Goal: Task Accomplishment & Management: Complete application form

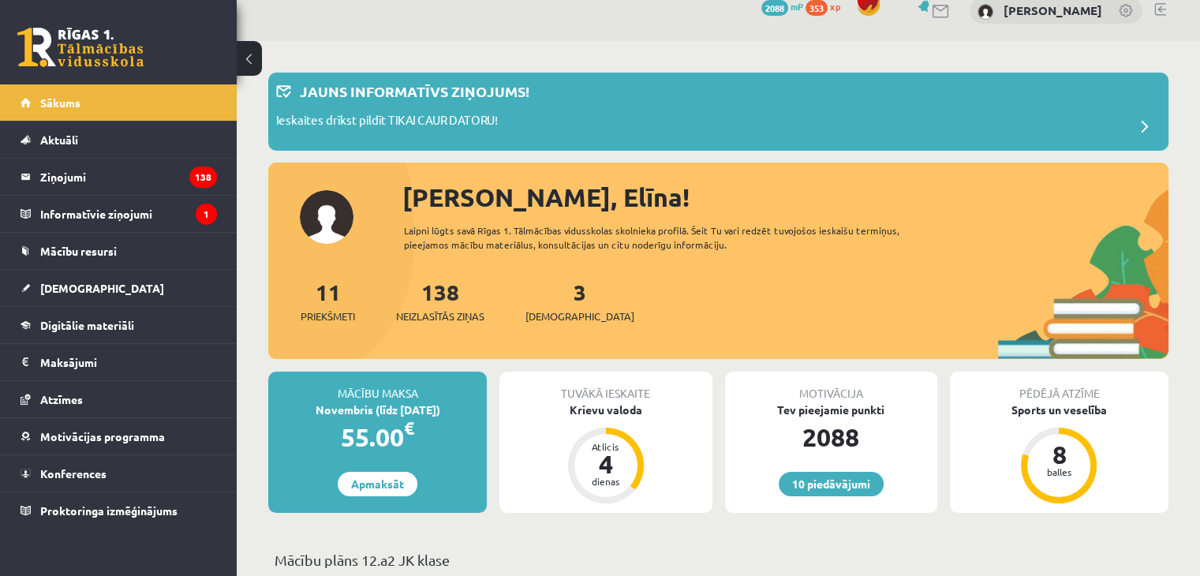
scroll to position [79, 0]
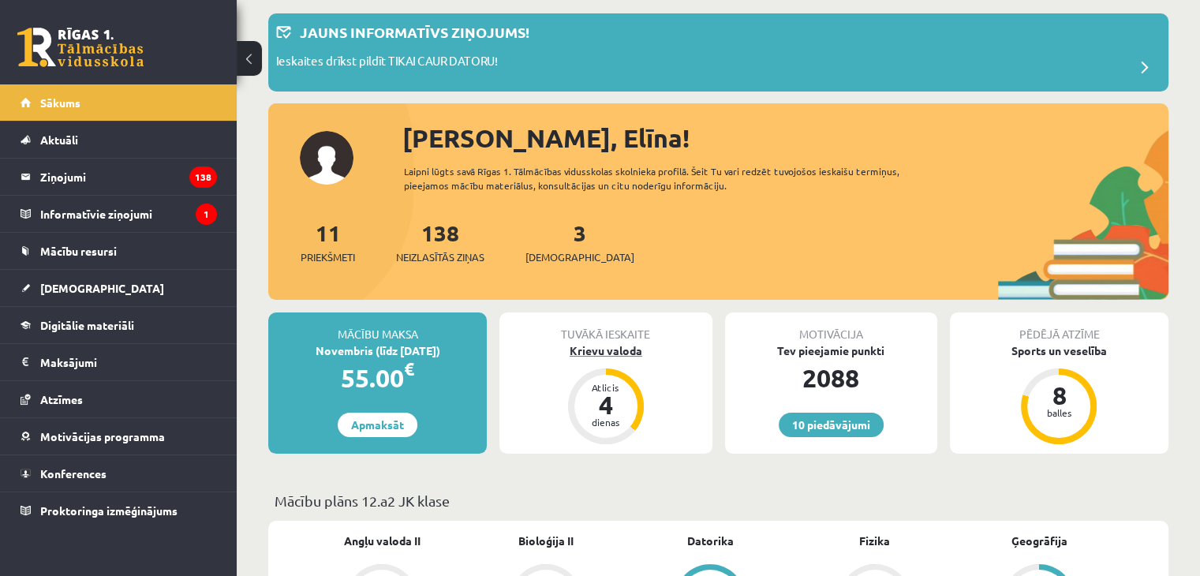
click at [559, 346] on div "Krievu valoda" at bounding box center [605, 350] width 212 height 17
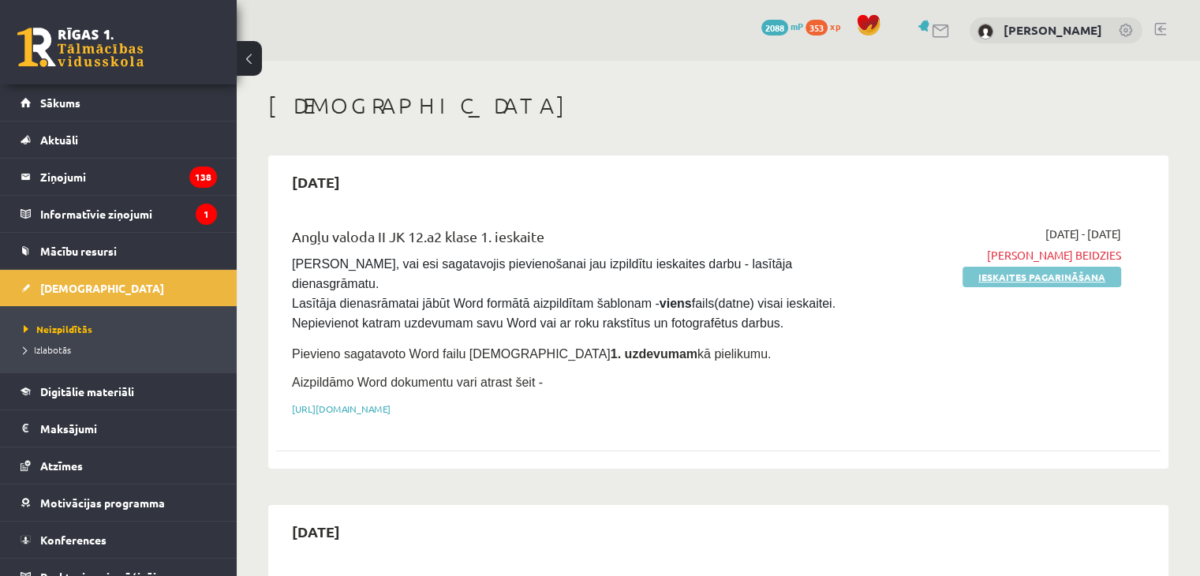
click at [1089, 285] on link "Ieskaites pagarināšana" at bounding box center [1042, 277] width 159 height 21
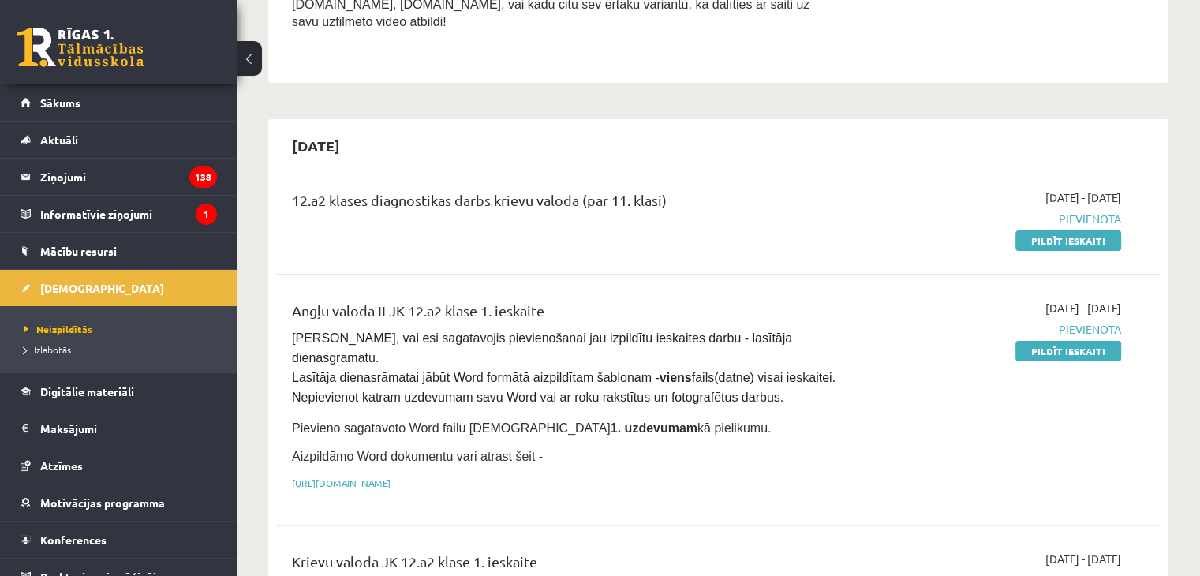
scroll to position [316, 0]
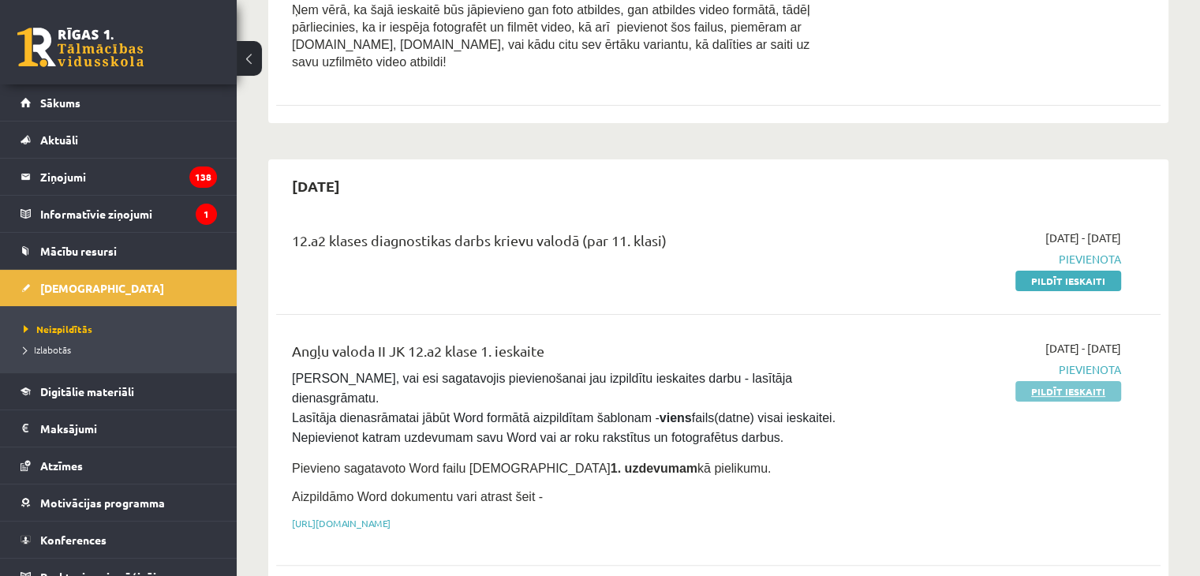
click at [1102, 381] on link "Pildīt ieskaiti" at bounding box center [1069, 391] width 106 height 21
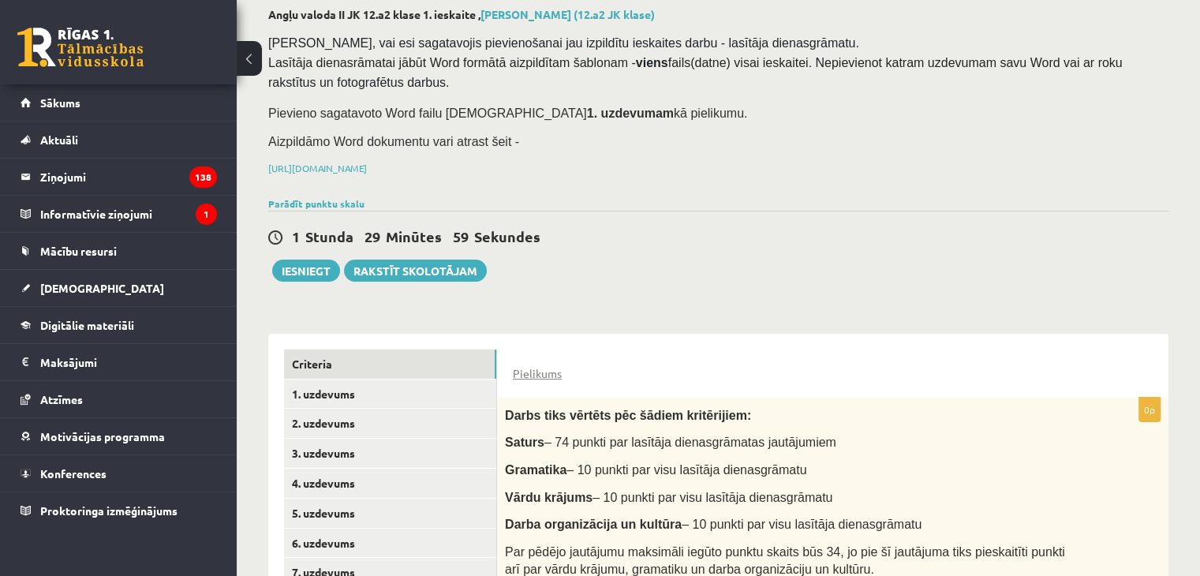
scroll to position [237, 0]
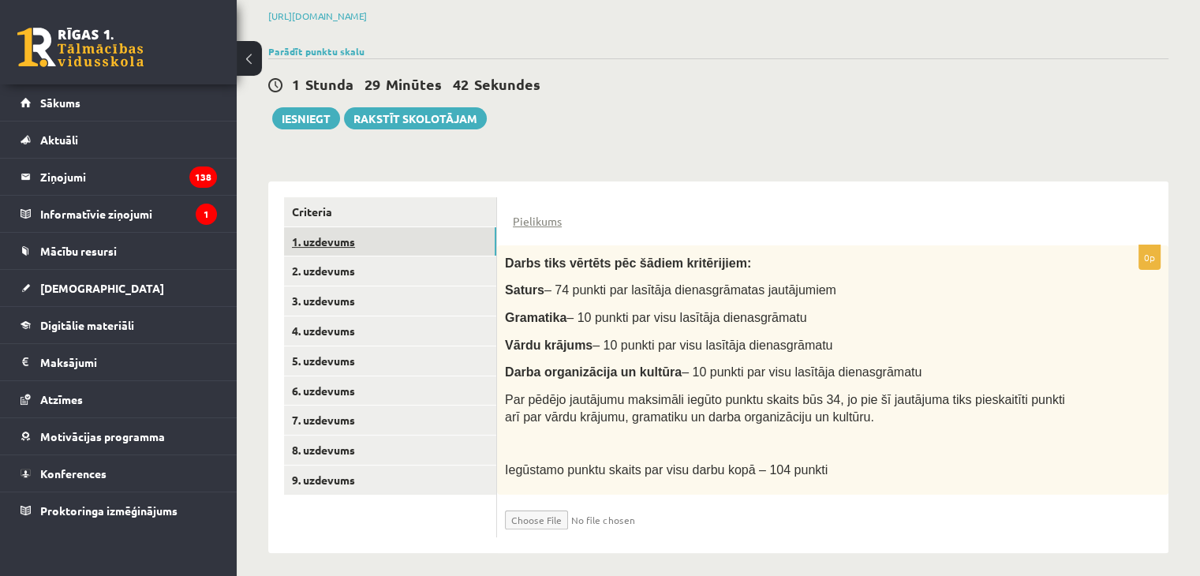
click at [428, 246] on link "1. uzdevums" at bounding box center [390, 241] width 212 height 29
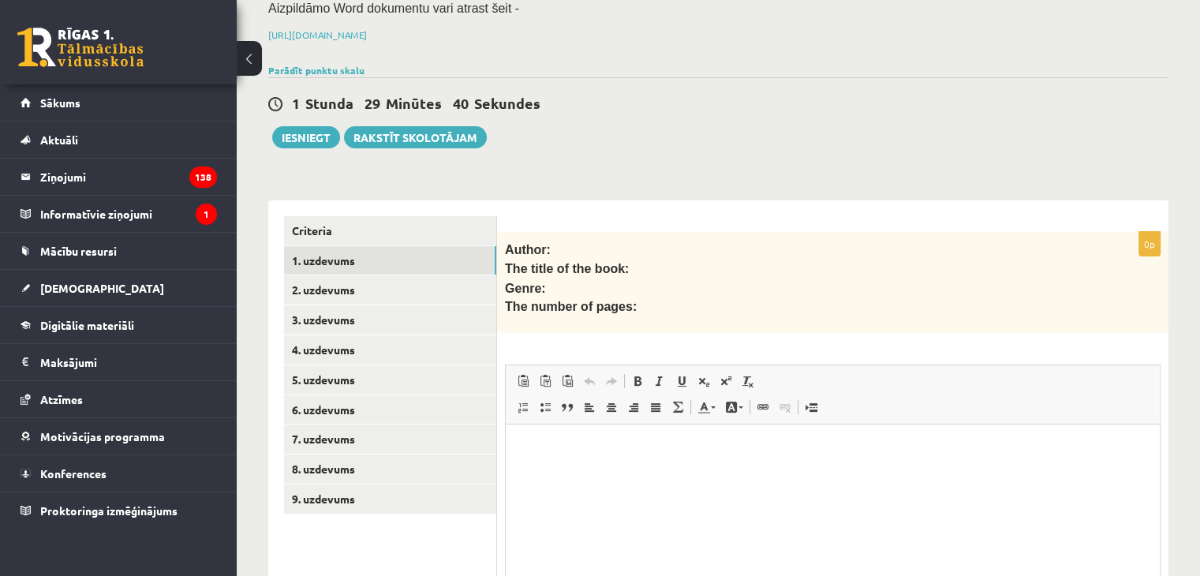
scroll to position [0, 0]
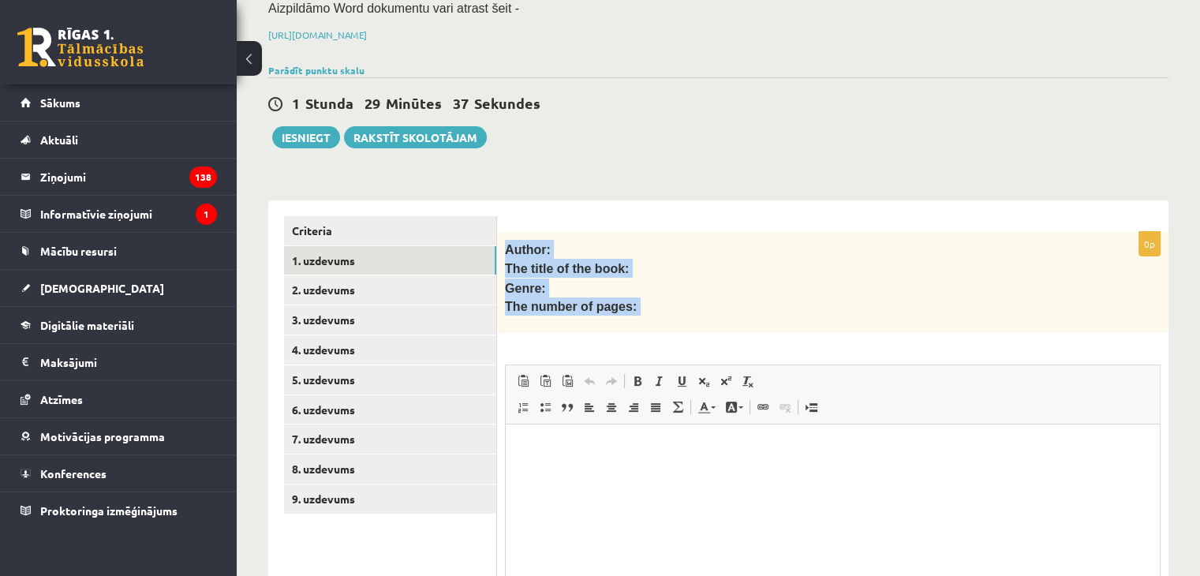
drag, startPoint x: 505, startPoint y: 244, endPoint x: 660, endPoint y: 345, distance: 184.7
click at [660, 345] on div "0p Author: The title of the book: Genre: The number of pages: Rich Text Editor,…" at bounding box center [833, 463] width 672 height 462
copy div "Author: The title of the book: Genre: The number of pages: Rich Text Editor, wi…"
click at [380, 294] on link "2. uzdevums" at bounding box center [390, 289] width 212 height 29
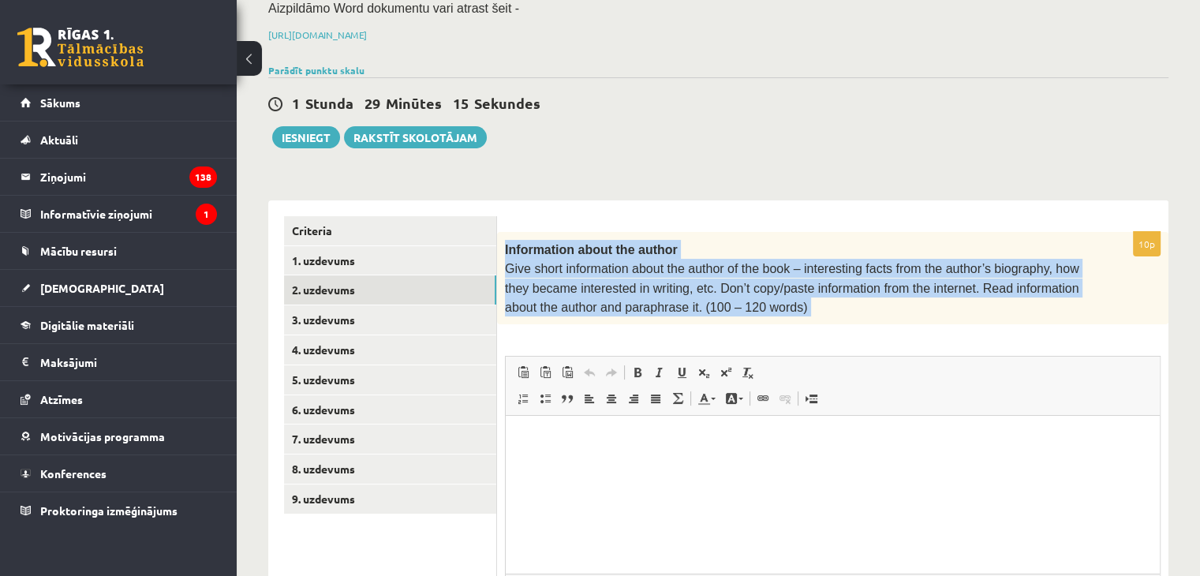
drag, startPoint x: 514, startPoint y: 246, endPoint x: 877, endPoint y: 348, distance: 377.7
click at [877, 348] on div "10p Information about the author Give short information about the author of the…" at bounding box center [833, 458] width 672 height 453
copy div "Information about the author Give short information about the author of the boo…"
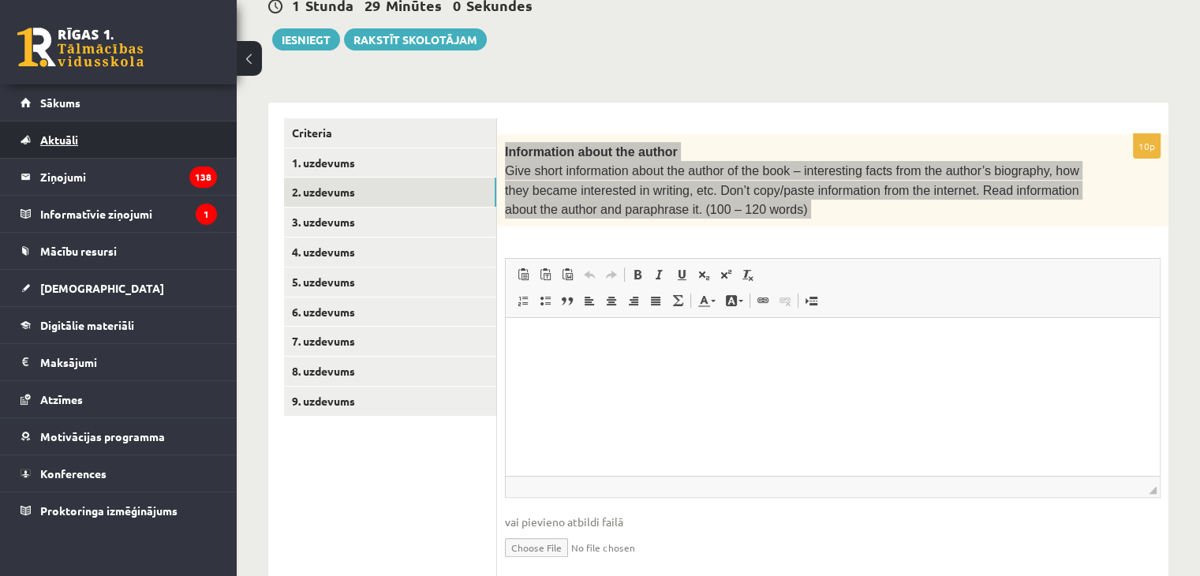
scroll to position [365, 0]
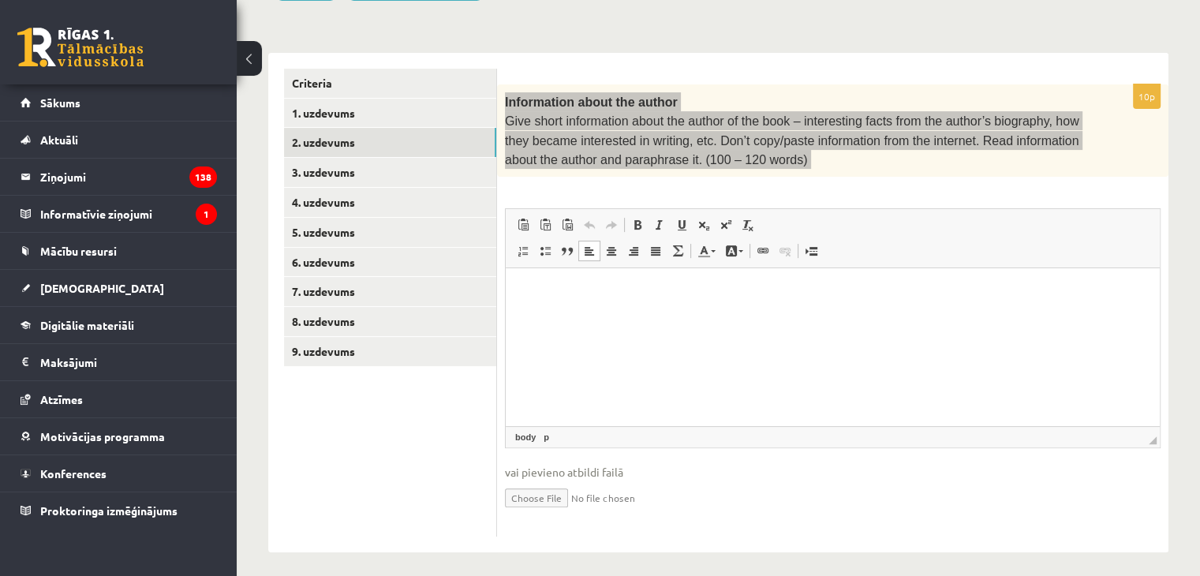
click at [1064, 302] on html at bounding box center [833, 292] width 654 height 48
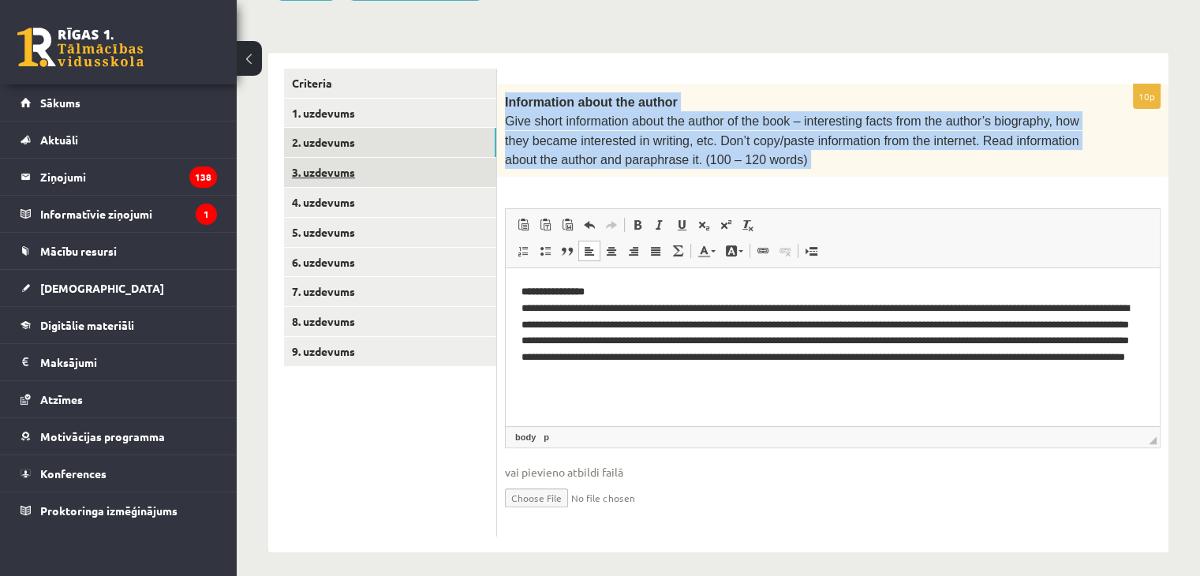
click at [417, 160] on link "3. uzdevums" at bounding box center [390, 172] width 212 height 29
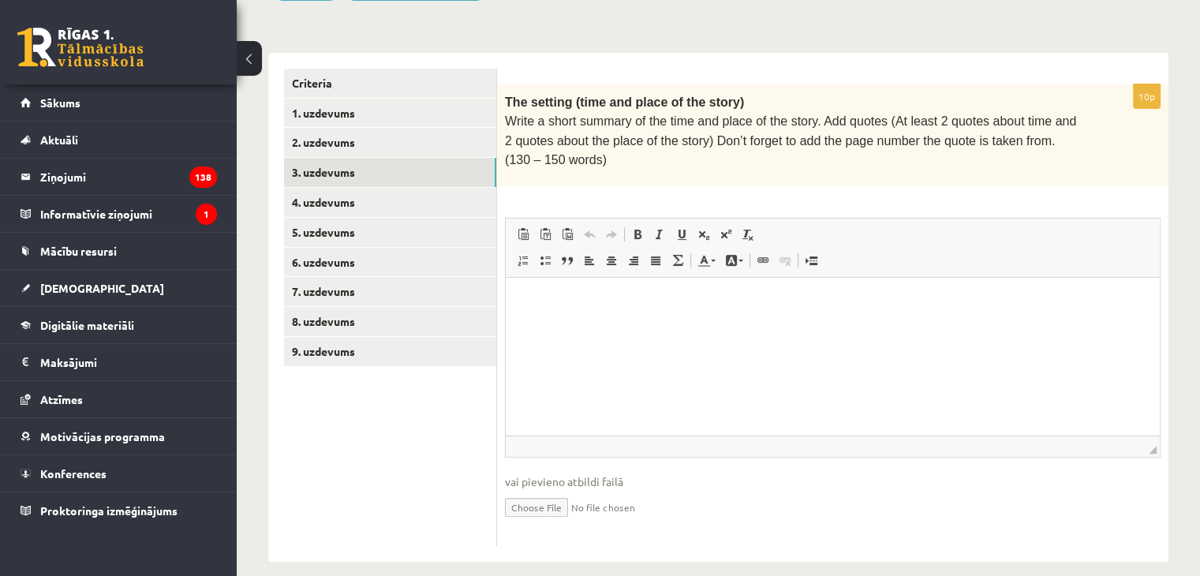
scroll to position [0, 0]
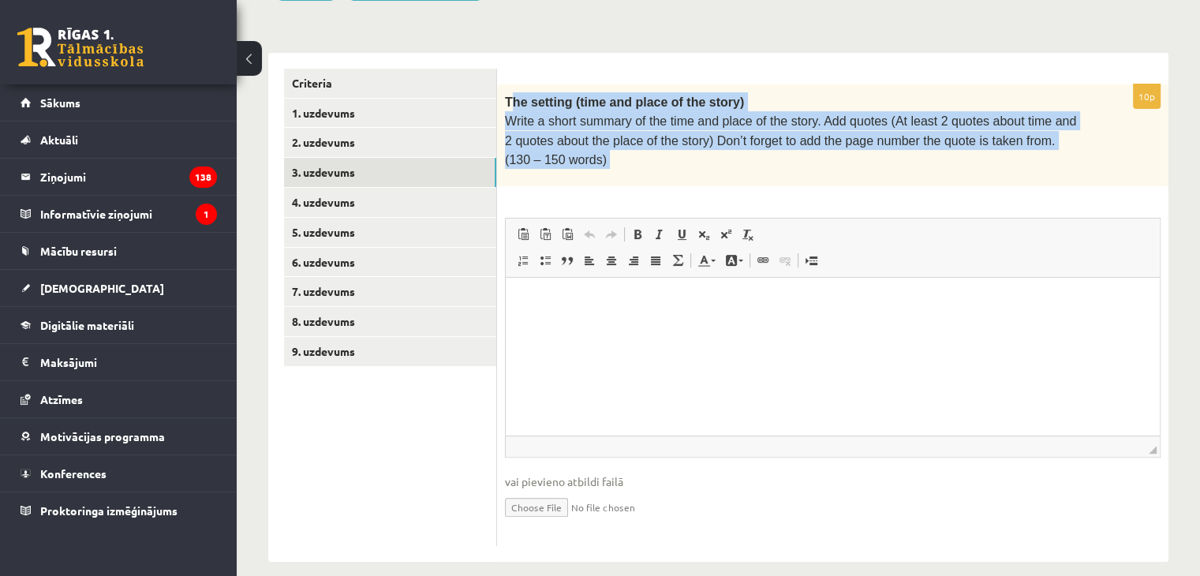
drag, startPoint x: 510, startPoint y: 92, endPoint x: 556, endPoint y: 125, distance: 56.5
click at [596, 184] on div "10p The setting (time and place of the story) Write a short summary of the time…" at bounding box center [833, 315] width 672 height 462
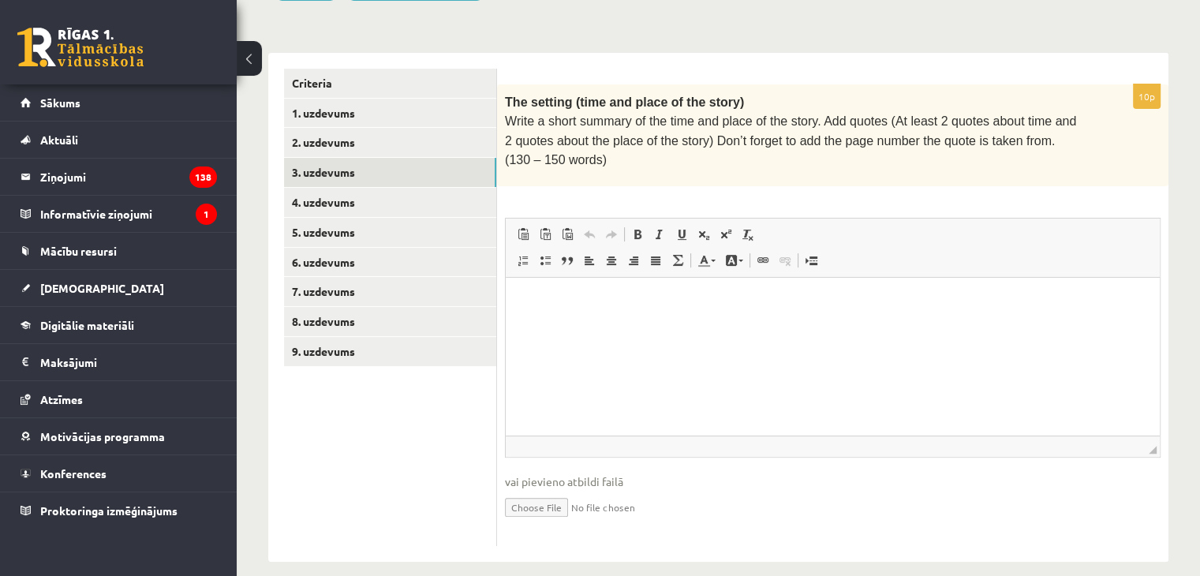
click at [499, 80] on div "10p The setting (time and place of the story) Write a short summary of the time…" at bounding box center [833, 308] width 672 height 510
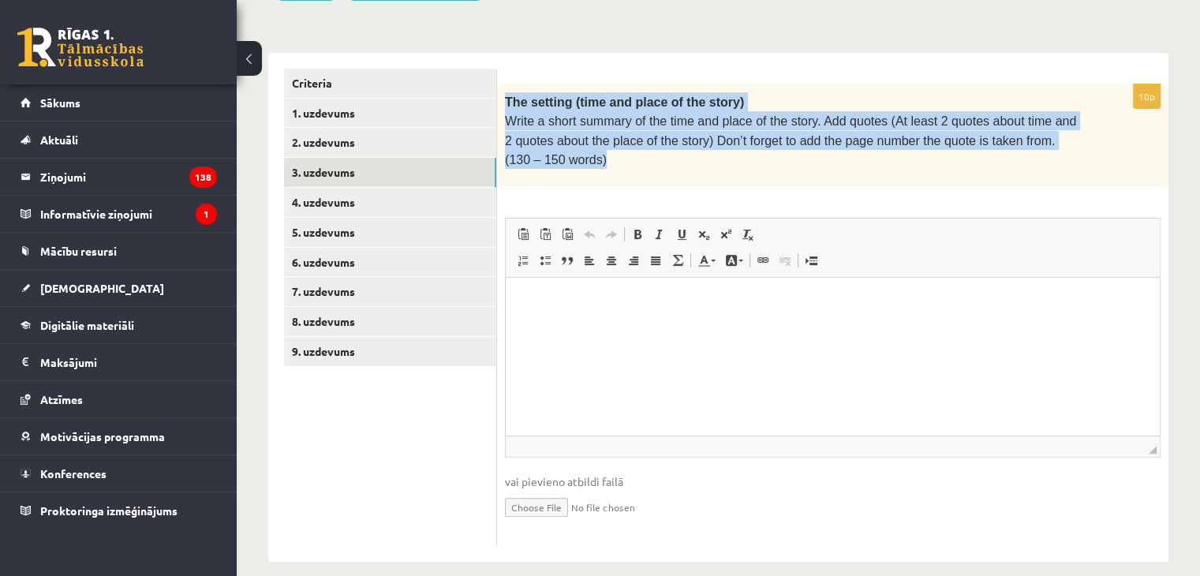
drag, startPoint x: 507, startPoint y: 103, endPoint x: 557, endPoint y: 165, distance: 79.7
click at [557, 165] on div "The setting (time and place of the story) Write a short summary of the time and…" at bounding box center [833, 135] width 672 height 103
copy div "The setting (time and place of the story) Write a short summary of the time and…"
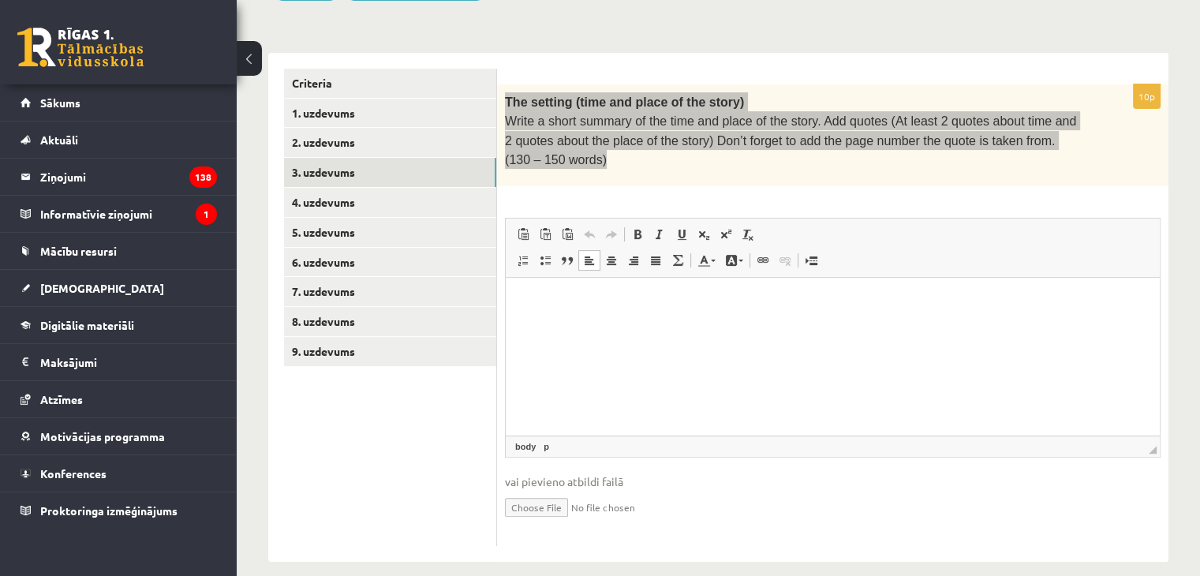
drag, startPoint x: 706, startPoint y: 312, endPoint x: 559, endPoint y: 364, distance: 155.5
click at [559, 326] on html at bounding box center [833, 302] width 654 height 48
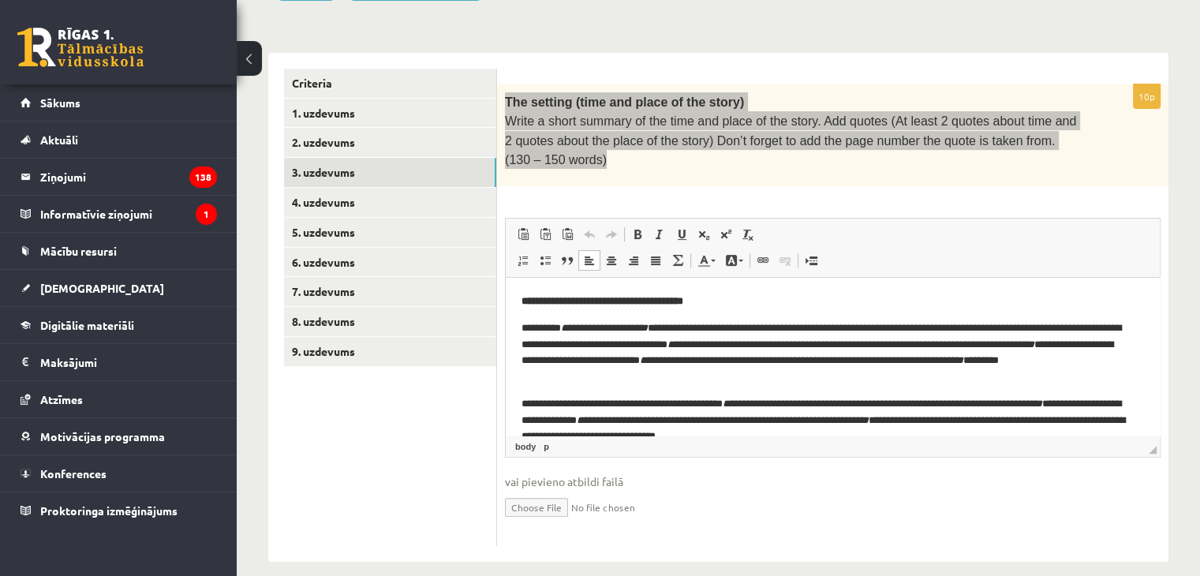
scroll to position [6, 0]
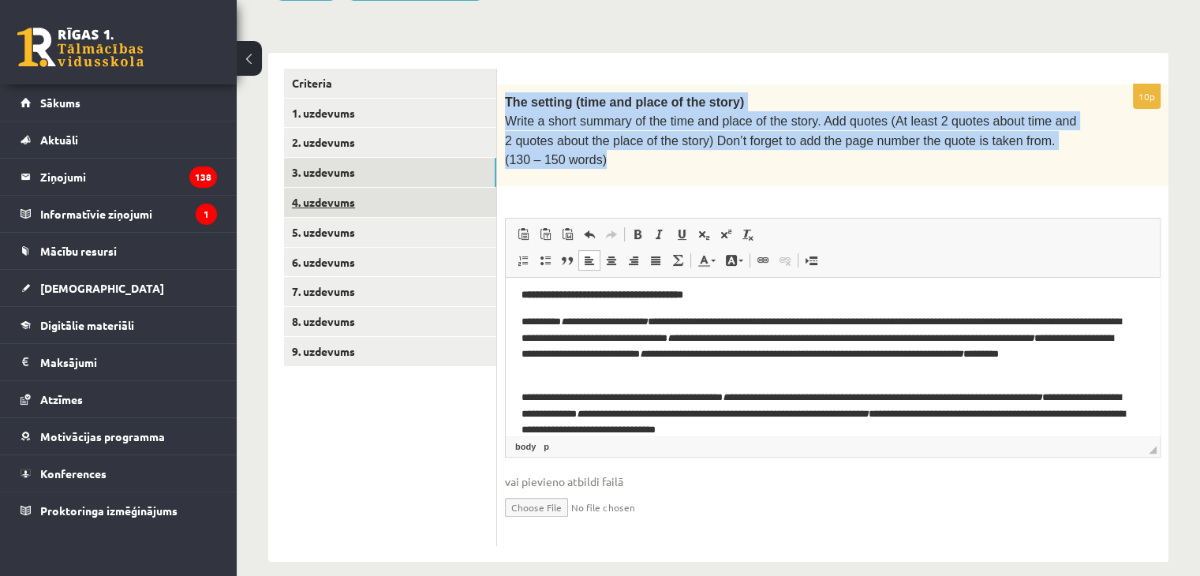
click at [445, 197] on link "4. uzdevums" at bounding box center [390, 202] width 212 height 29
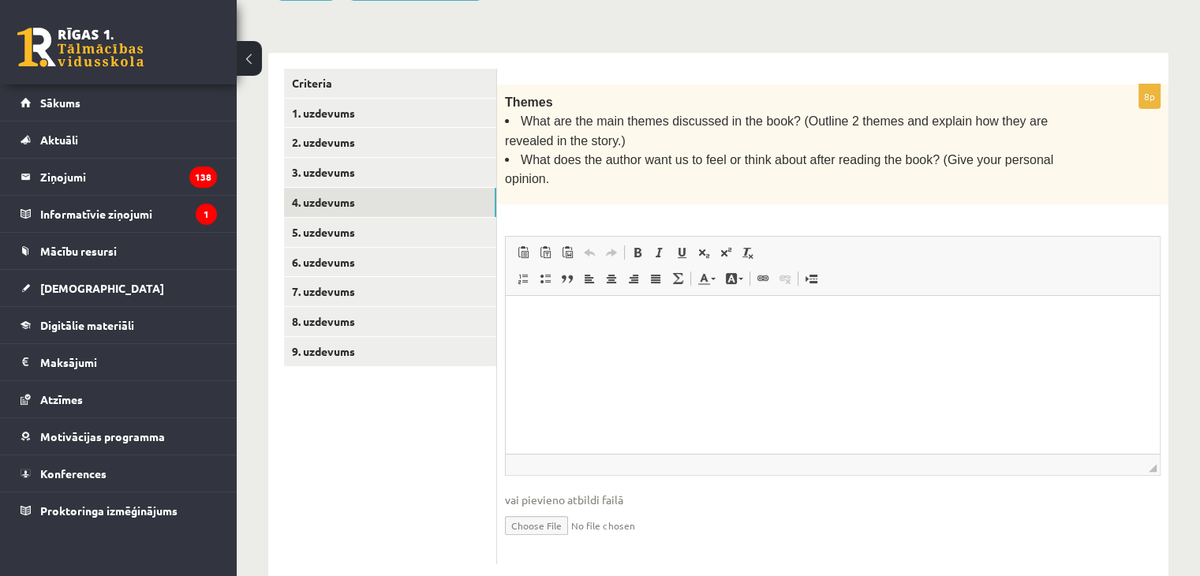
scroll to position [0, 0]
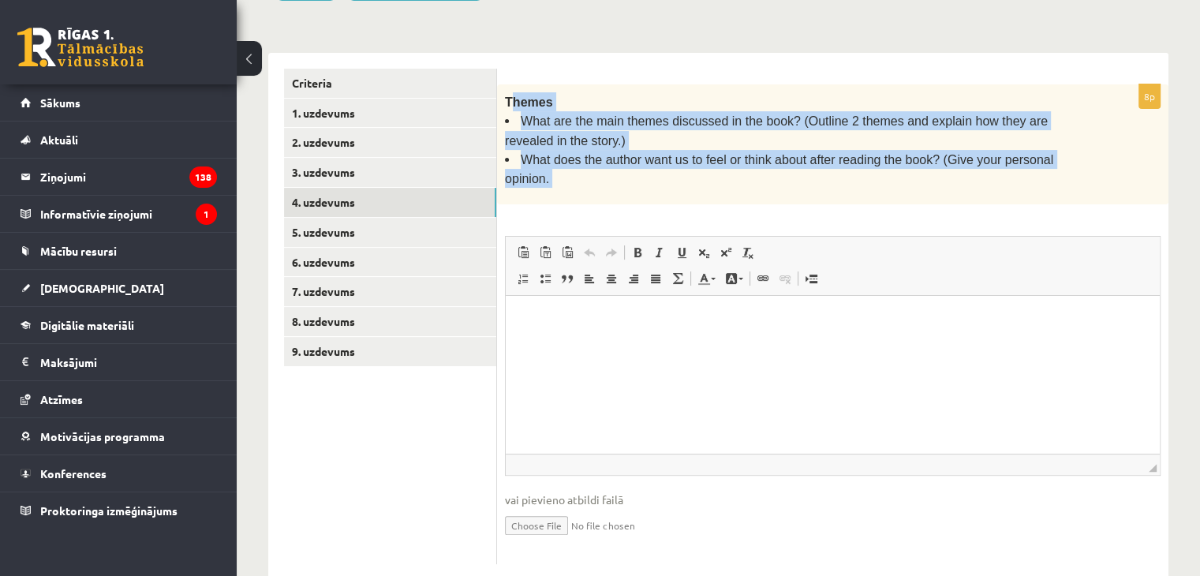
drag, startPoint x: 510, startPoint y: 97, endPoint x: 658, endPoint y: 209, distance: 185.9
click at [658, 209] on div "8p Themes What are the main themes discussed in the book? (Outline 2 themes and…" at bounding box center [833, 324] width 672 height 480
click at [517, 74] on form "8p Themes What are the main themes discussed in the book? (Outline 2 themes and…" at bounding box center [833, 317] width 640 height 496
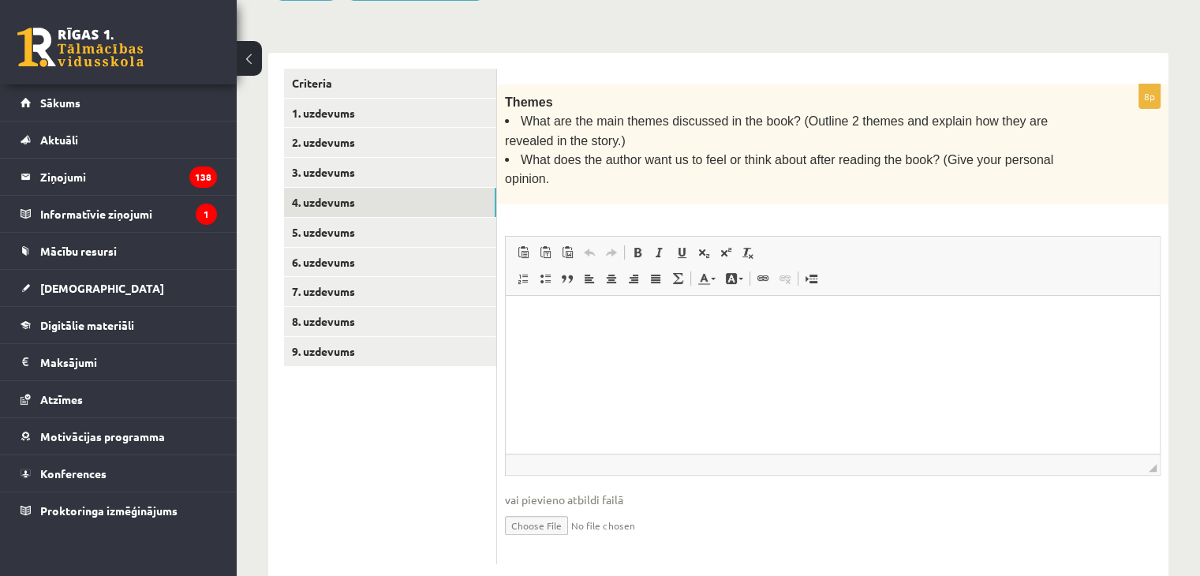
click at [500, 93] on div "Themes What are the main themes discussed in the book? (Outline 2 themes and ex…" at bounding box center [833, 144] width 672 height 120
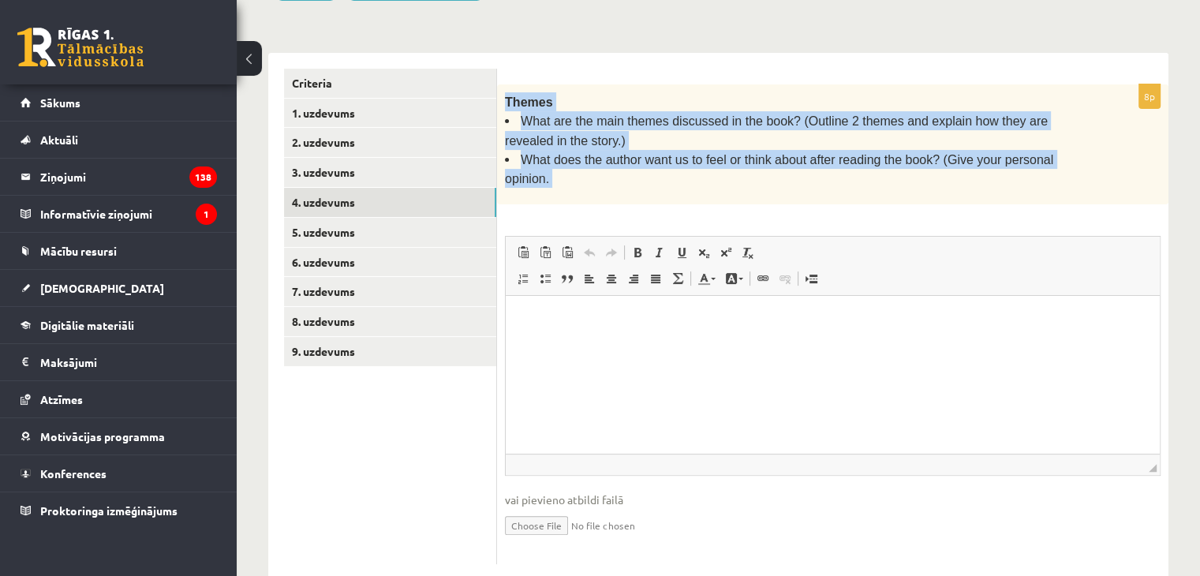
drag, startPoint x: 500, startPoint y: 93, endPoint x: 1061, endPoint y: 155, distance: 563.6
click at [1061, 155] on div "Themes What are the main themes discussed in the book? (Outline 2 themes and ex…" at bounding box center [833, 144] width 672 height 120
copy div "Themes What are the main themes discussed in the book? (Outline 2 themes and ex…"
click at [1031, 84] on div "Themes What are the main themes discussed in the book? (Outline 2 themes and ex…" at bounding box center [833, 144] width 672 height 120
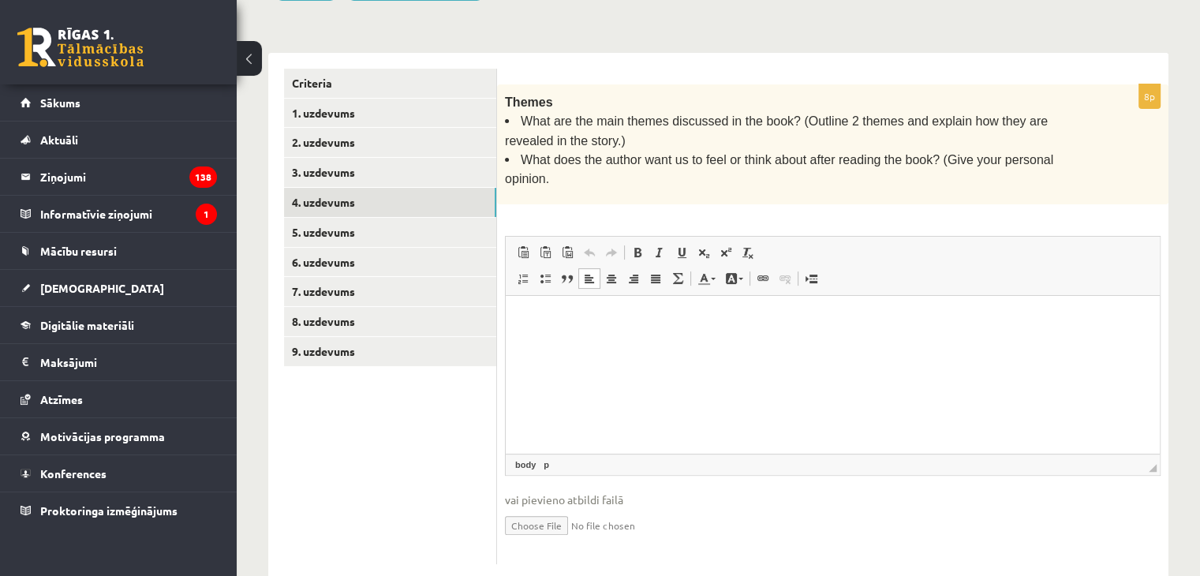
click at [801, 343] on html at bounding box center [833, 319] width 654 height 48
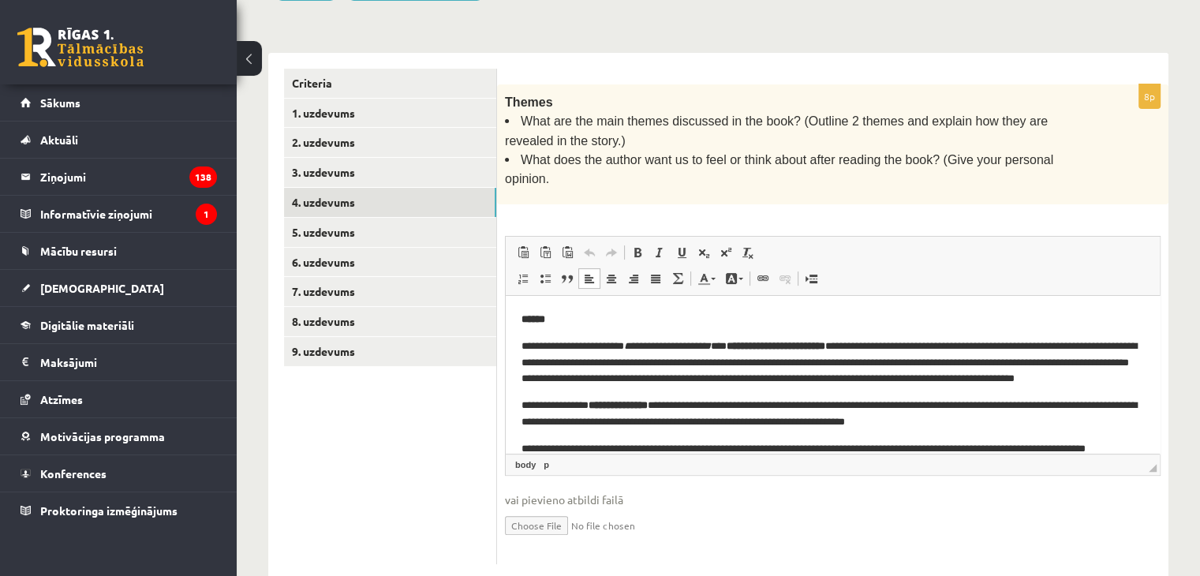
scroll to position [33, 0]
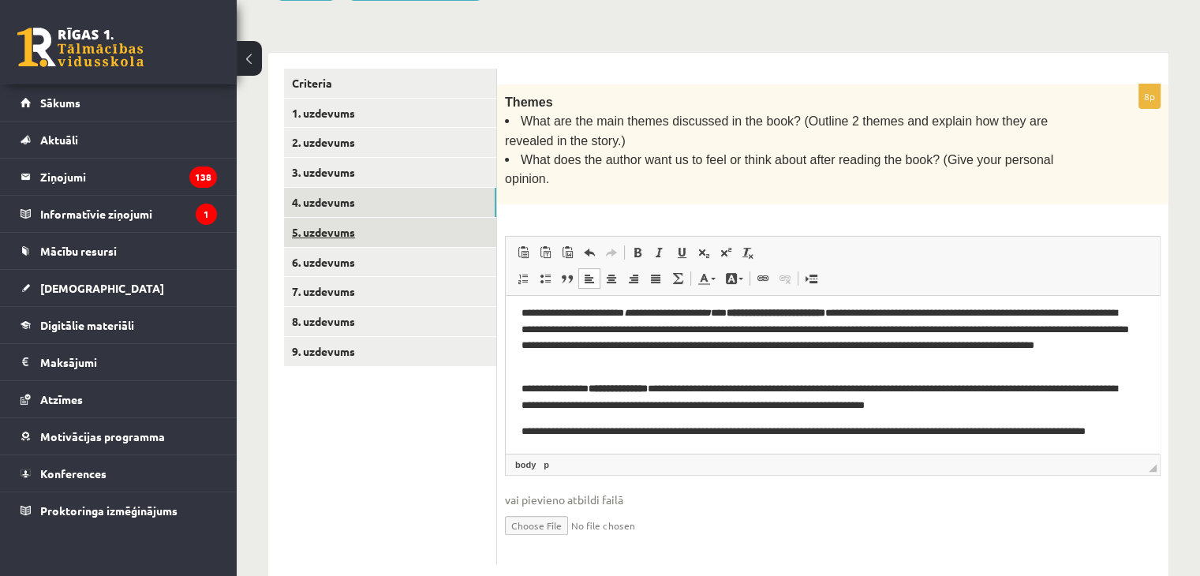
click at [354, 222] on link "5. uzdevums" at bounding box center [390, 232] width 212 height 29
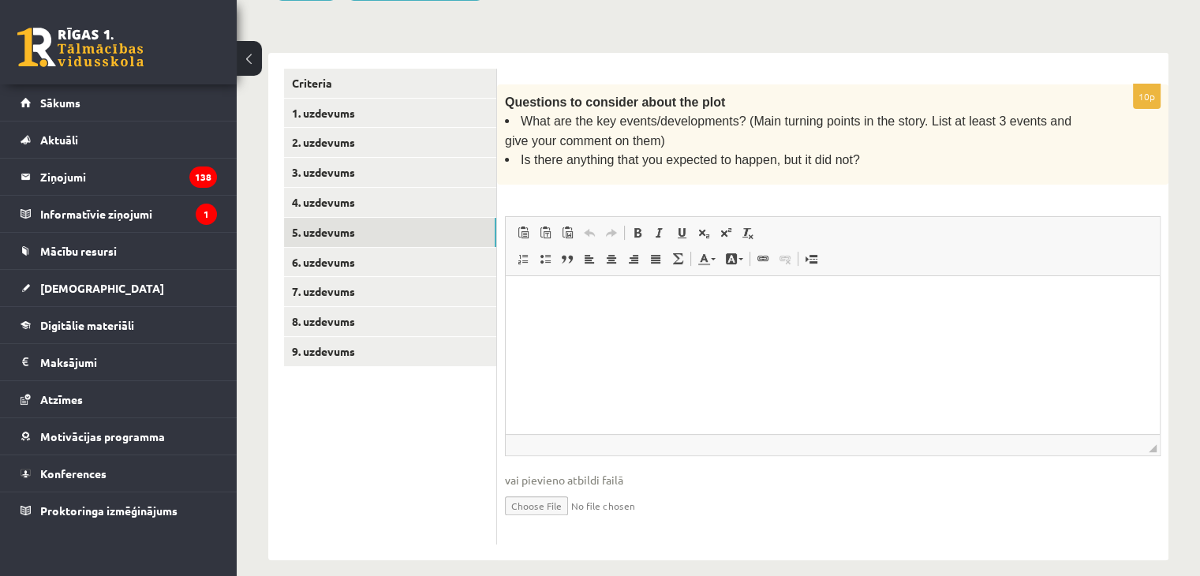
scroll to position [0, 0]
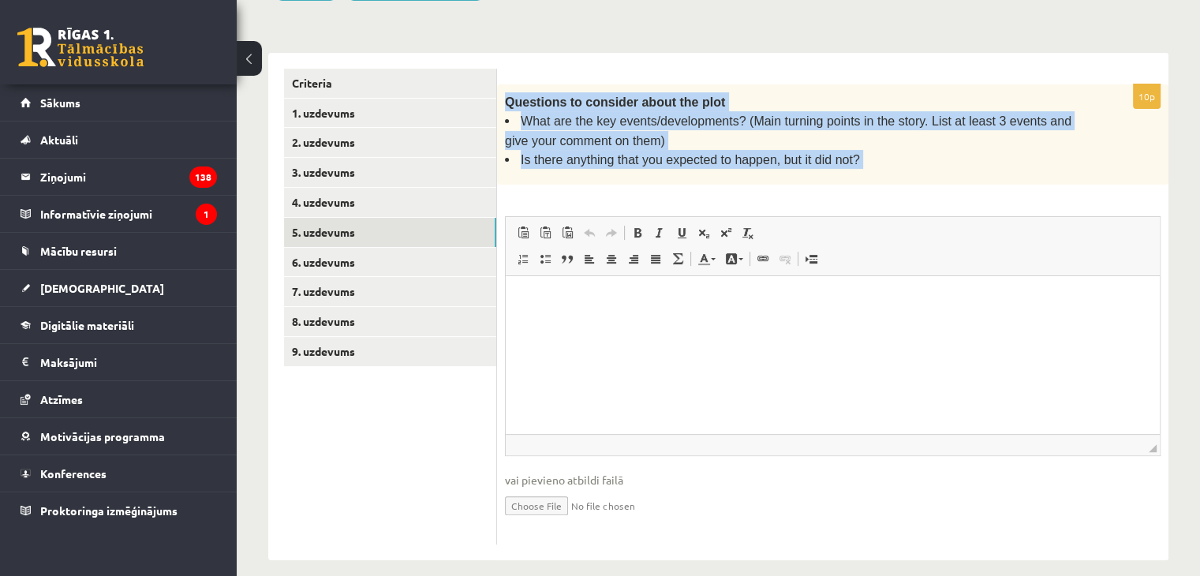
drag, startPoint x: 502, startPoint y: 102, endPoint x: 972, endPoint y: 171, distance: 475.4
click at [986, 191] on div "10p Questions to consider about the plot What are the key events/developments? …" at bounding box center [833, 314] width 672 height 461
copy div "Questions to consider about the plot What are the key events/developments? (Mai…"
click at [976, 54] on div "10p Questions to consider about the plot What are the key events/developments? …" at bounding box center [833, 307] width 672 height 508
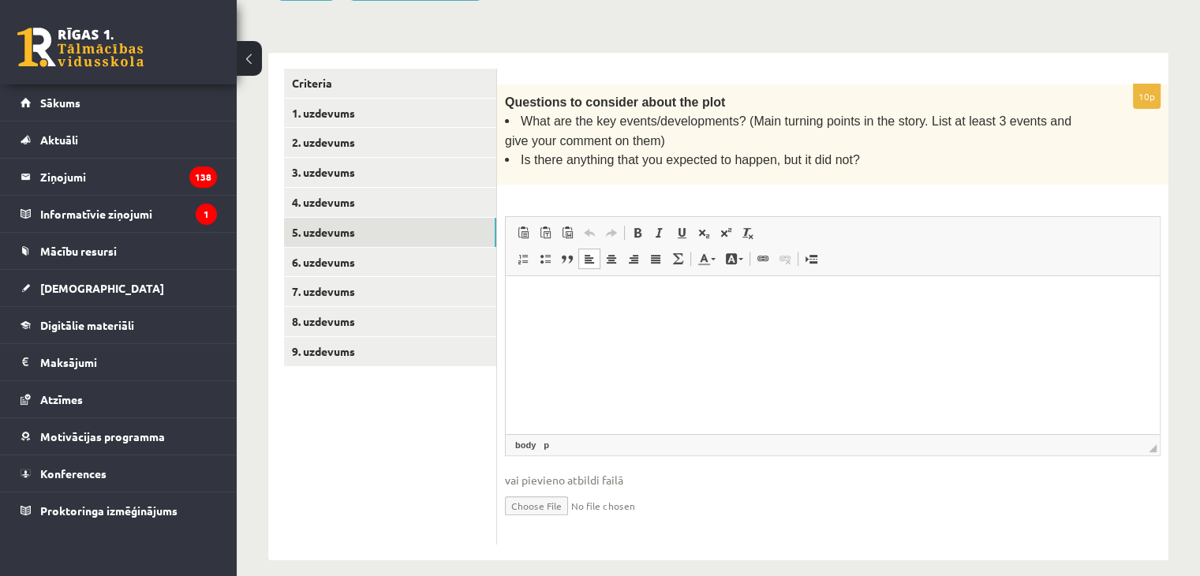
click at [653, 324] on html at bounding box center [833, 300] width 654 height 48
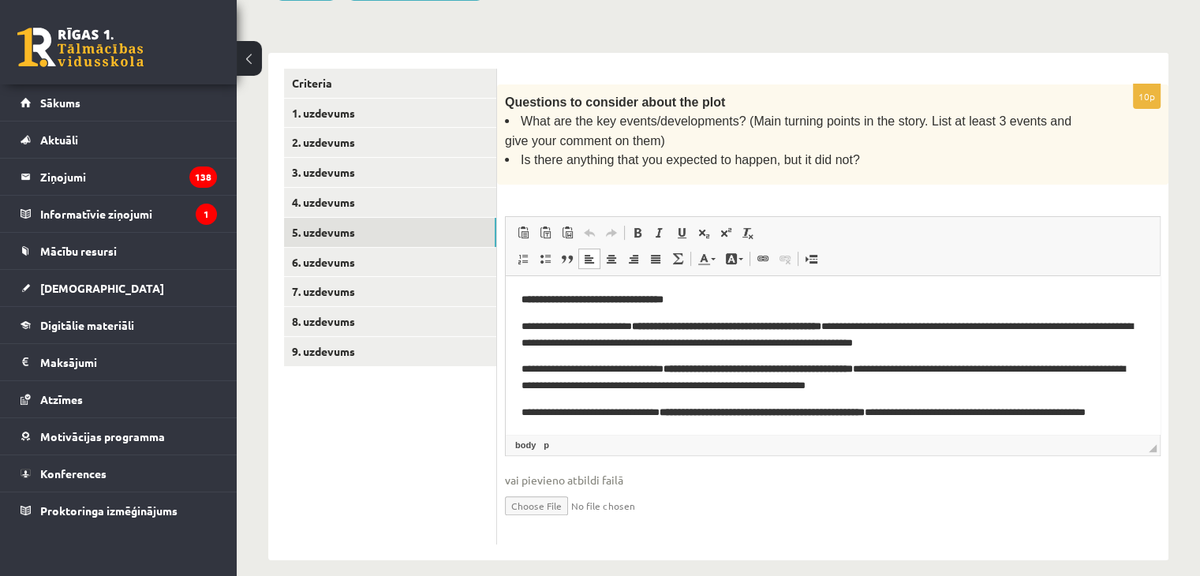
scroll to position [44, 0]
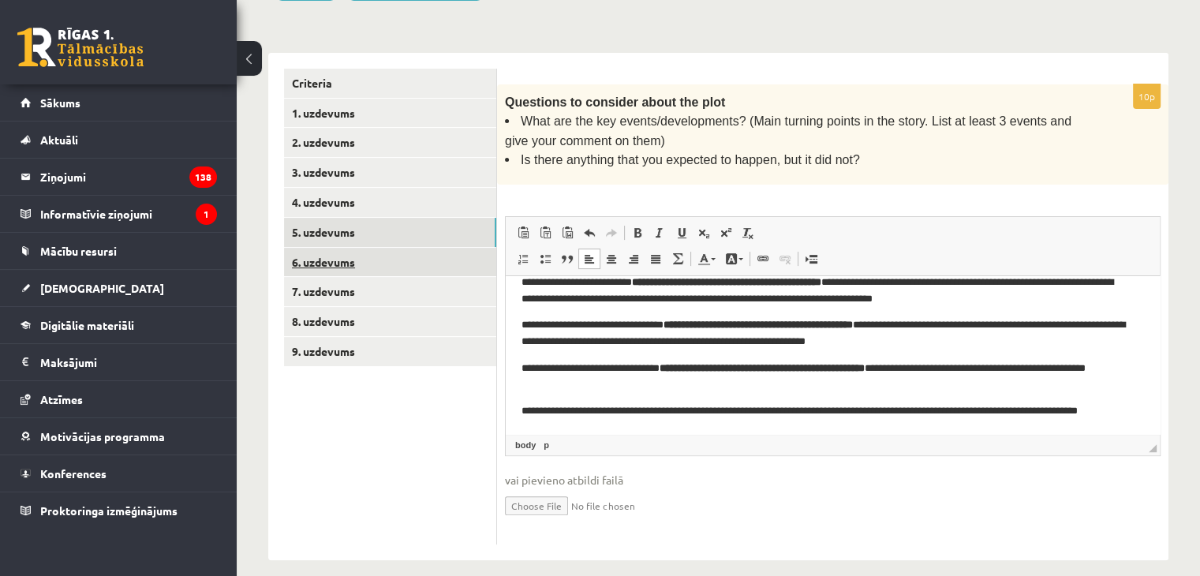
click at [451, 268] on link "6. uzdevums" at bounding box center [390, 262] width 212 height 29
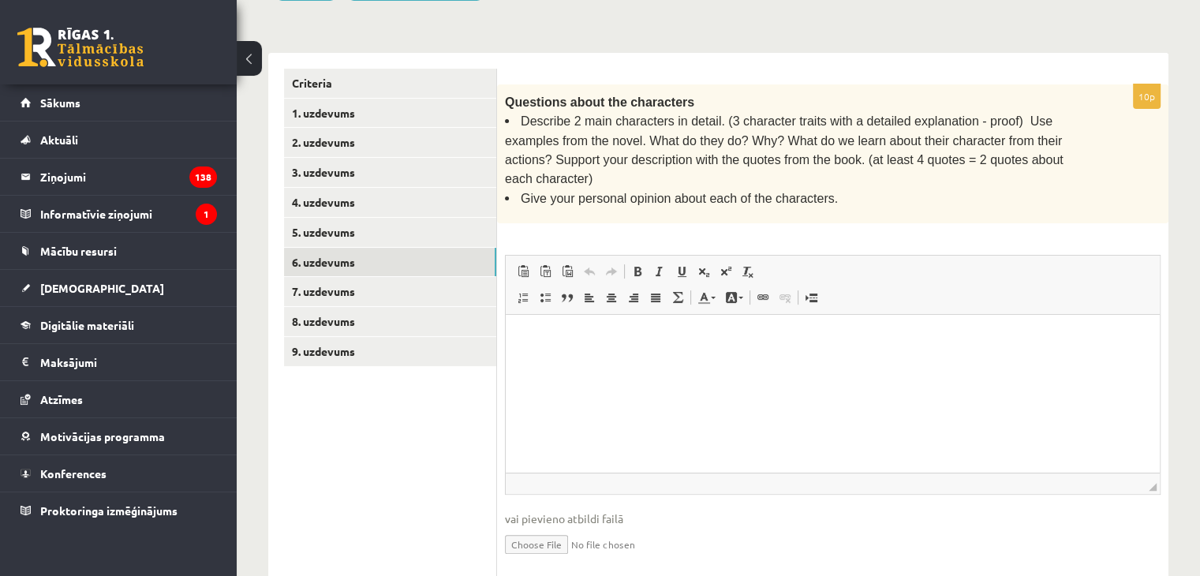
scroll to position [0, 0]
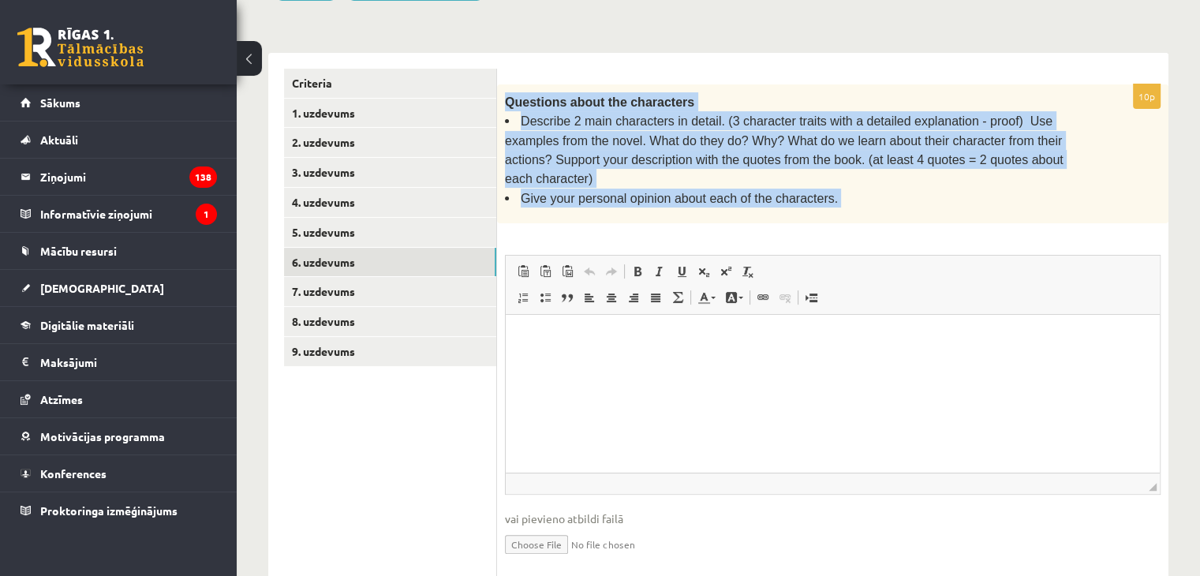
drag, startPoint x: 503, startPoint y: 102, endPoint x: 874, endPoint y: 241, distance: 395.6
click at [874, 241] on div "10p Questions about the characters Describe 2 main characters in detail. (3 cha…" at bounding box center [833, 333] width 672 height 499
copy div "Questions about the characters Describe 2 main characters in detail. (3 charact…"
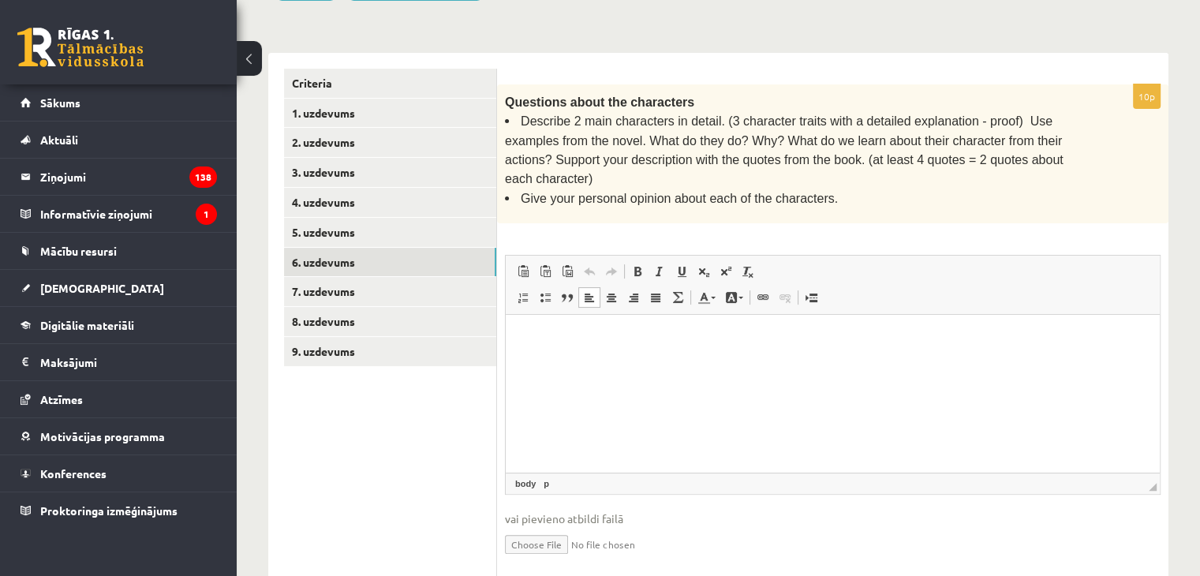
drag, startPoint x: 544, startPoint y: 361, endPoint x: 546, endPoint y: 369, distance: 8.2
click at [546, 363] on html at bounding box center [833, 339] width 654 height 48
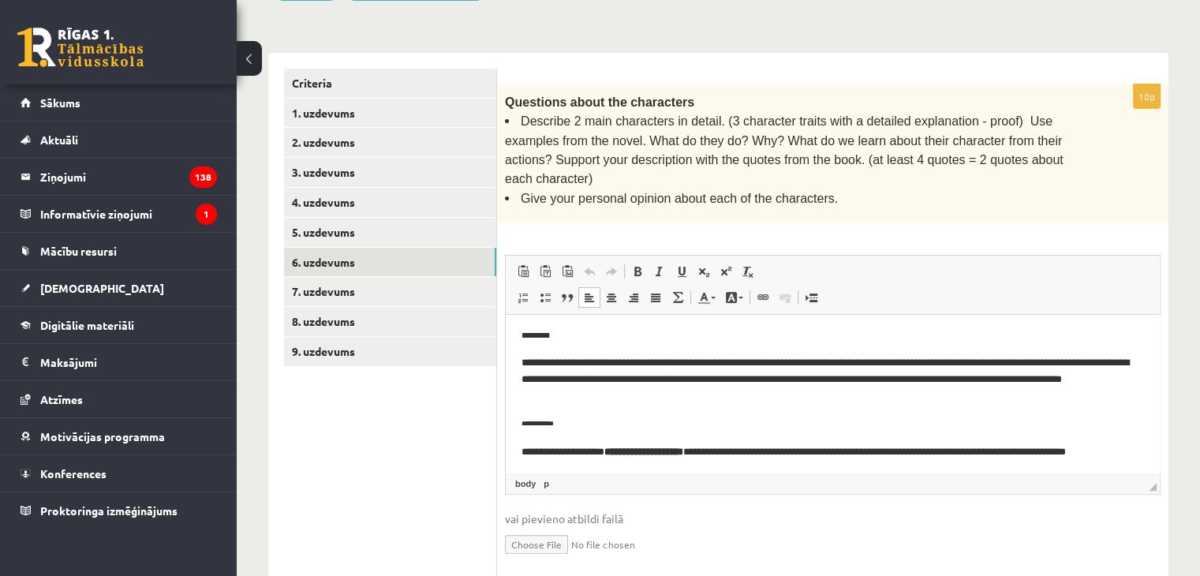
scroll to position [2172, 0]
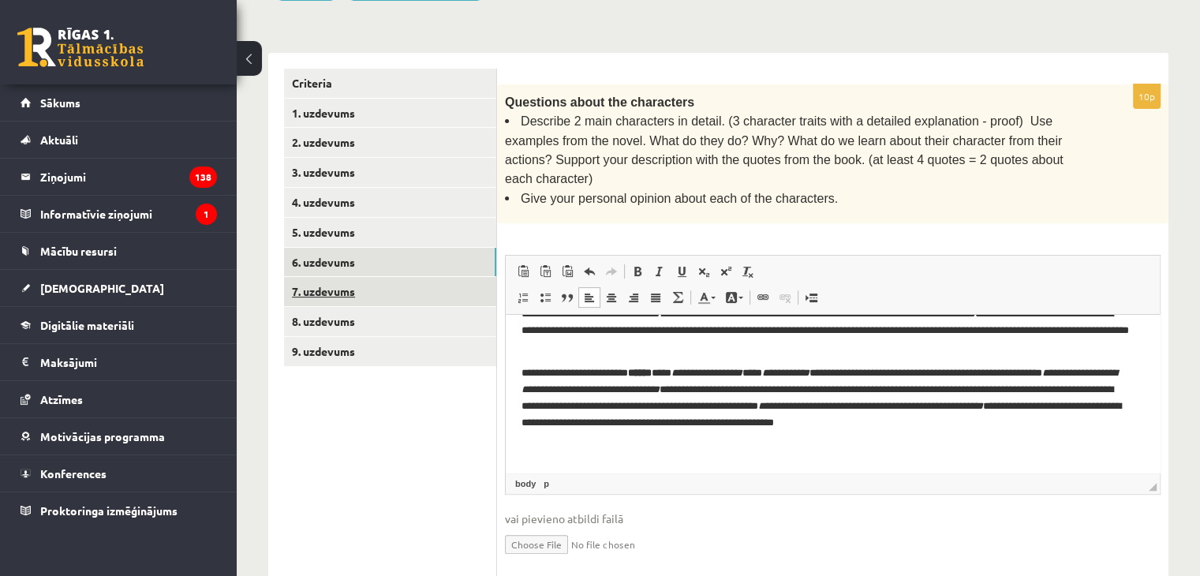
click at [338, 290] on link "7. uzdevums" at bounding box center [390, 291] width 212 height 29
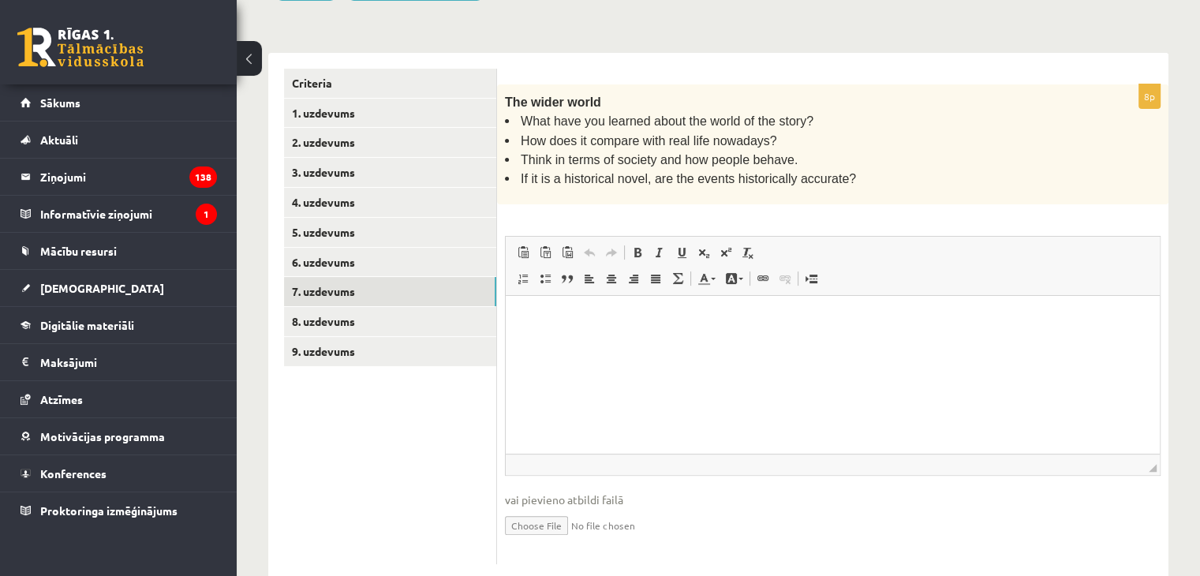
scroll to position [0, 0]
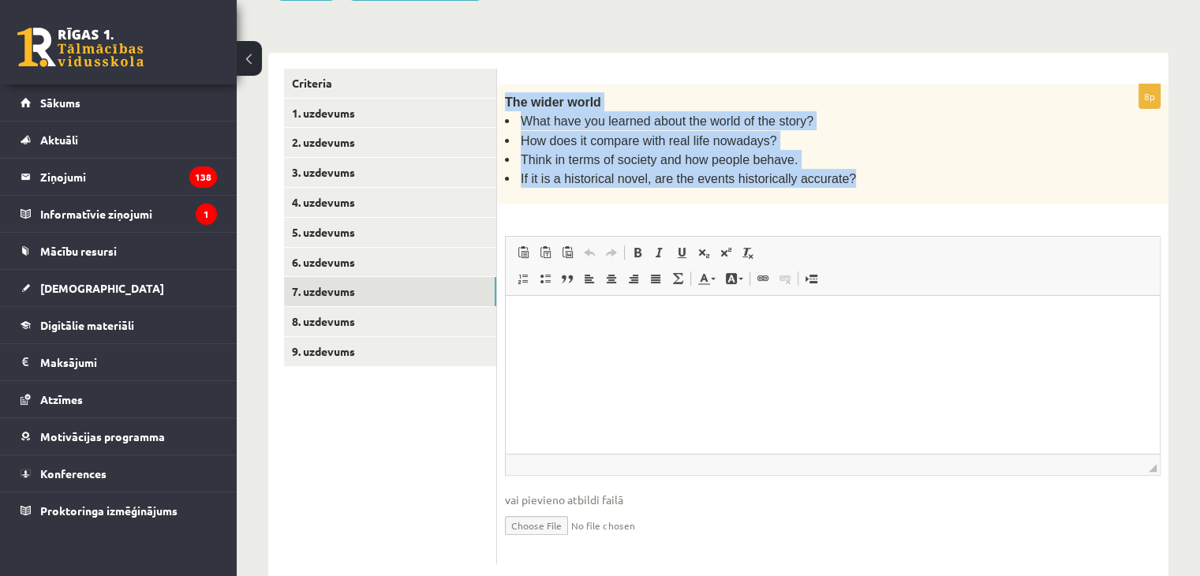
drag, startPoint x: 502, startPoint y: 98, endPoint x: 841, endPoint y: 187, distance: 350.8
click at [841, 187] on div "The wider world What have you learned about the world of the story? How does it…" at bounding box center [833, 144] width 672 height 120
copy div "The wider world What have you learned about the world of the story? How does it…"
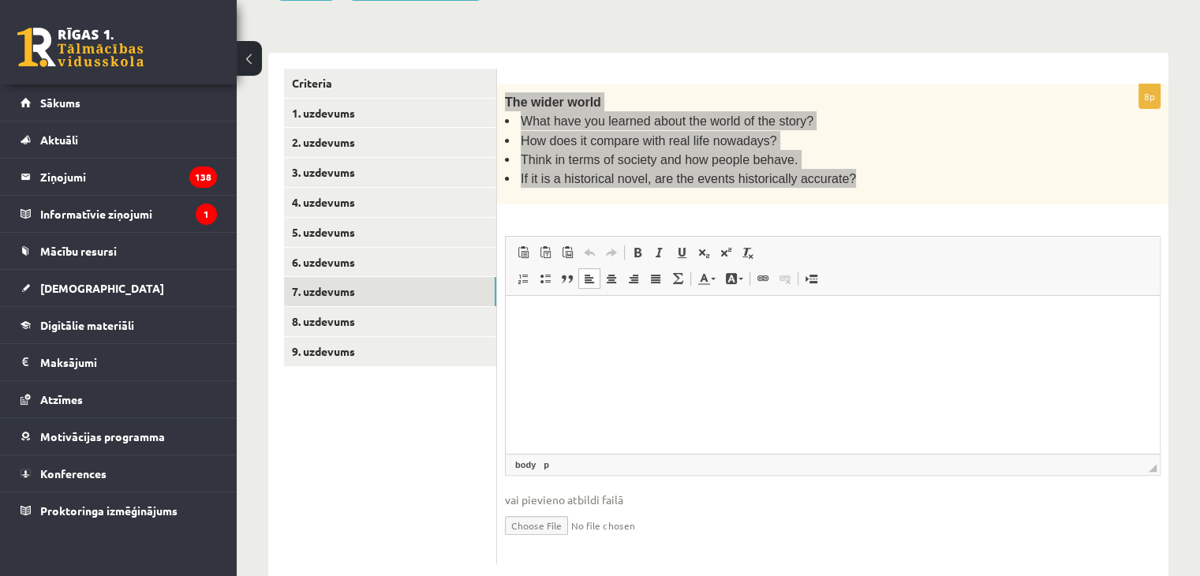
drag, startPoint x: 544, startPoint y: 374, endPoint x: 806, endPoint y: 403, distance: 263.6
click at [804, 343] on html at bounding box center [833, 319] width 654 height 48
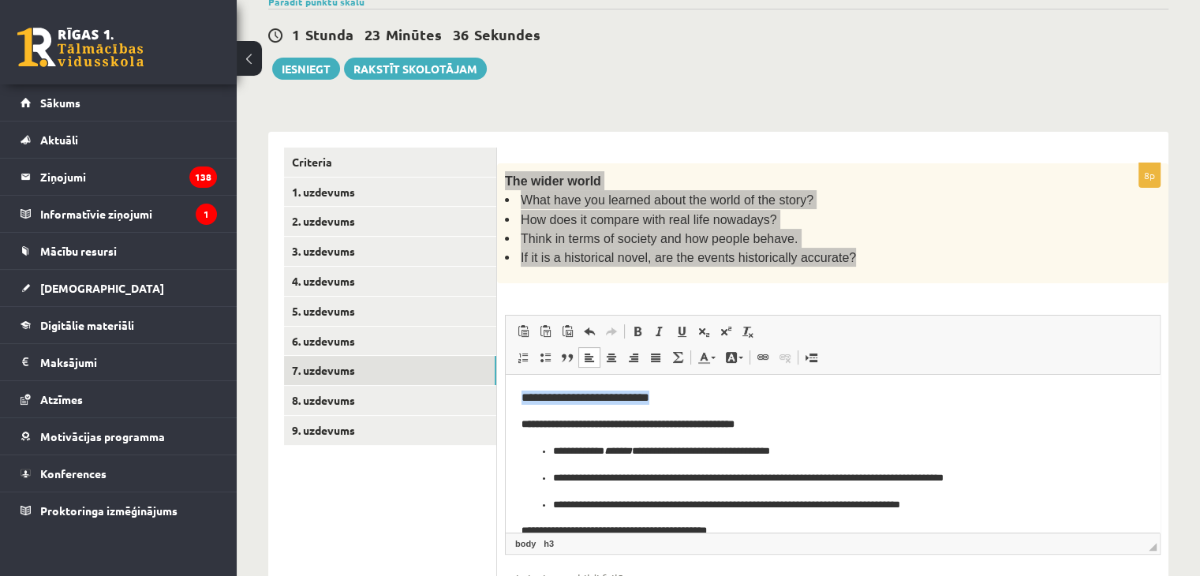
drag, startPoint x: 520, startPoint y: 398, endPoint x: 743, endPoint y: 427, distance: 224.3
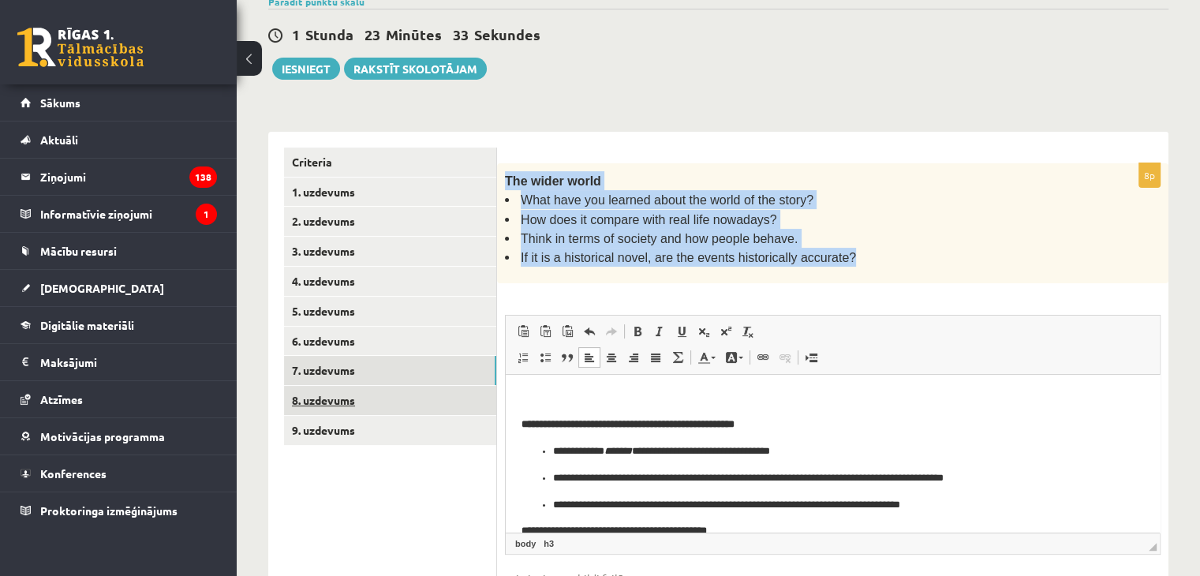
click at [468, 396] on link "8. uzdevums" at bounding box center [390, 400] width 212 height 29
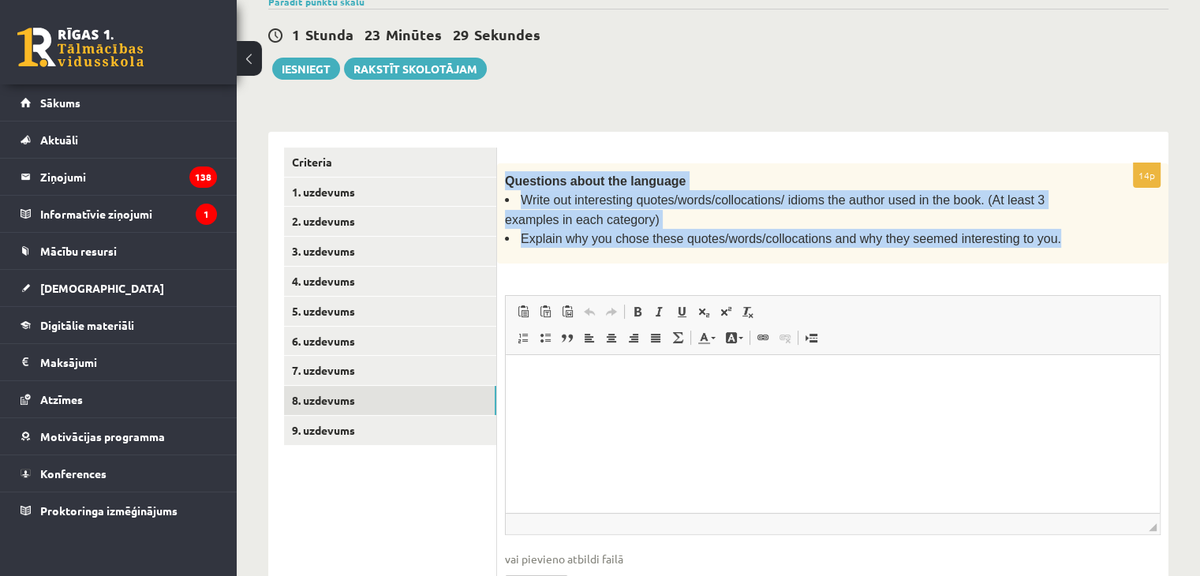
drag, startPoint x: 503, startPoint y: 174, endPoint x: 1052, endPoint y: 224, distance: 551.5
click at [1060, 227] on div "Questions about the language Write out interesting quotes/words/collocations/ i…" at bounding box center [833, 213] width 672 height 101
copy div "Questions about the language Write out interesting quotes/words/collocations/ i…"
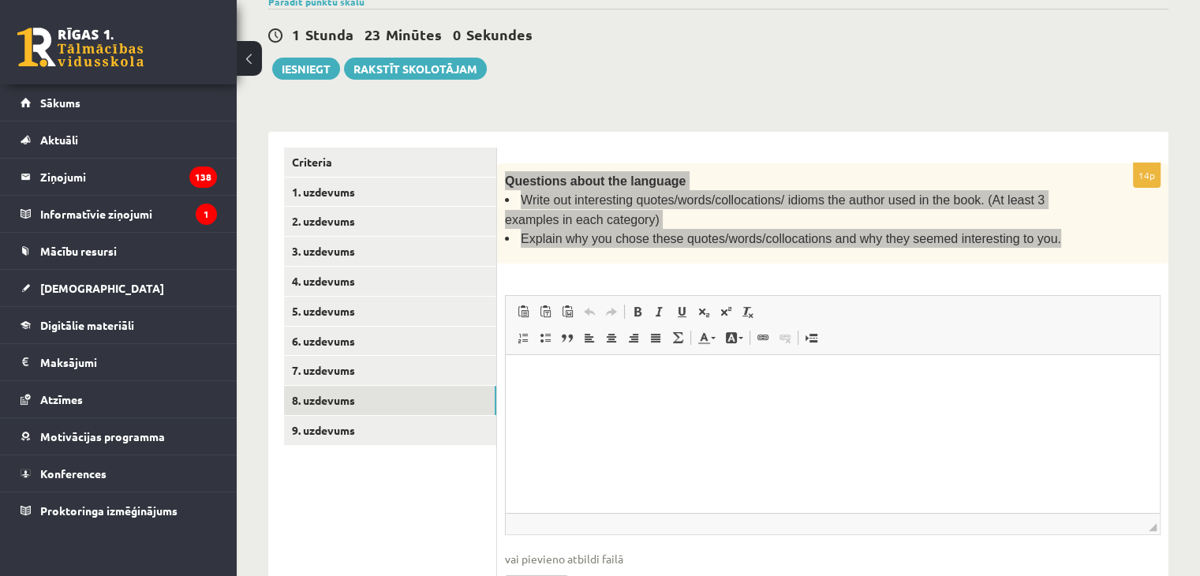
click at [1138, 358] on html at bounding box center [833, 379] width 654 height 48
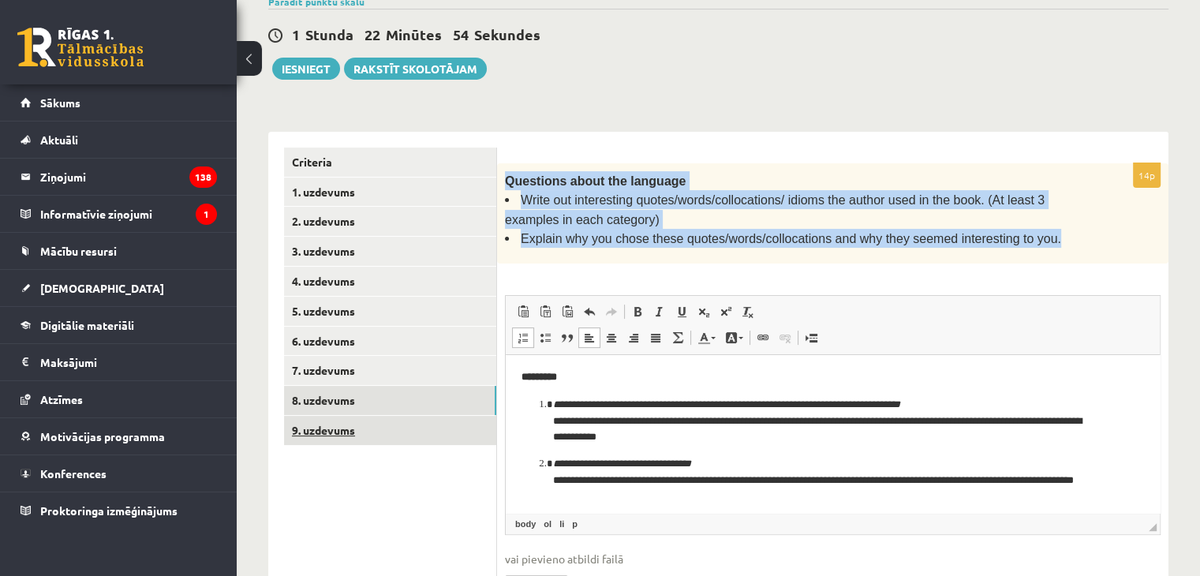
click at [383, 432] on link "9. uzdevums" at bounding box center [390, 430] width 212 height 29
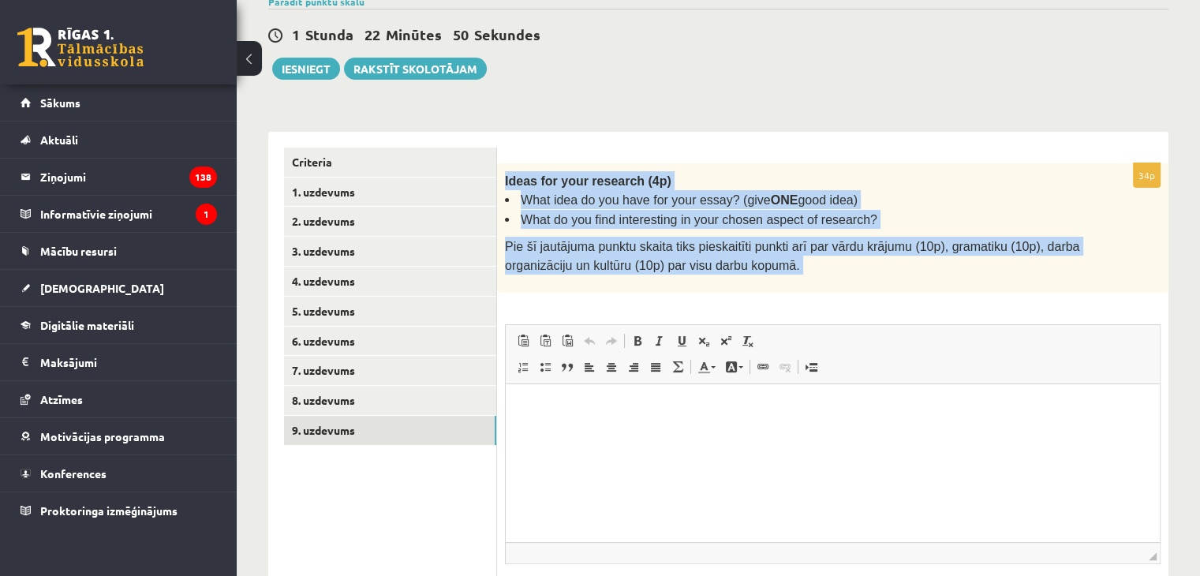
drag, startPoint x: 504, startPoint y: 170, endPoint x: 1000, endPoint y: 313, distance: 515.7
click at [1007, 323] on div "34p Ideas for your research (4p) What idea do you have for your essay? (give ON…" at bounding box center [833, 407] width 672 height 489
copy div "Ideas for your research (4p) What idea do you have for your essay? (give ONE go…"
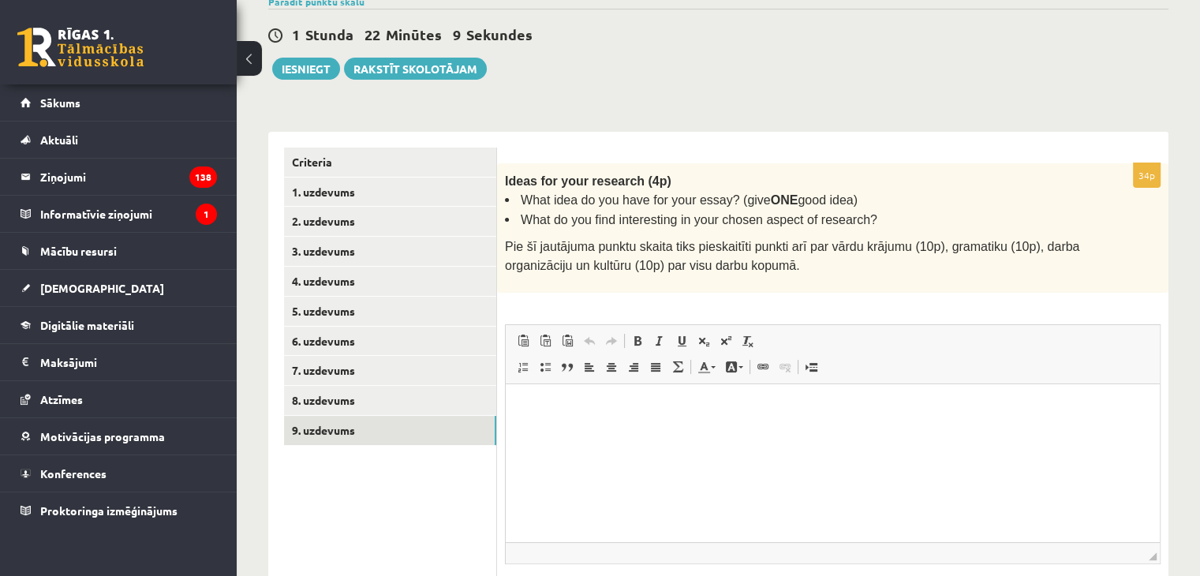
click at [761, 432] on html at bounding box center [833, 408] width 654 height 48
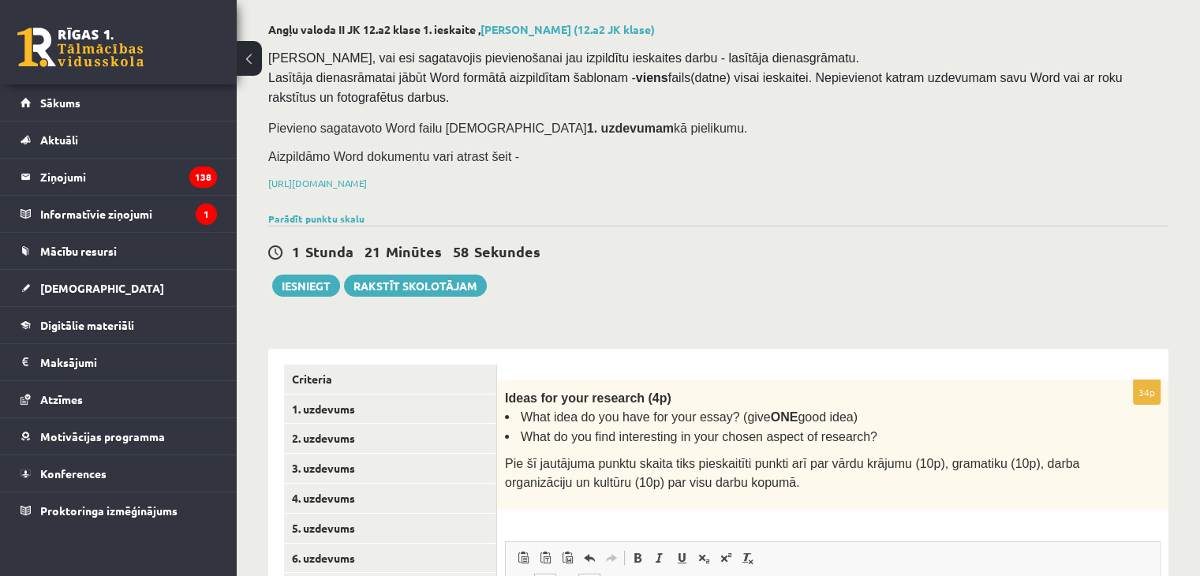
scroll to position [158, 0]
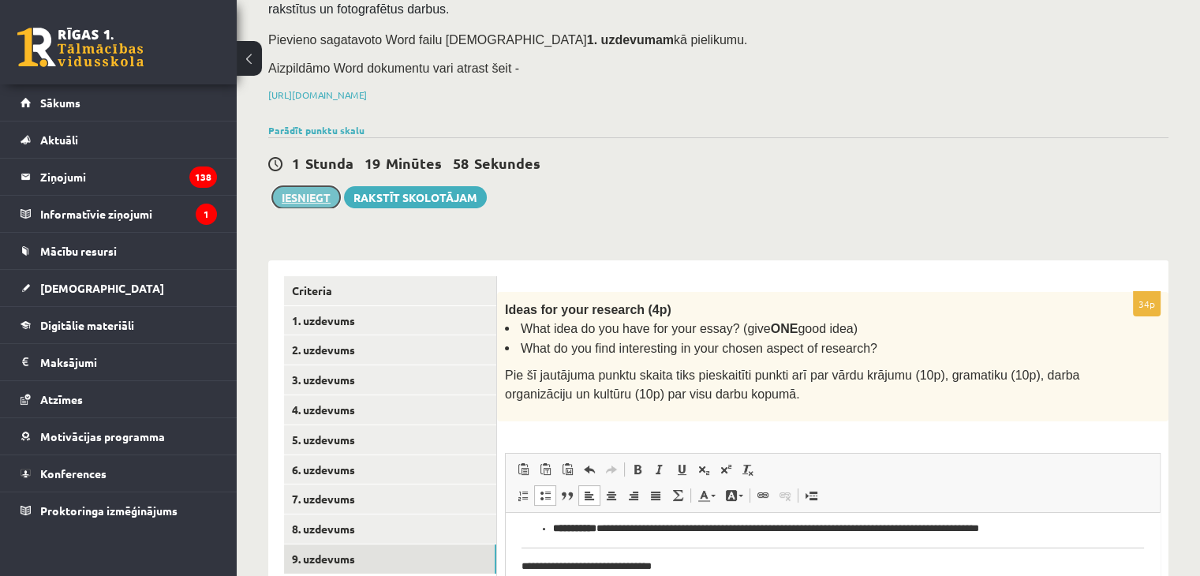
click at [325, 186] on button "Iesniegt" at bounding box center [306, 197] width 68 height 22
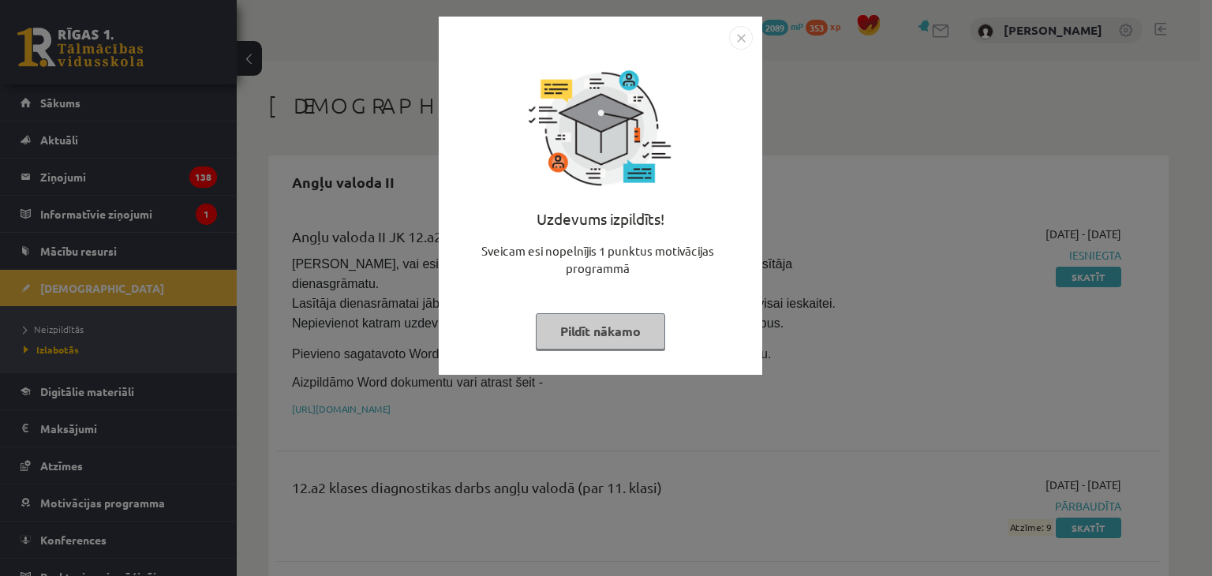
click at [571, 335] on button "Pildīt nākamo" at bounding box center [600, 331] width 129 height 36
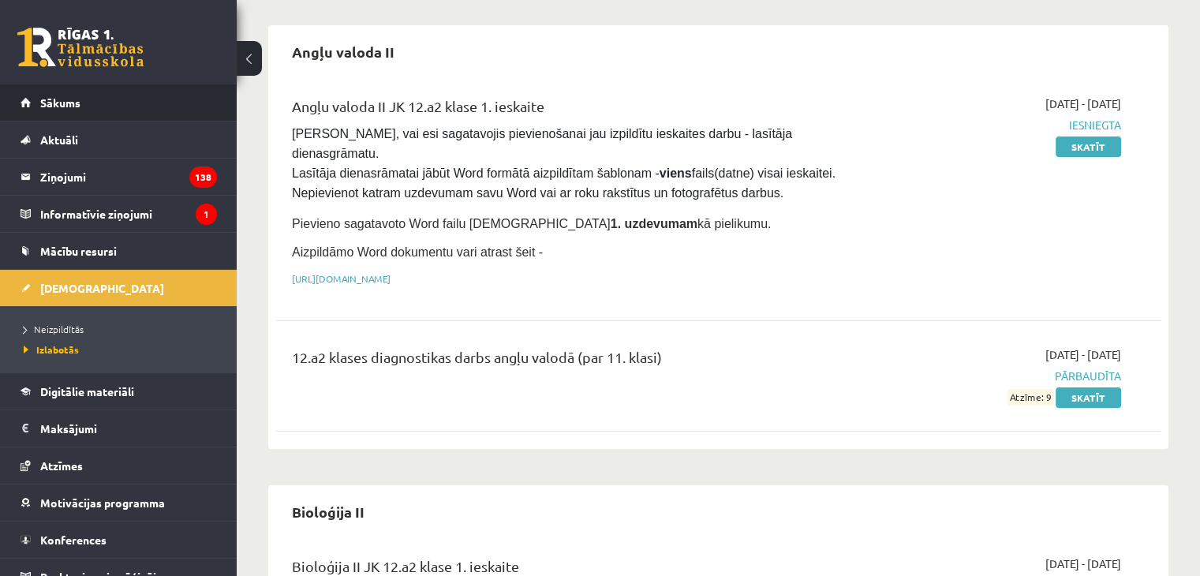
scroll to position [158, 0]
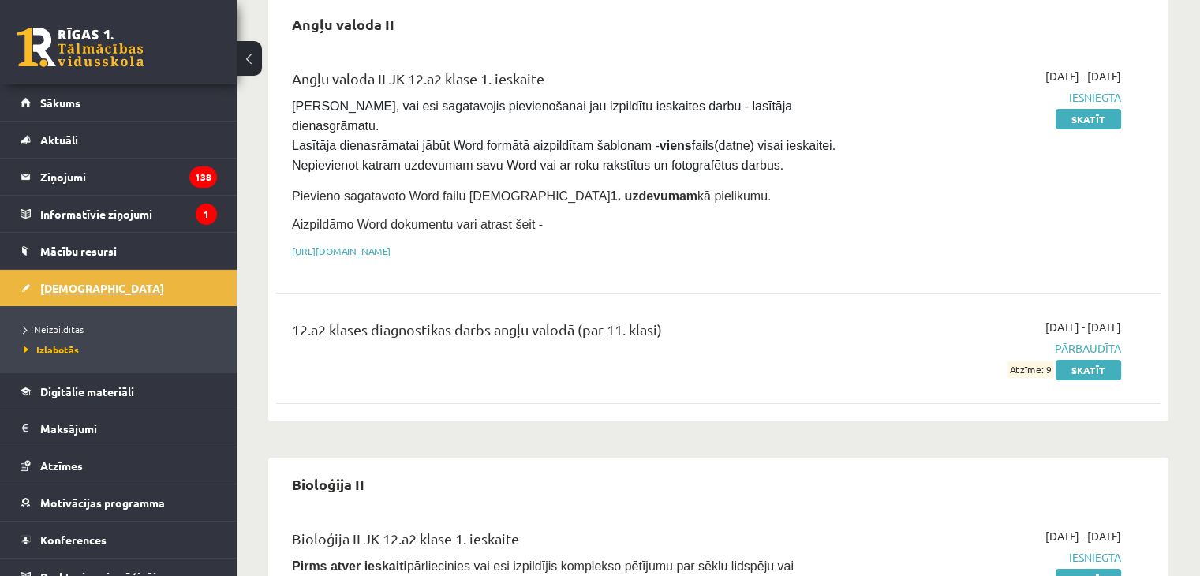
click at [64, 291] on span "[DEMOGRAPHIC_DATA]" at bounding box center [102, 288] width 124 height 14
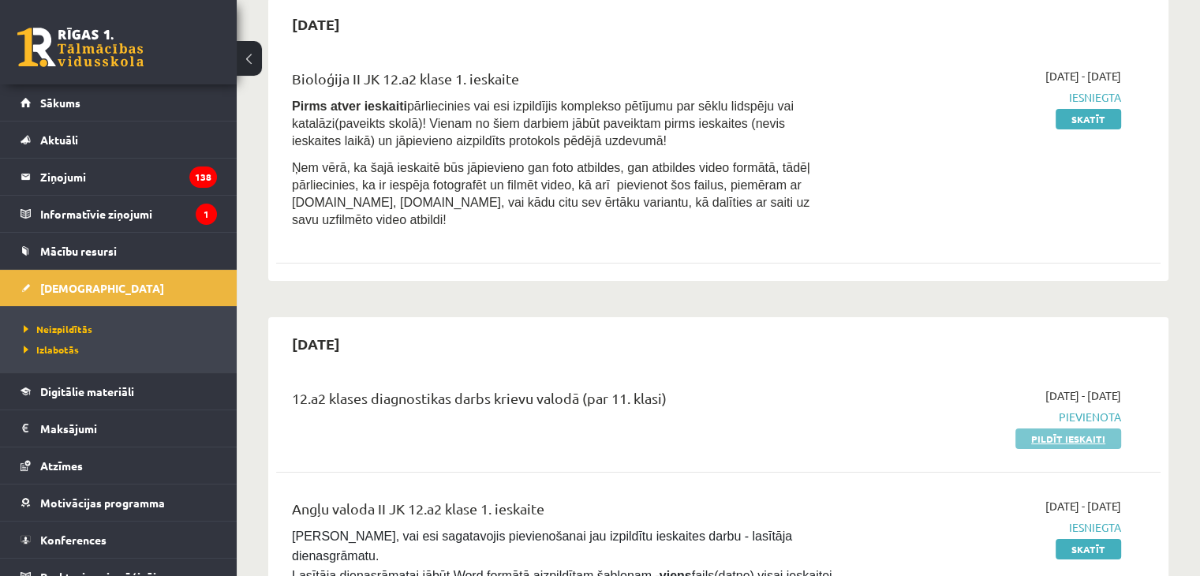
click at [1071, 428] on link "Pildīt ieskaiti" at bounding box center [1069, 438] width 106 height 21
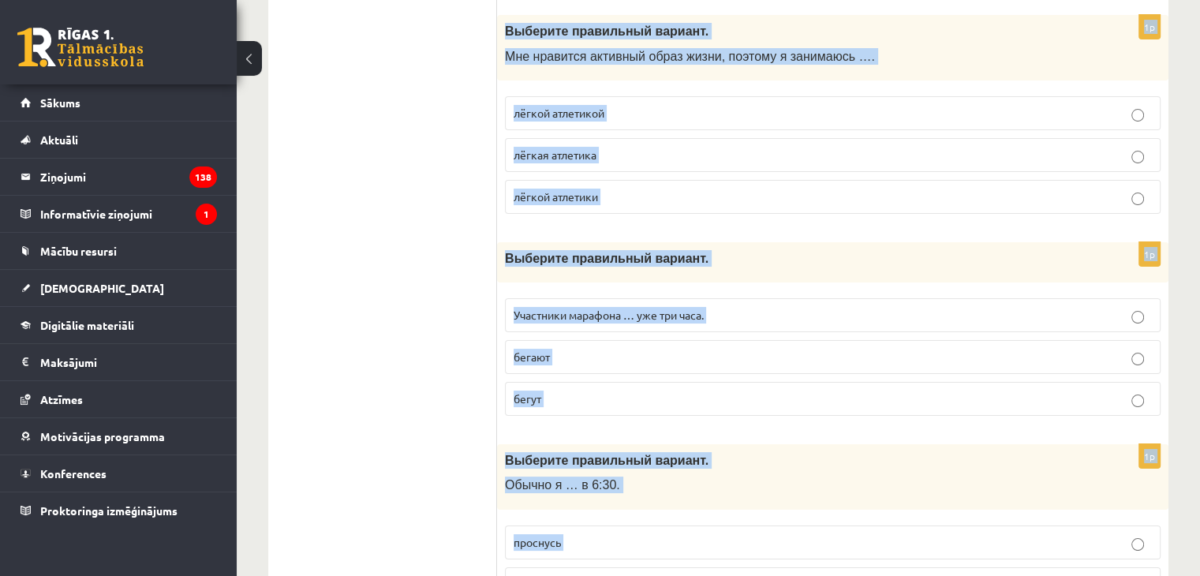
scroll to position [6196, 0]
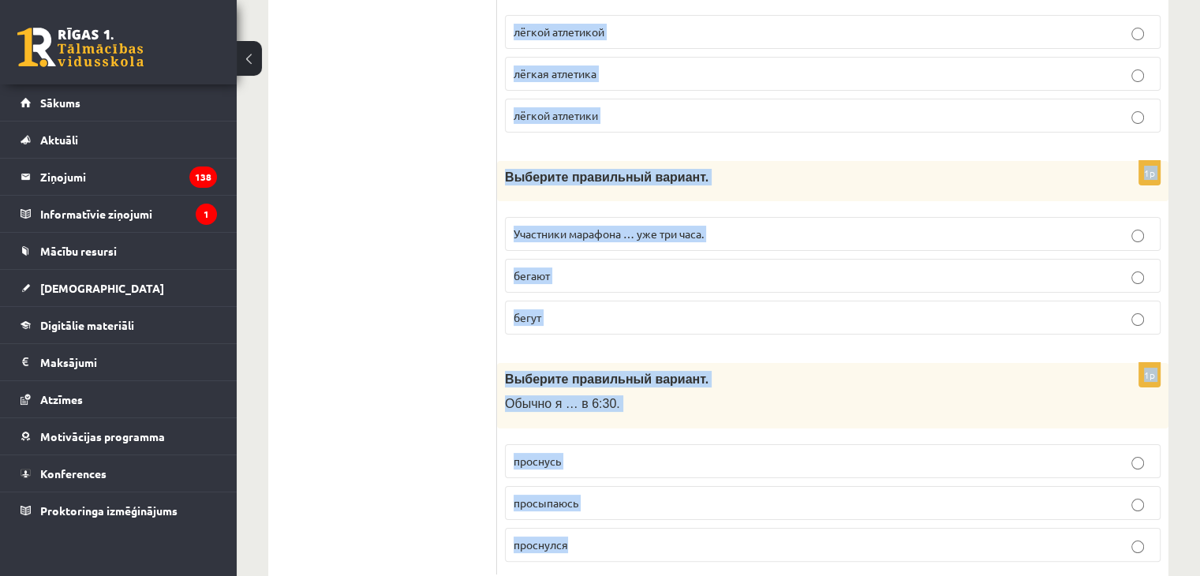
drag, startPoint x: 506, startPoint y: 77, endPoint x: 828, endPoint y: 561, distance: 581.7
copy form "Loremips dolorsitam consect. Adipi elitseddo …, eiusmod temporinc utla etdolo. …"
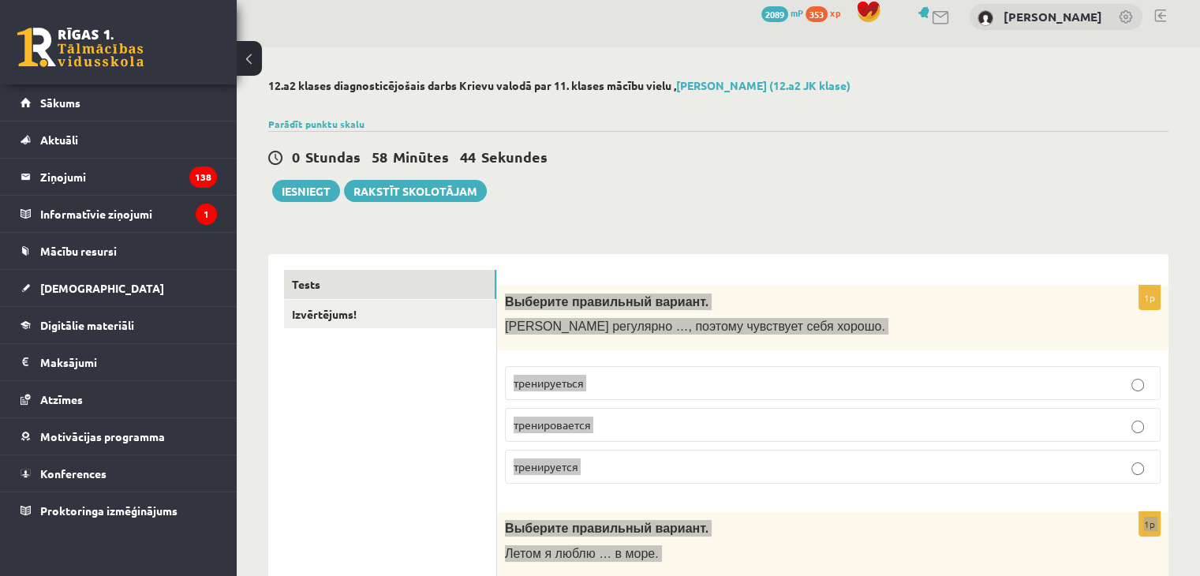
scroll to position [0, 0]
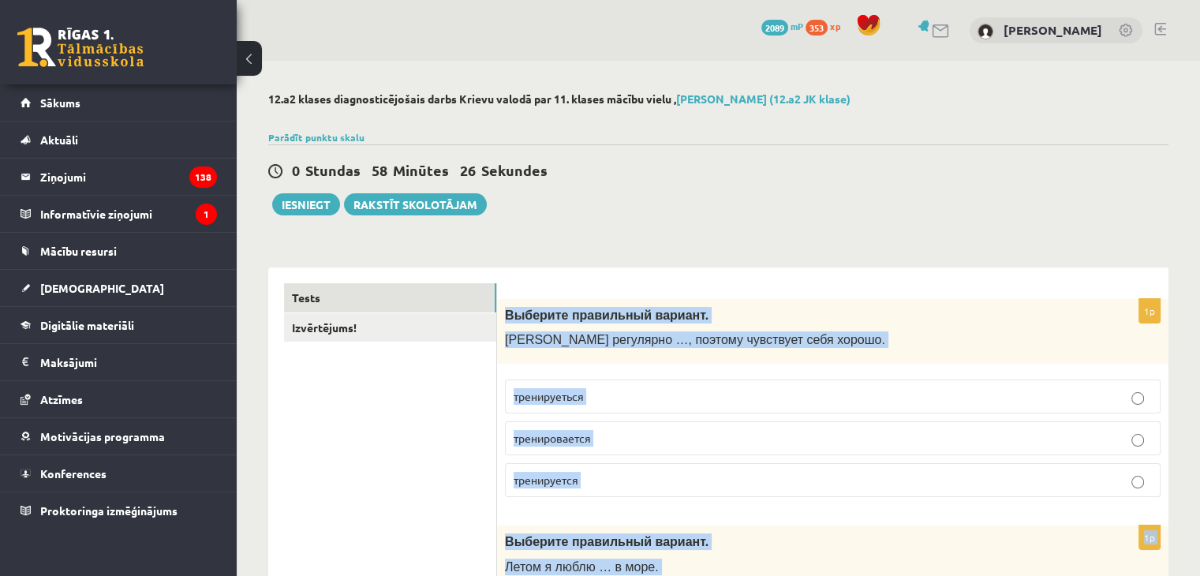
click at [576, 485] on p "тренируется" at bounding box center [833, 480] width 638 height 17
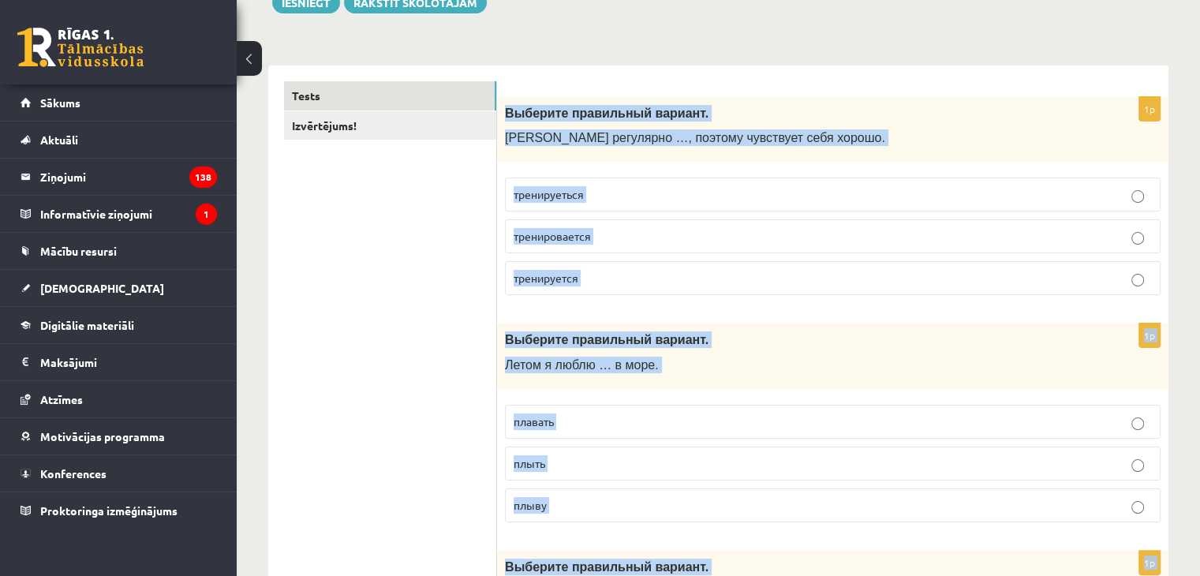
scroll to position [237, 0]
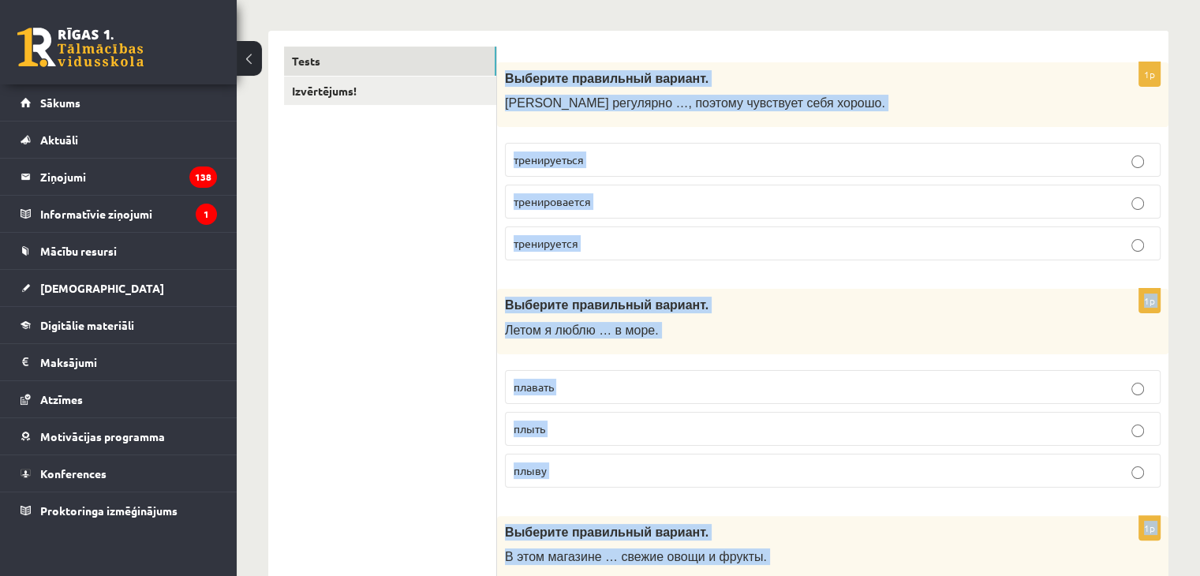
click at [762, 389] on p "плавать" at bounding box center [833, 387] width 638 height 17
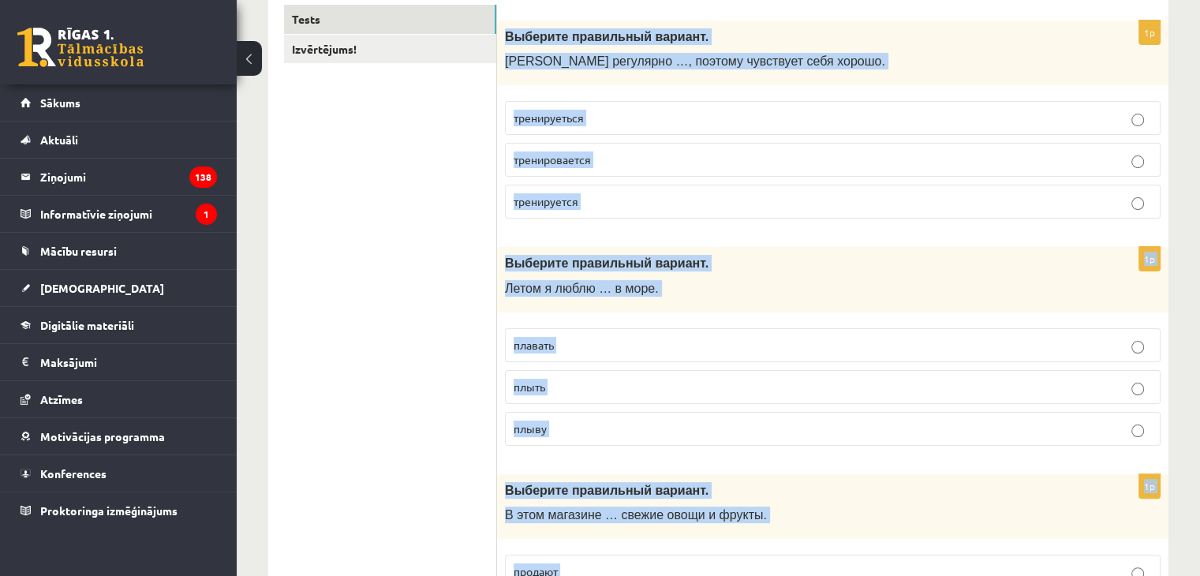
scroll to position [552, 0]
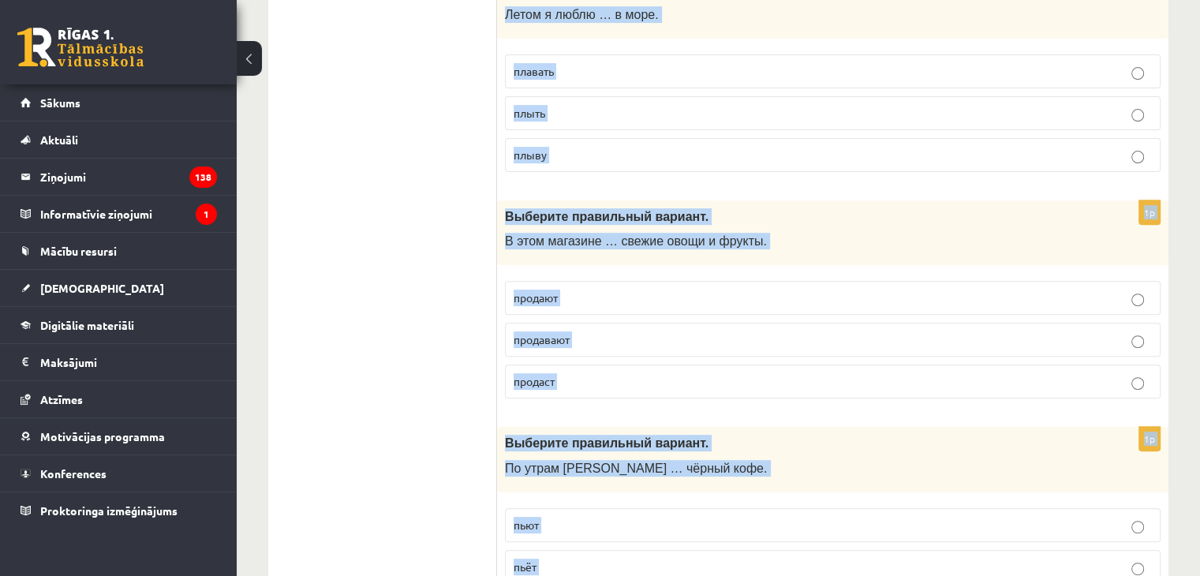
drag, startPoint x: 1051, startPoint y: 297, endPoint x: 1122, endPoint y: 418, distance: 140.1
click at [1051, 297] on p "продают" at bounding box center [833, 298] width 638 height 17
click at [1054, 559] on p "пьёт" at bounding box center [833, 567] width 638 height 17
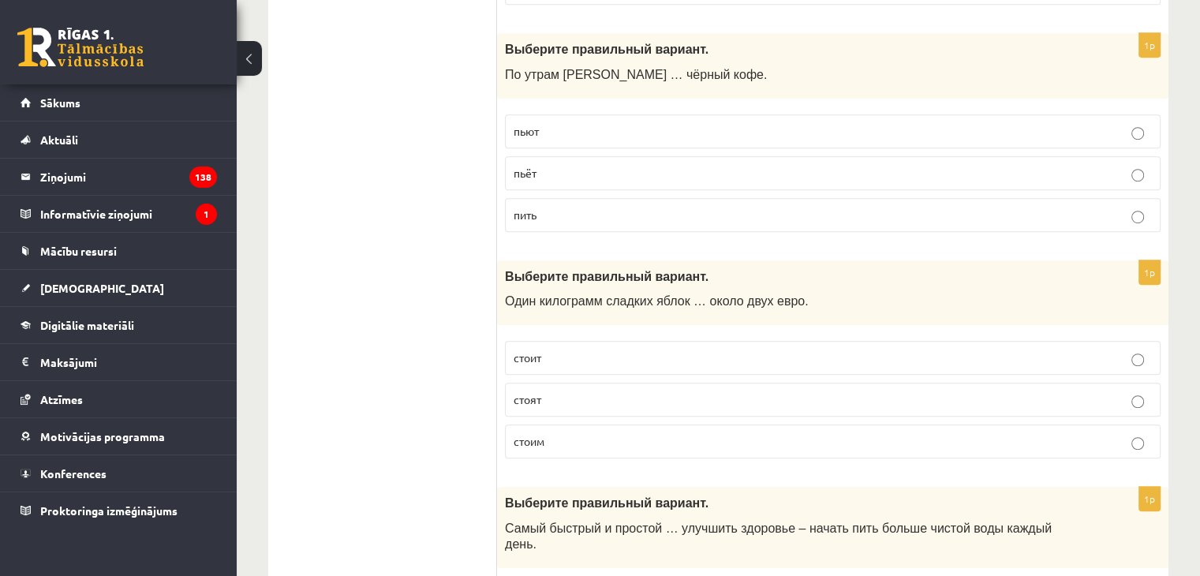
scroll to position [947, 0]
click at [1136, 364] on label "стоит" at bounding box center [833, 357] width 656 height 34
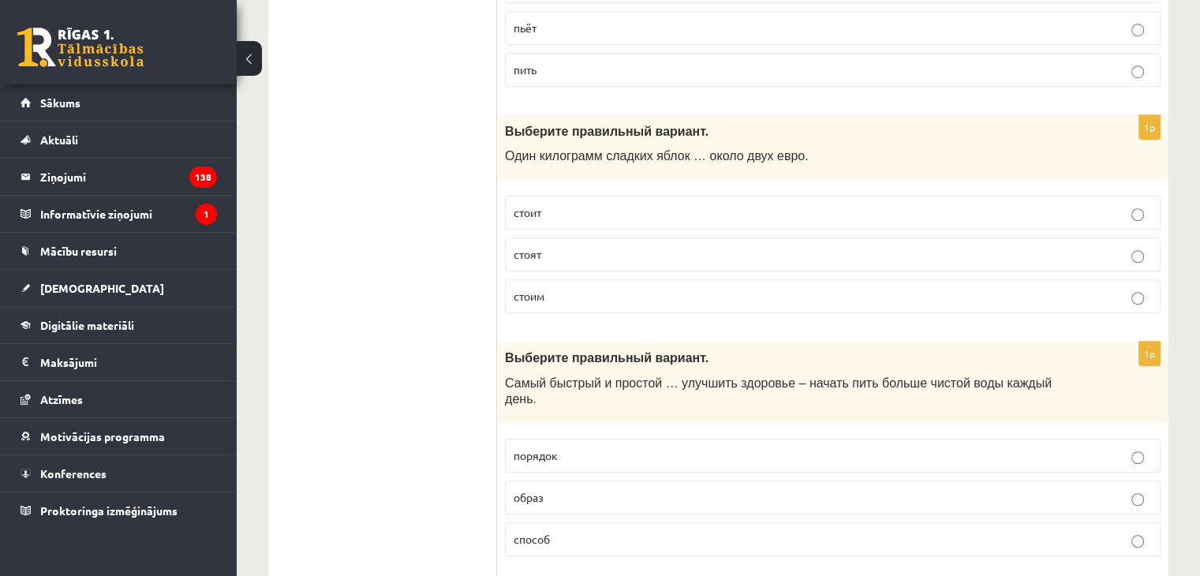
scroll to position [1263, 0]
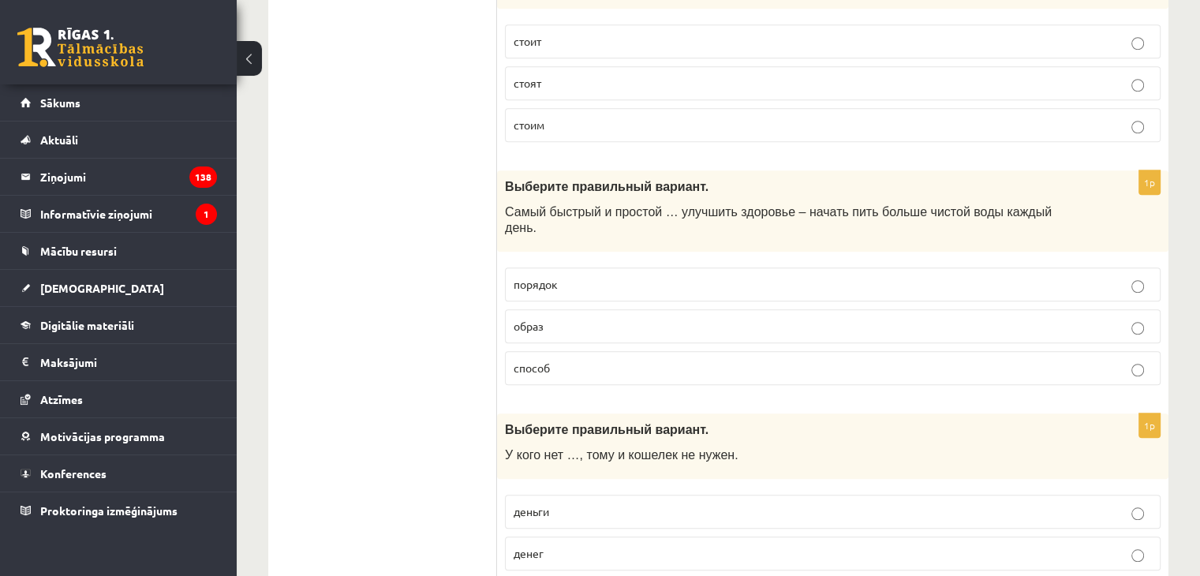
click at [1055, 360] on p "способ" at bounding box center [833, 368] width 638 height 17
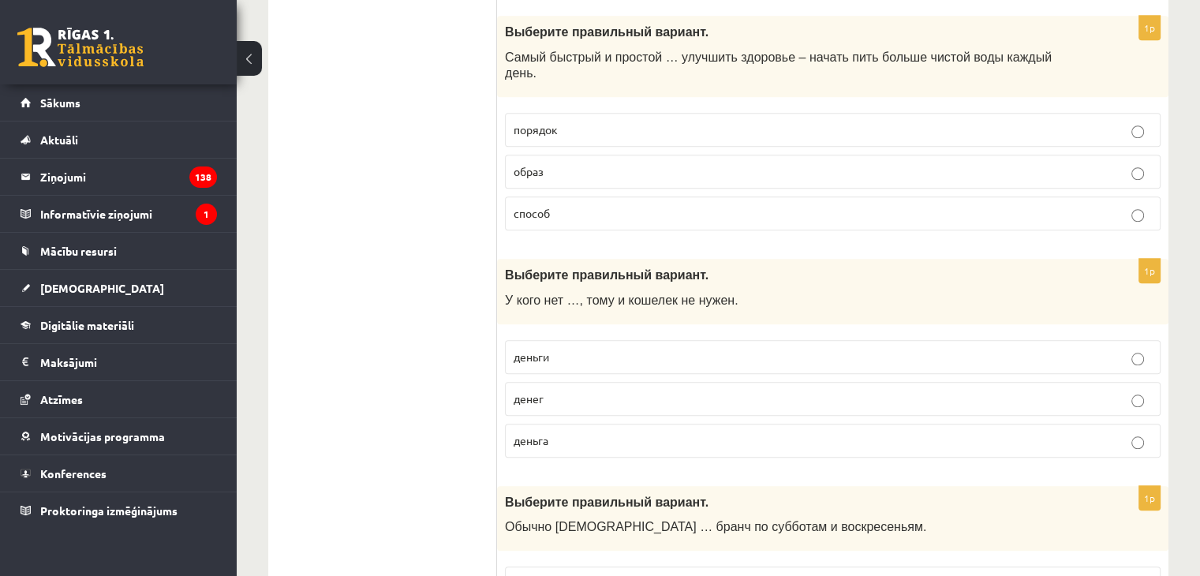
scroll to position [1420, 0]
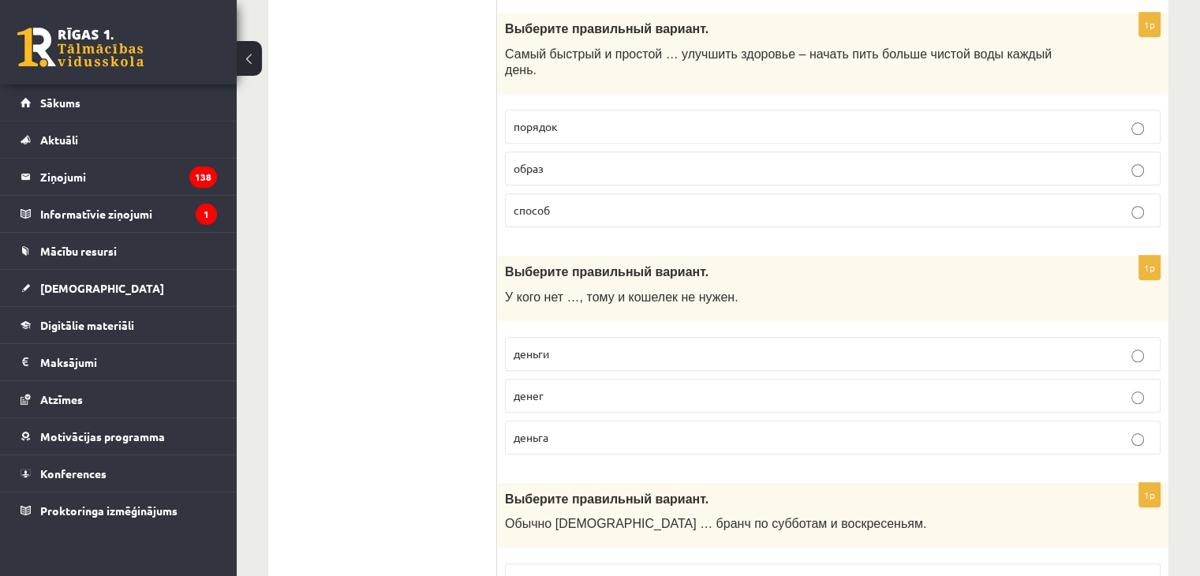
click at [1120, 379] on label "денег" at bounding box center [833, 396] width 656 height 34
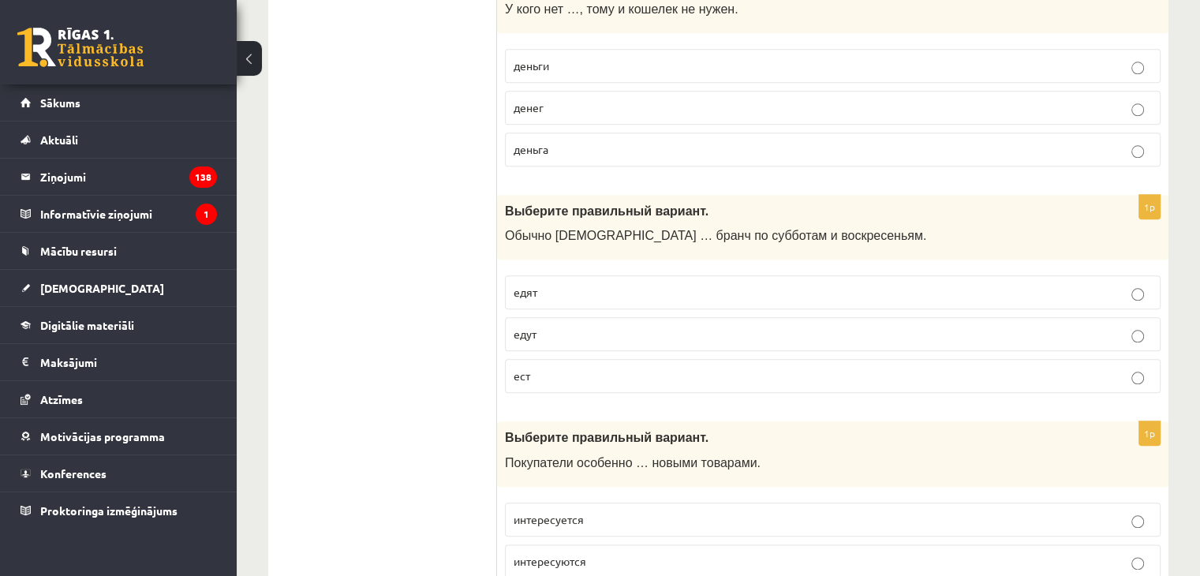
scroll to position [1736, 0]
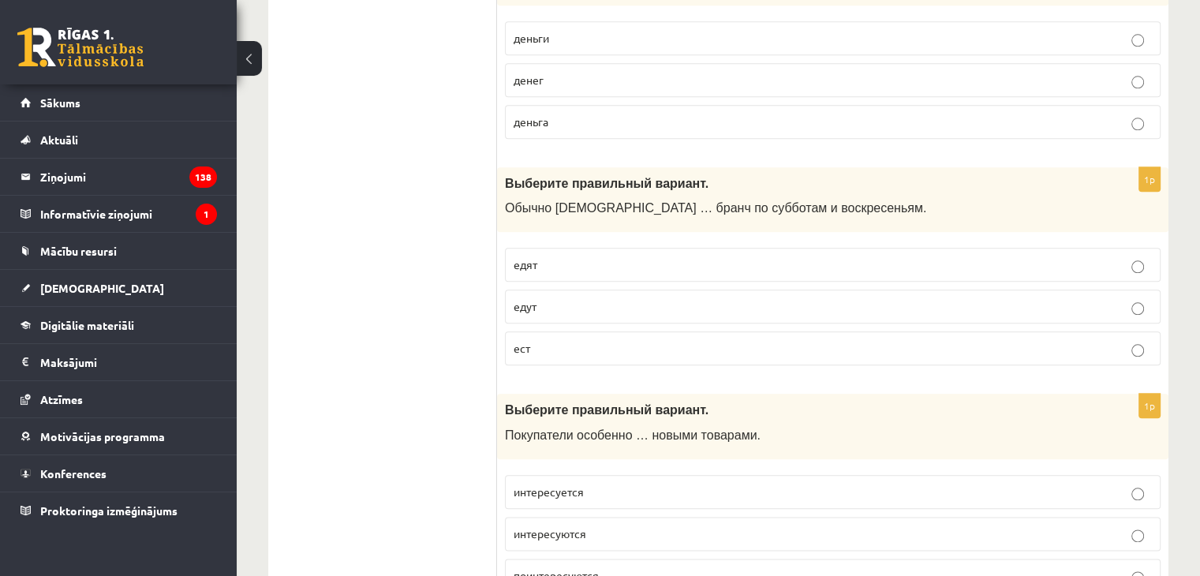
drag, startPoint x: 1121, startPoint y: 234, endPoint x: 1130, endPoint y: 235, distance: 9.6
click at [1121, 256] on p "едят" at bounding box center [833, 264] width 638 height 17
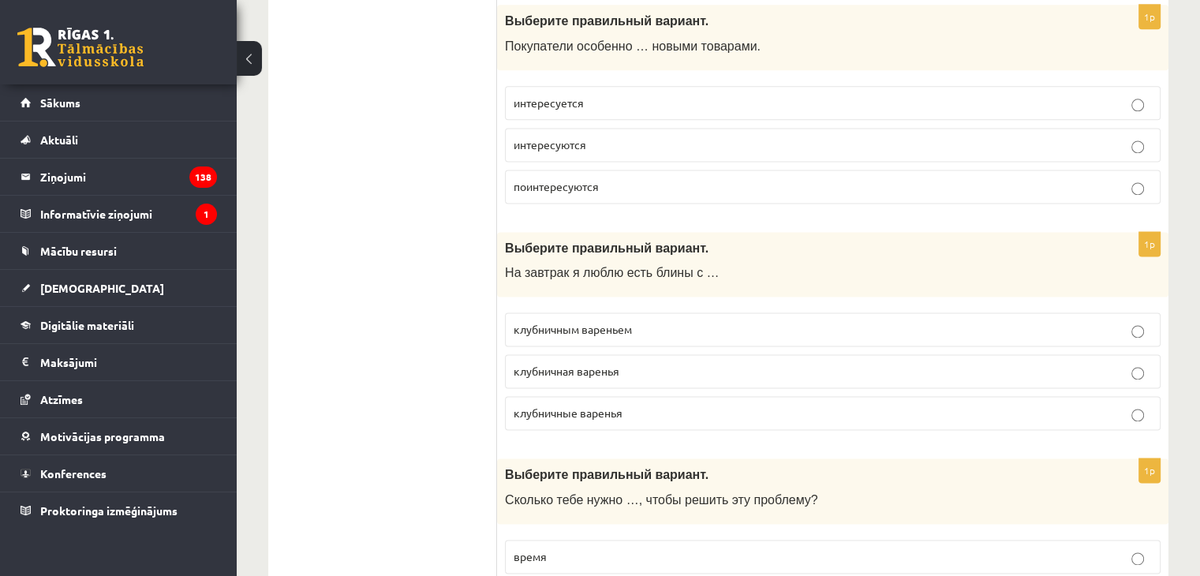
scroll to position [2288, 0]
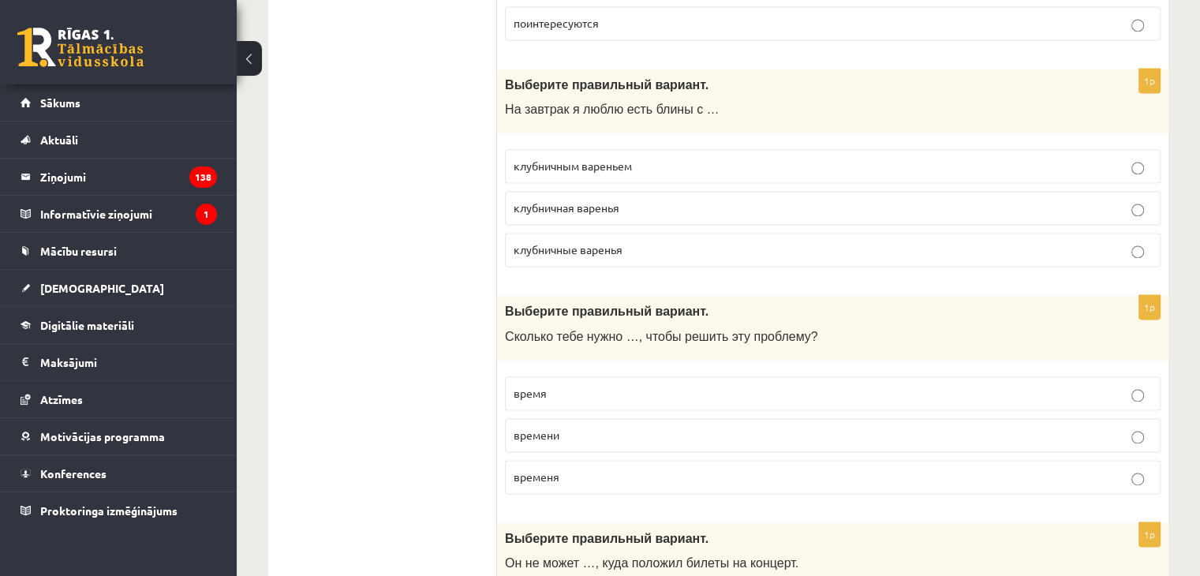
click at [1150, 418] on label "времени" at bounding box center [833, 435] width 656 height 34
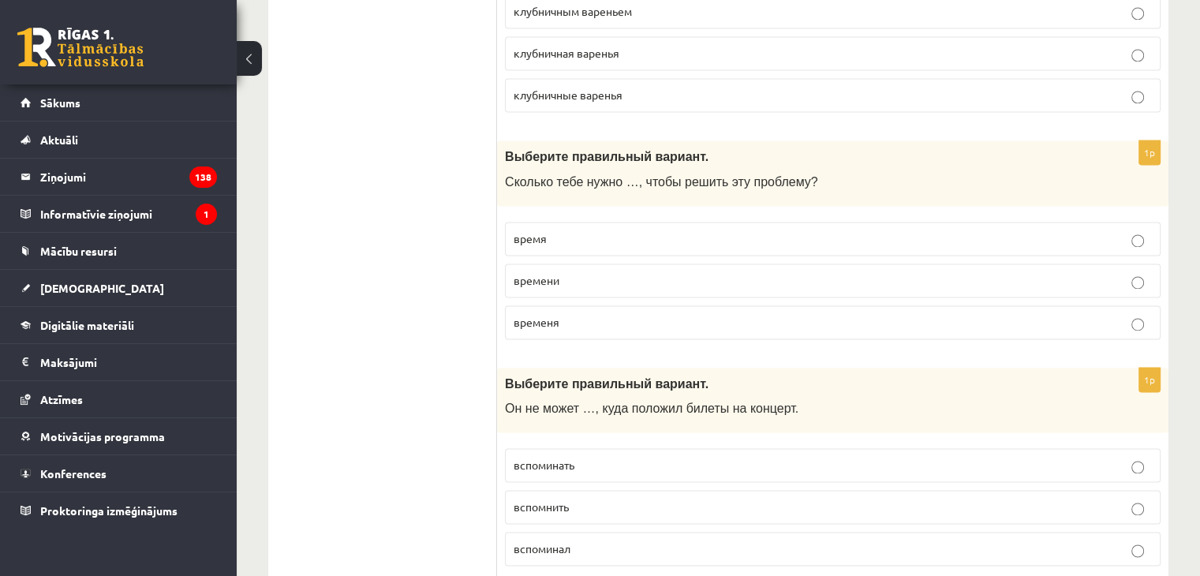
scroll to position [2446, 0]
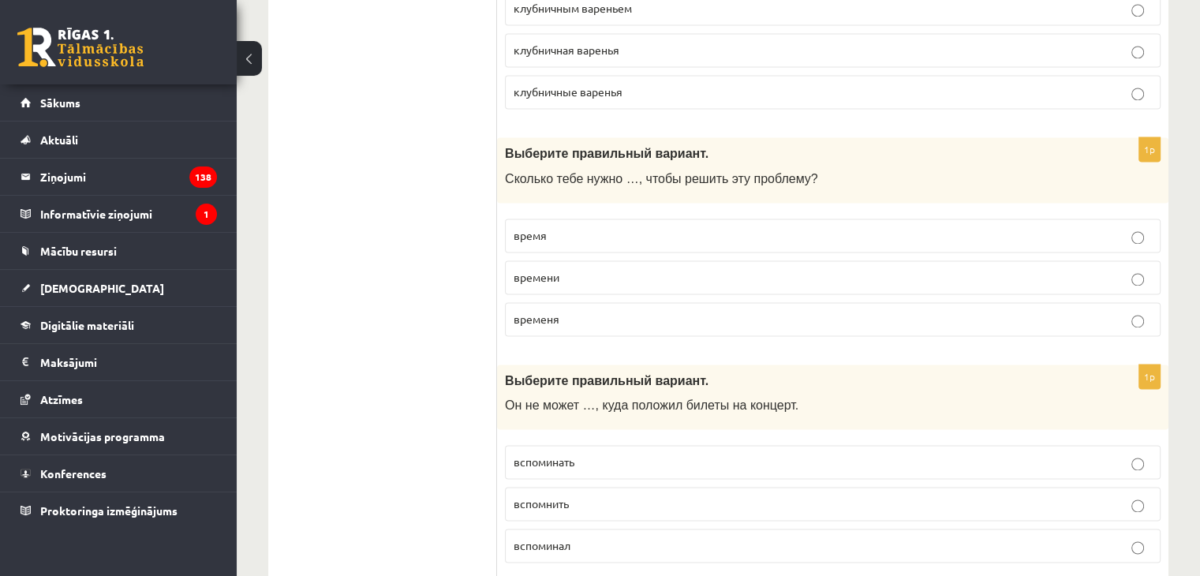
click at [1124, 454] on p "вспоминать" at bounding box center [833, 462] width 638 height 17
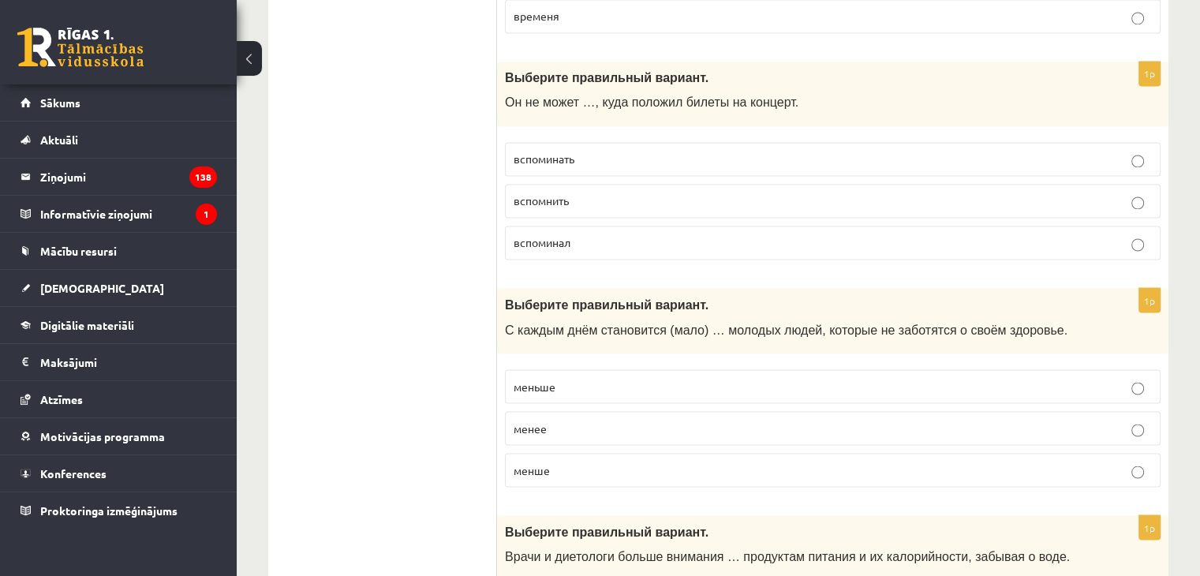
scroll to position [2841, 0]
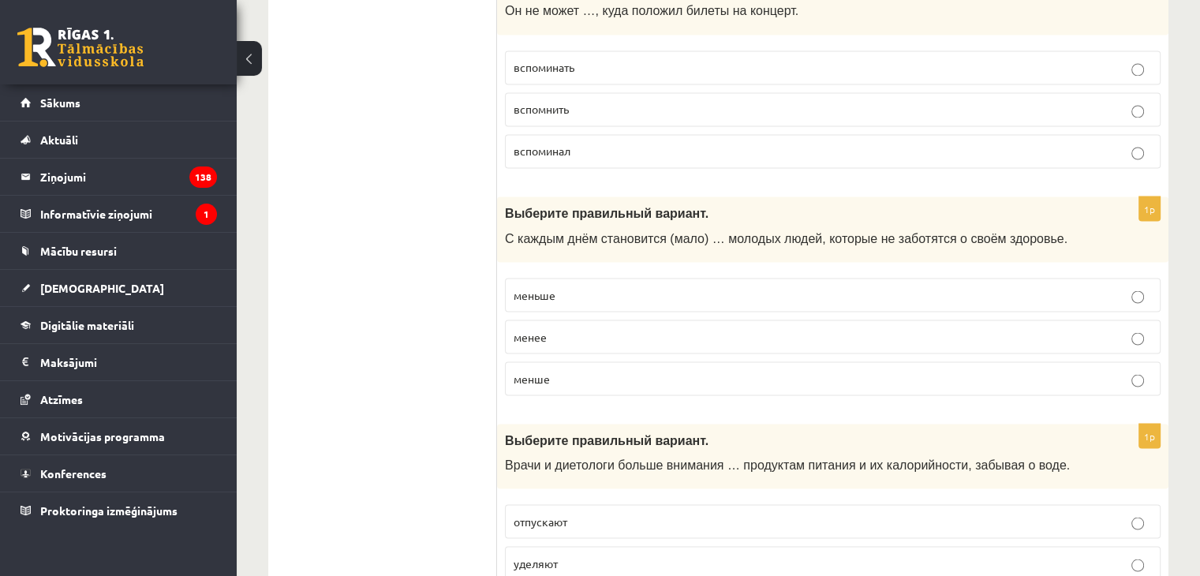
click at [1143, 546] on label "уделяют" at bounding box center [833, 563] width 656 height 34
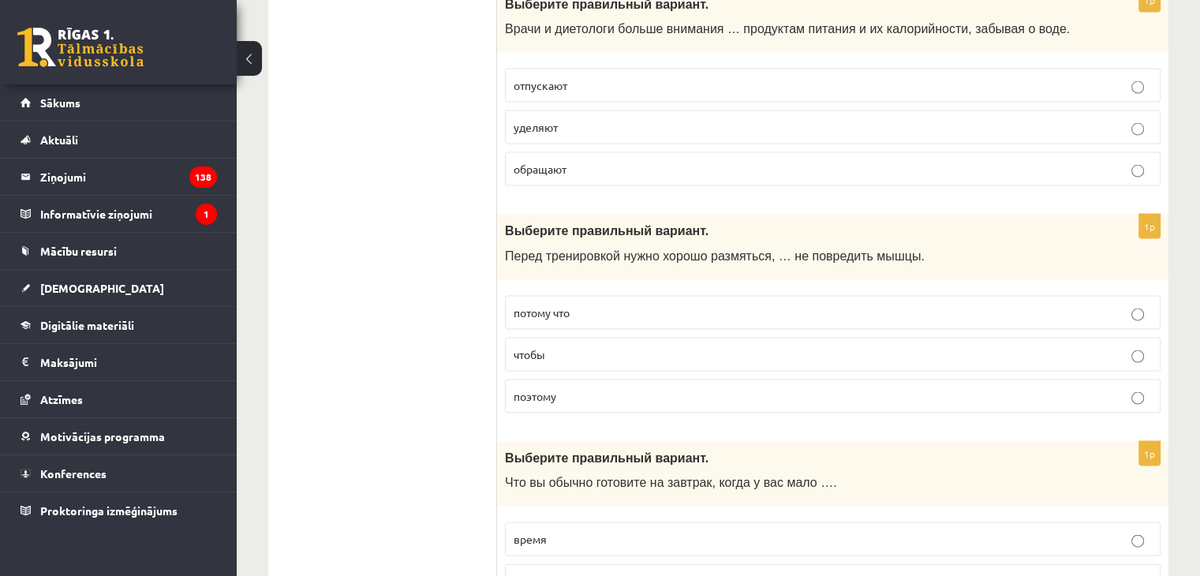
scroll to position [3314, 0]
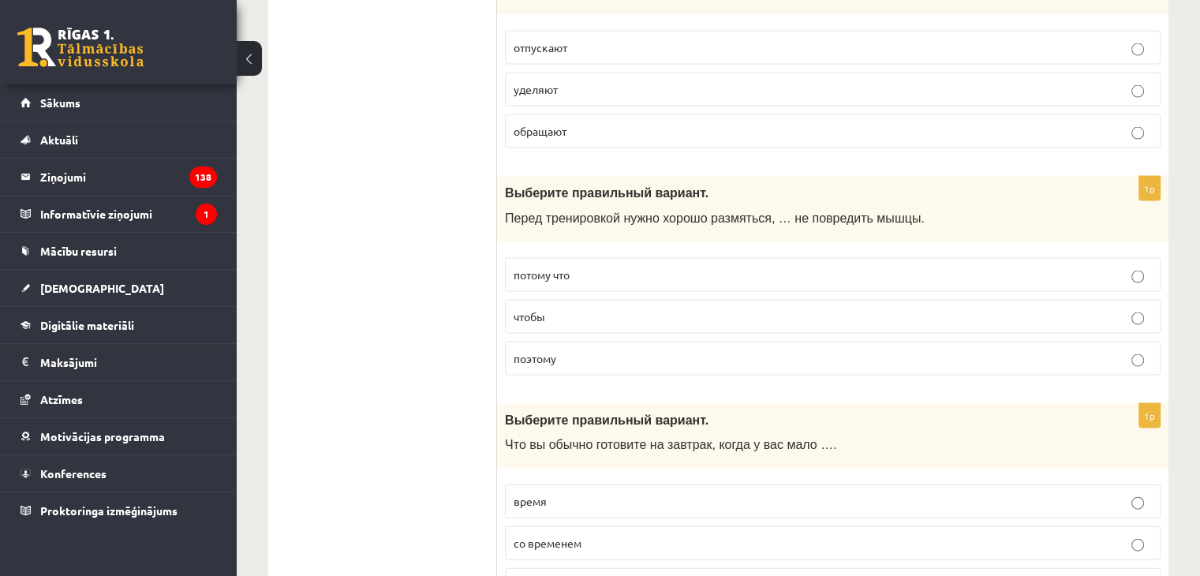
click at [1095, 350] on p "поэтому" at bounding box center [833, 358] width 638 height 17
click at [1102, 535] on p "со временем" at bounding box center [833, 543] width 638 height 17
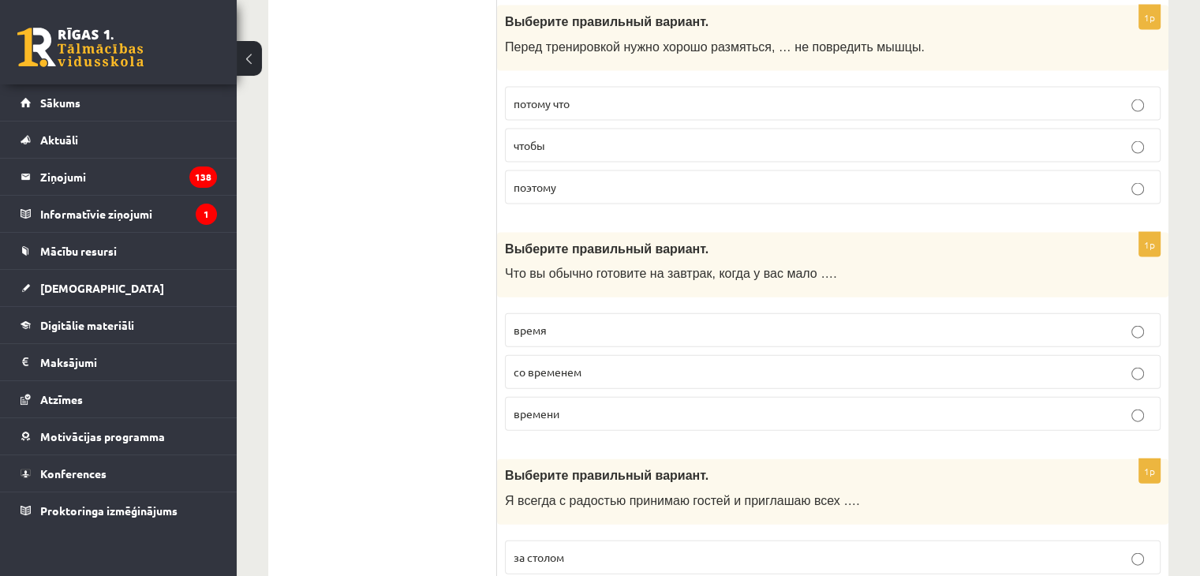
scroll to position [3551, 0]
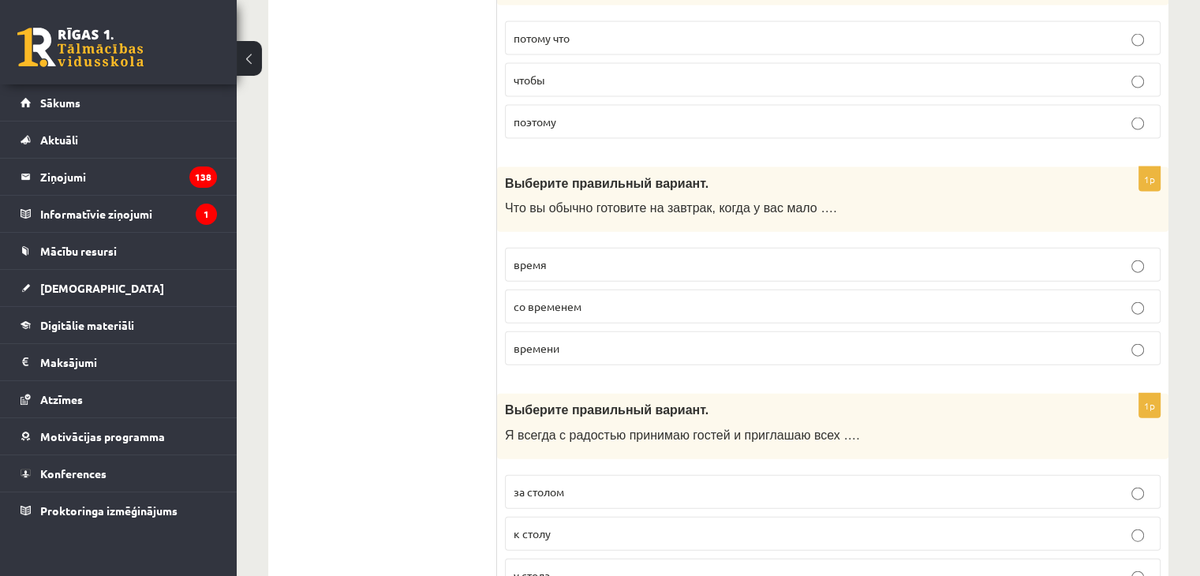
click at [1103, 526] on p "к столу" at bounding box center [833, 534] width 638 height 17
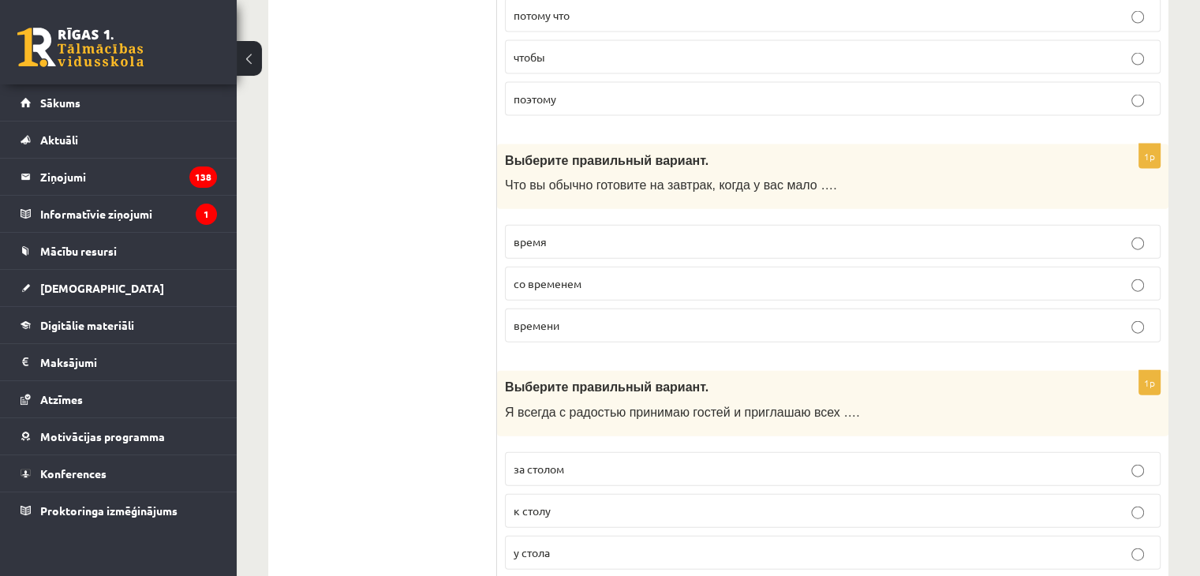
scroll to position [3945, 0]
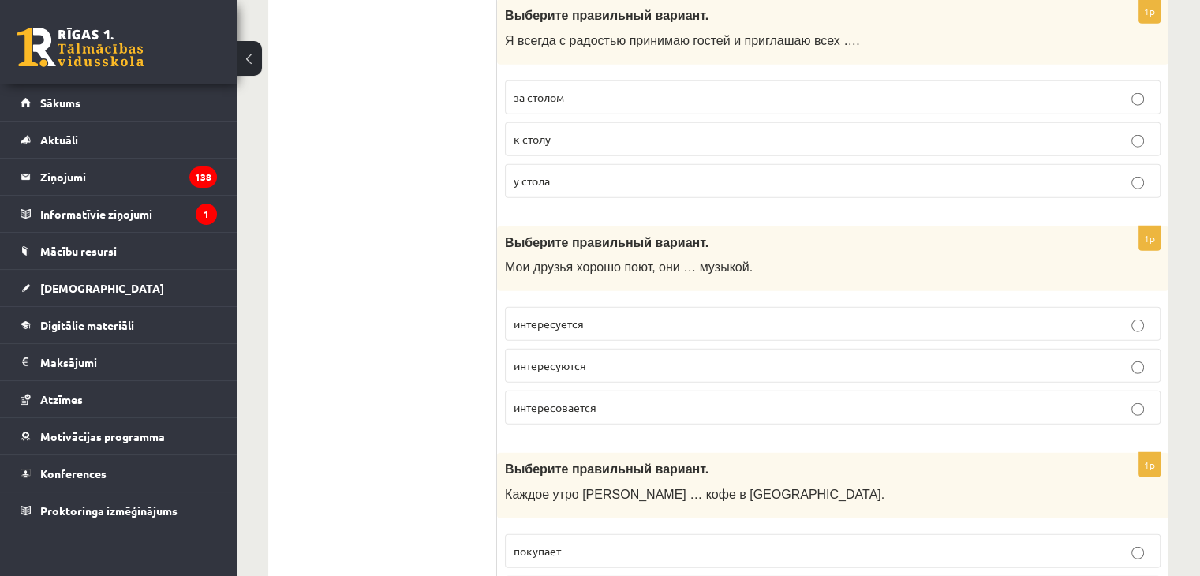
click at [1150, 316] on p "интересуется" at bounding box center [833, 324] width 638 height 17
drag, startPoint x: 1127, startPoint y: 552, endPoint x: 1124, endPoint y: 544, distance: 8.5
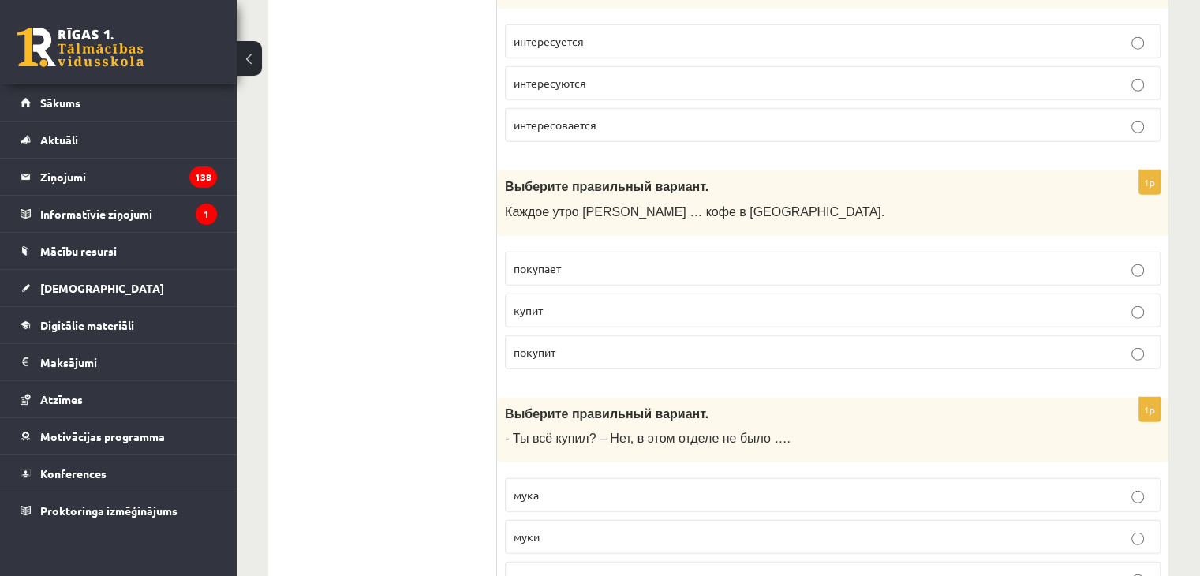
scroll to position [4261, 0]
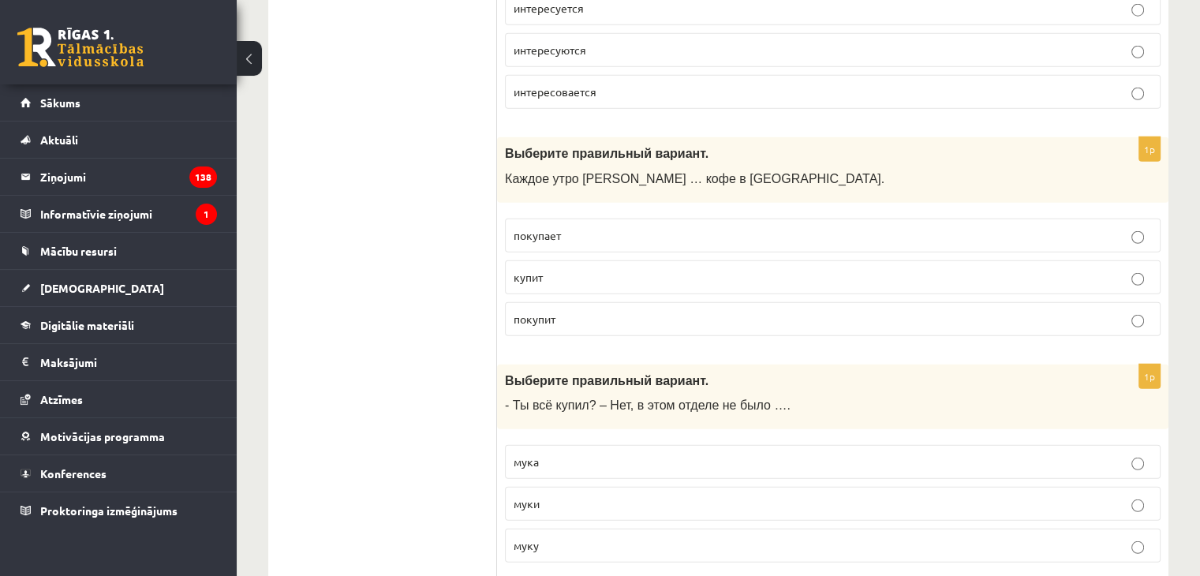
drag, startPoint x: 1111, startPoint y: 421, endPoint x: 1124, endPoint y: 443, distance: 24.8
click at [1112, 454] on p "мука" at bounding box center [833, 462] width 638 height 17
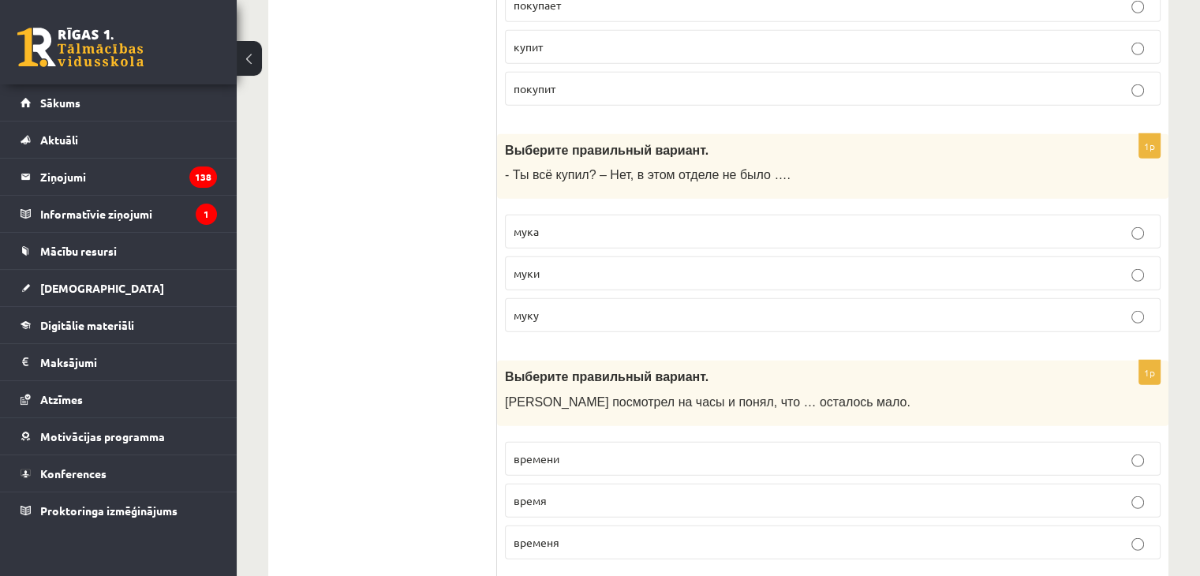
scroll to position [4498, 0]
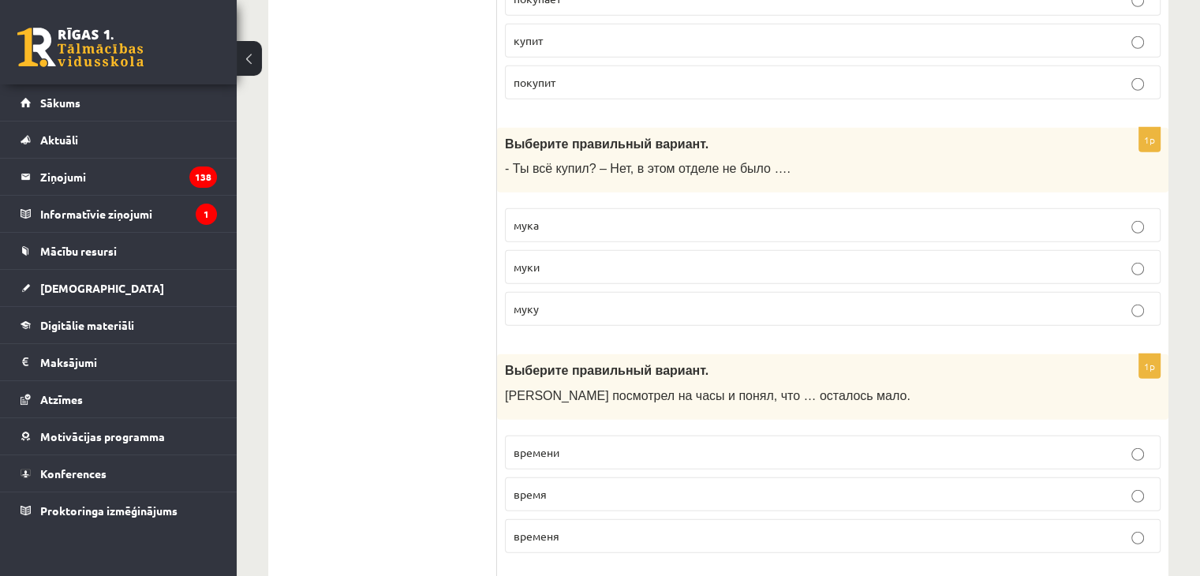
click at [1128, 486] on p "время" at bounding box center [833, 494] width 638 height 17
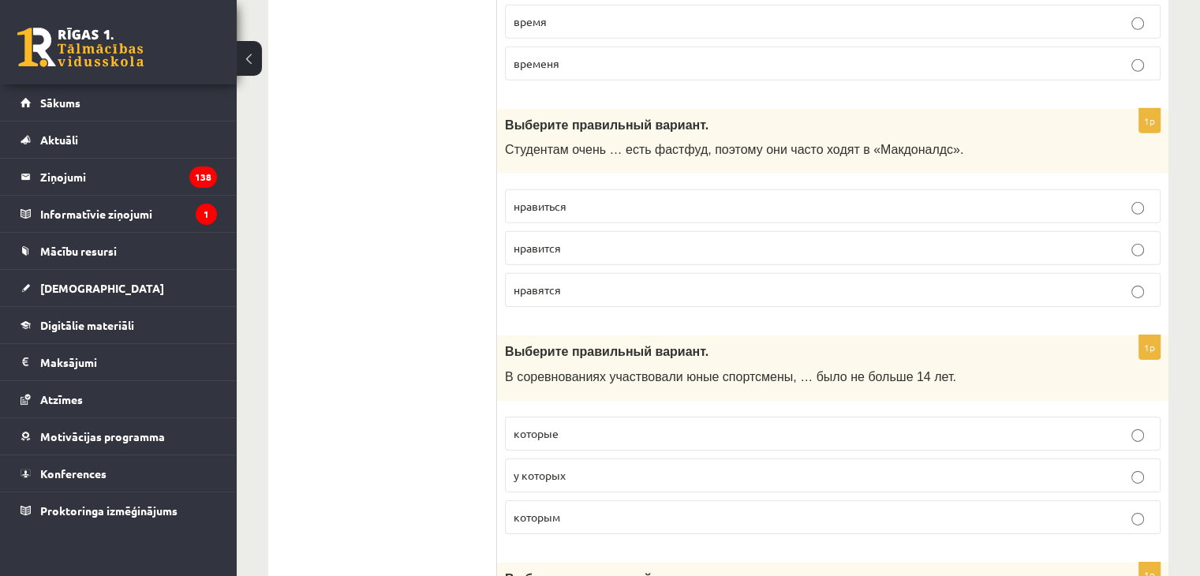
scroll to position [5129, 0]
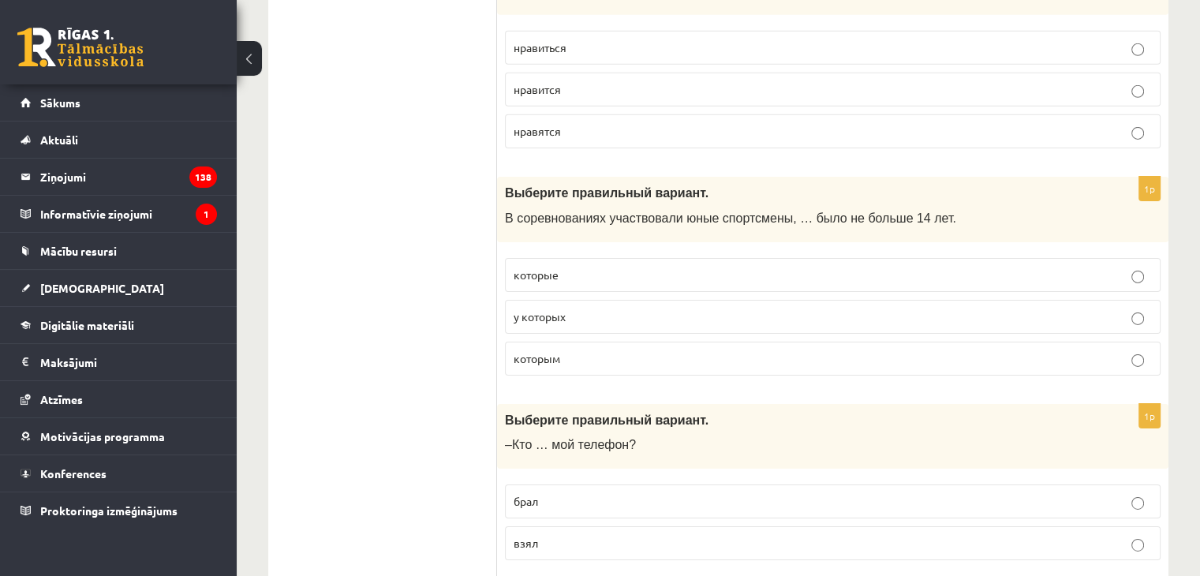
click at [1106, 493] on p "брал" at bounding box center [833, 501] width 638 height 17
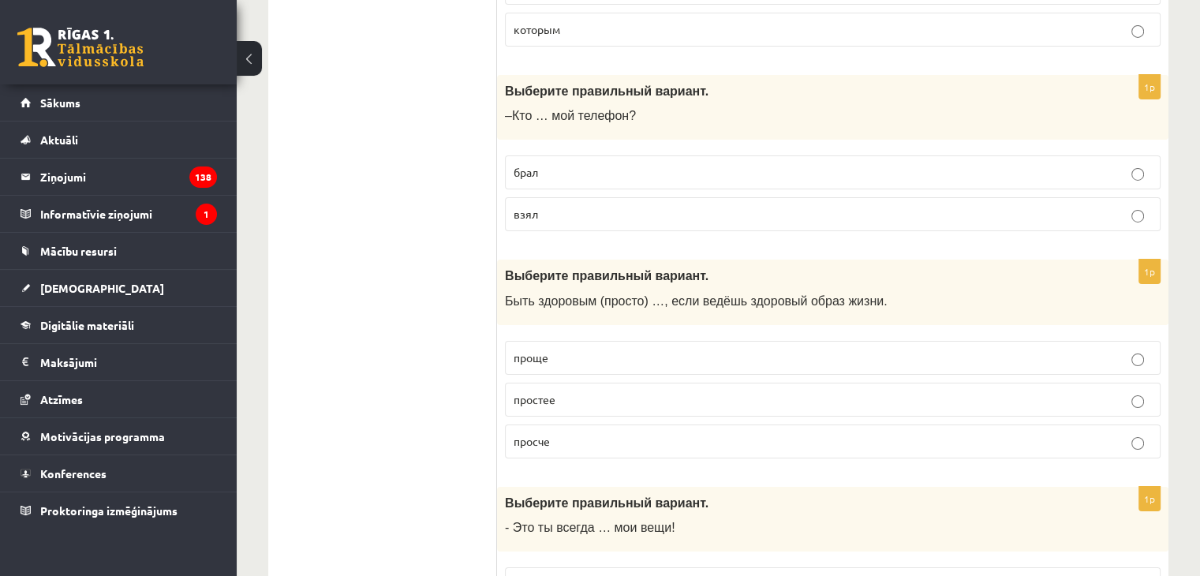
scroll to position [5603, 0]
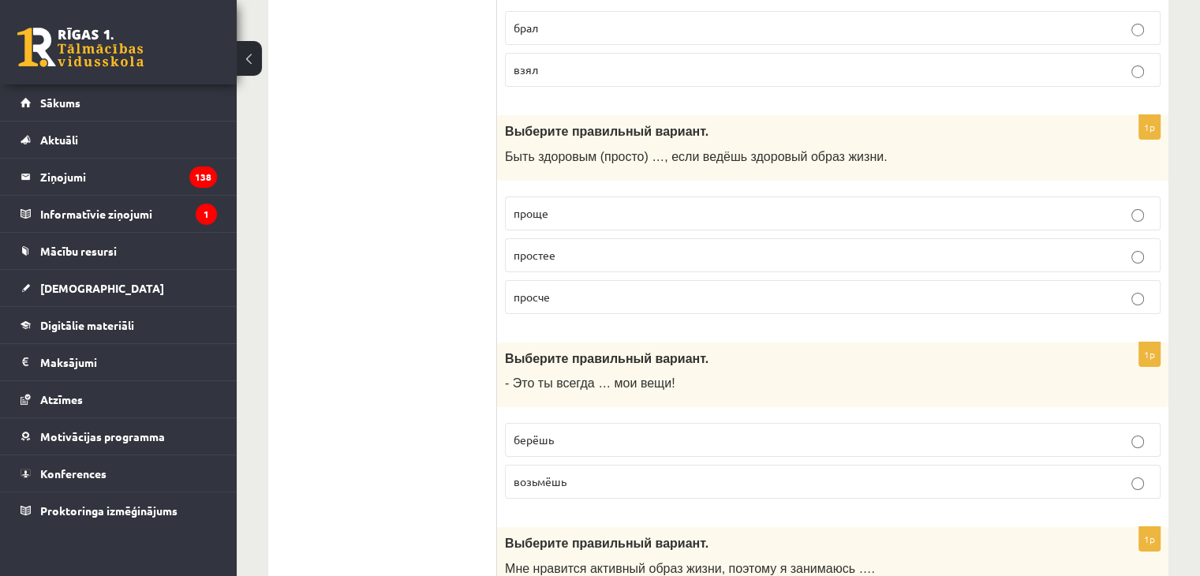
click at [1133, 423] on label "берёшь" at bounding box center [833, 440] width 656 height 34
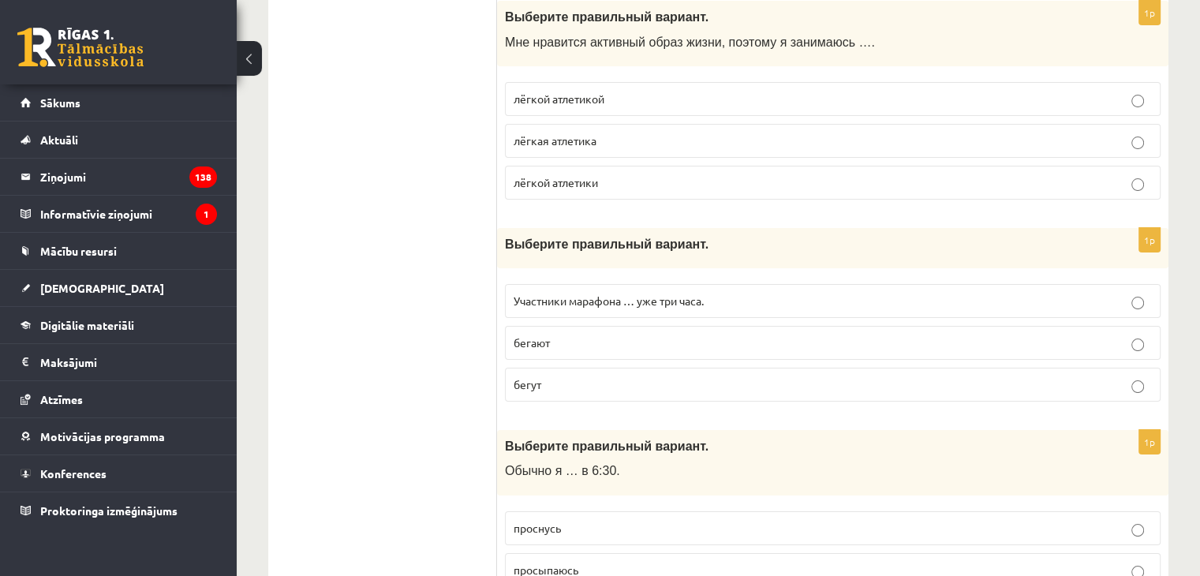
scroll to position [6196, 0]
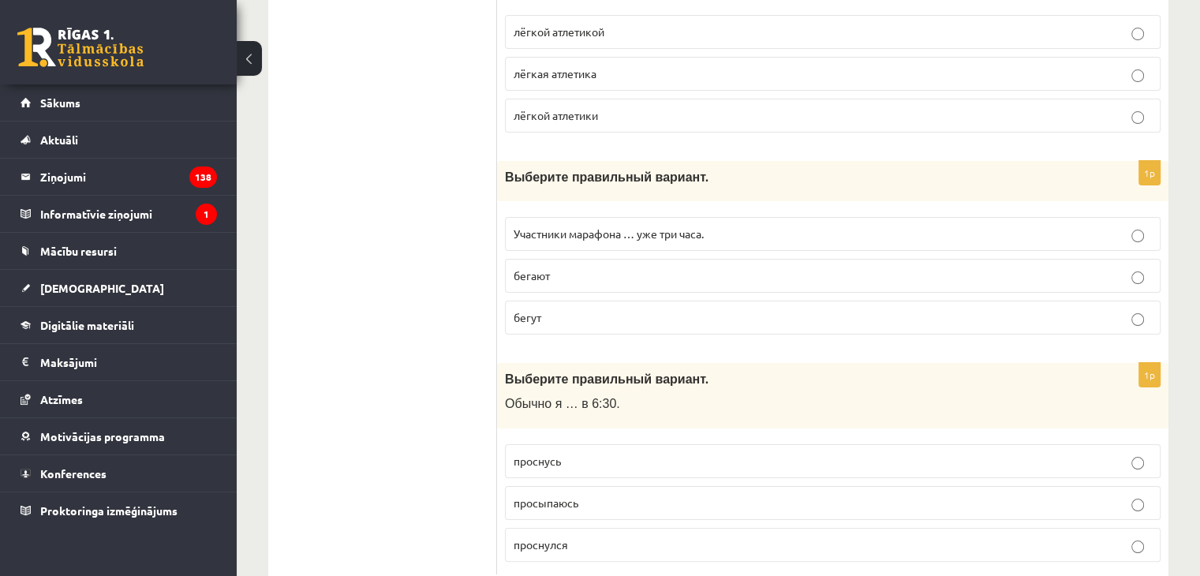
click at [1120, 444] on label "проснусь" at bounding box center [833, 461] width 656 height 34
drag, startPoint x: 1089, startPoint y: 29, endPoint x: 1109, endPoint y: 59, distance: 36.3
click at [1090, 65] on p "лёгкая атлетика" at bounding box center [833, 73] width 638 height 17
click at [1109, 486] on label "просыпаюсь" at bounding box center [833, 503] width 656 height 34
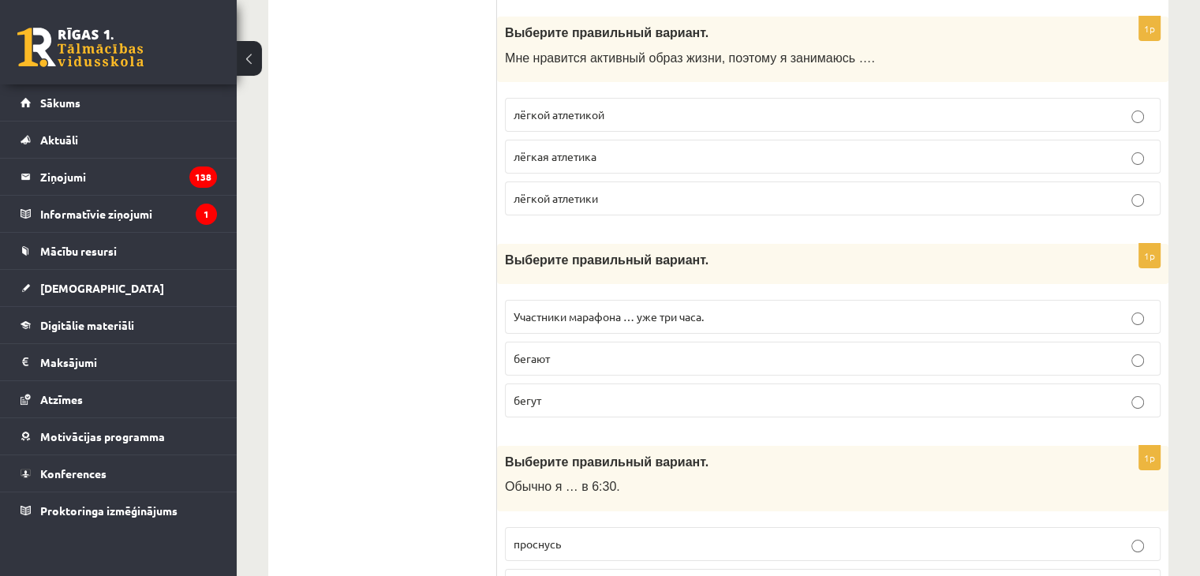
scroll to position [5959, 0]
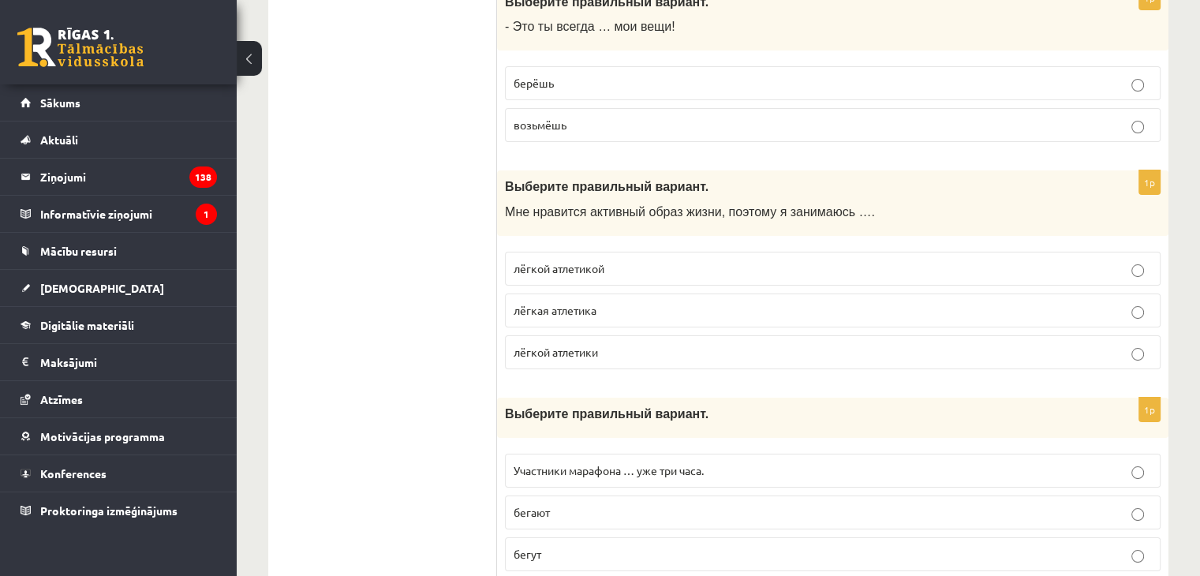
click at [1147, 260] on p "лёгкой атлетикой" at bounding box center [833, 268] width 638 height 17
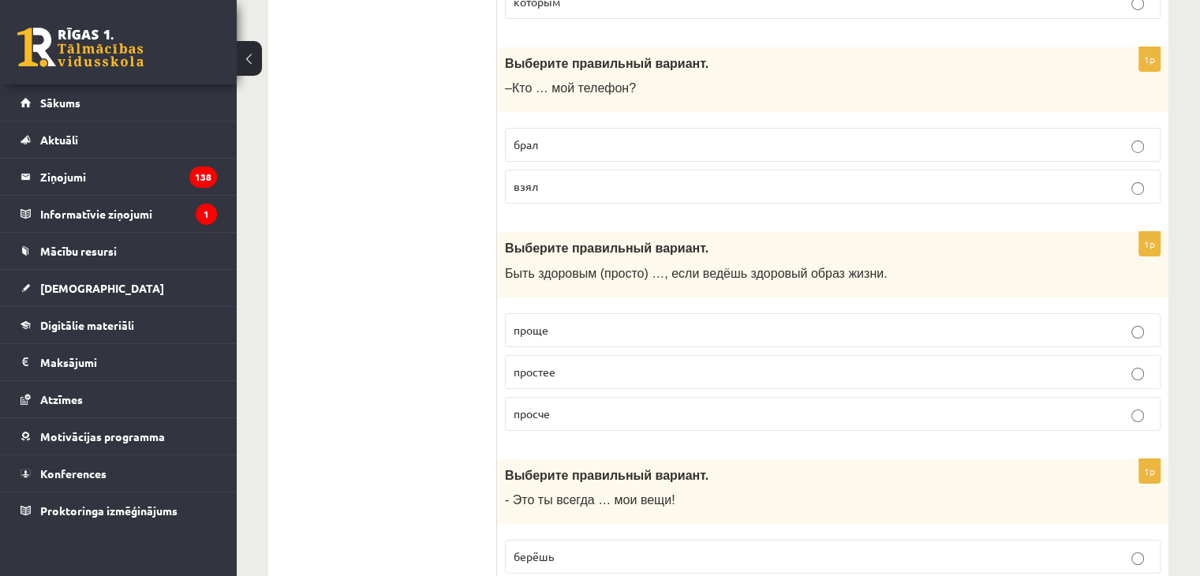
scroll to position [5407, 0]
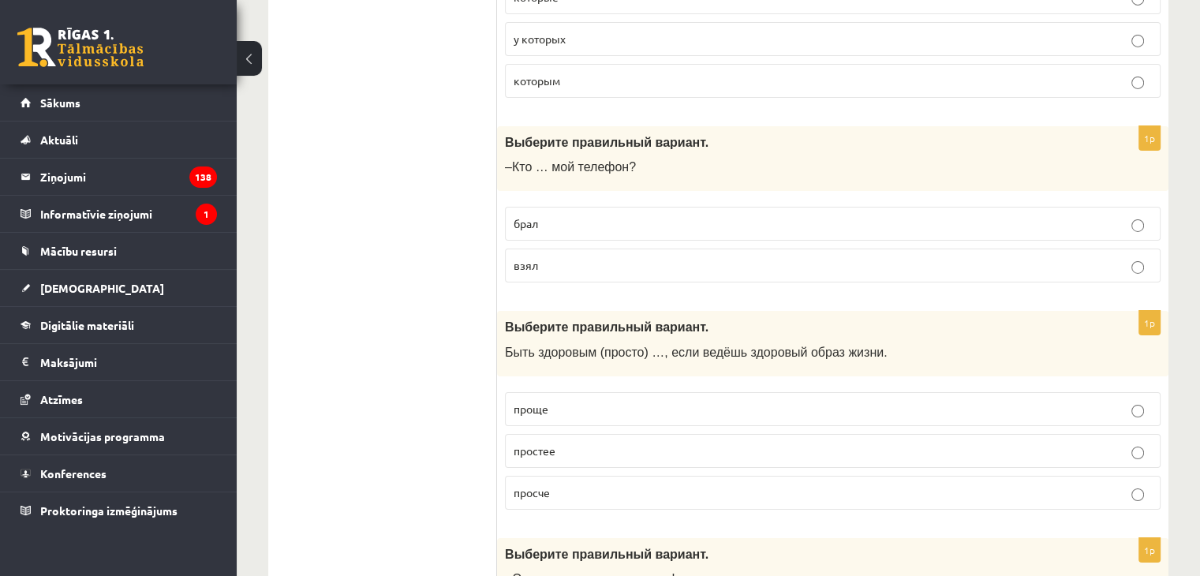
click at [1109, 257] on p "взял" at bounding box center [833, 265] width 638 height 17
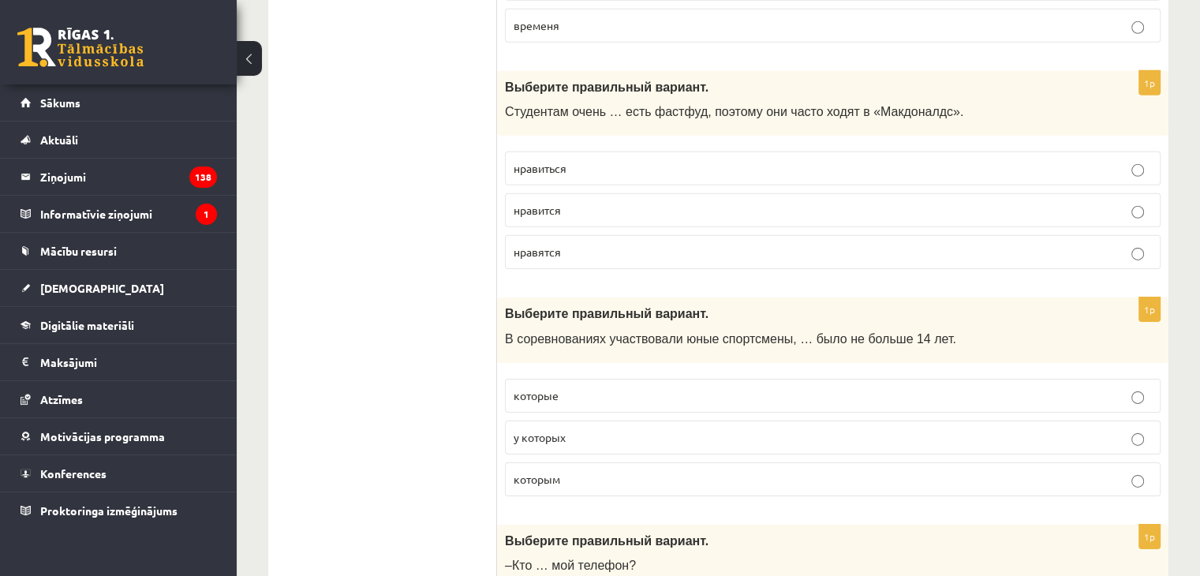
scroll to position [4855, 0]
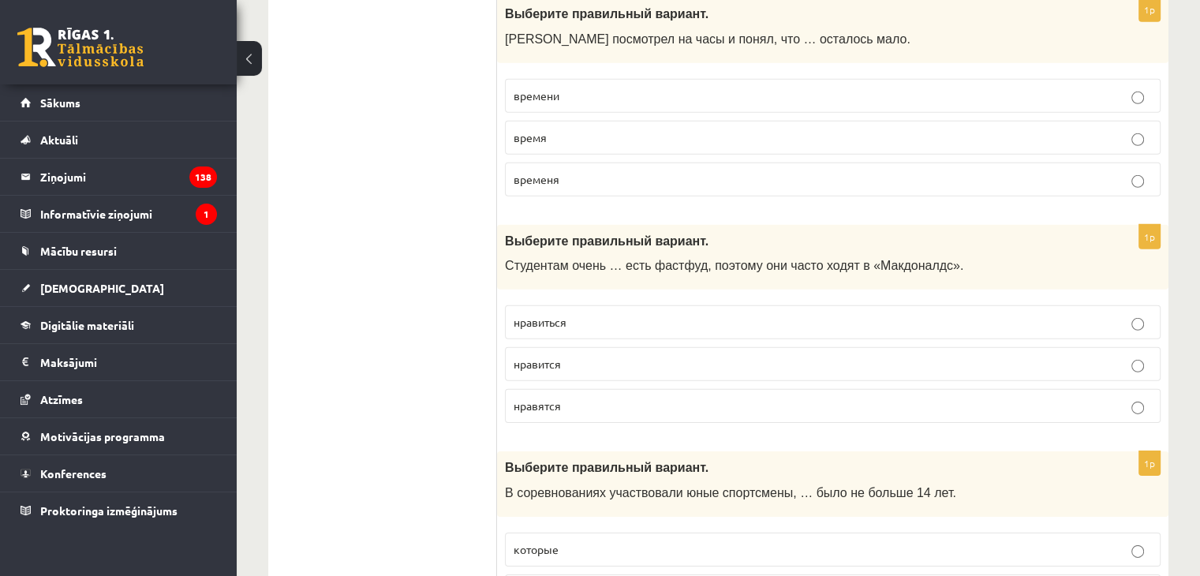
click at [1130, 88] on p "времени" at bounding box center [833, 96] width 638 height 17
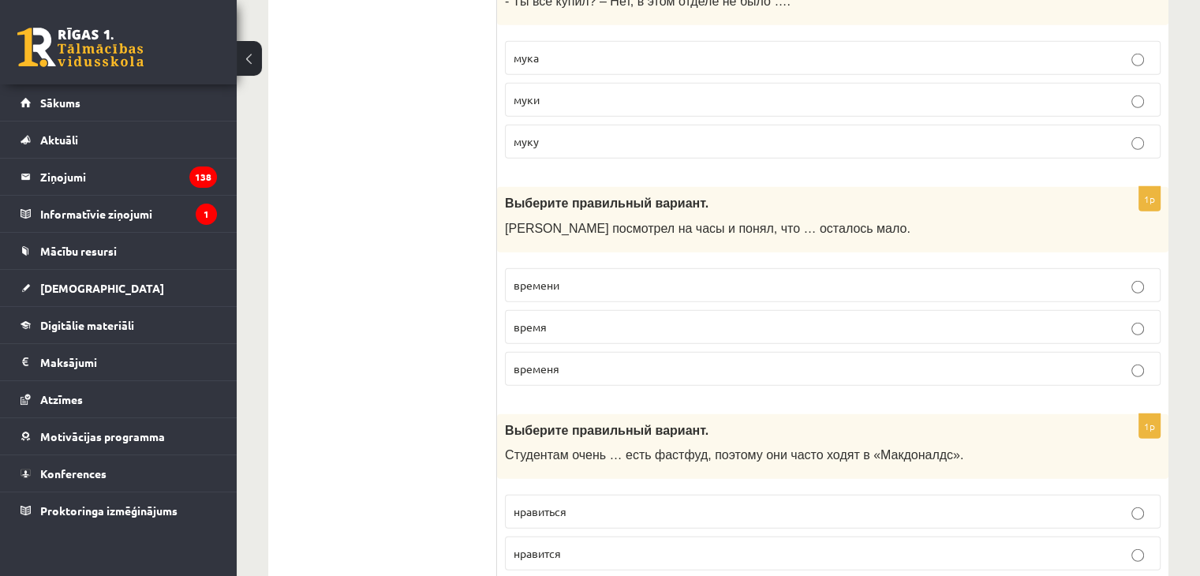
scroll to position [4618, 0]
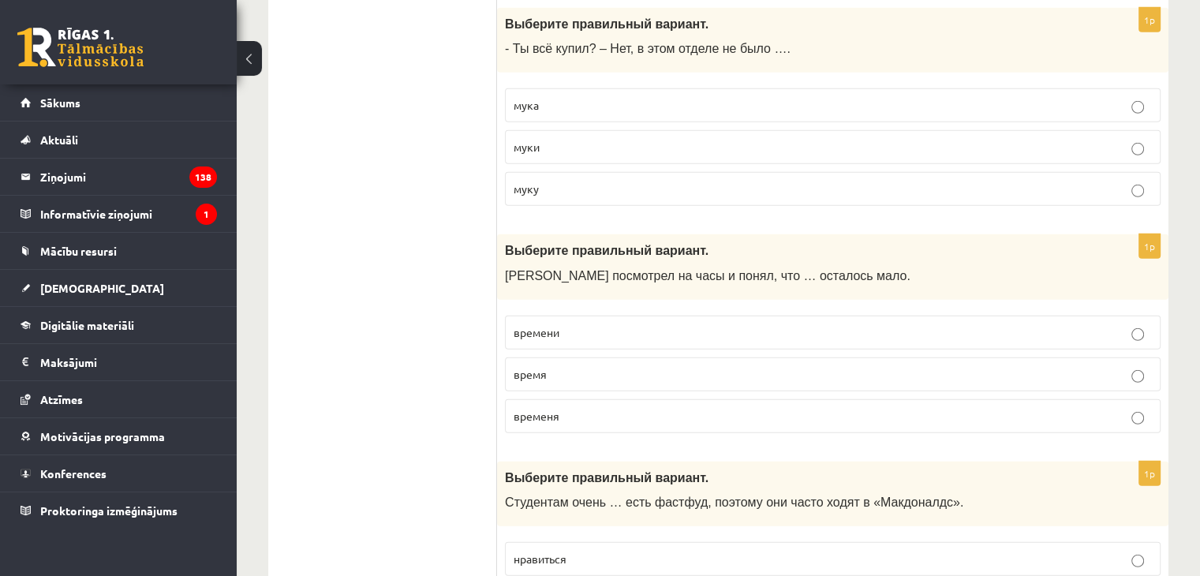
click at [1131, 139] on p "муки" at bounding box center [833, 147] width 638 height 17
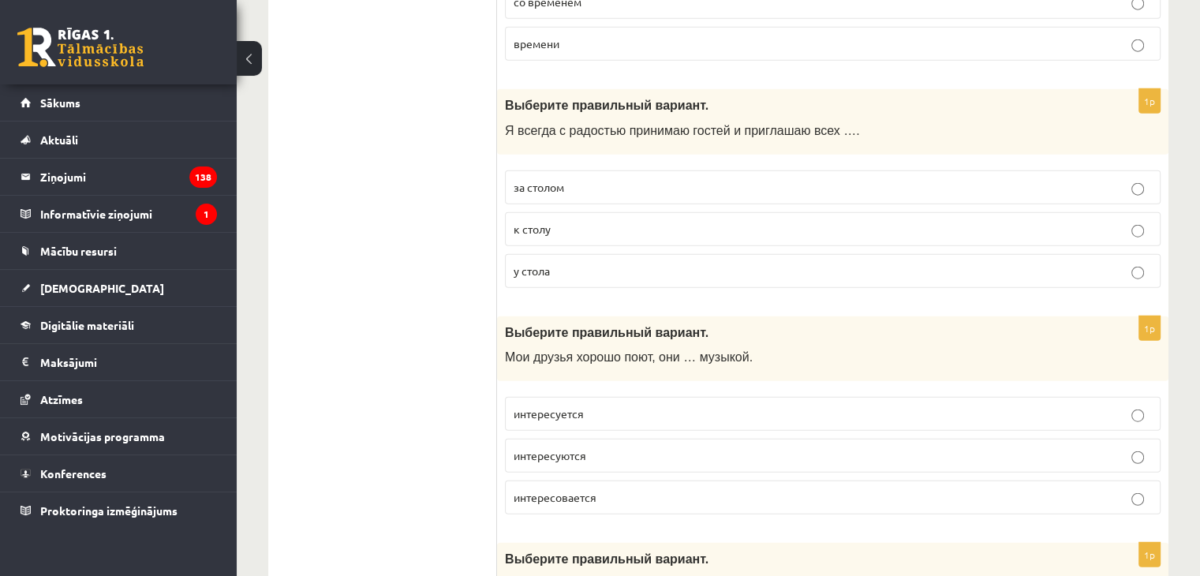
scroll to position [3750, 0]
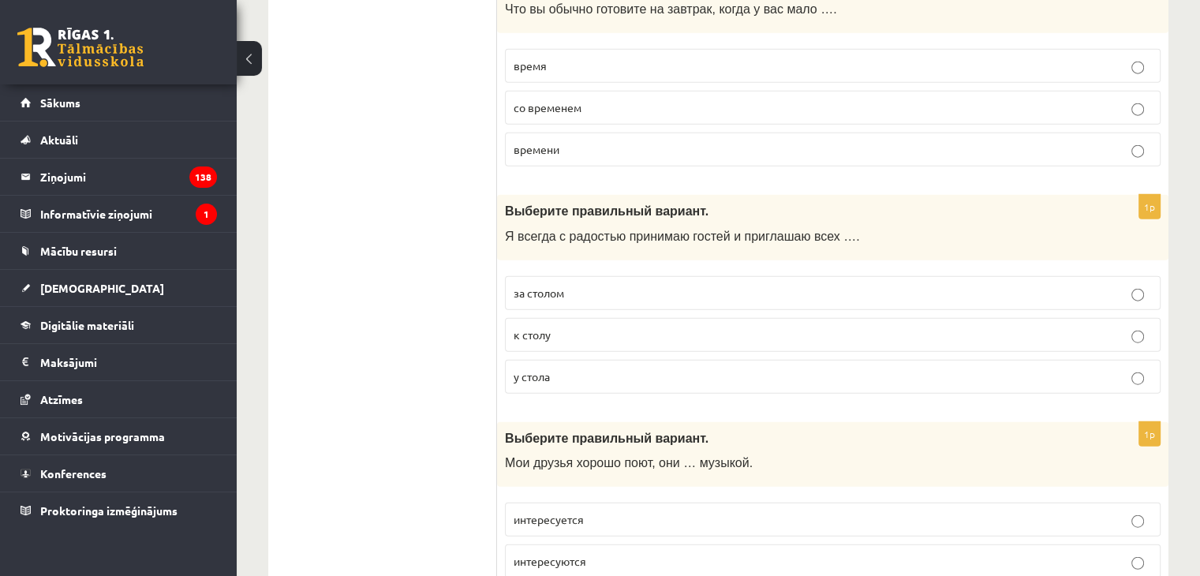
click at [1120, 141] on p "времени" at bounding box center [833, 149] width 638 height 17
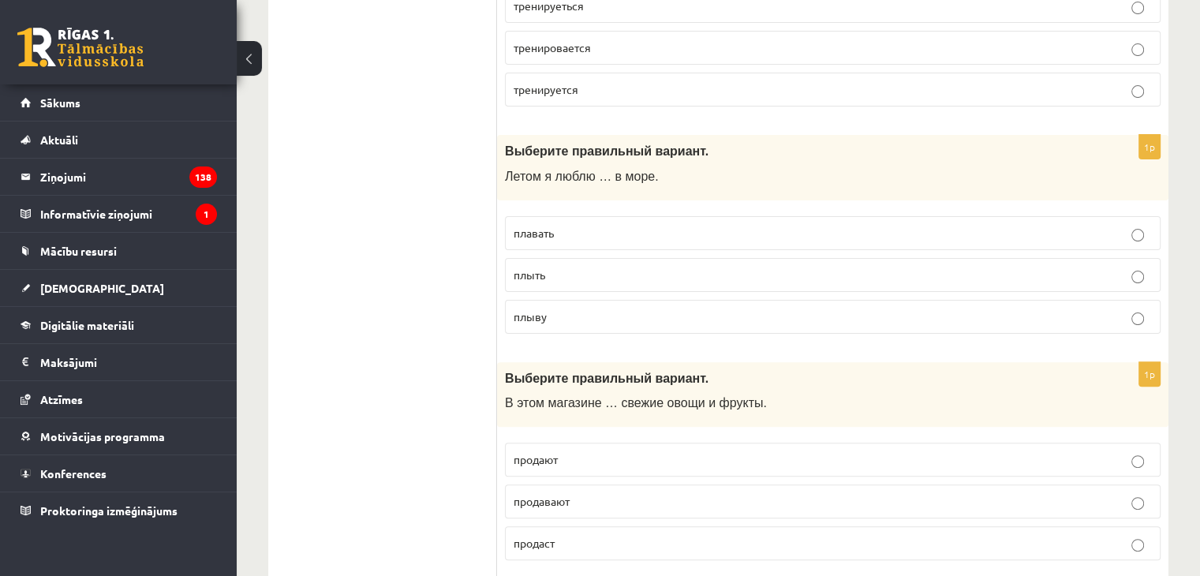
scroll to position [0, 0]
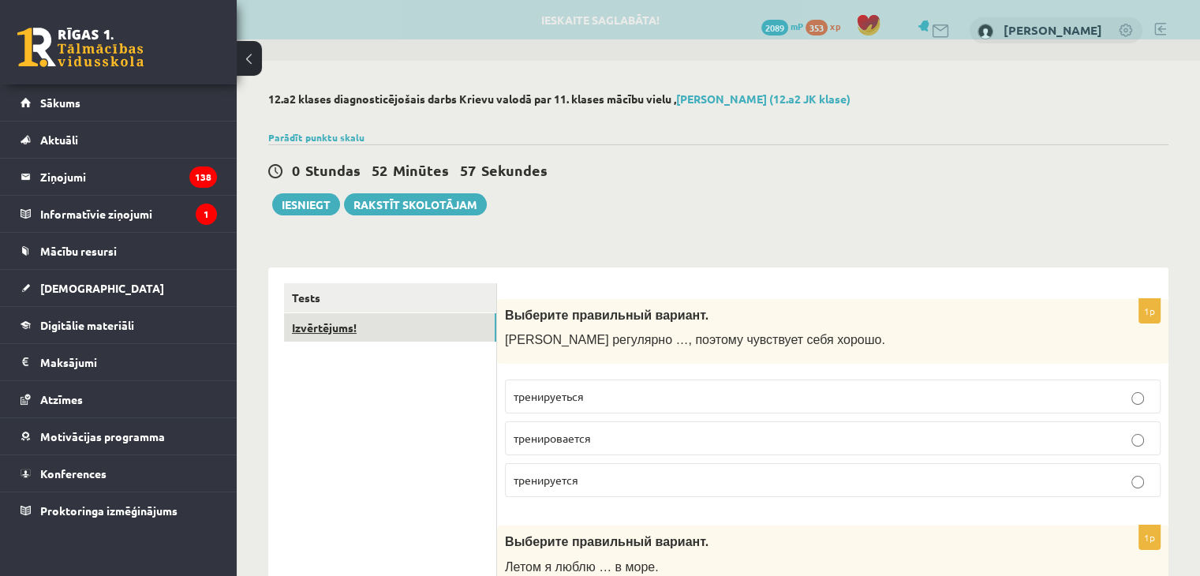
click at [368, 332] on link "Izvērtējums!" at bounding box center [390, 327] width 212 height 29
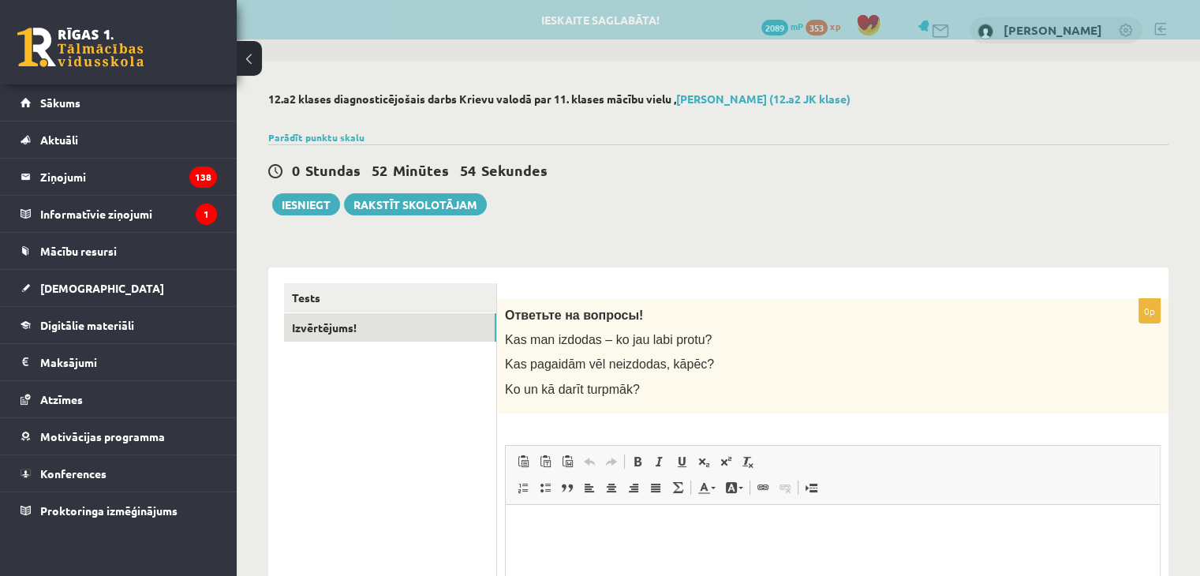
click at [310, 192] on div "0 Stundas 52 Minūtes 54 Sekundes Ieskaite saglabāta! Iesniegt Rakstīt skolotājam" at bounding box center [718, 179] width 900 height 71
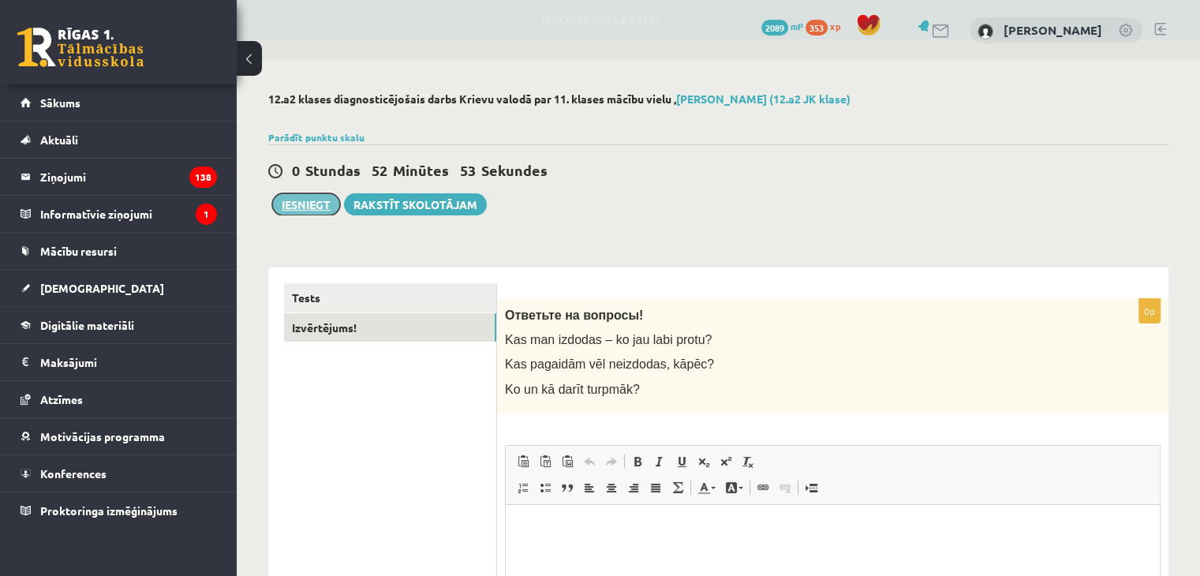
click at [310, 198] on button "Iesniegt" at bounding box center [306, 204] width 68 height 22
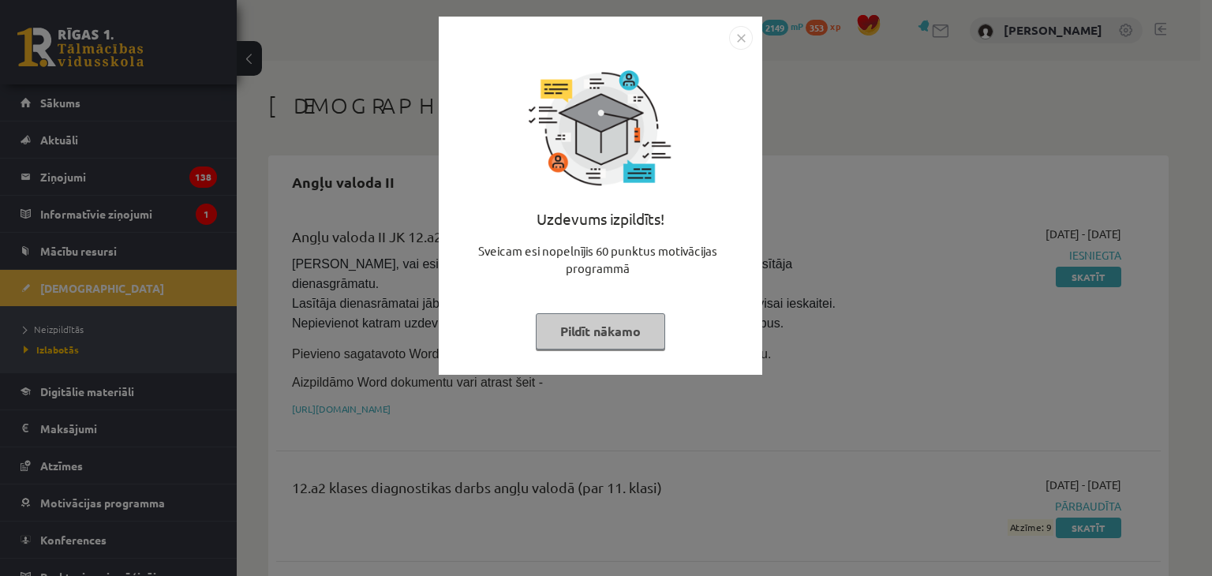
click at [630, 332] on button "Pildīt nākamo" at bounding box center [600, 331] width 129 height 36
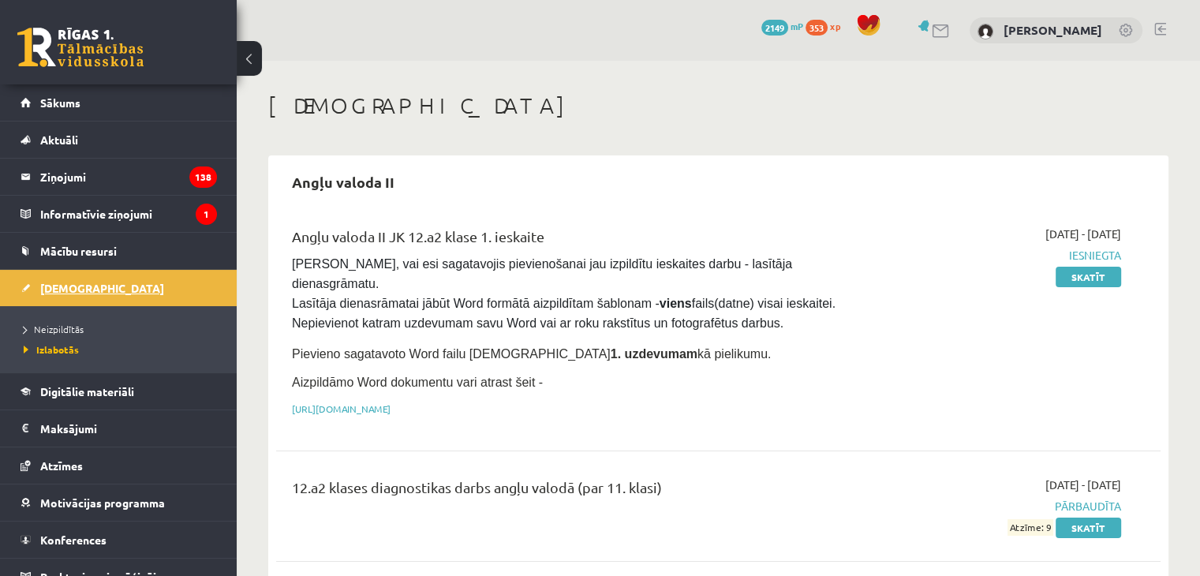
click at [54, 287] on span "[DEMOGRAPHIC_DATA]" at bounding box center [102, 288] width 124 height 14
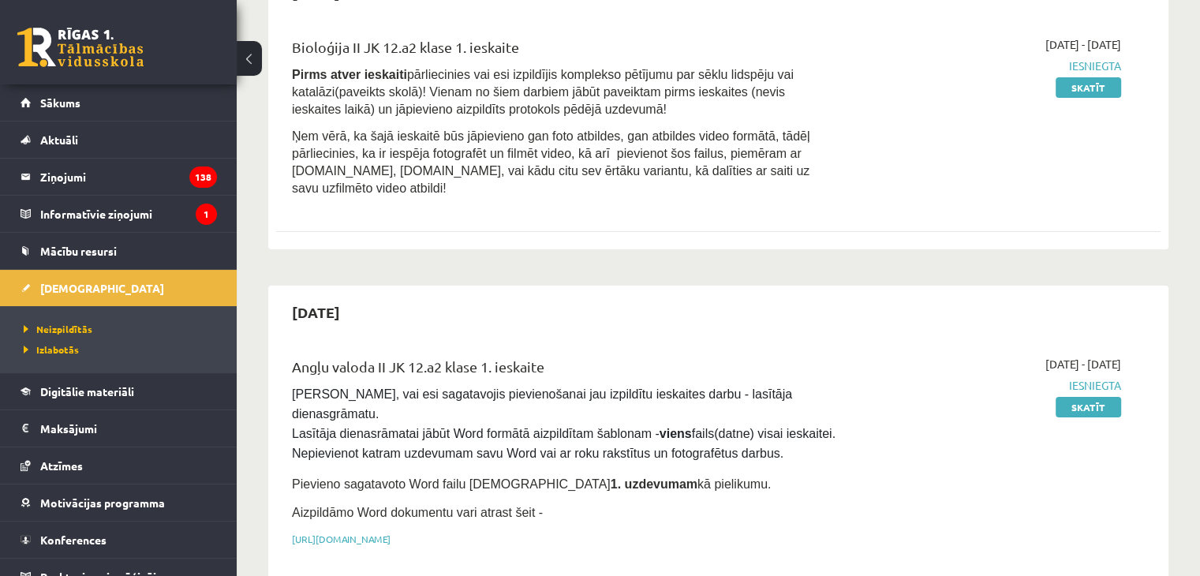
scroll to position [158, 0]
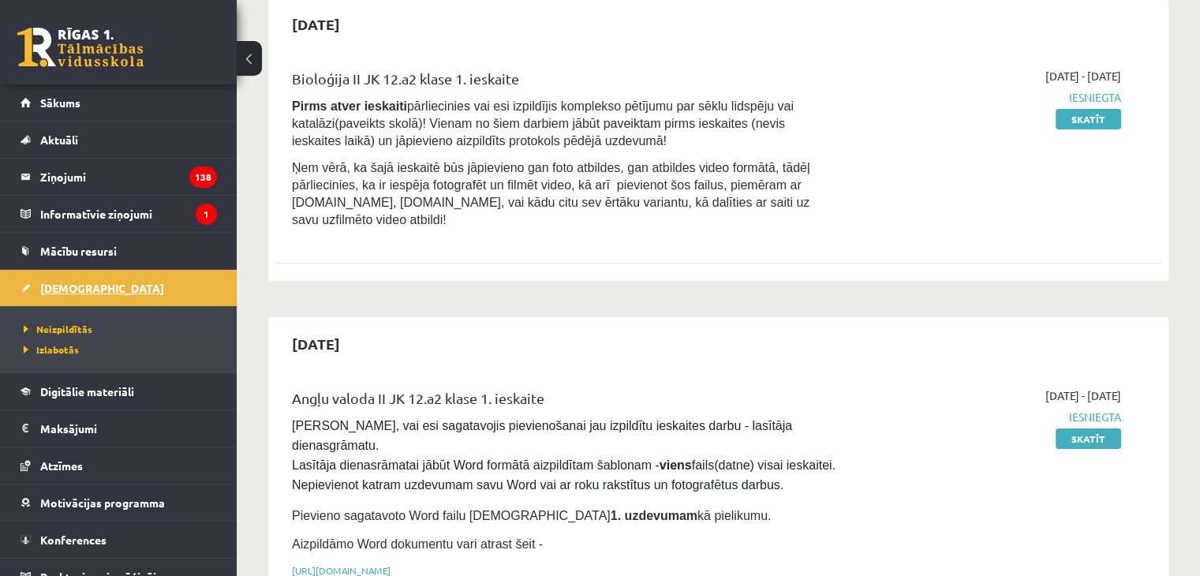
click at [51, 288] on span "[DEMOGRAPHIC_DATA]" at bounding box center [102, 288] width 124 height 14
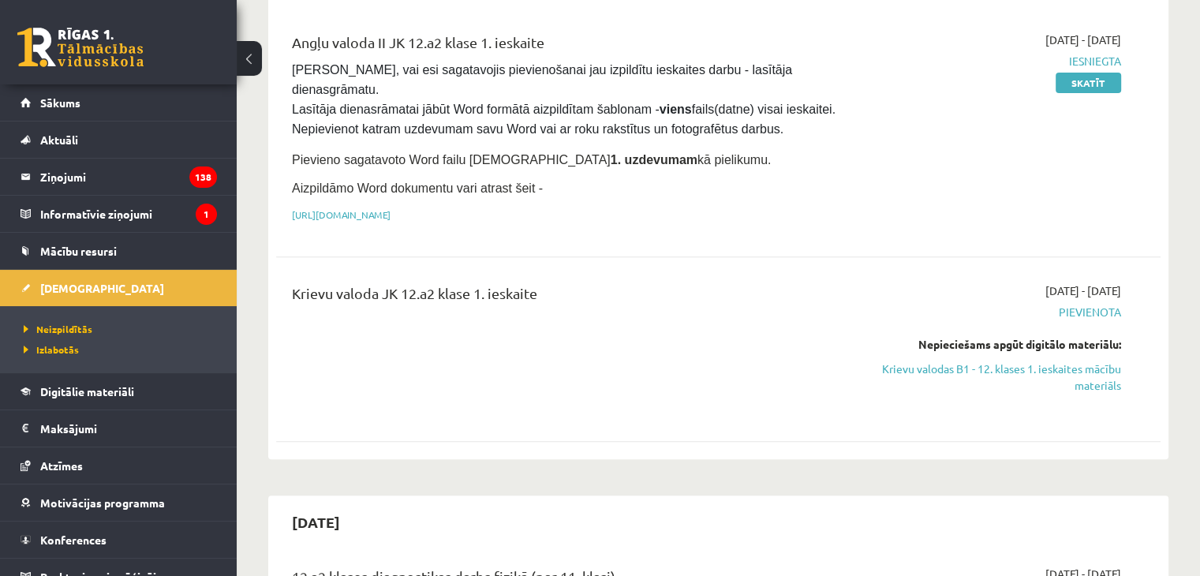
scroll to position [552, 0]
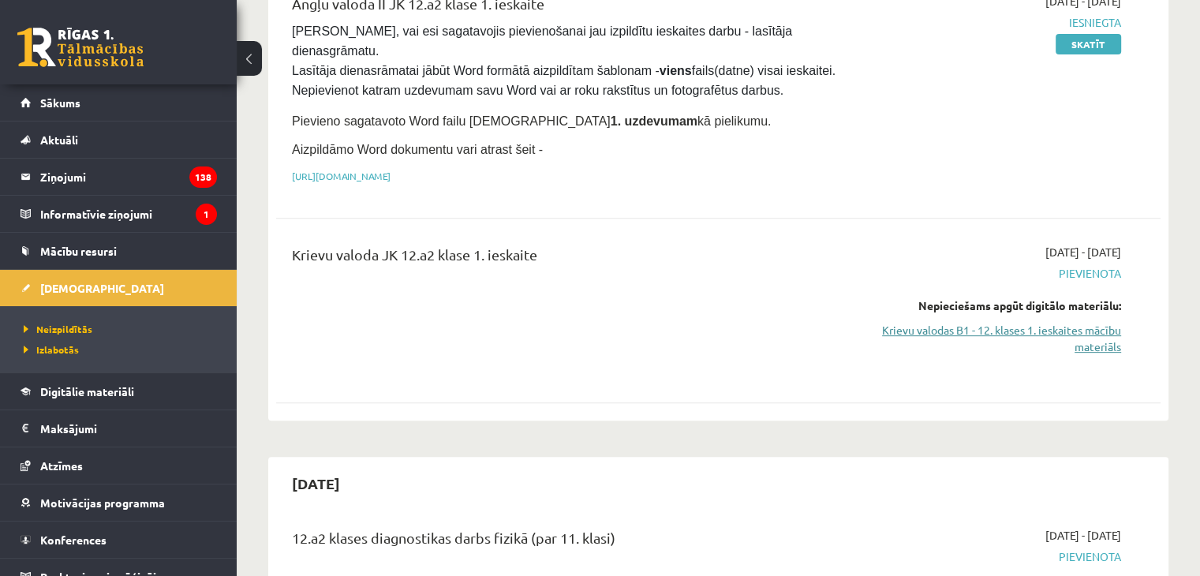
click at [1080, 322] on link "Krievu valodas B1 - 12. klases 1. ieskaites mācību materiāls" at bounding box center [991, 338] width 260 height 33
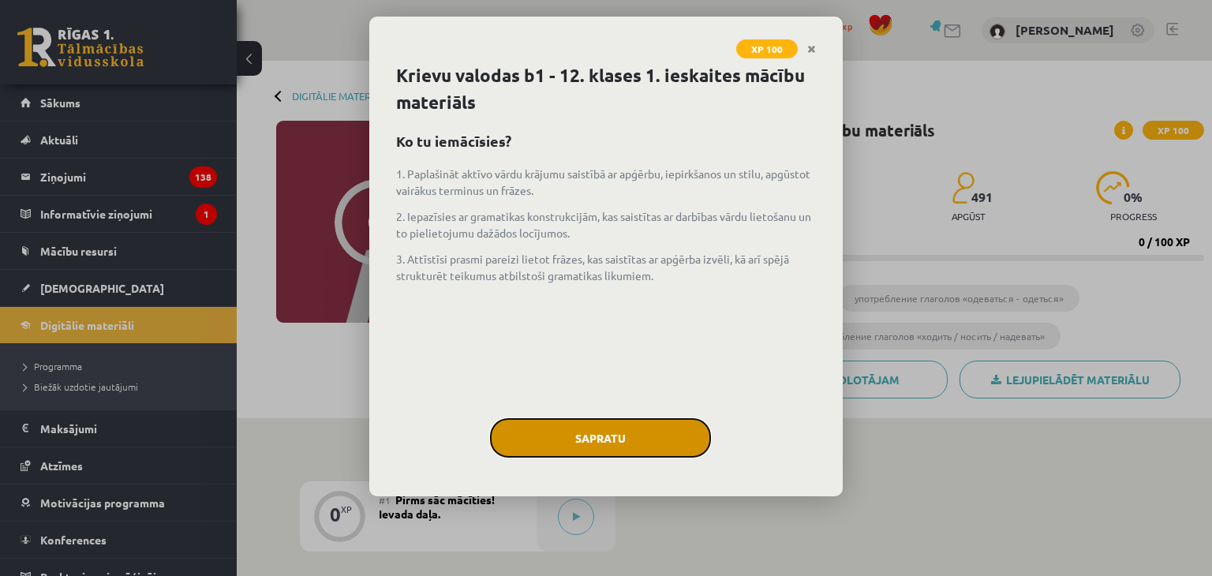
click at [672, 436] on button "Sapratu" at bounding box center [600, 437] width 221 height 39
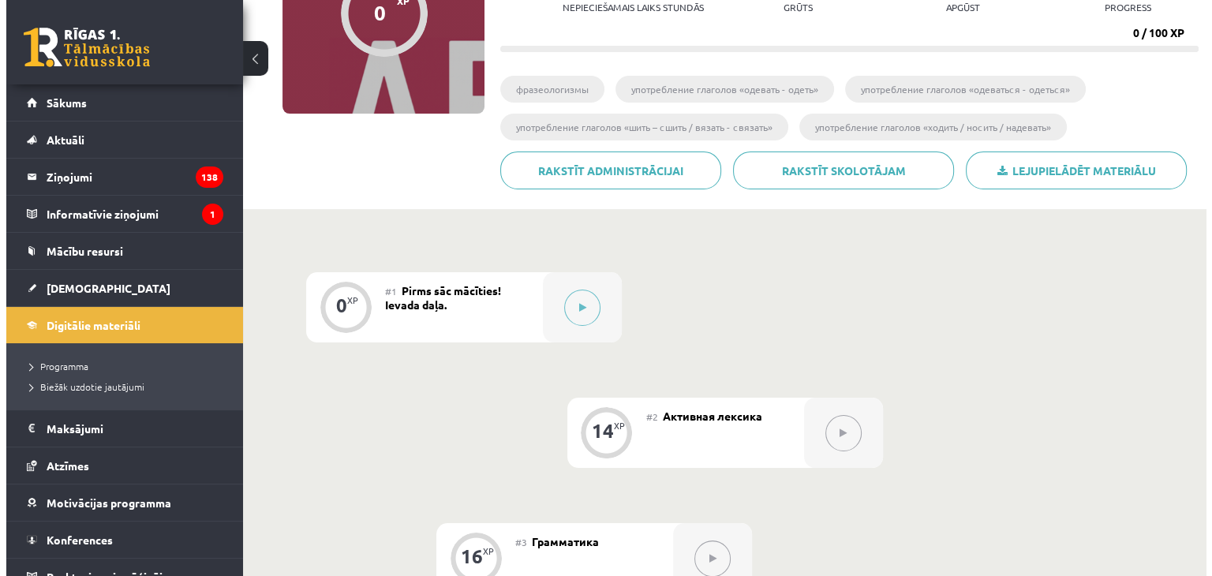
scroll to position [316, 0]
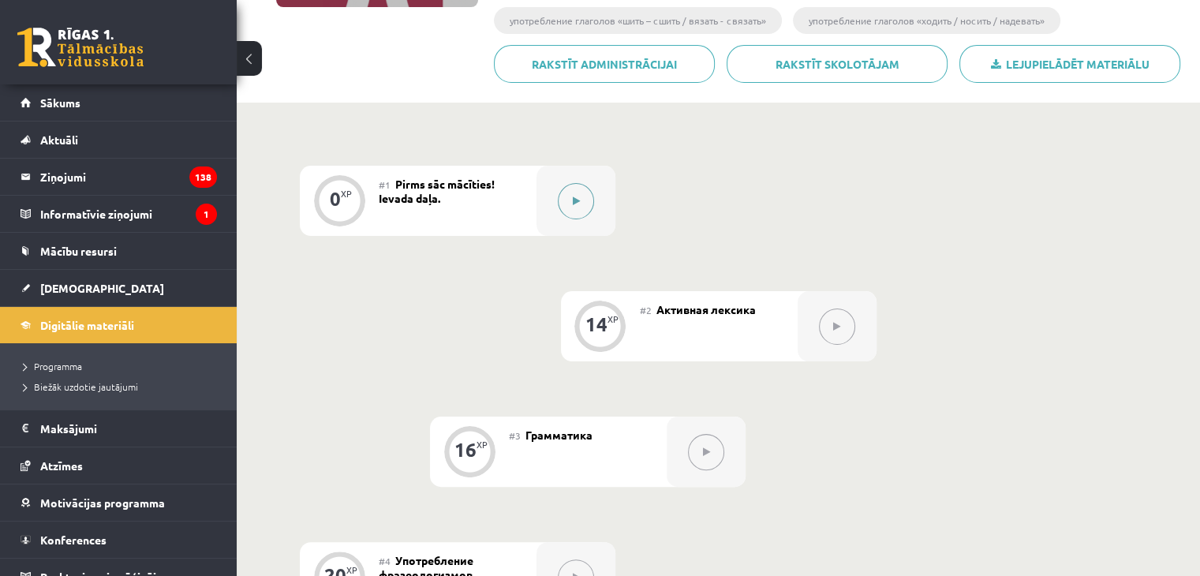
click at [592, 207] on button at bounding box center [576, 201] width 36 height 36
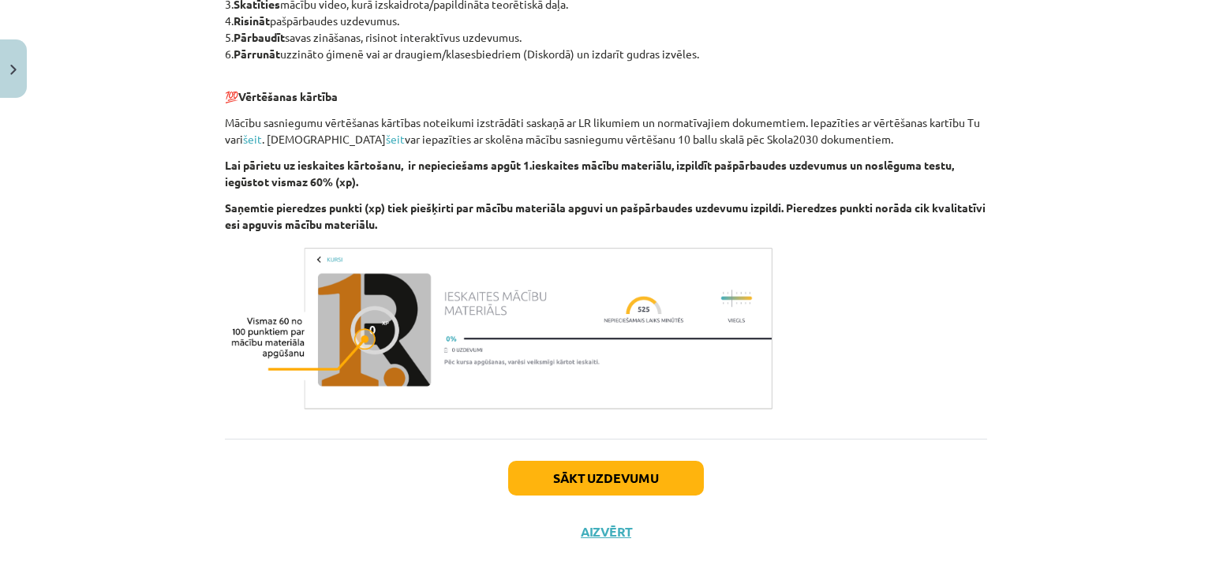
scroll to position [930, 0]
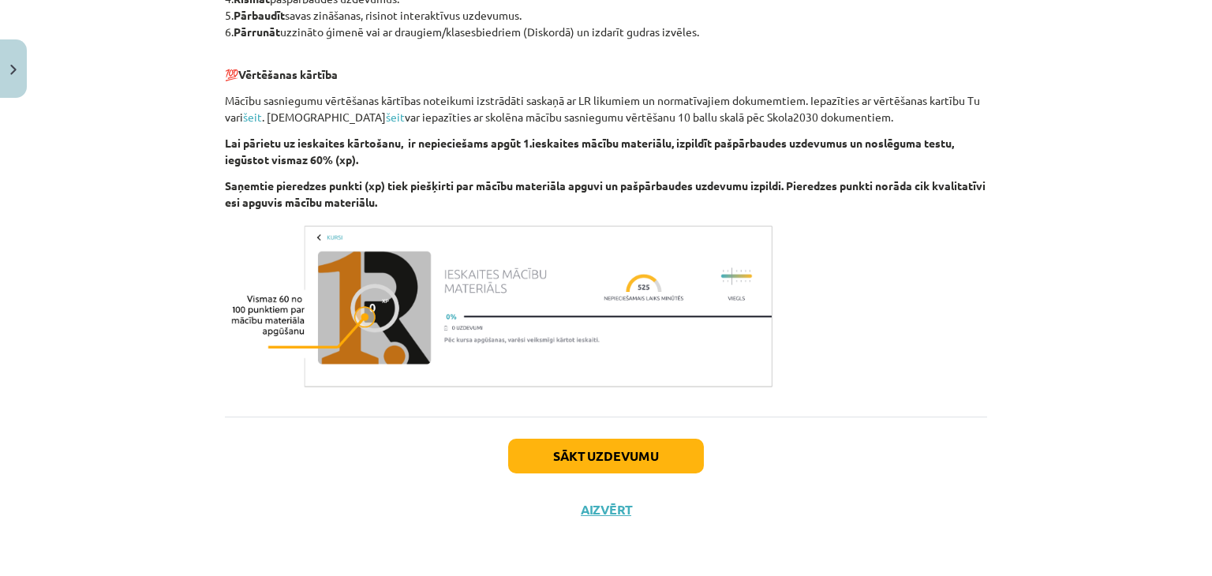
click at [589, 431] on div "Sākt uzdevumu Aizvērt" at bounding box center [606, 472] width 762 height 110
click at [564, 462] on button "Sākt uzdevumu" at bounding box center [606, 456] width 196 height 35
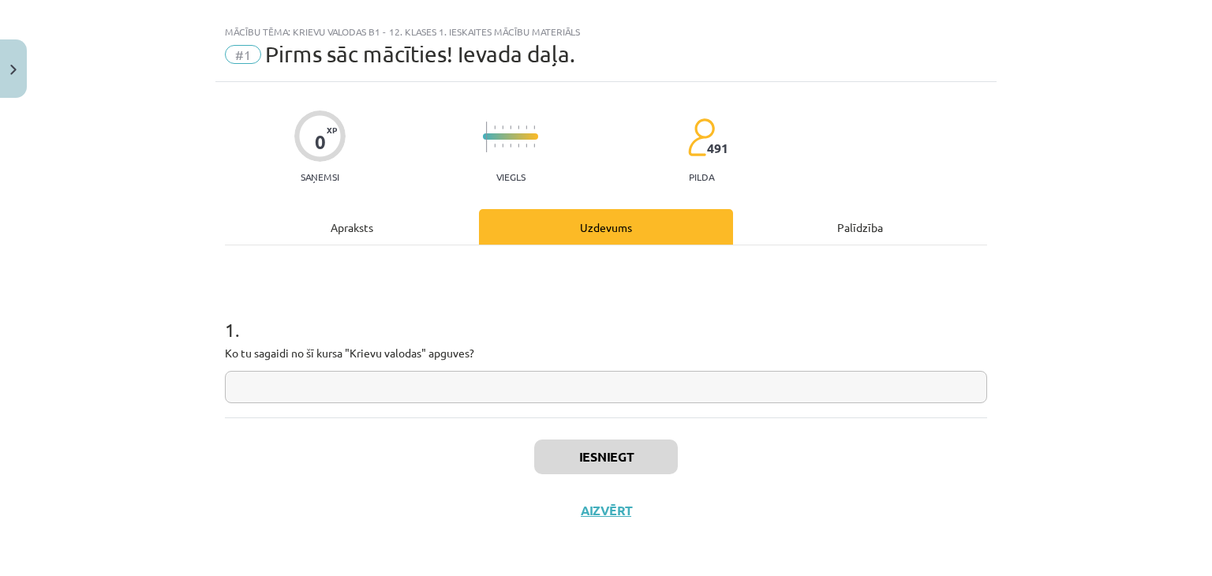
click at [588, 393] on input "text" at bounding box center [606, 387] width 762 height 32
type input "****"
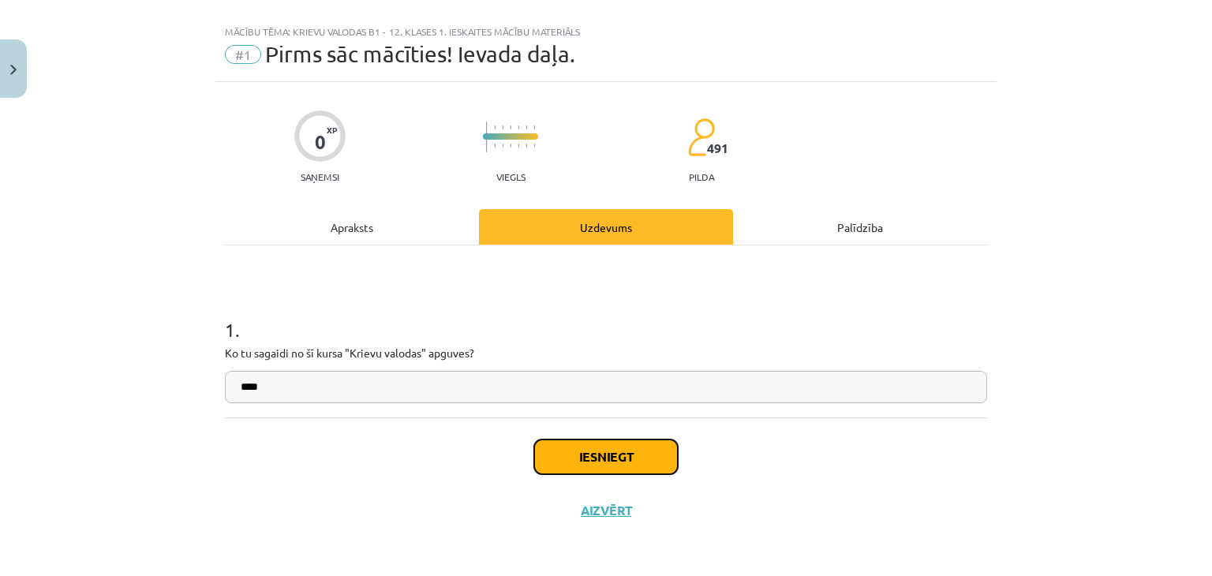
click at [571, 462] on button "Iesniegt" at bounding box center [606, 457] width 144 height 35
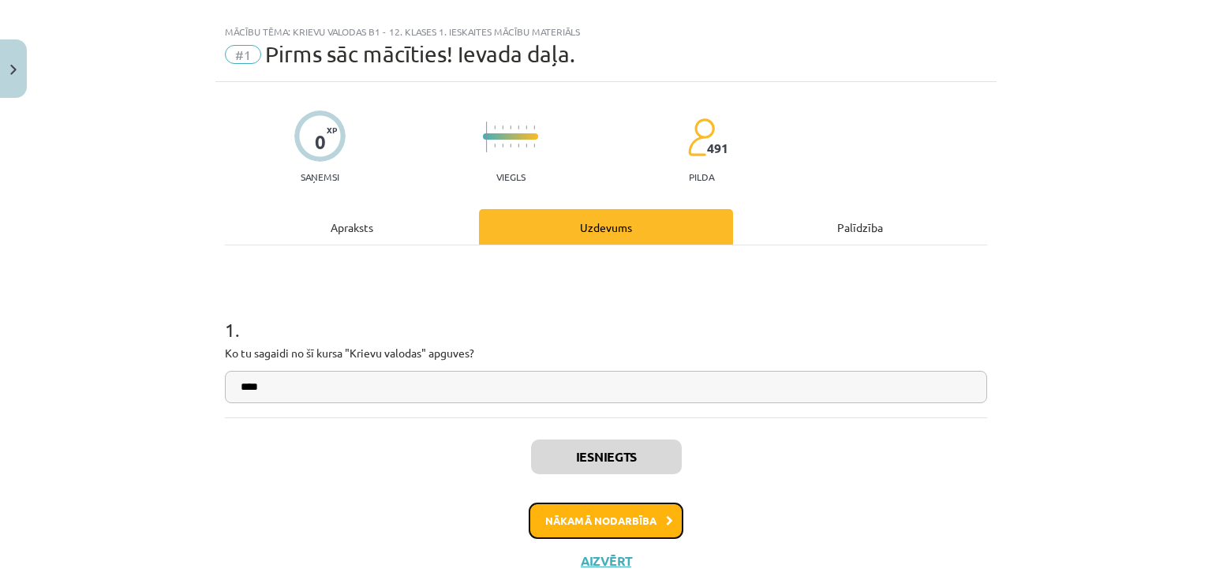
click at [574, 514] on button "Nākamā nodarbība" at bounding box center [606, 521] width 155 height 36
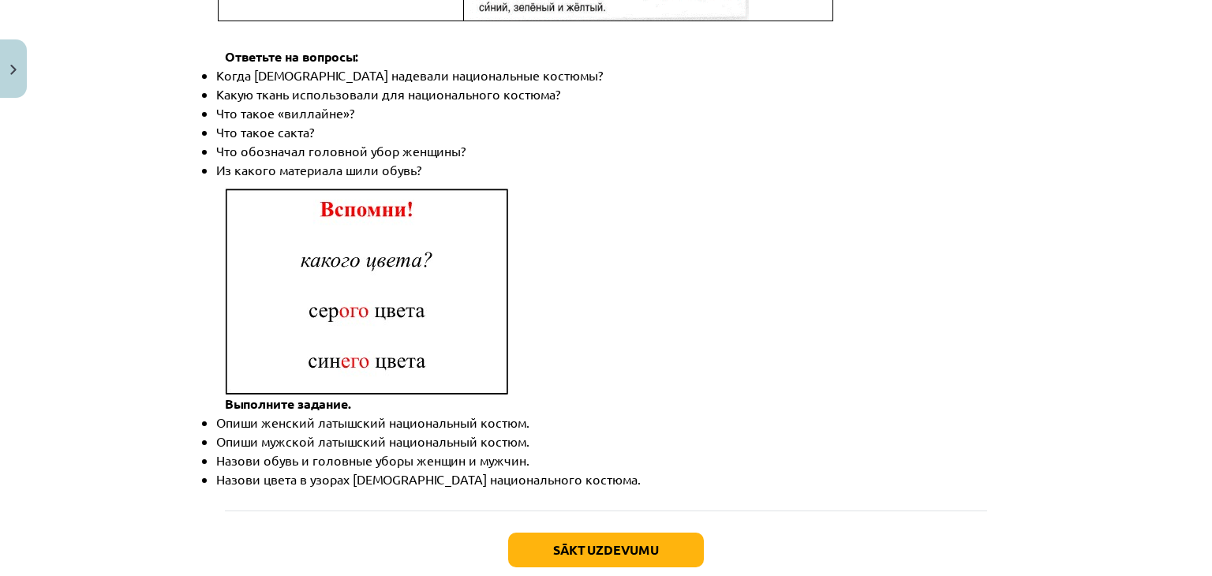
scroll to position [2318, 0]
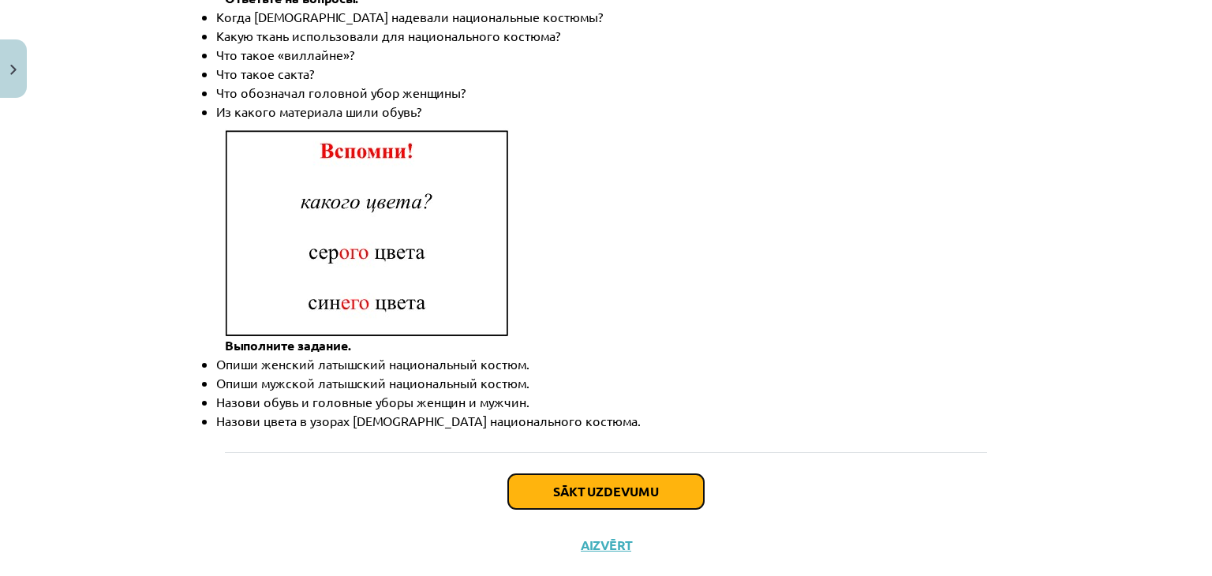
click at [567, 474] on button "Sākt uzdevumu" at bounding box center [606, 491] width 196 height 35
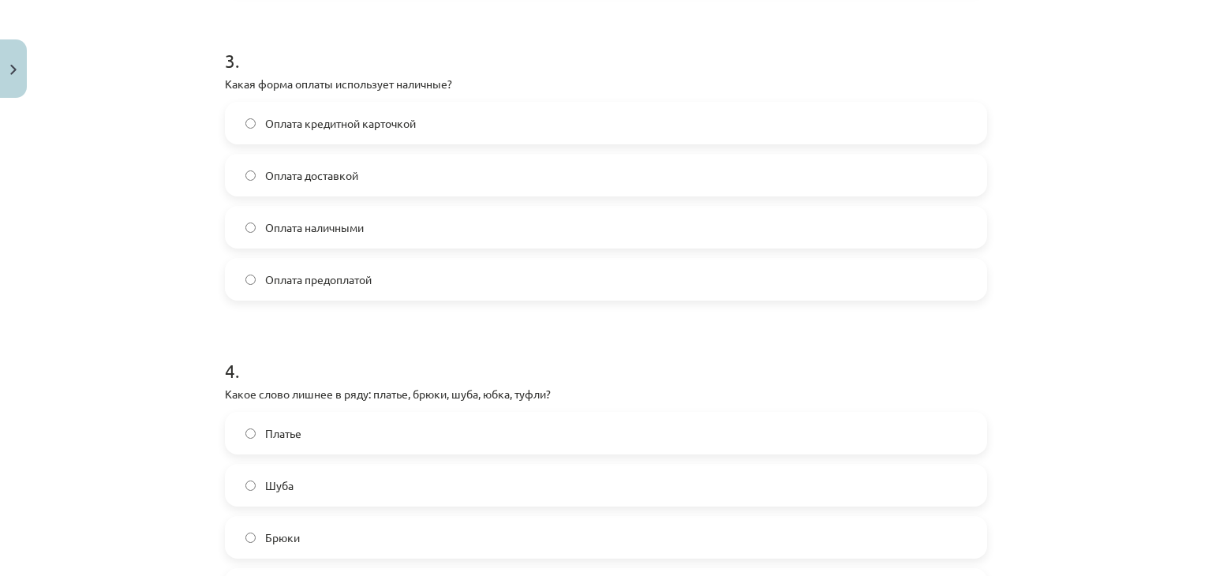
scroll to position [1130, 0]
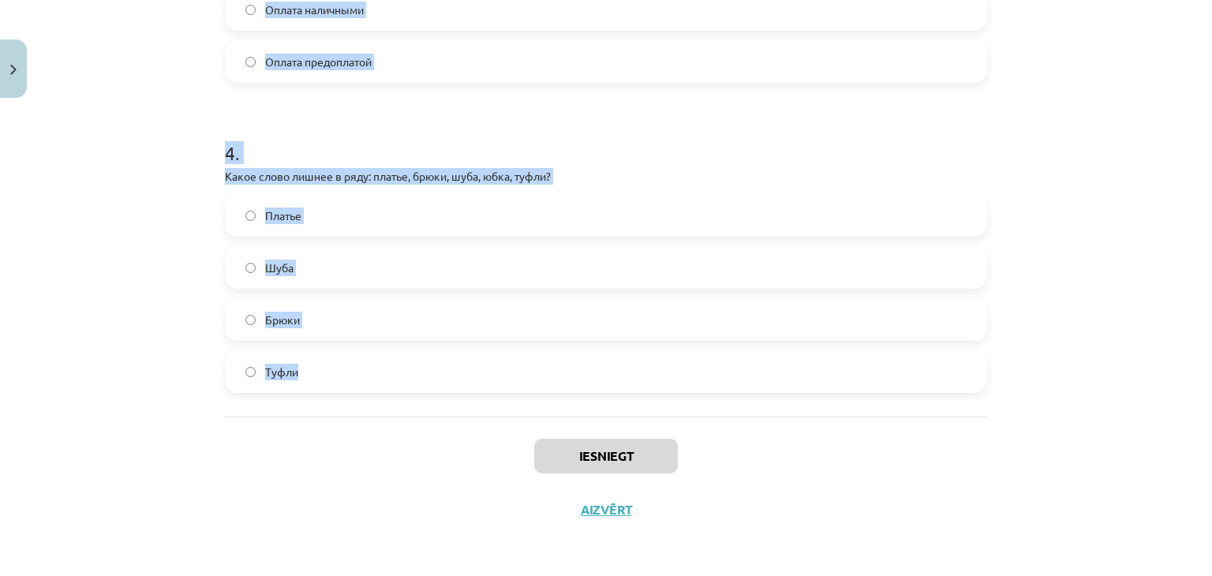
drag, startPoint x: 211, startPoint y: 334, endPoint x: 318, endPoint y: 371, distance: 113.5
copy form "Какой из этих товаров относится к "одежде"? Ботинки Кружка Бусы Куртка 2 . Что …"
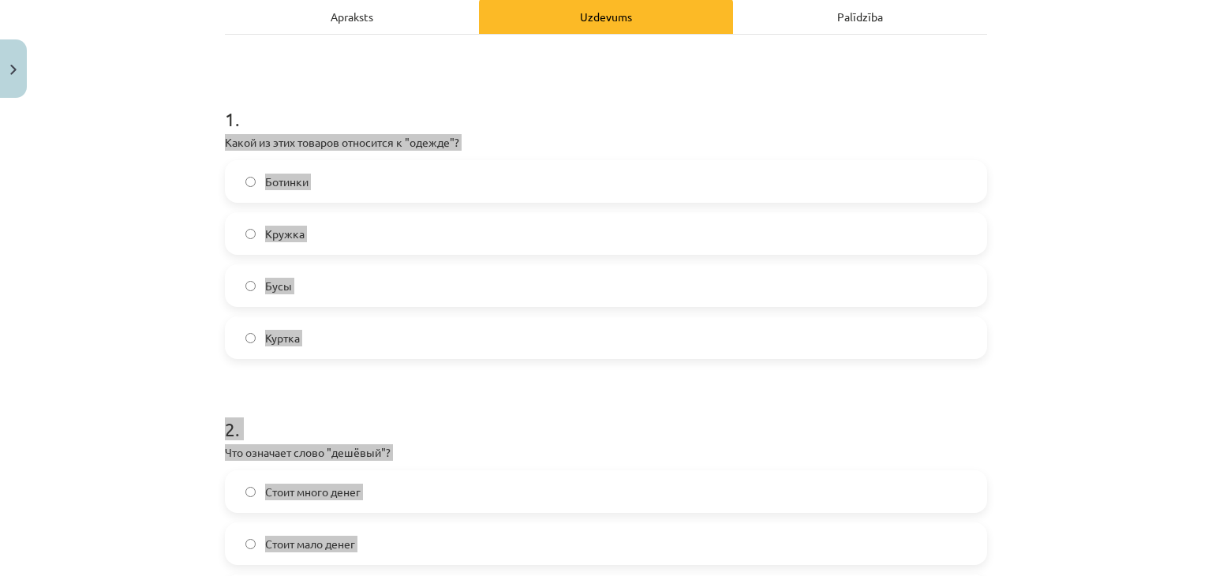
scroll to position [237, 0]
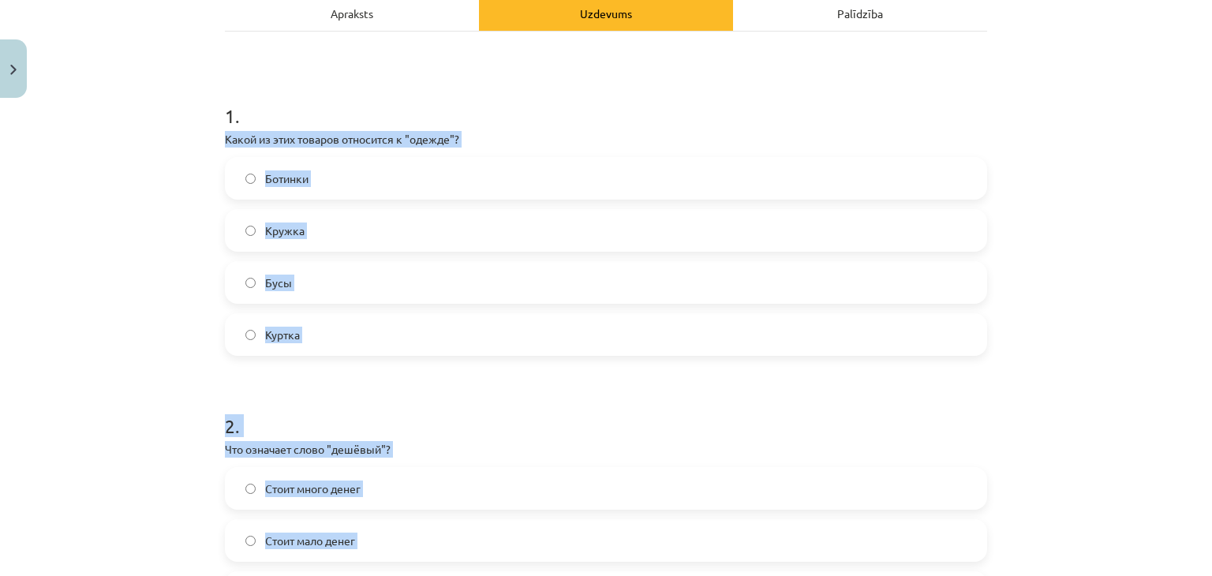
click at [428, 341] on label "Куртка" at bounding box center [605, 334] width 759 height 39
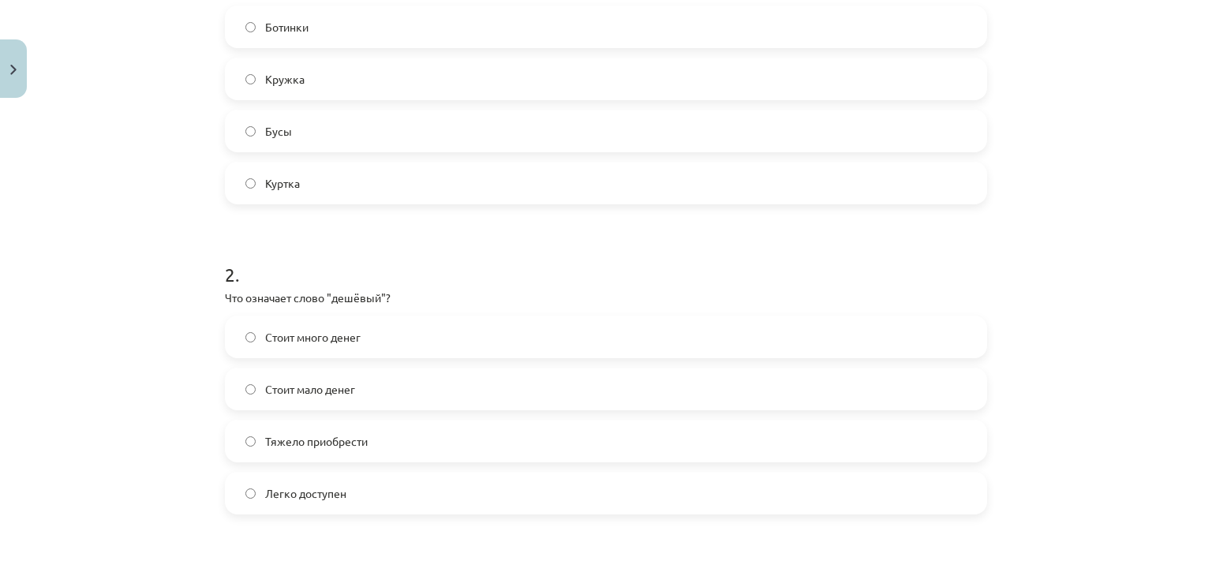
scroll to position [395, 0]
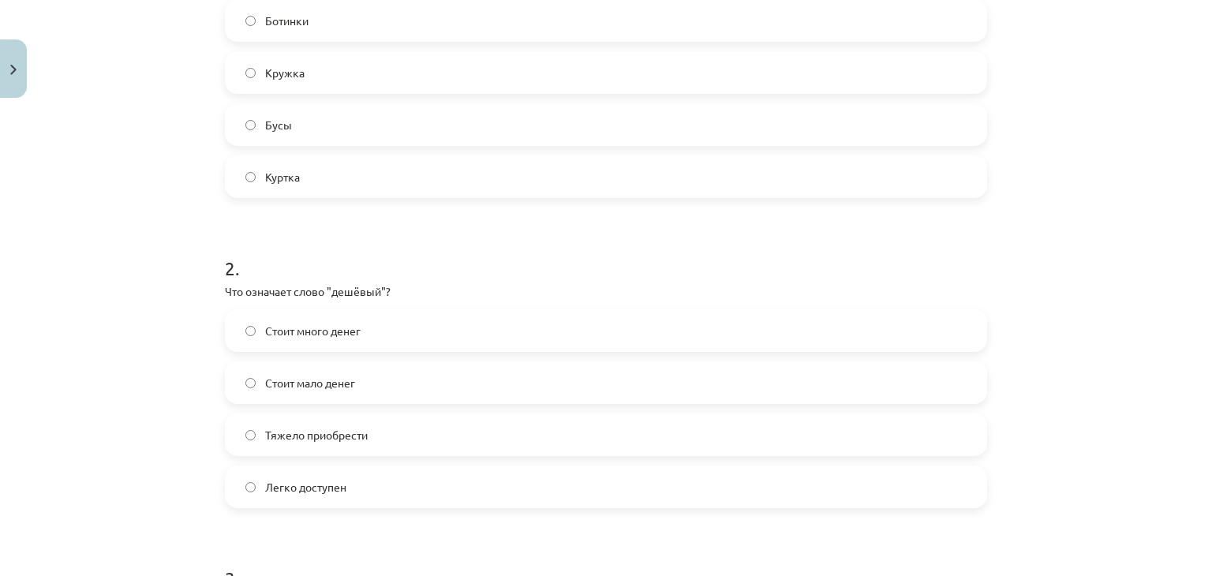
drag, startPoint x: 290, startPoint y: 376, endPoint x: 298, endPoint y: 378, distance: 8.0
click at [290, 376] on span "Стоит мало денег" at bounding box center [310, 383] width 90 height 17
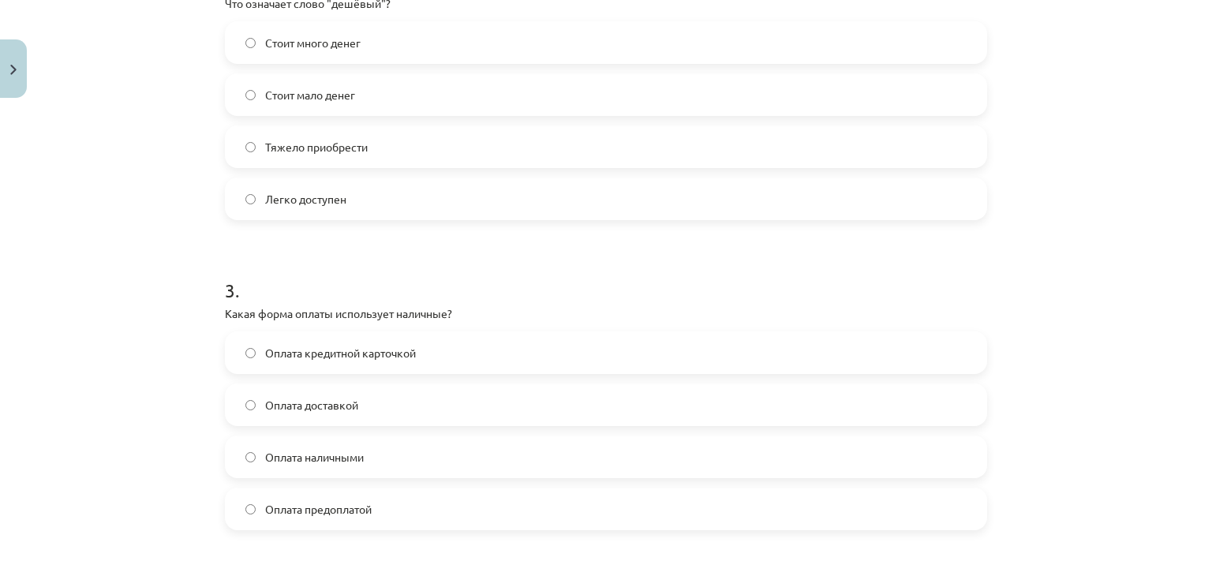
scroll to position [710, 0]
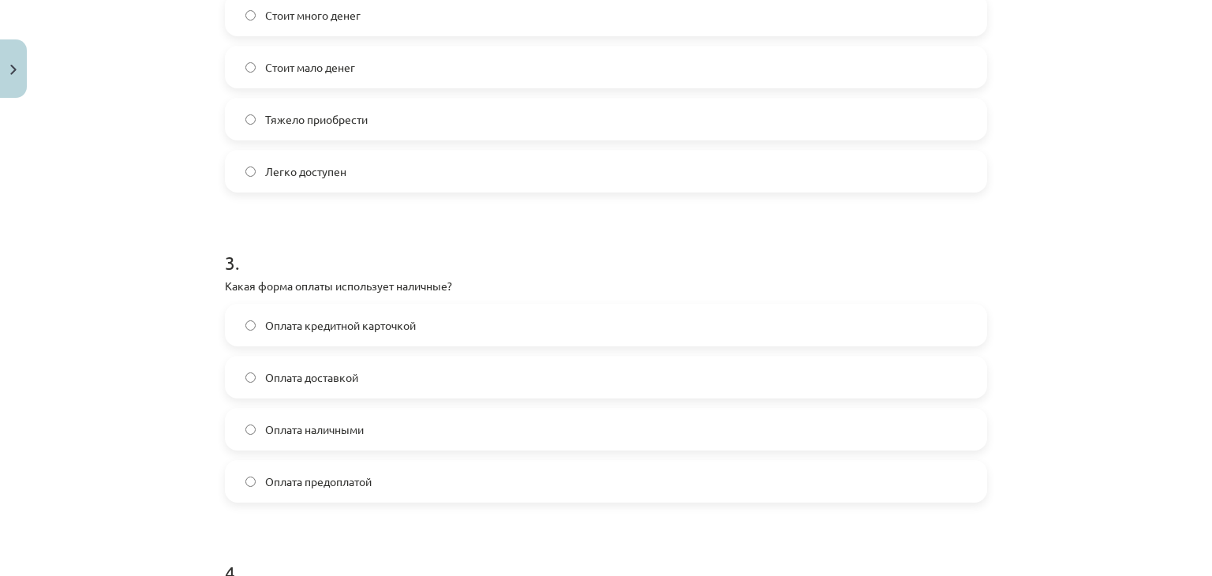
click at [426, 436] on label "Оплата наличными" at bounding box center [605, 429] width 759 height 39
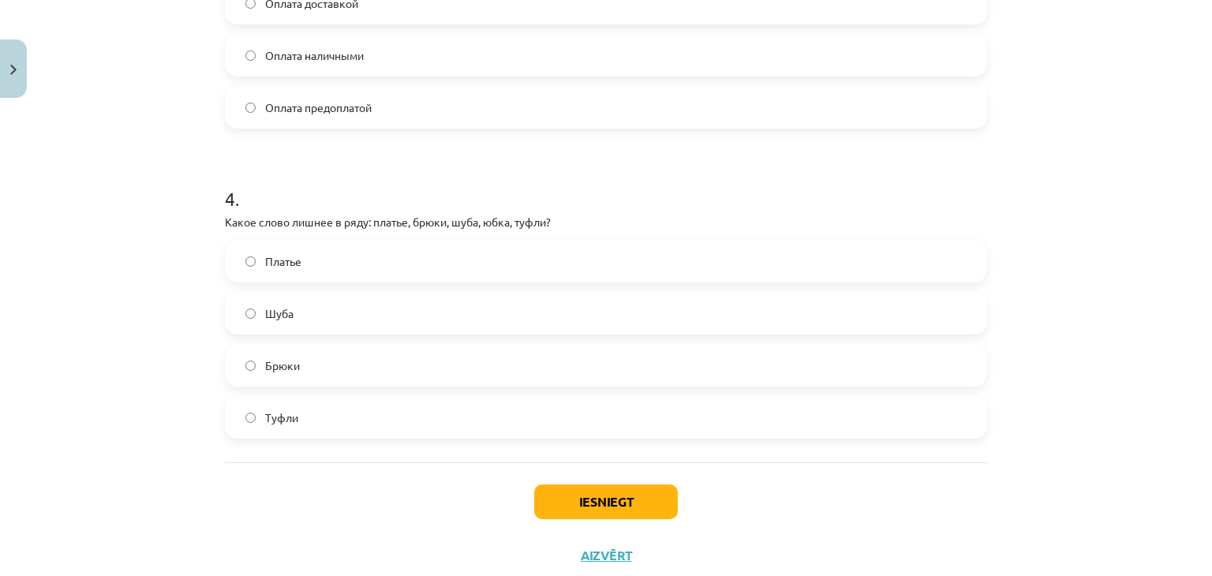
scroll to position [1105, 0]
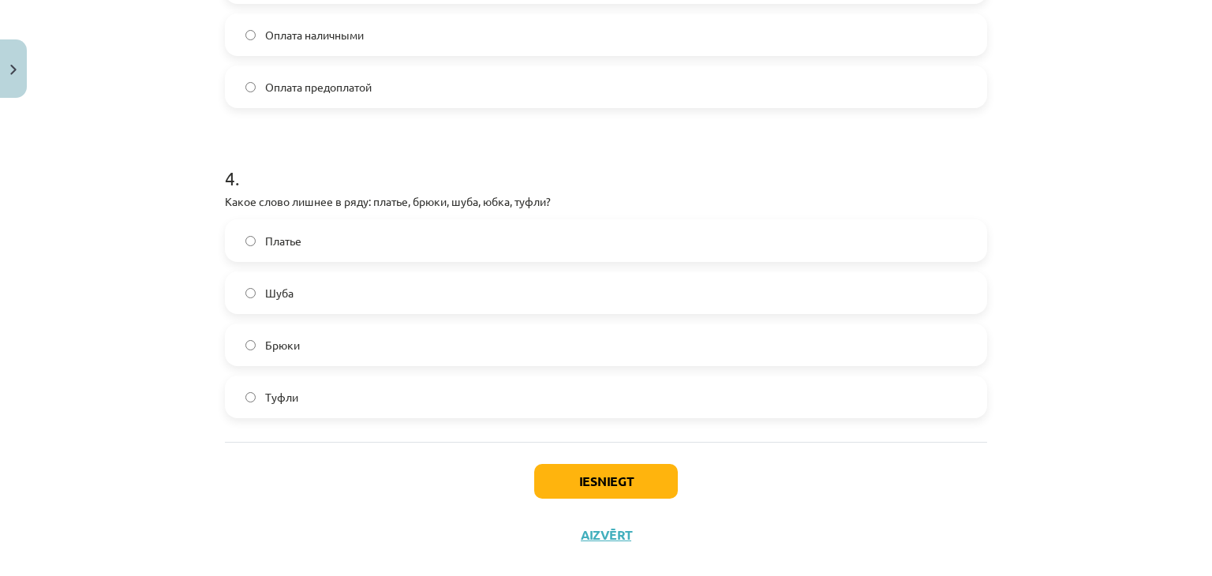
click at [305, 403] on label "Туфли" at bounding box center [605, 396] width 759 height 39
click at [637, 478] on button "Iesniegt" at bounding box center [606, 481] width 144 height 35
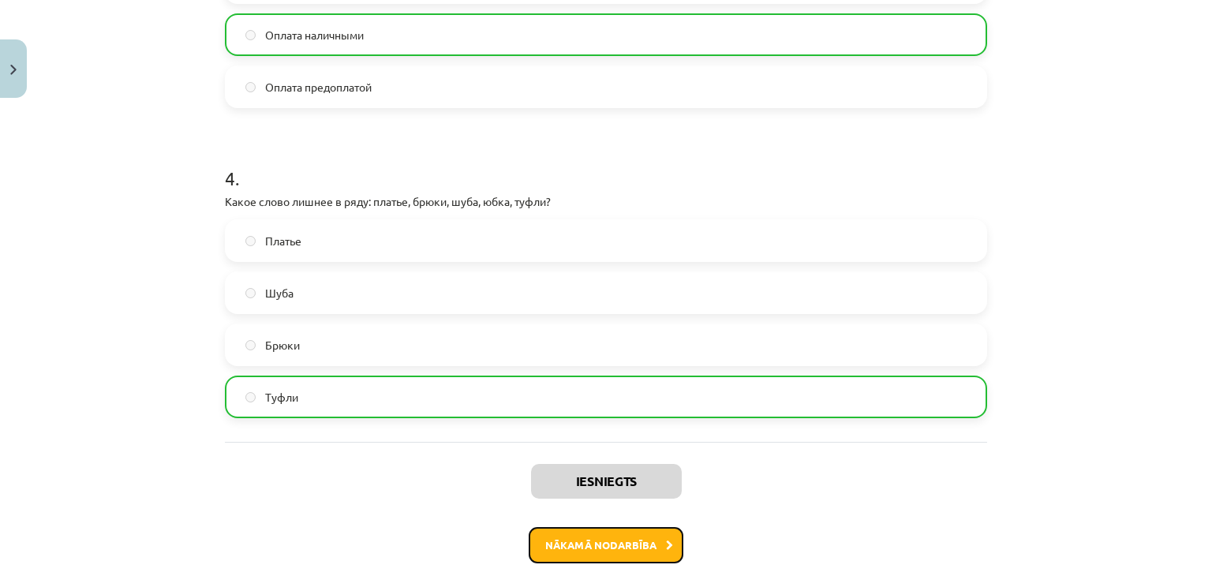
click at [617, 547] on button "Nākamā nodarbība" at bounding box center [606, 545] width 155 height 36
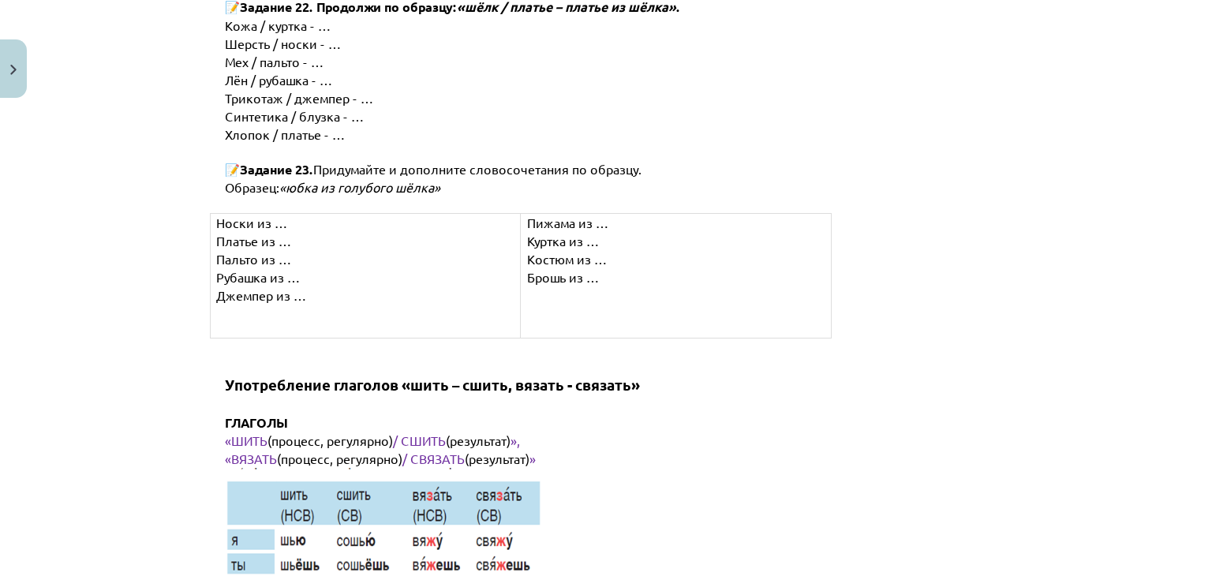
scroll to position [8042, 0]
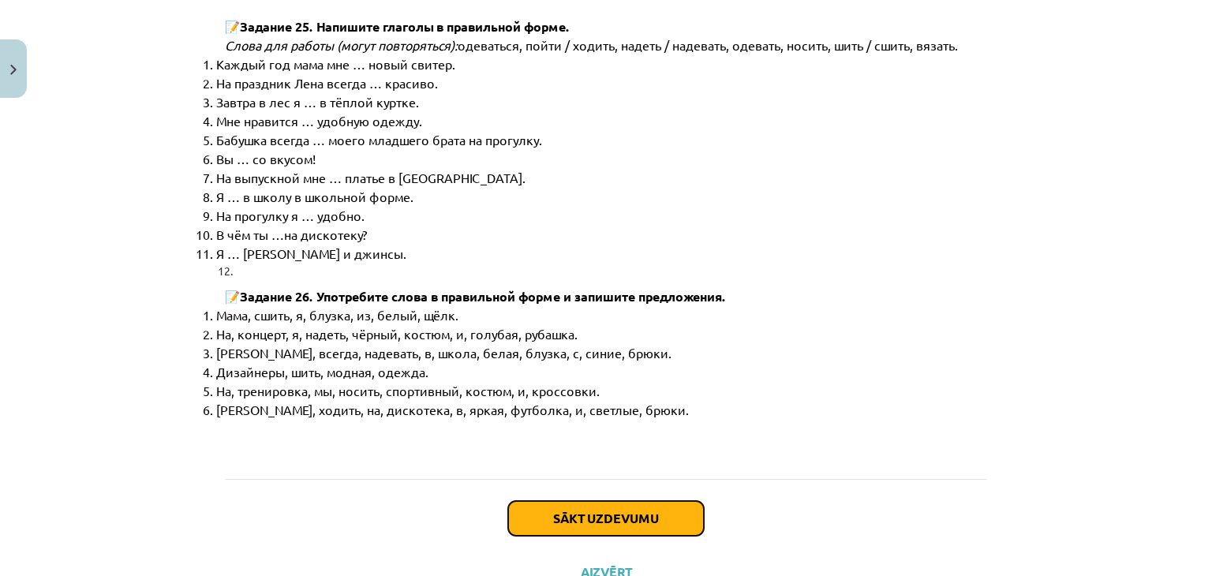
click at [586, 501] on button "Sākt uzdevumu" at bounding box center [606, 518] width 196 height 35
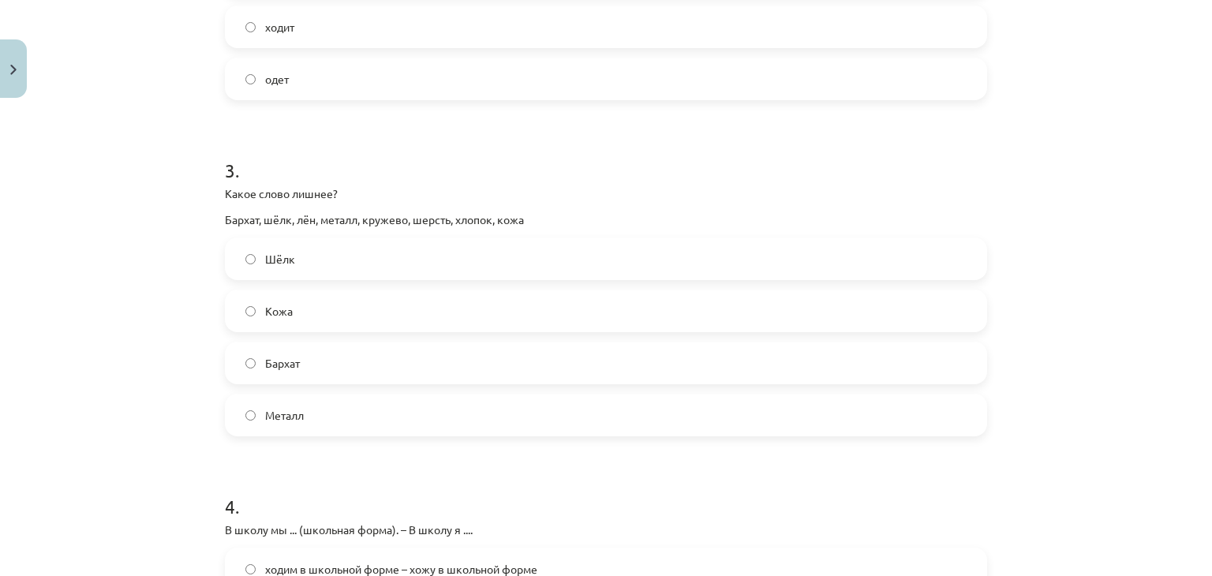
scroll to position [1155, 0]
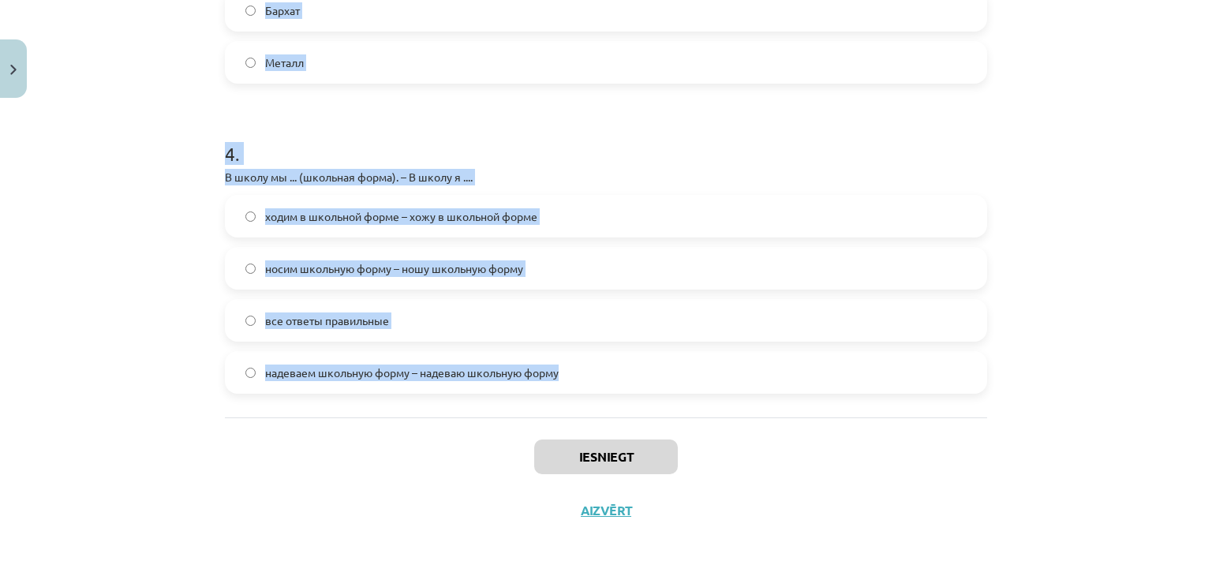
drag, startPoint x: 208, startPoint y: 302, endPoint x: 709, endPoint y: 372, distance: 505.1
click at [725, 383] on div "Mācību tēma: Krievu valodas b1 - 12. klases 1. ieskaites mācību materiāls #3 Гр…" at bounding box center [606, 288] width 1212 height 576
copy form "1 . На дискотеку Янис ... (синие джинсы и белая футболка). – На дискотеку мы ..…"
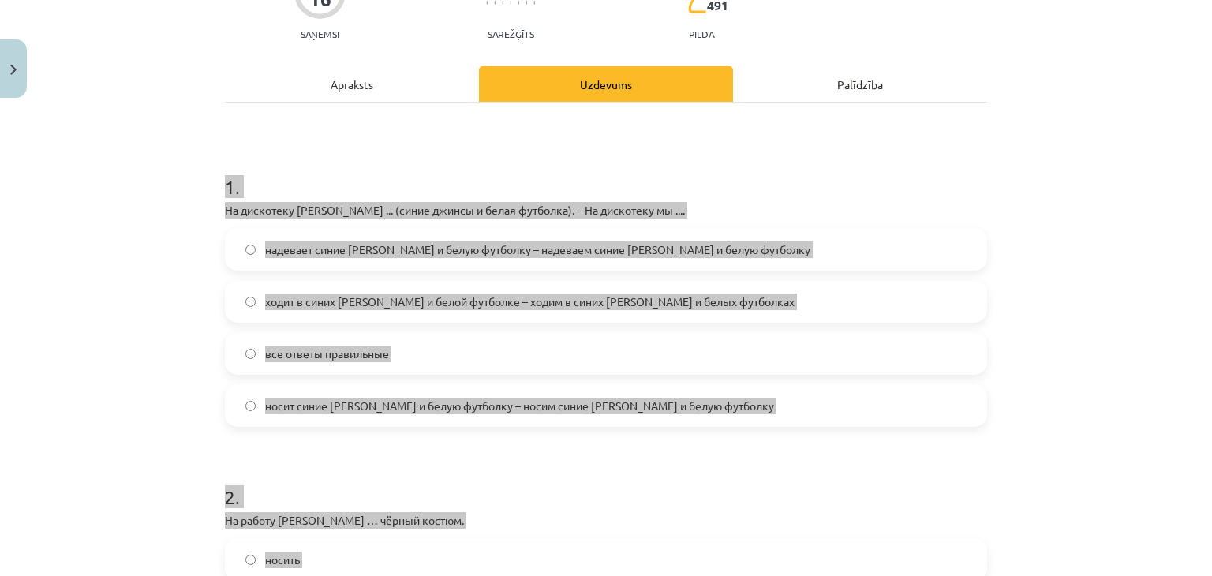
scroll to position [0, 0]
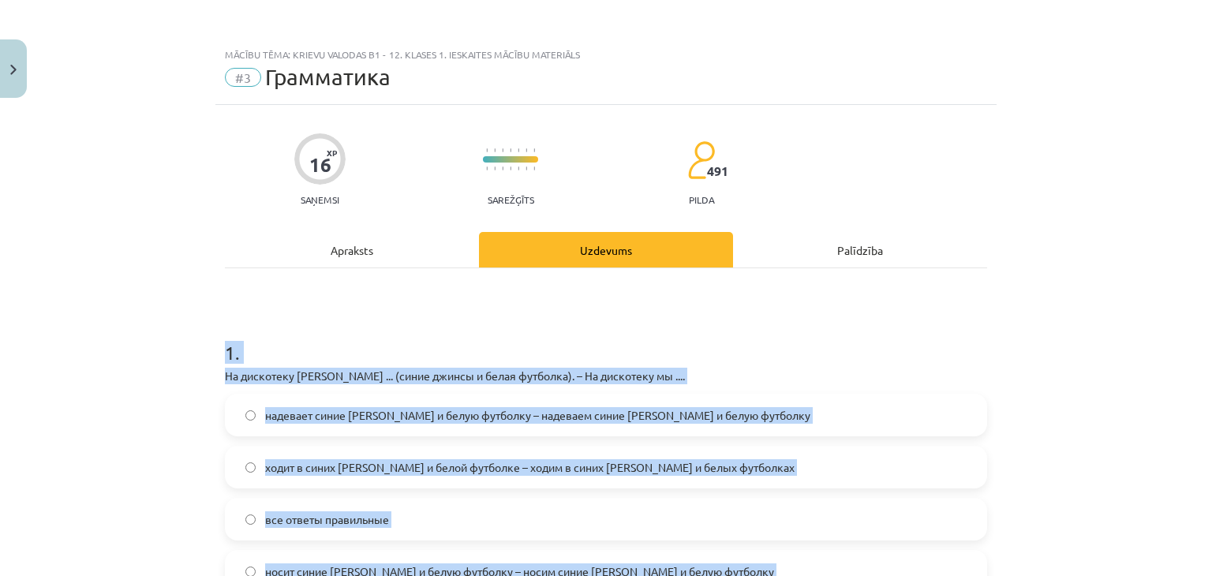
click at [363, 417] on span "надевает синие джинсы и белую футболку – надеваем синие джинсы и белую футболку" at bounding box center [537, 415] width 545 height 17
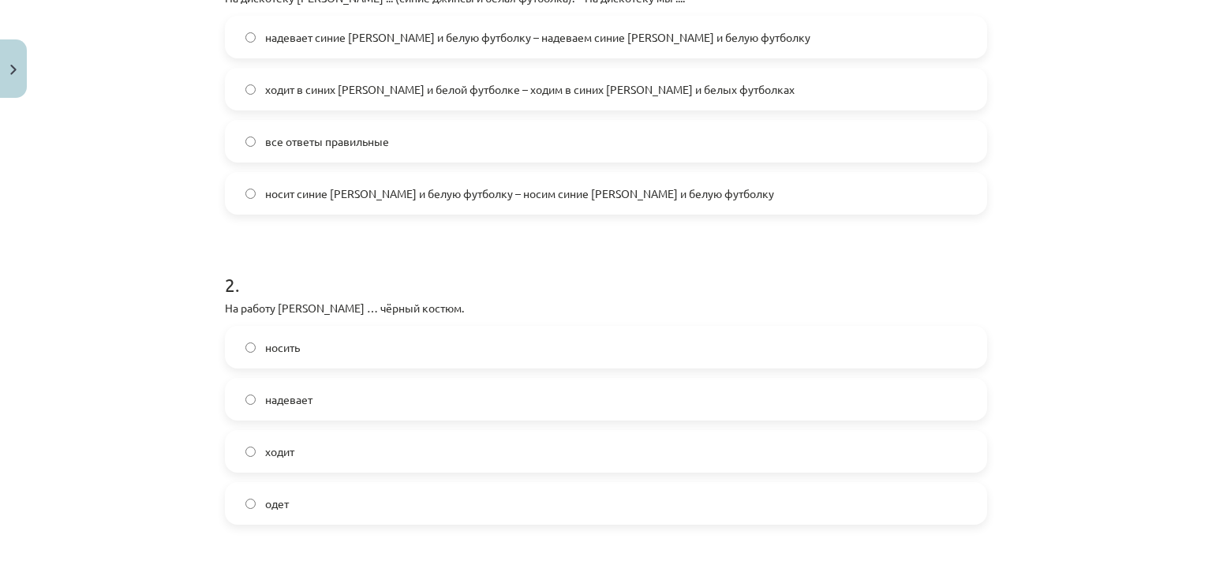
scroll to position [395, 0]
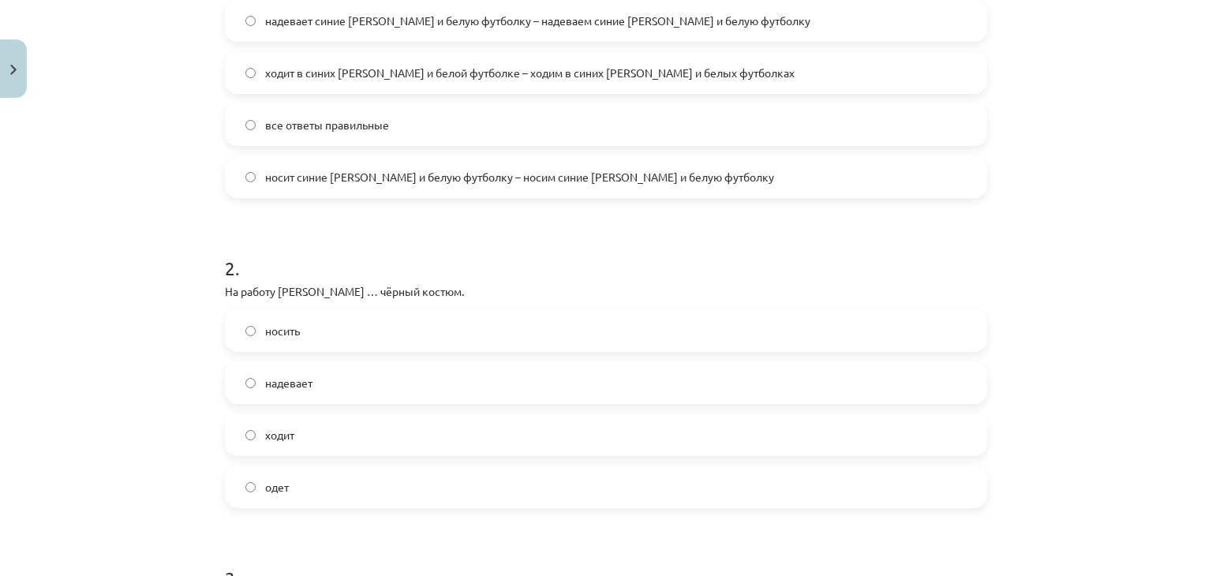
click at [285, 388] on span "надевает" at bounding box center [288, 383] width 47 height 17
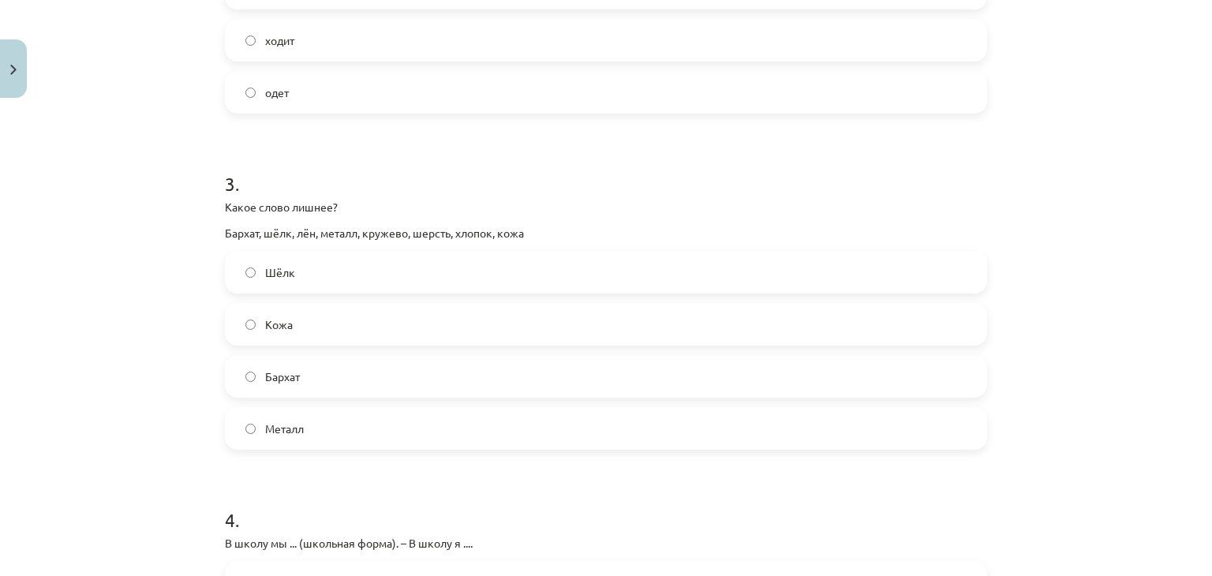
scroll to position [1026, 0]
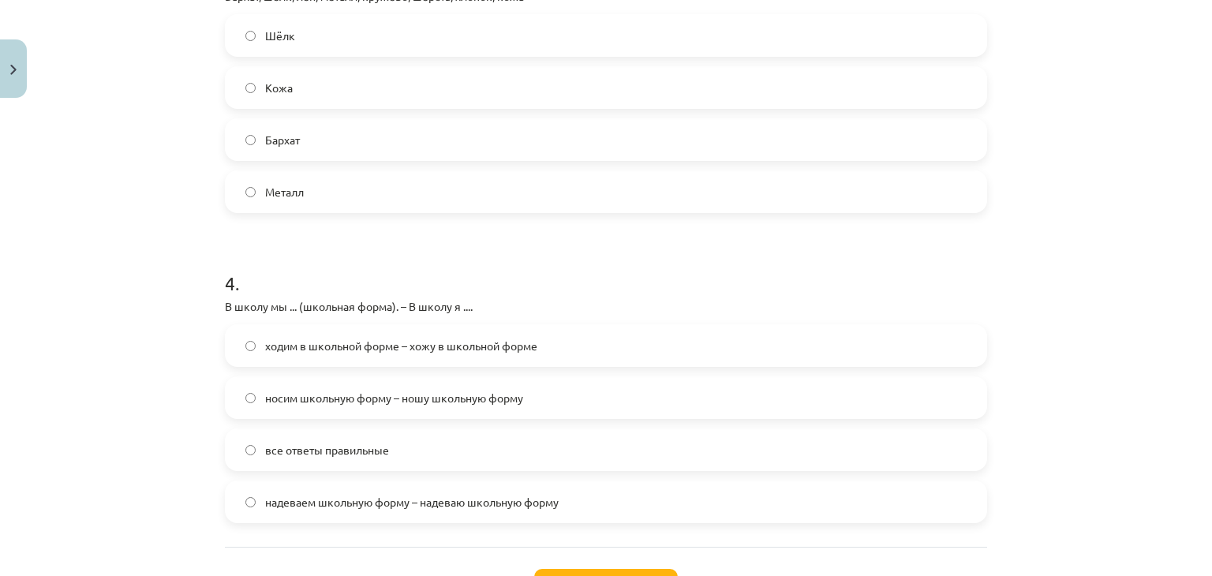
click at [350, 193] on label "Металл" at bounding box center [605, 191] width 759 height 39
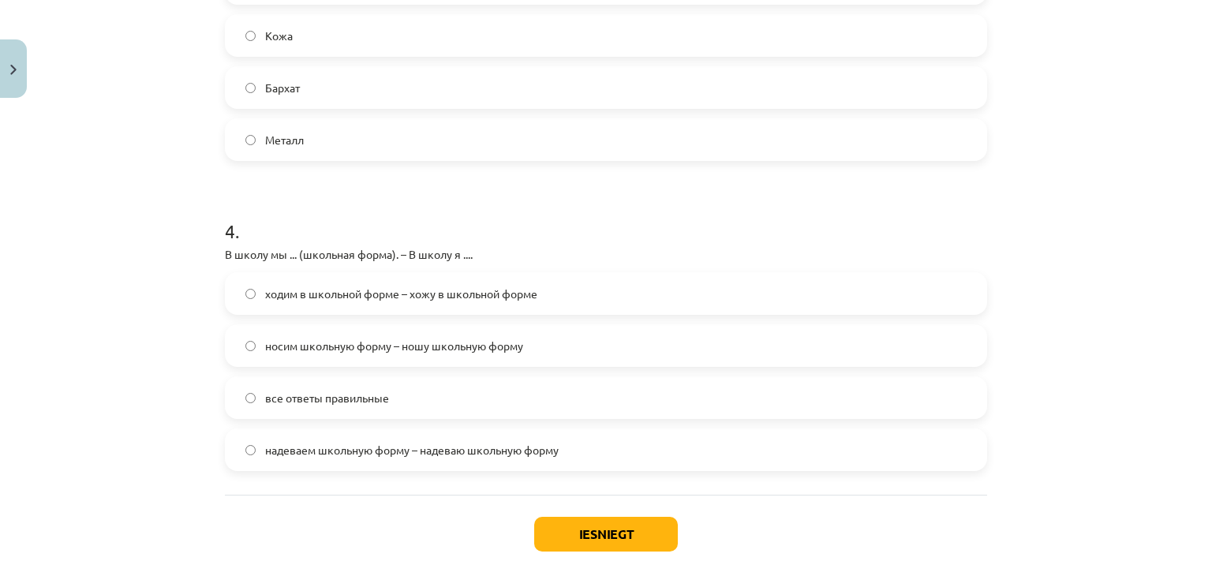
scroll to position [1105, 0]
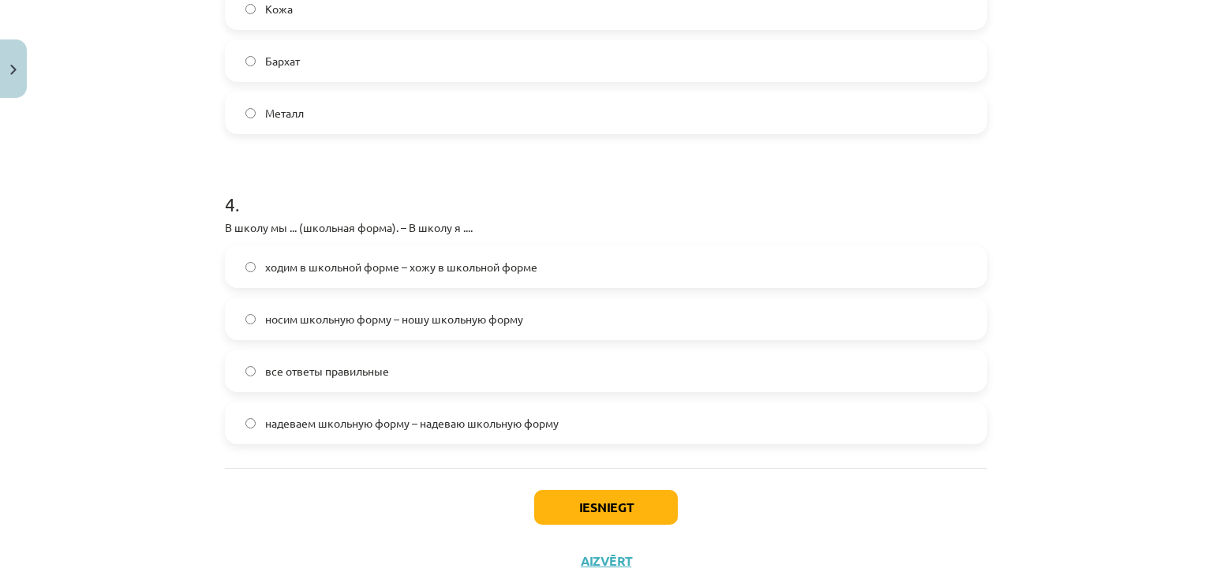
click at [329, 269] on span "ходим в школьной форме – хожу в школьной форме" at bounding box center [401, 267] width 272 height 17
click at [664, 503] on button "Iesniegt" at bounding box center [606, 507] width 144 height 35
click at [633, 512] on button "Iesniegt" at bounding box center [606, 507] width 144 height 35
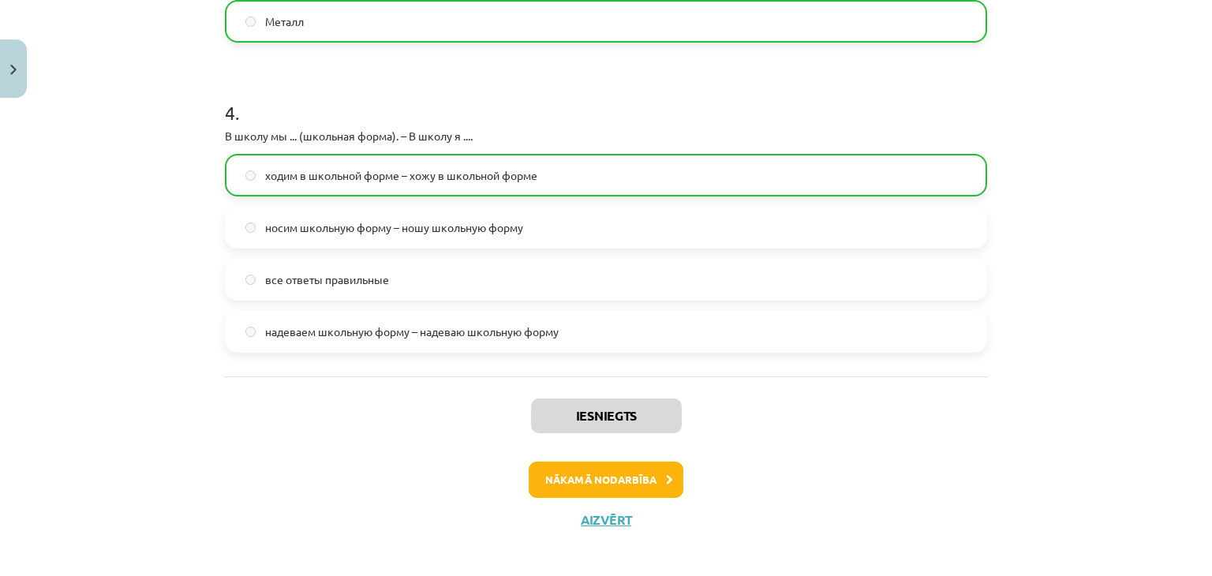
scroll to position [1206, 0]
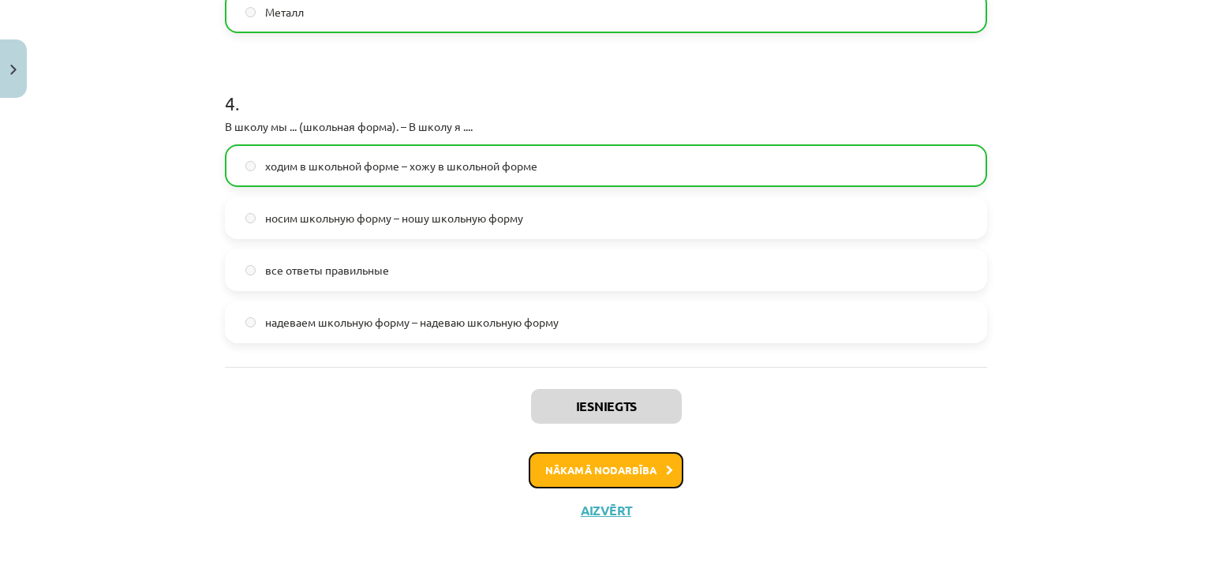
click at [653, 474] on button "Nākamā nodarbība" at bounding box center [606, 470] width 155 height 36
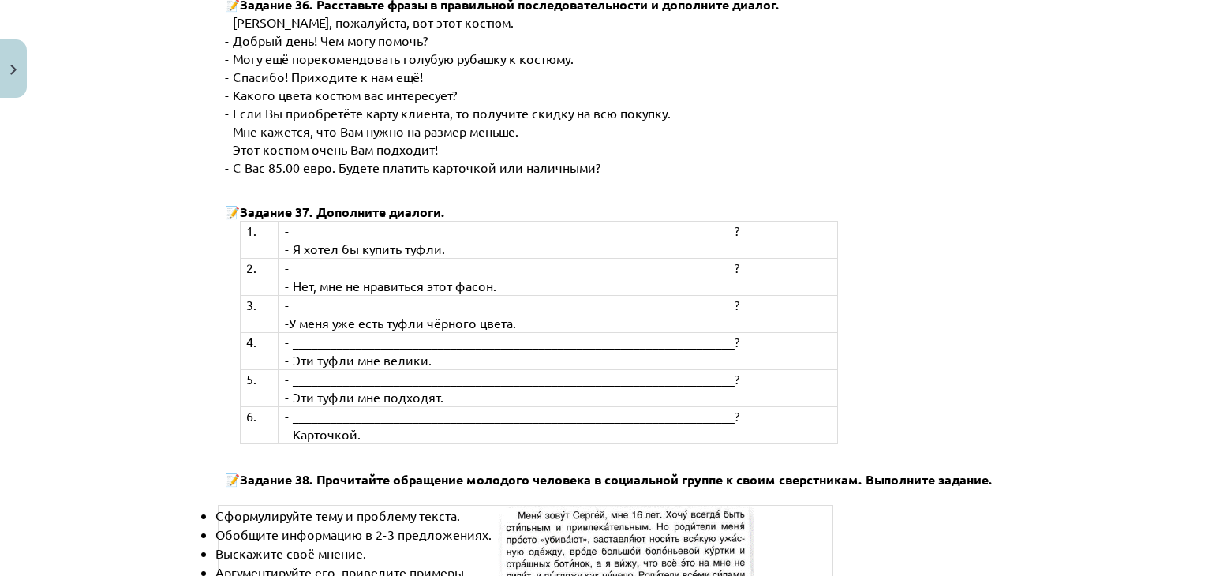
scroll to position [6058, 0]
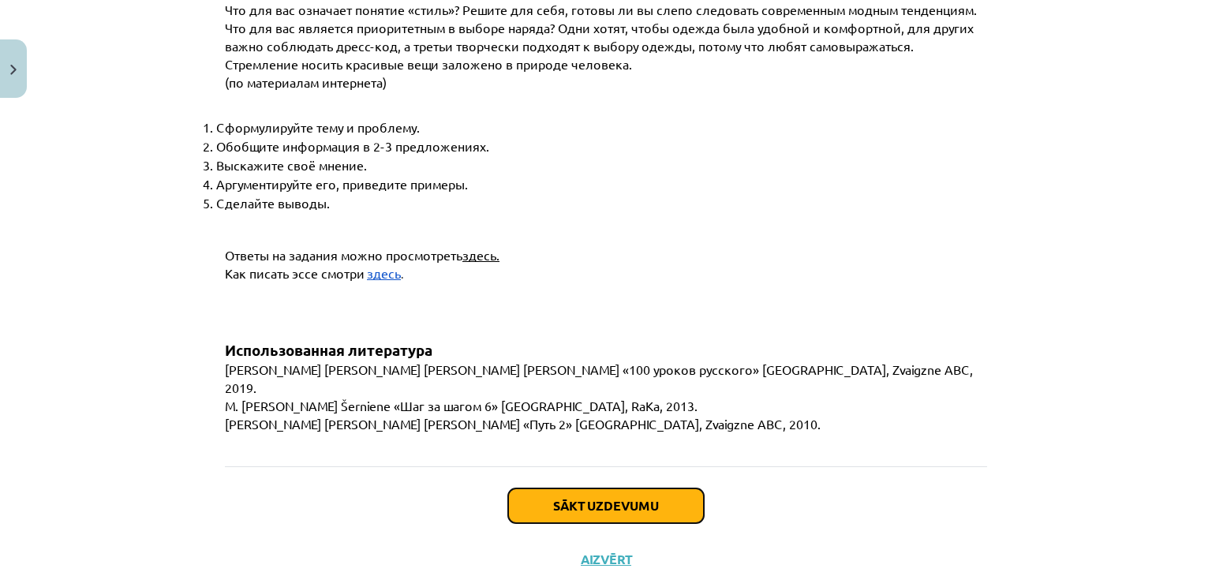
click at [584, 488] on button "Sākt uzdevumu" at bounding box center [606, 505] width 196 height 35
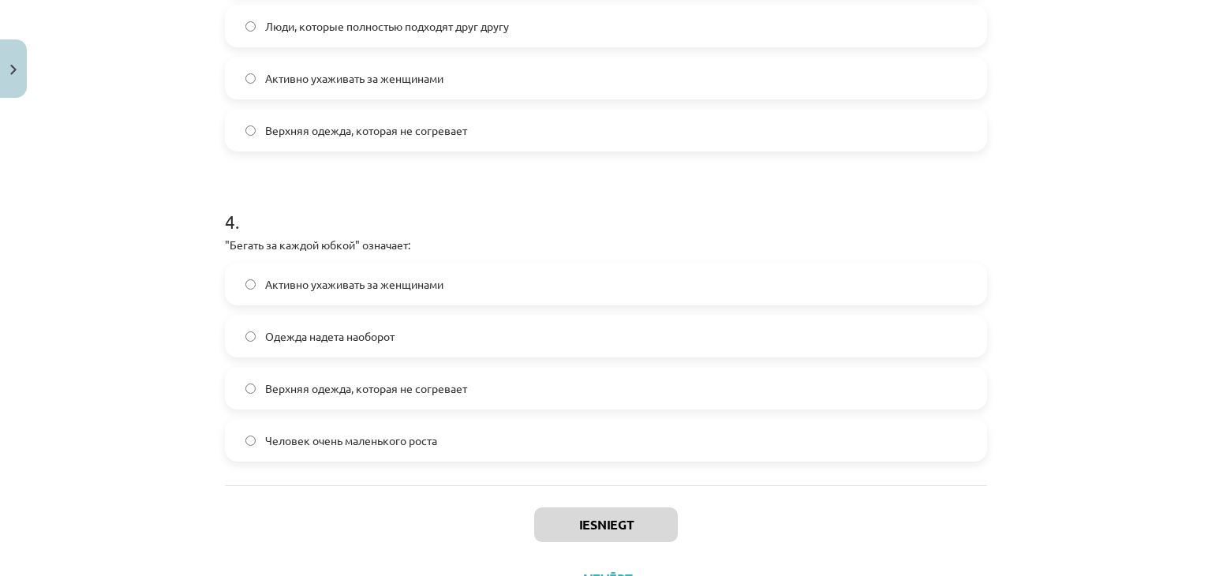
scroll to position [1130, 0]
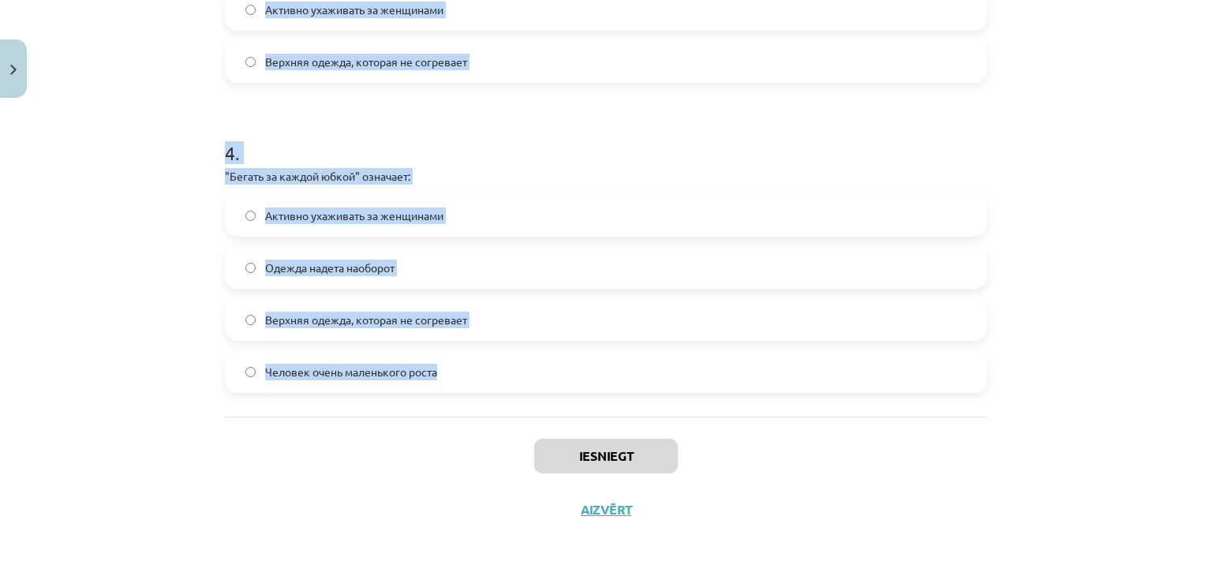
drag, startPoint x: 212, startPoint y: 313, endPoint x: 597, endPoint y: 359, distance: 387.0
copy form "1 . "Два сапога пара" означает: Обычная пара обуви Люди, которые подходят друг …"
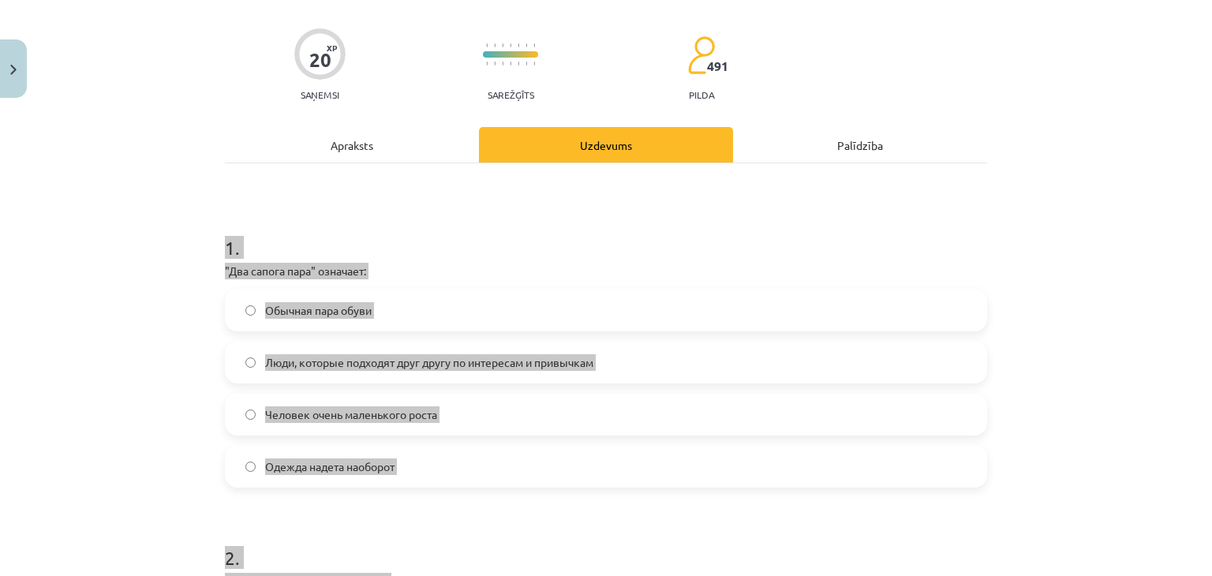
scroll to position [104, 0]
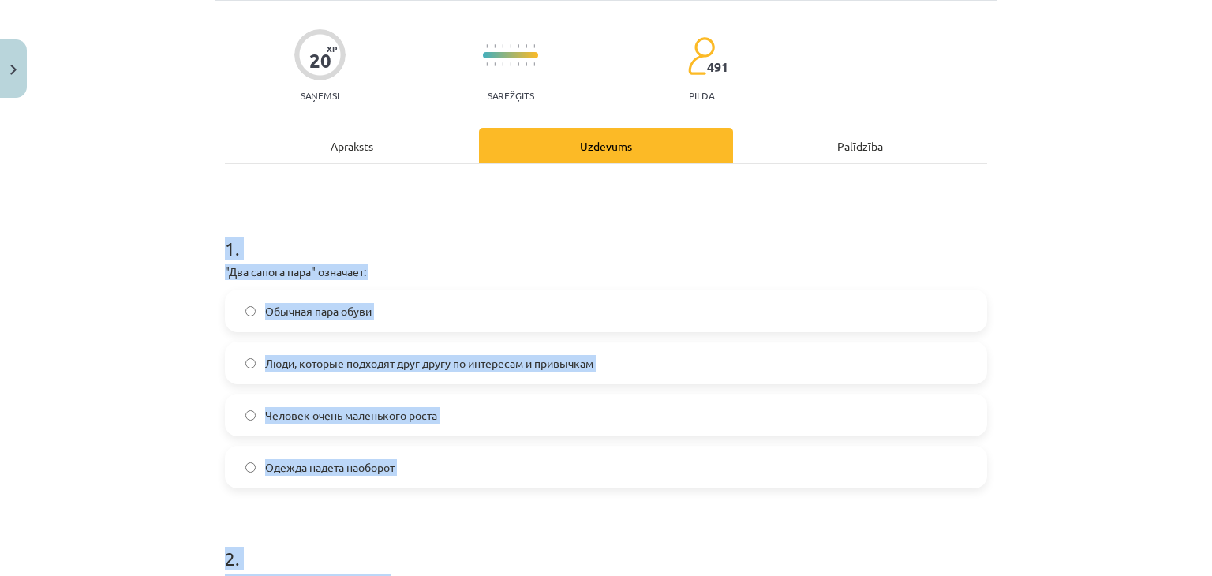
click at [398, 361] on span "Люди, которые подходят друг другу по интересам и привычкам" at bounding box center [429, 363] width 328 height 17
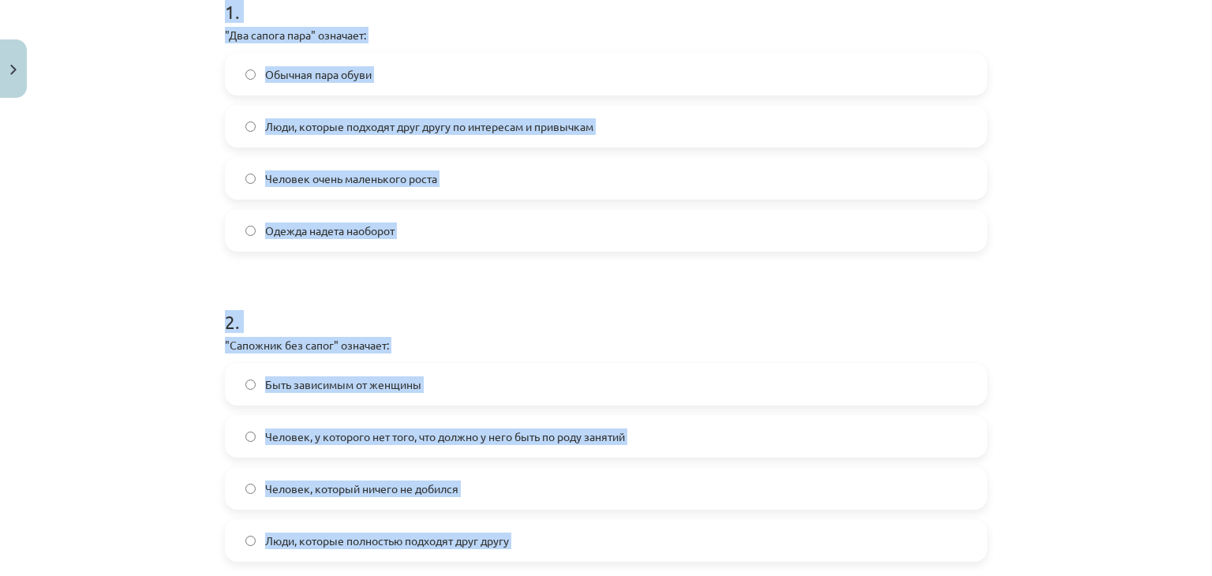
click at [335, 439] on span "Человек, у которого нет того, что должно у него быть по роду занятий" at bounding box center [445, 436] width 360 height 17
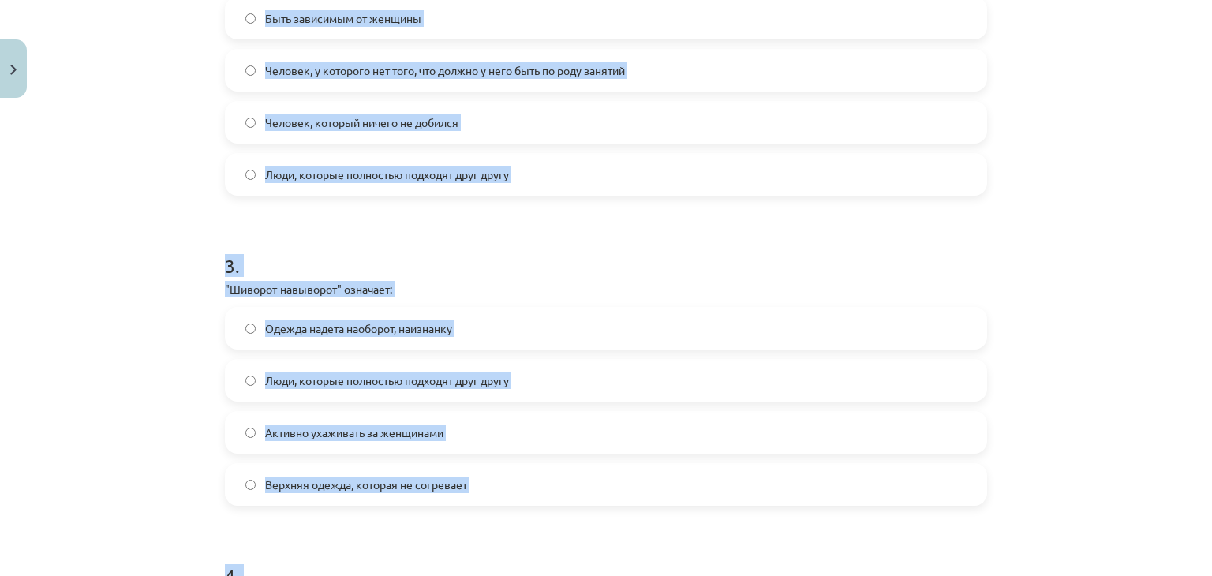
scroll to position [735, 0]
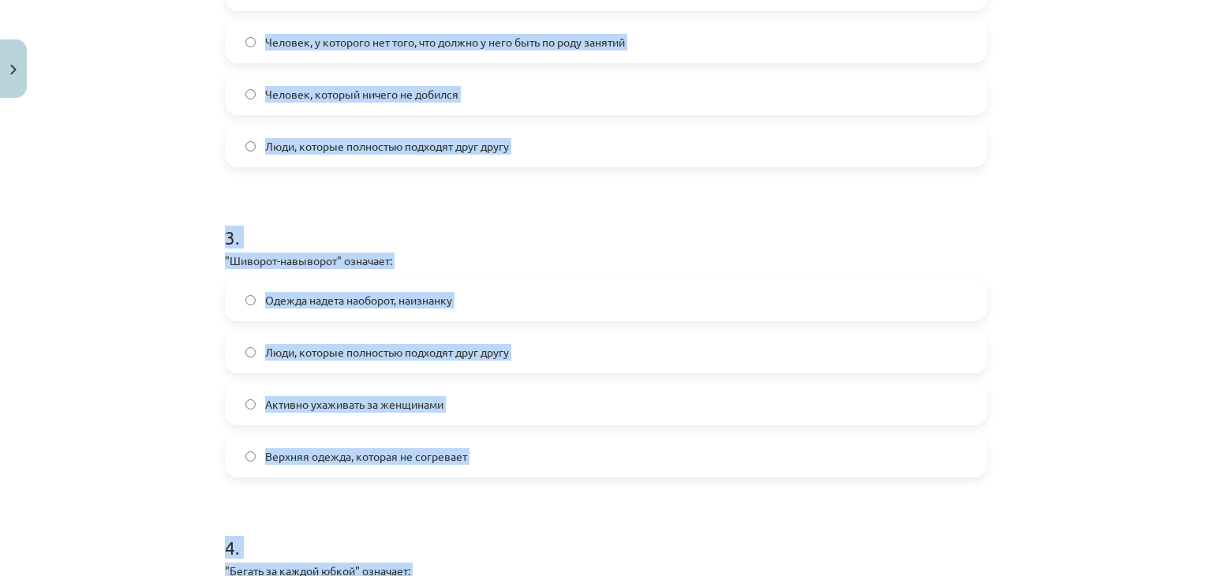
click at [324, 297] on span "Одежда надета наоборот, наизнанку" at bounding box center [358, 300] width 187 height 17
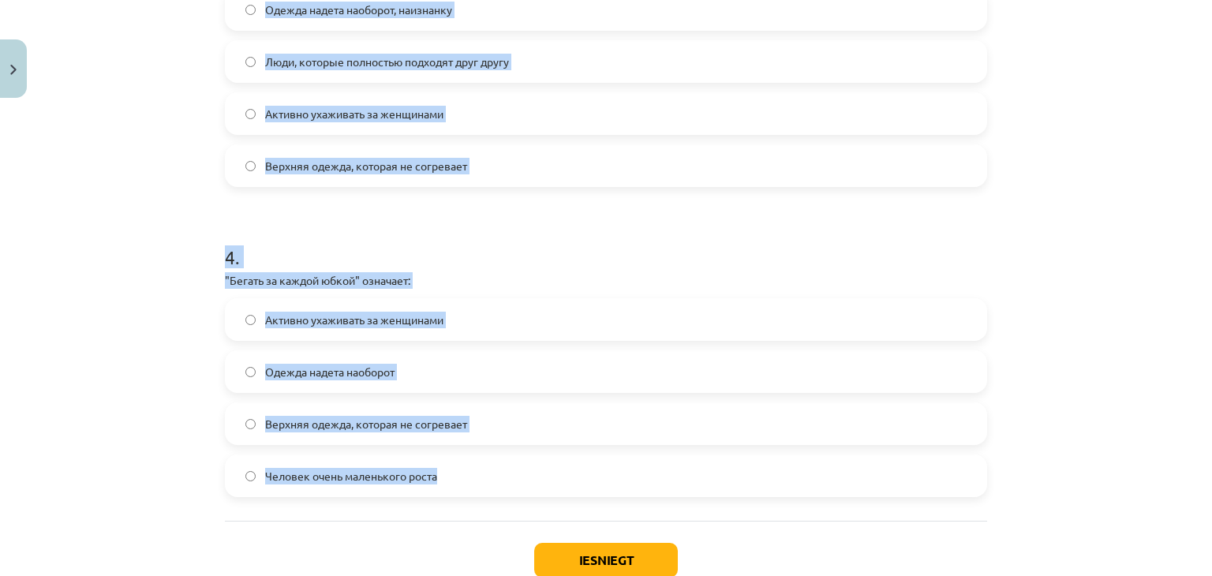
scroll to position [1051, 0]
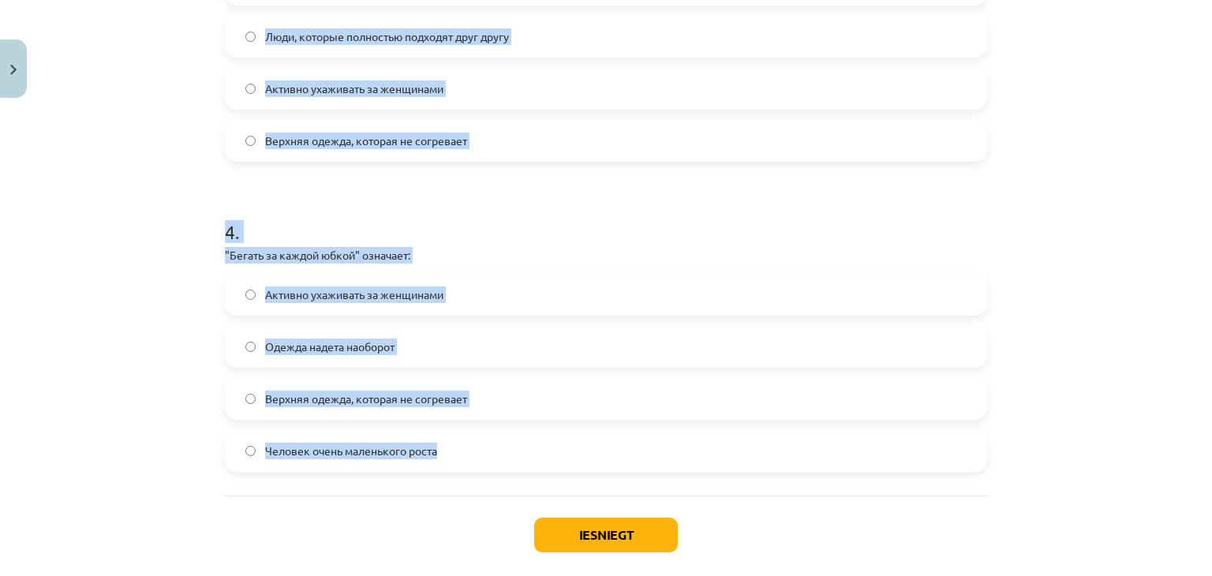
click at [328, 294] on span "Активно ухаживать за женщинами" at bounding box center [354, 294] width 178 height 17
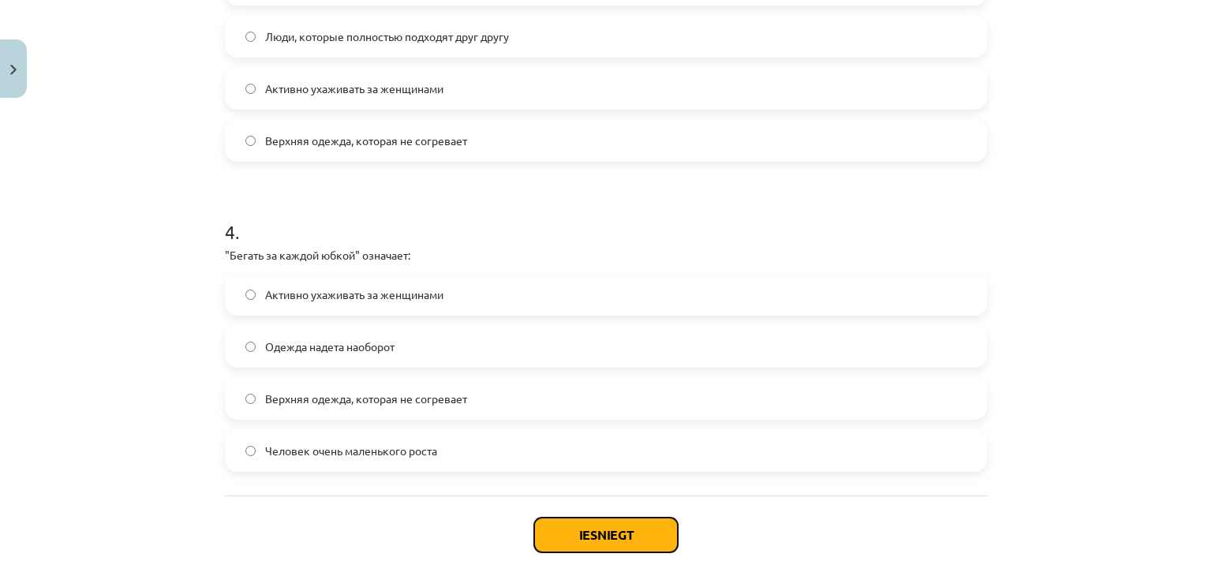
click at [597, 533] on button "Iesniegt" at bounding box center [606, 535] width 144 height 35
click at [611, 539] on button "Iesniegt" at bounding box center [606, 535] width 144 height 35
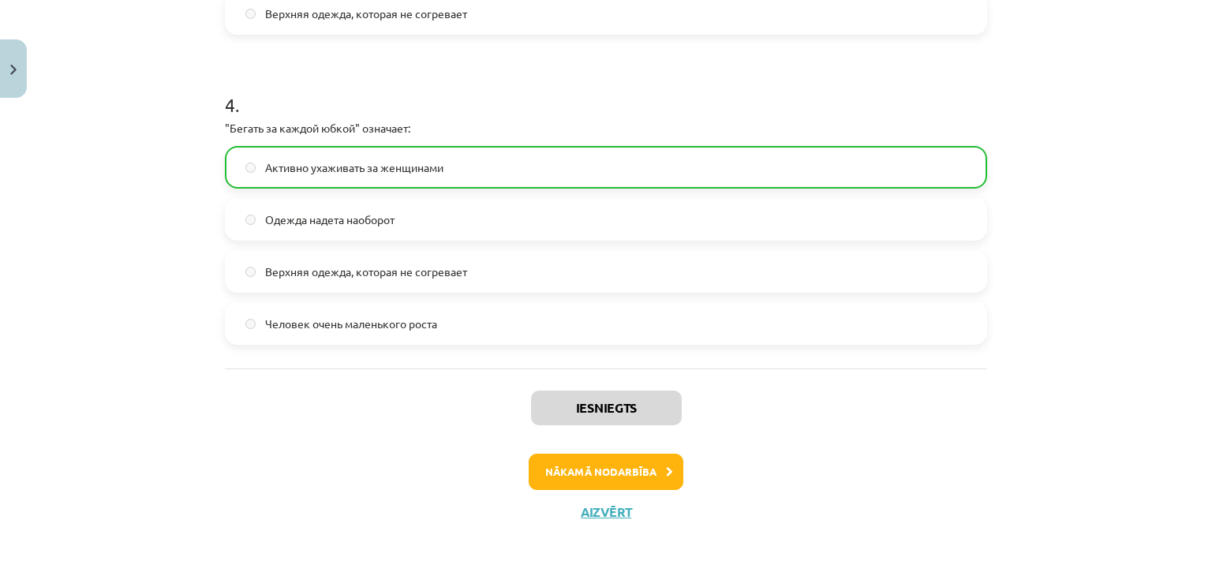
scroll to position [1180, 0]
click at [635, 474] on button "Nākamā nodarbība" at bounding box center [606, 470] width 155 height 36
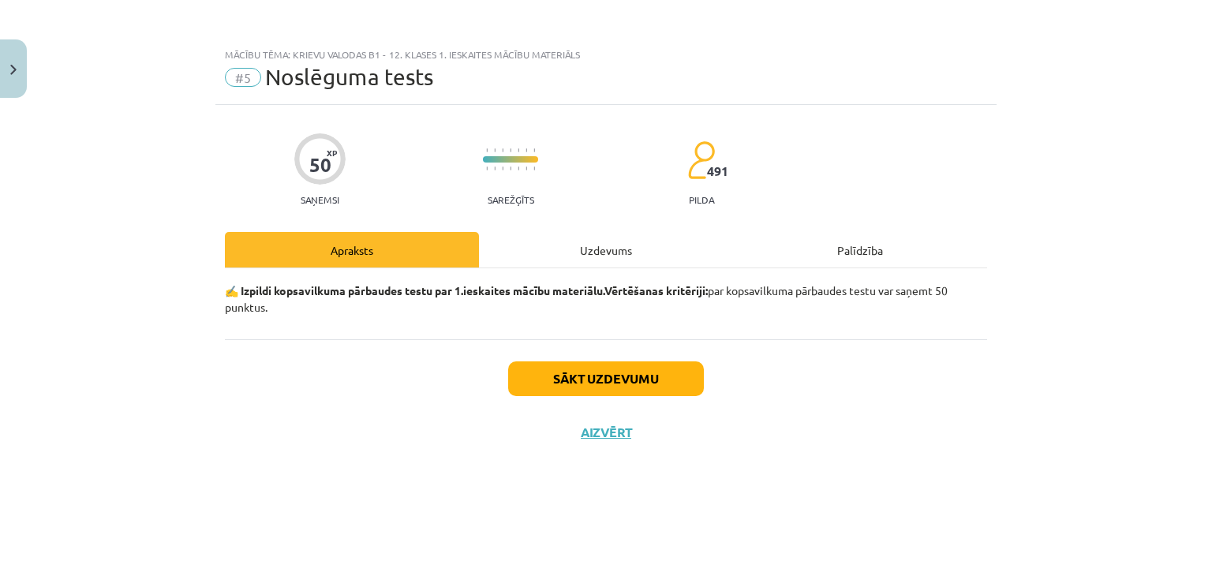
scroll to position [0, 0]
click at [630, 370] on button "Sākt uzdevumu" at bounding box center [606, 378] width 196 height 35
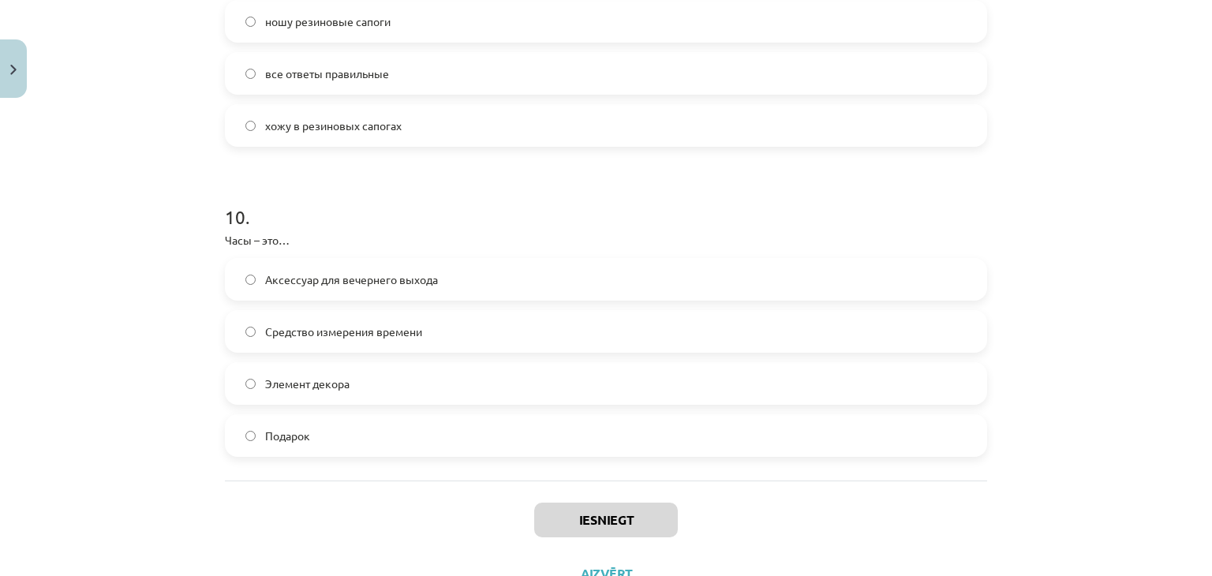
scroll to position [2990, 0]
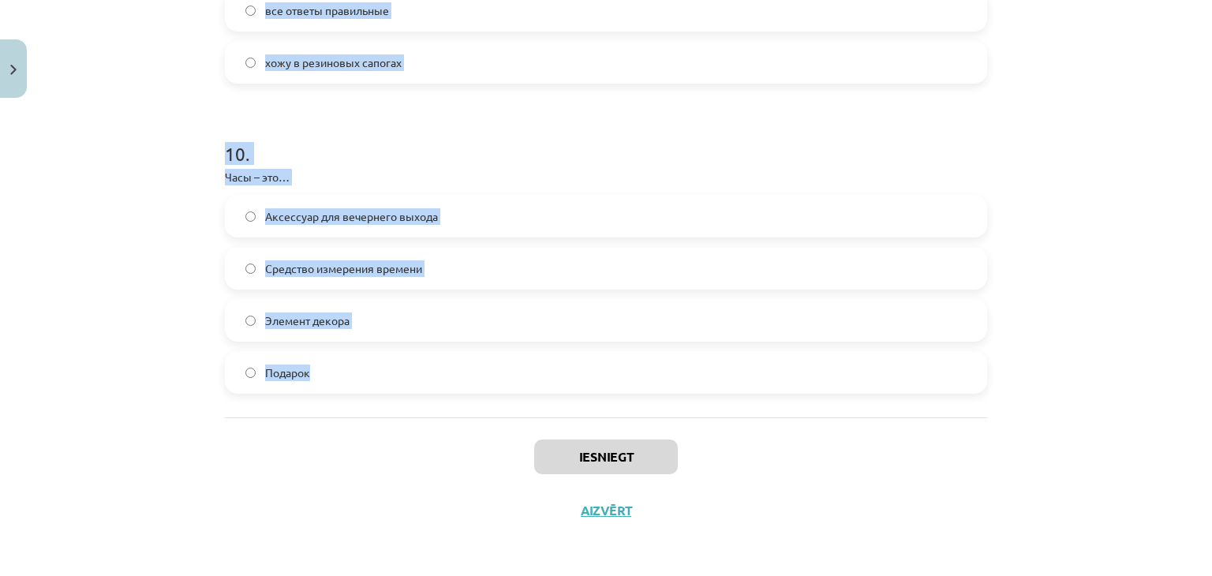
drag, startPoint x: 205, startPoint y: 345, endPoint x: 397, endPoint y: 376, distance: 194.3
click at [397, 376] on div "Mācību tēma: Krievu valodas b1 - 12. klases 1. ieskaites mācību materiāls #5 No…" at bounding box center [606, 288] width 1212 height 576
copy form "1 . Классические галстуки шьют из… Льна Шёлка Синтетики Вельвета 2 . Выберите п…"
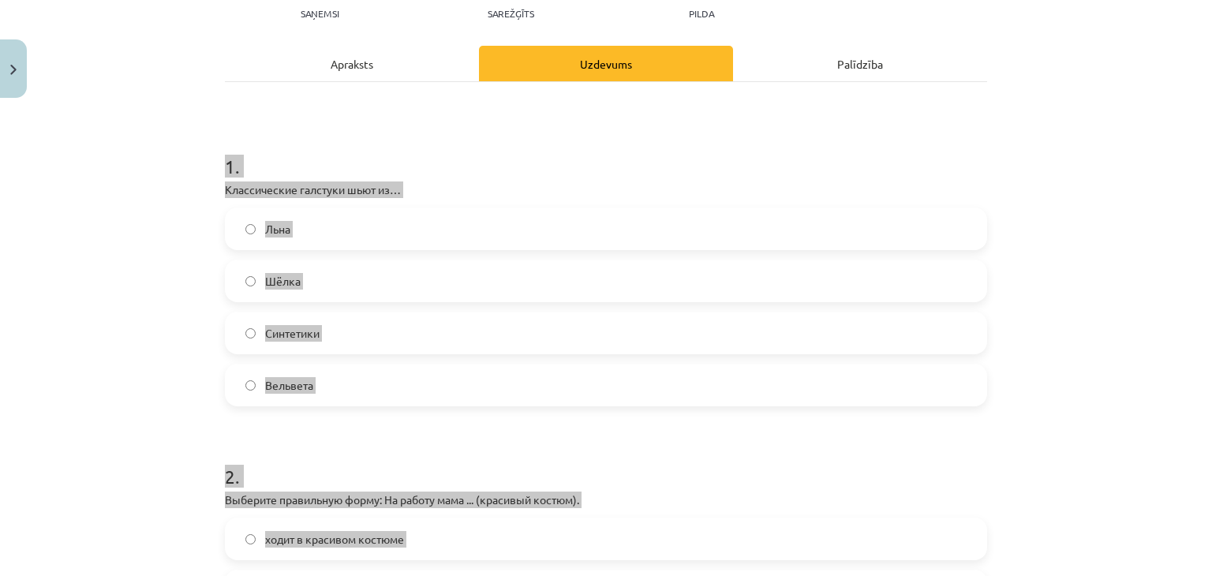
scroll to position [0, 0]
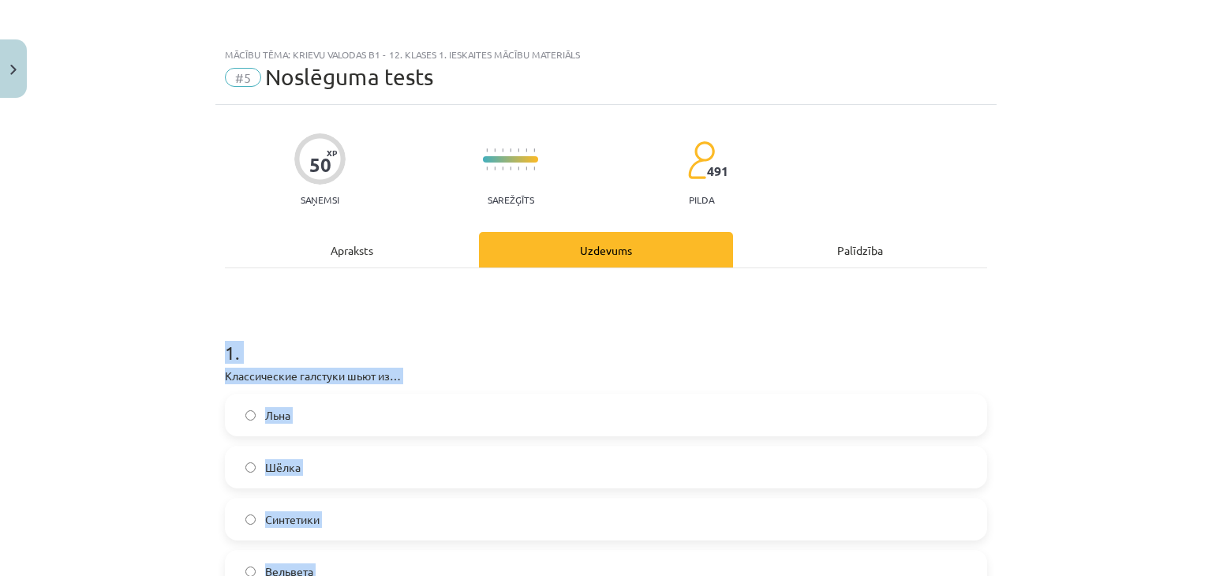
click at [350, 468] on label "Шёлка" at bounding box center [605, 466] width 759 height 39
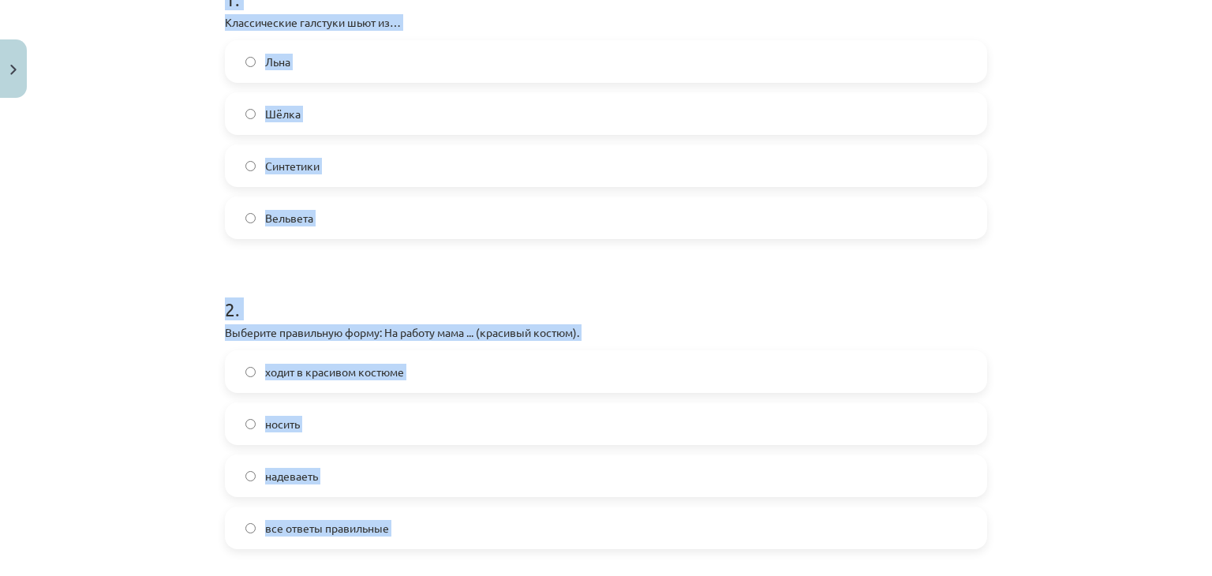
scroll to position [395, 0]
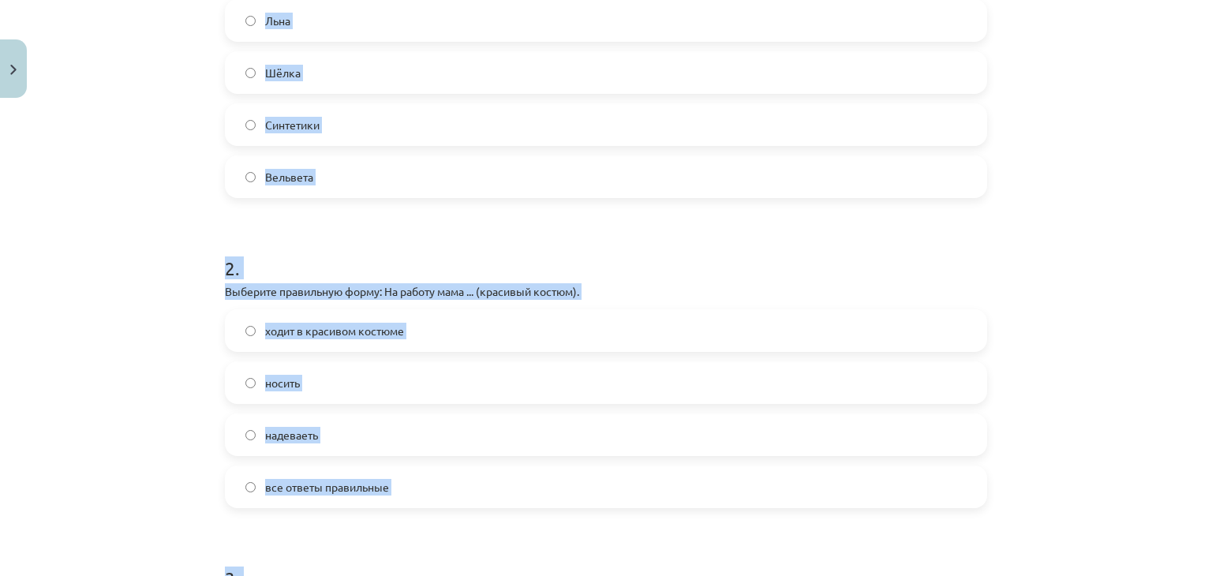
click at [383, 335] on span "ходит в красивом костюме" at bounding box center [334, 331] width 139 height 17
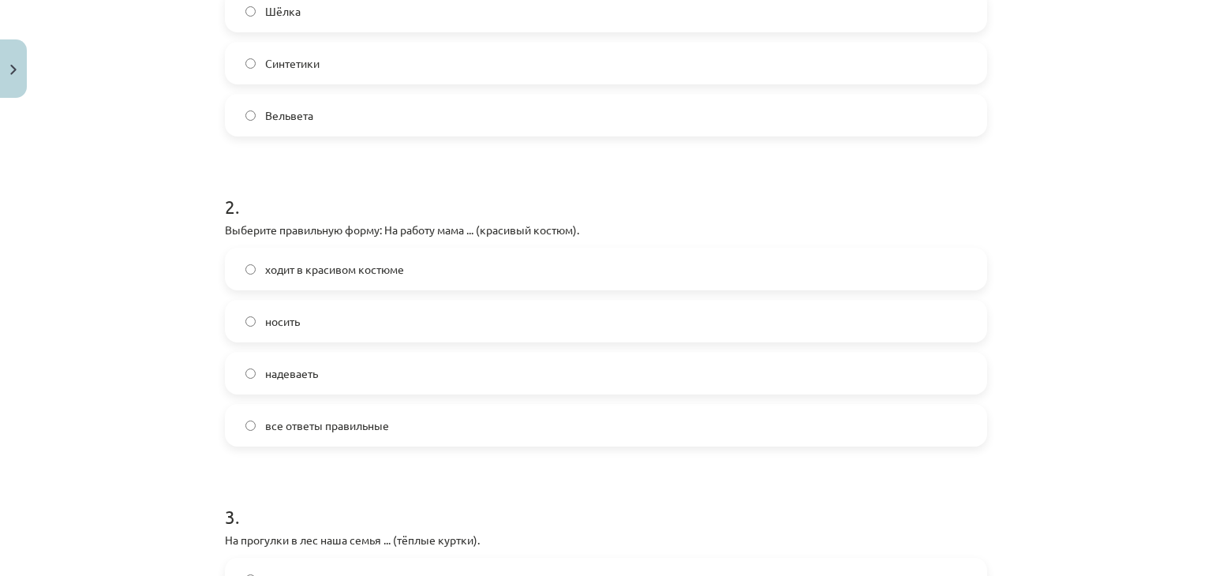
scroll to position [552, 0]
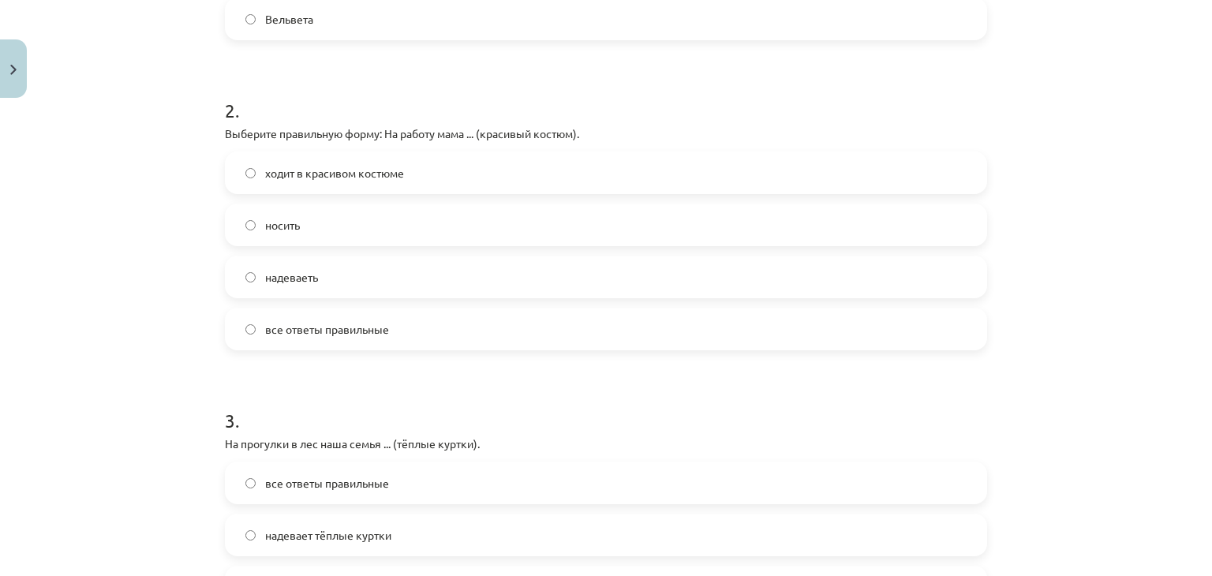
click at [335, 467] on label "все ответы правильные" at bounding box center [605, 482] width 759 height 39
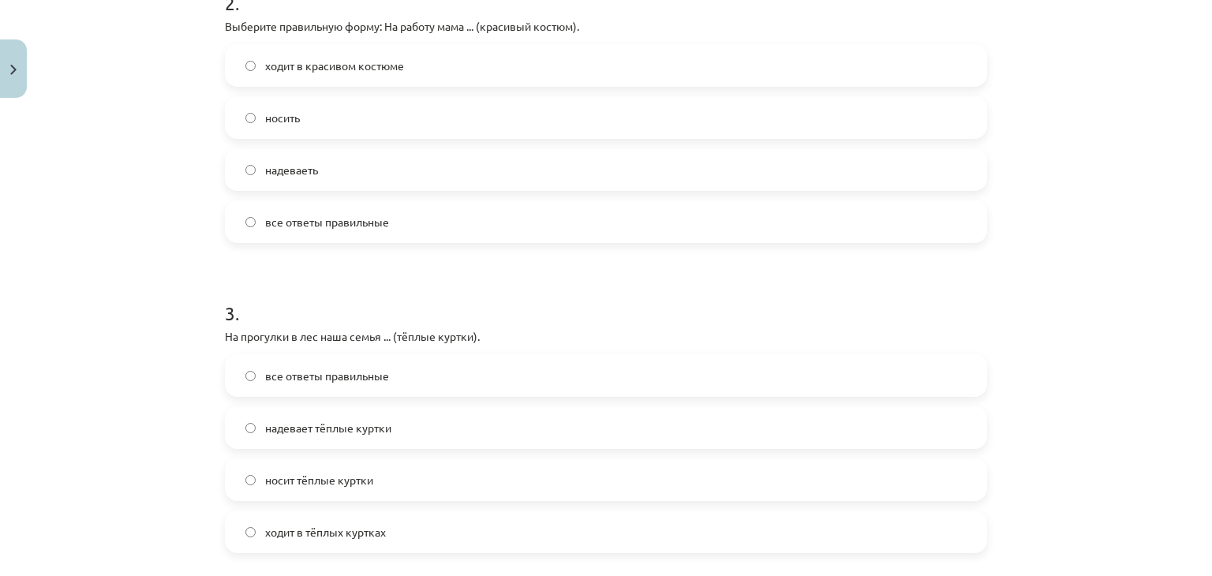
scroll to position [789, 0]
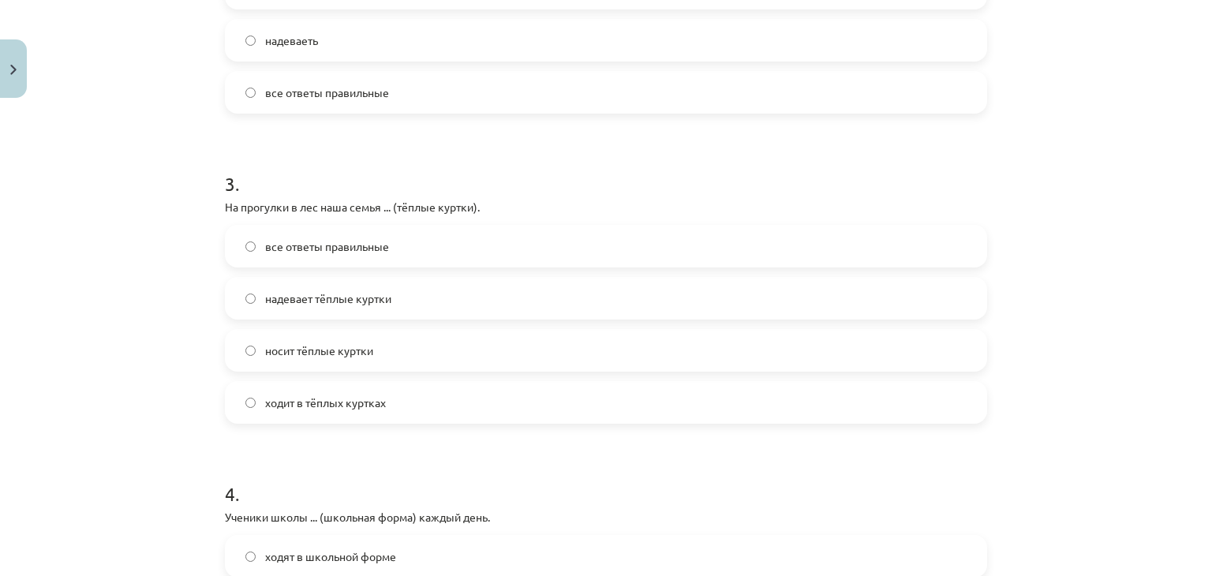
click at [311, 556] on span "ходят в школьной форме" at bounding box center [330, 556] width 131 height 17
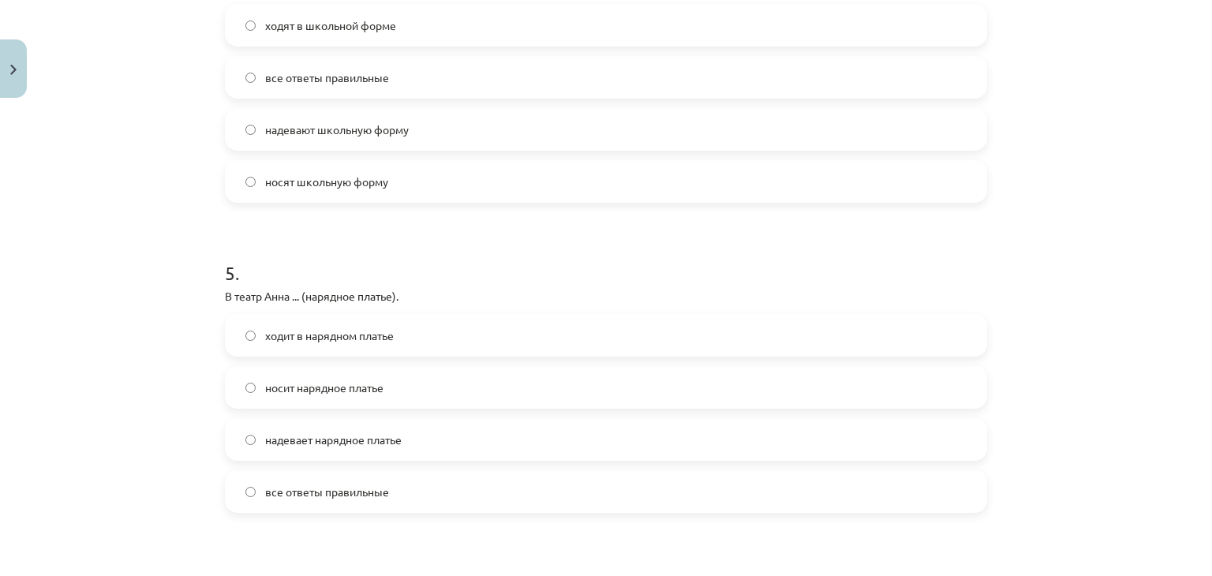
scroll to position [1341, 0]
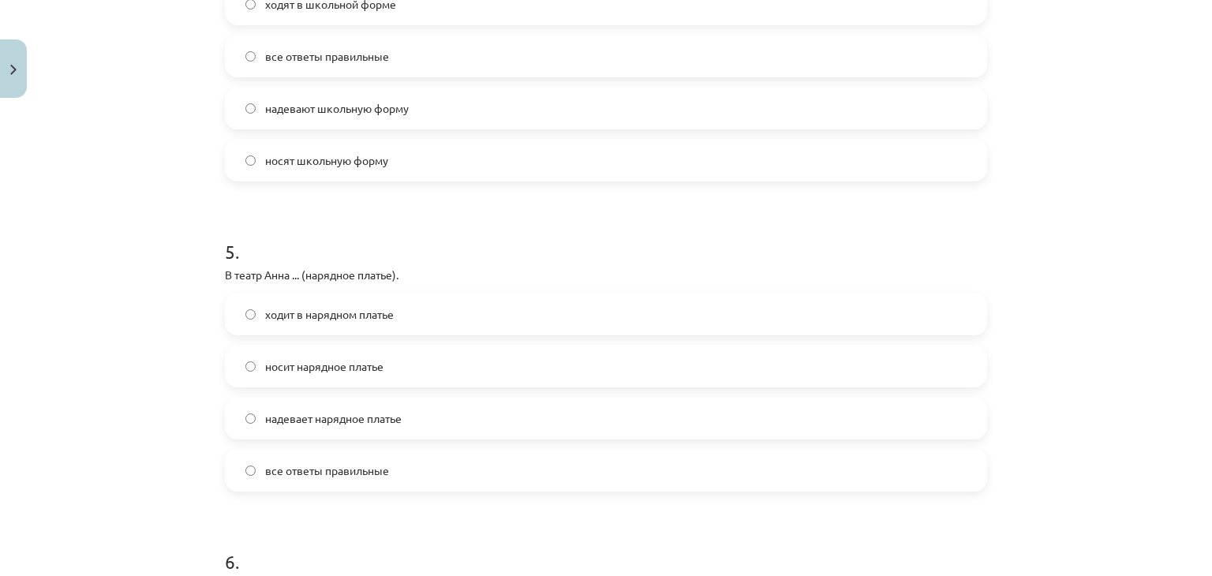
click at [283, 473] on span "все ответы правильные" at bounding box center [327, 470] width 124 height 17
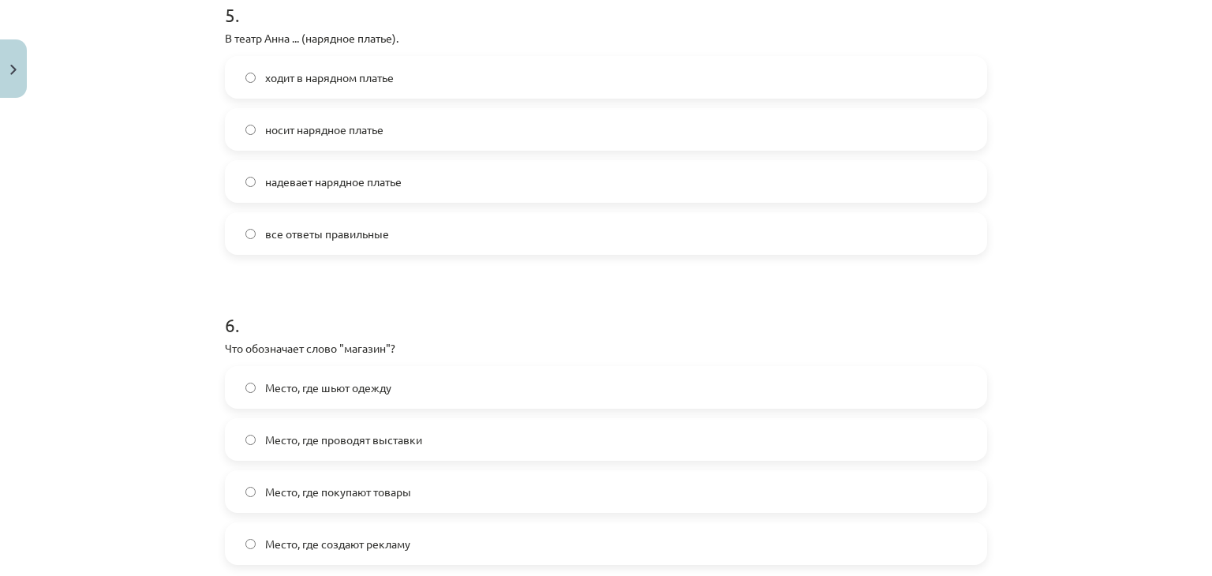
scroll to position [1657, 0]
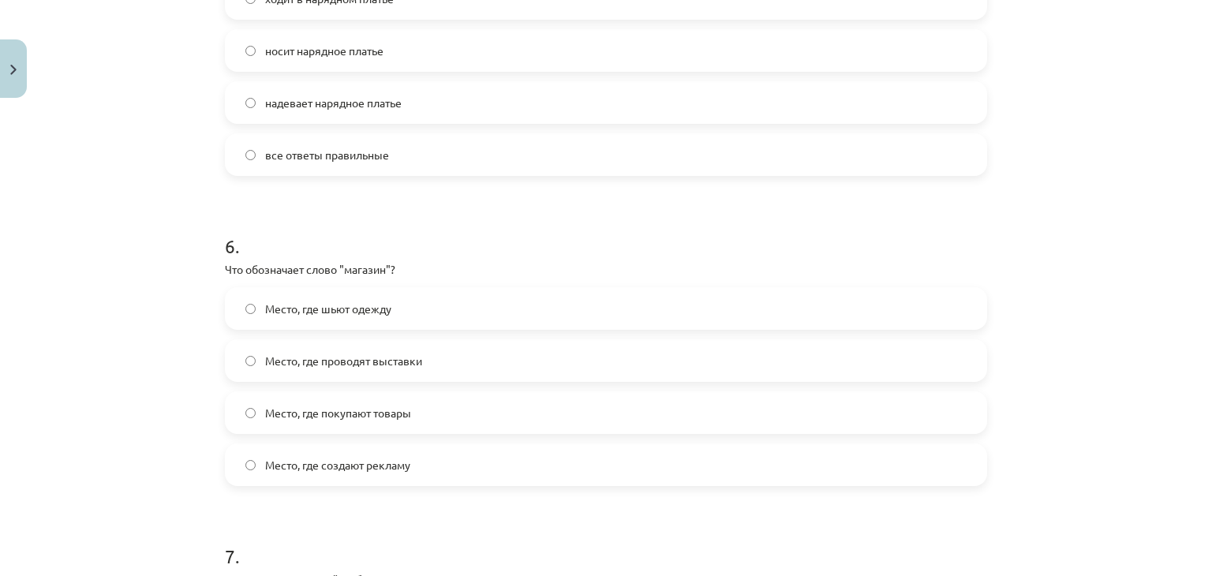
click at [290, 409] on span "Место, где покупают товары" at bounding box center [338, 413] width 146 height 17
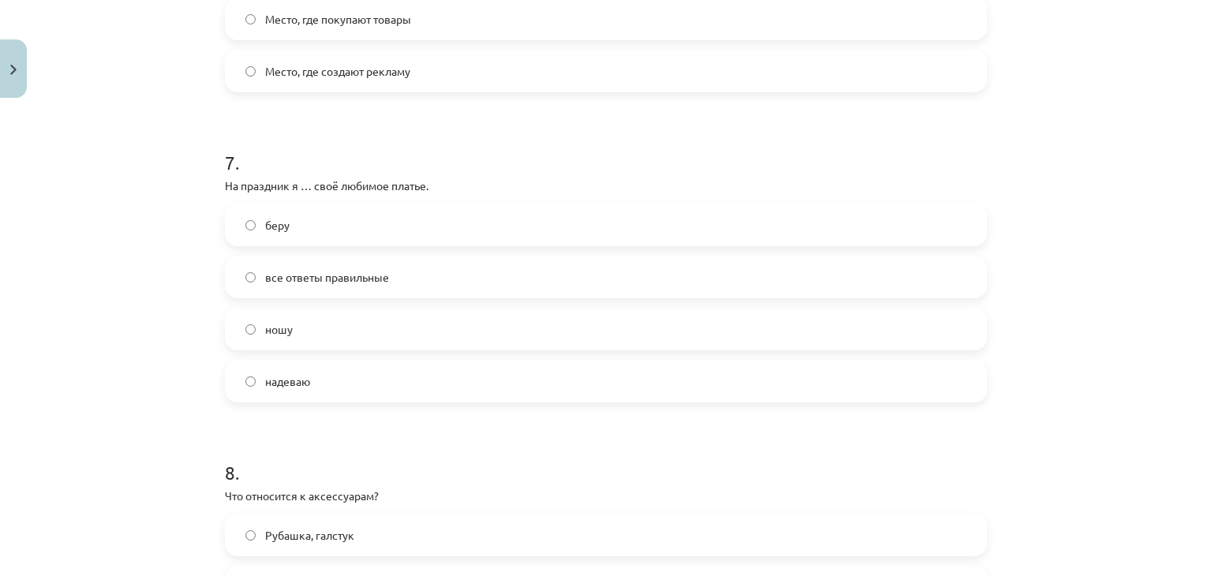
scroll to position [2052, 0]
click at [288, 391] on label "надеваю" at bounding box center [605, 380] width 759 height 39
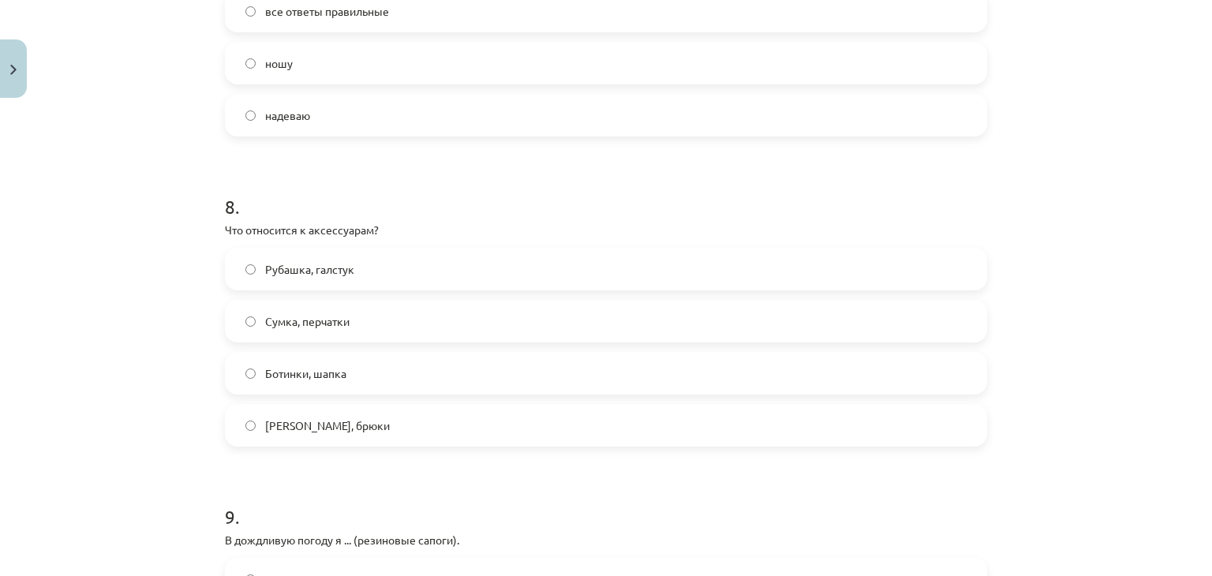
scroll to position [2367, 0]
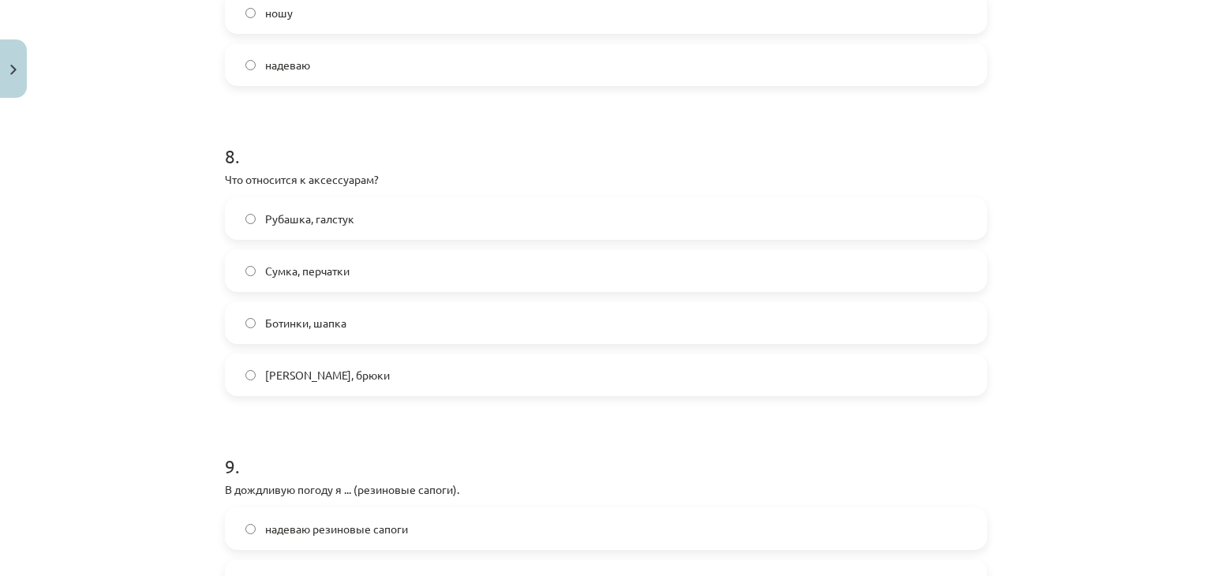
click at [319, 274] on span "Сумка, перчатки" at bounding box center [307, 271] width 84 height 17
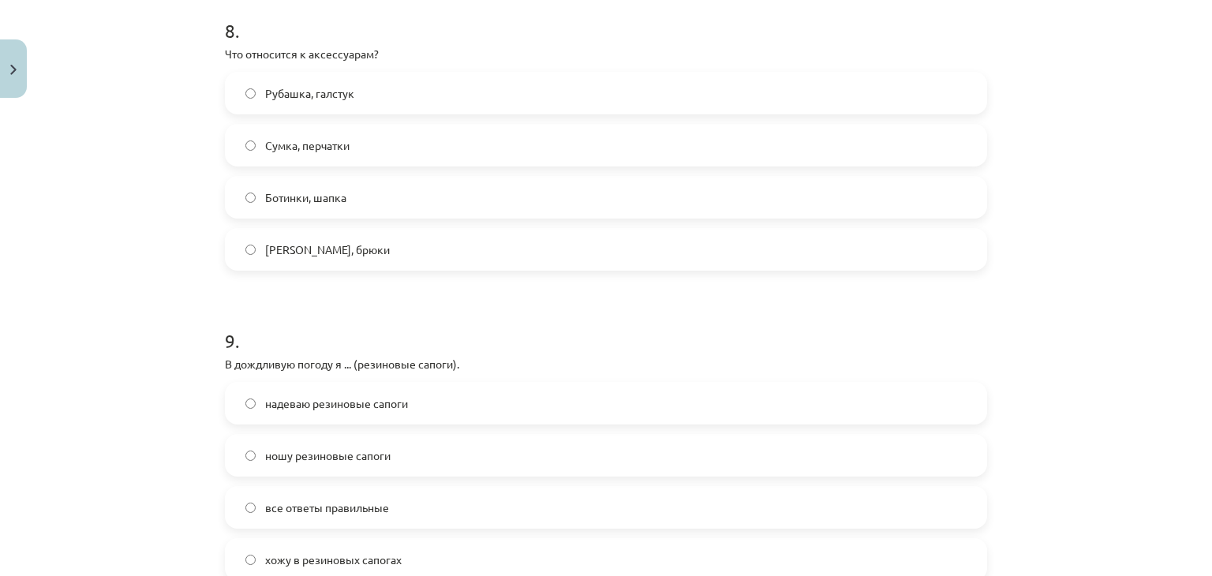
scroll to position [2525, 0]
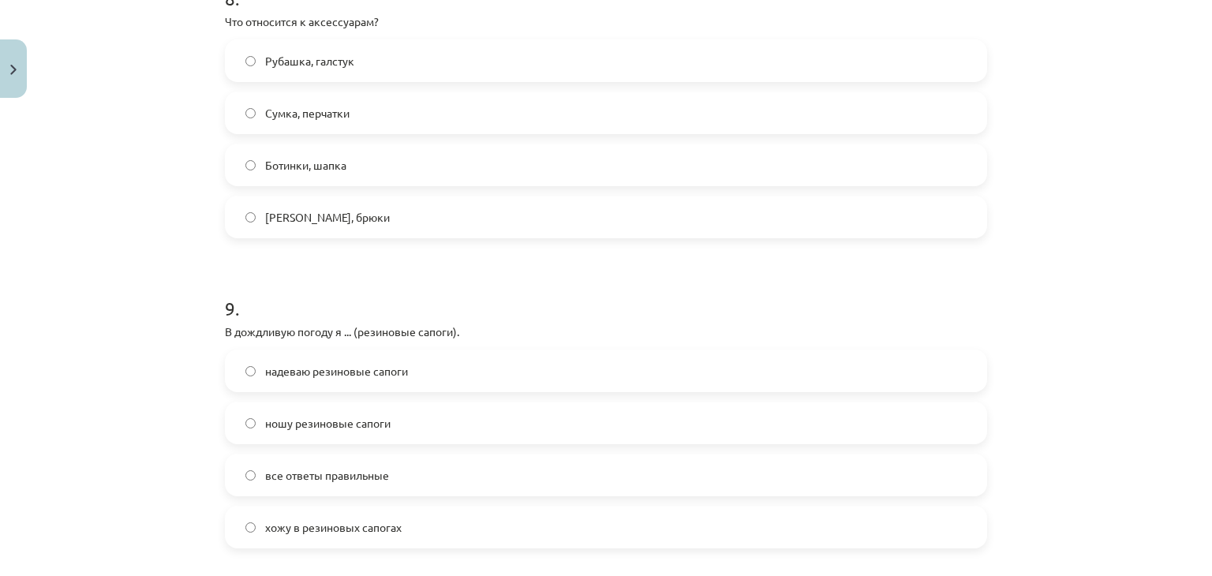
click at [364, 467] on span "все ответы правильные" at bounding box center [327, 475] width 124 height 17
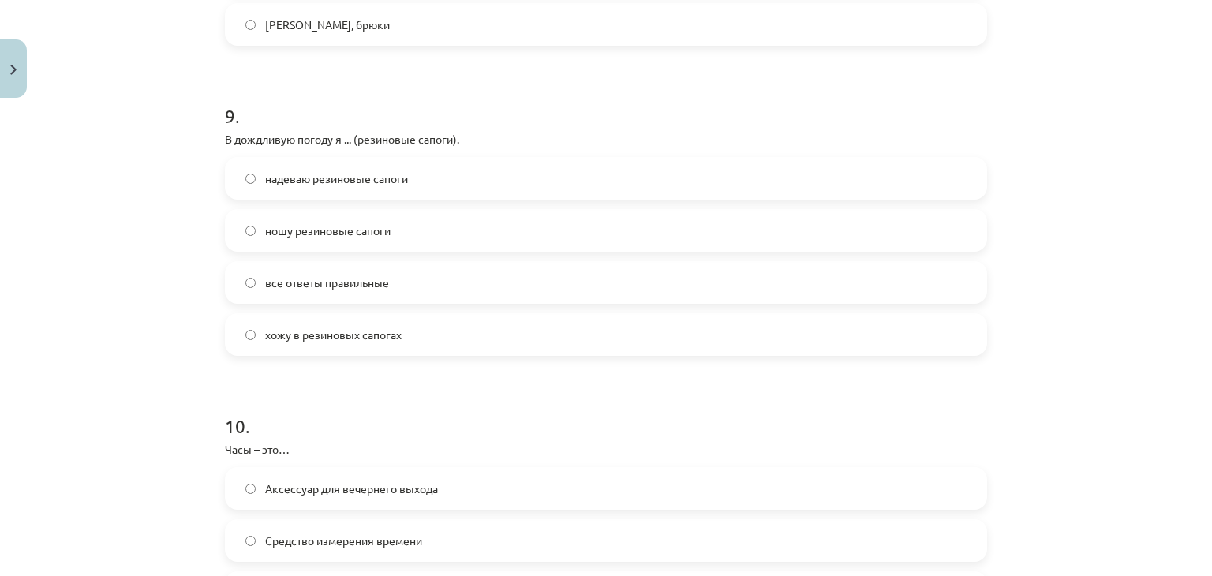
scroll to position [2762, 0]
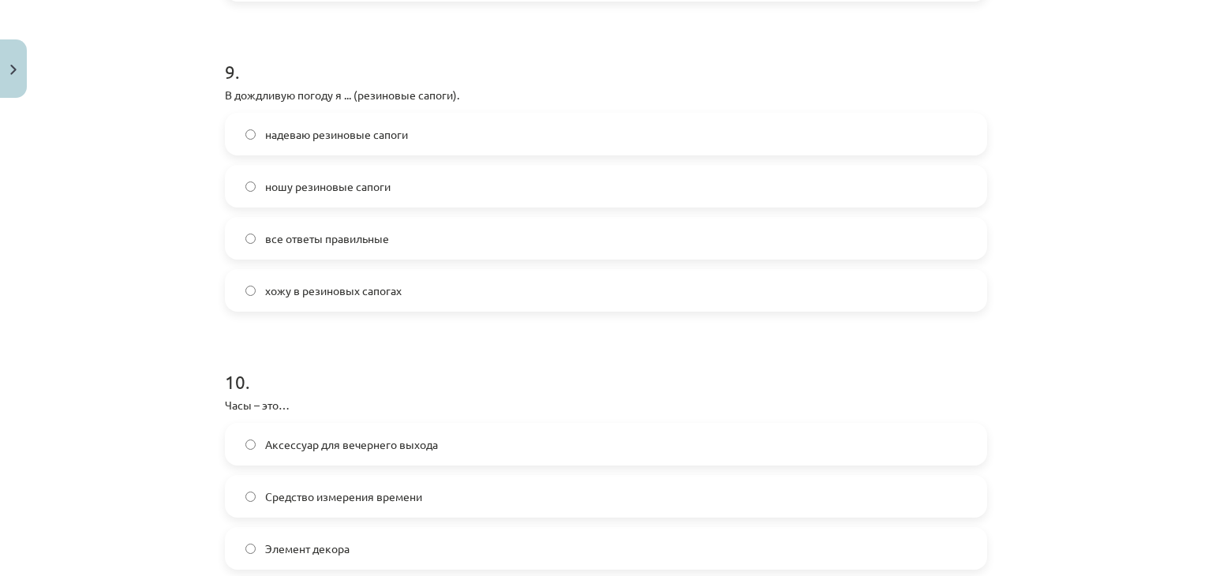
click at [361, 492] on span "Средство измерения времени" at bounding box center [343, 496] width 157 height 17
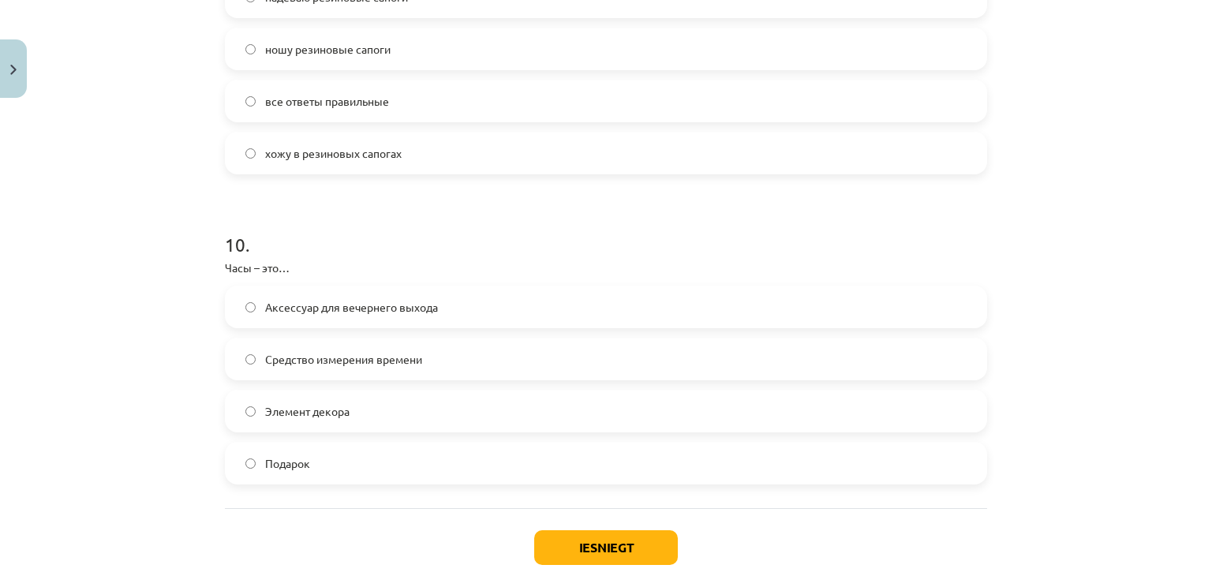
scroll to position [2990, 0]
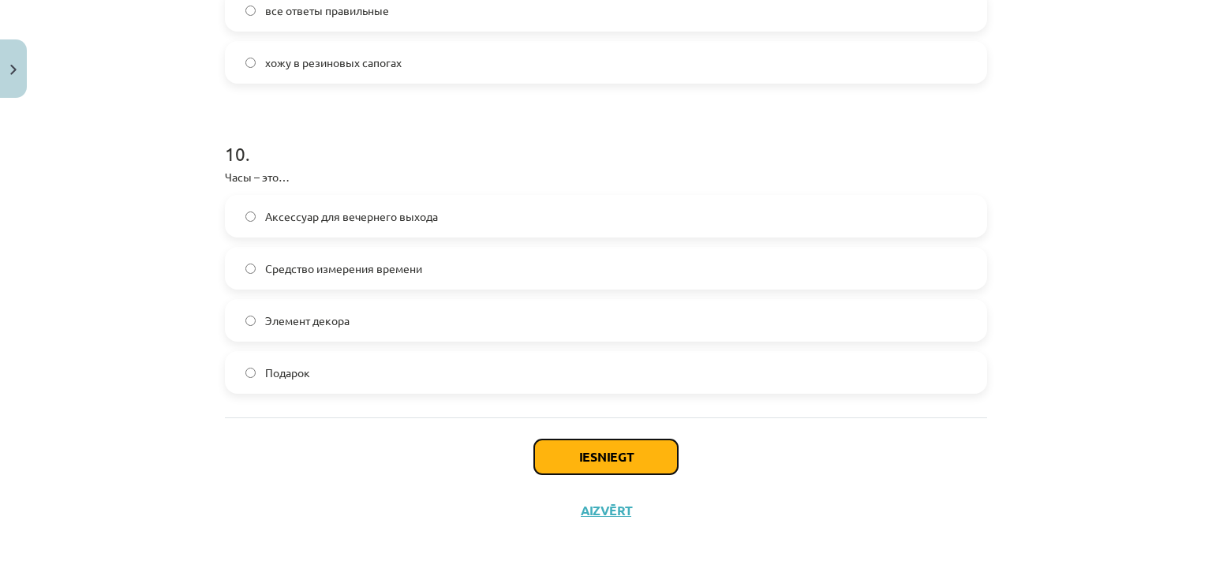
click at [600, 462] on button "Iesniegt" at bounding box center [606, 457] width 144 height 35
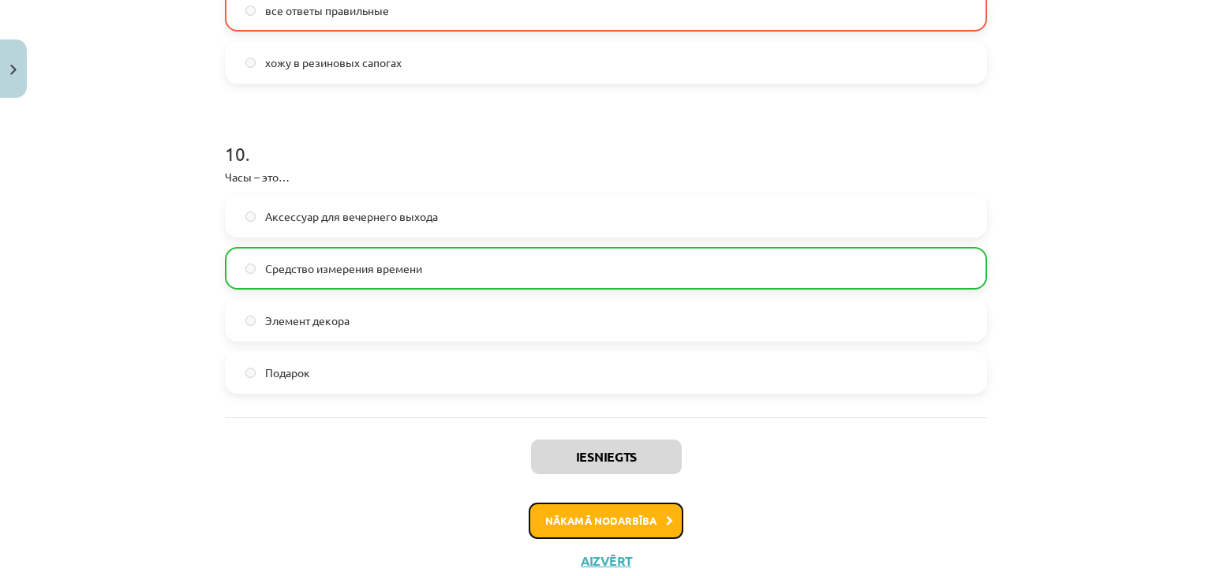
click at [605, 515] on button "Nākamā nodarbība" at bounding box center [606, 521] width 155 height 36
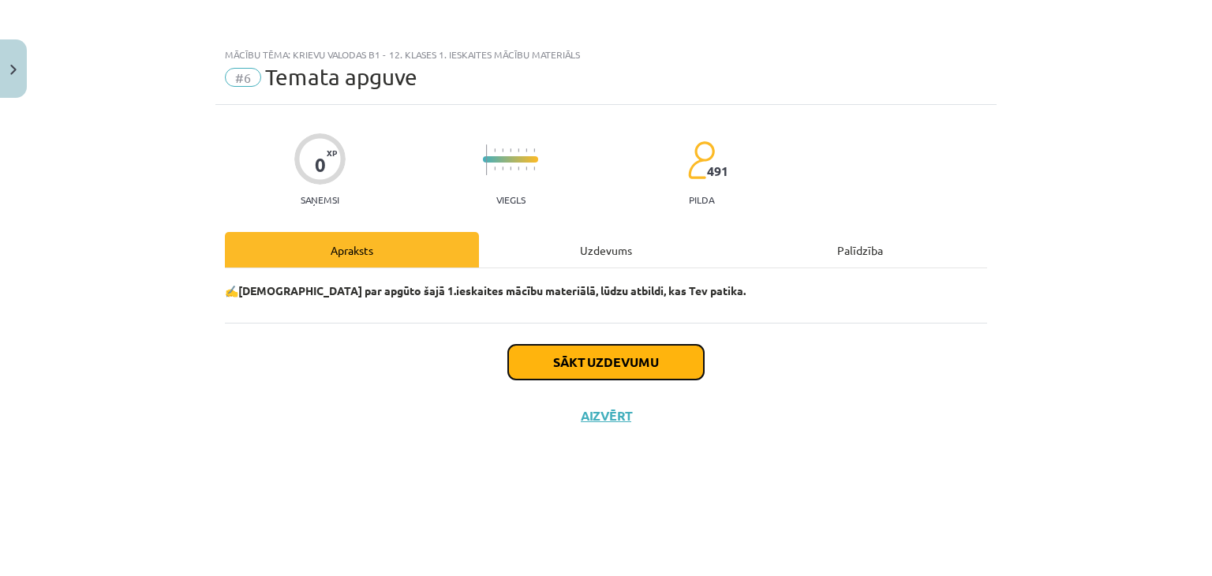
click at [571, 358] on button "Sākt uzdevumu" at bounding box center [606, 362] width 196 height 35
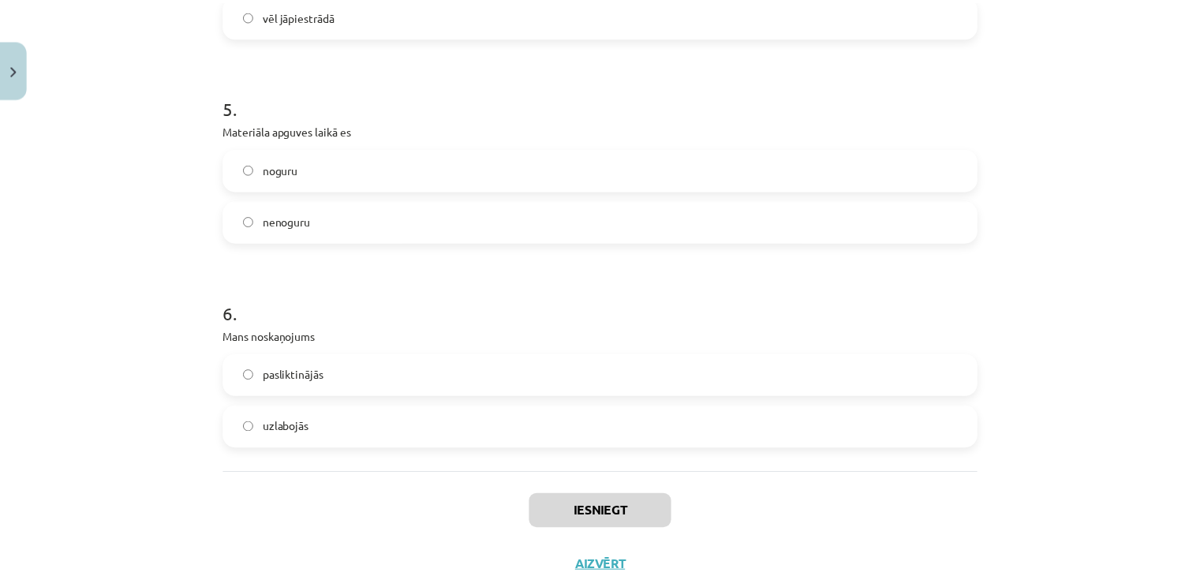
scroll to position [1367, 0]
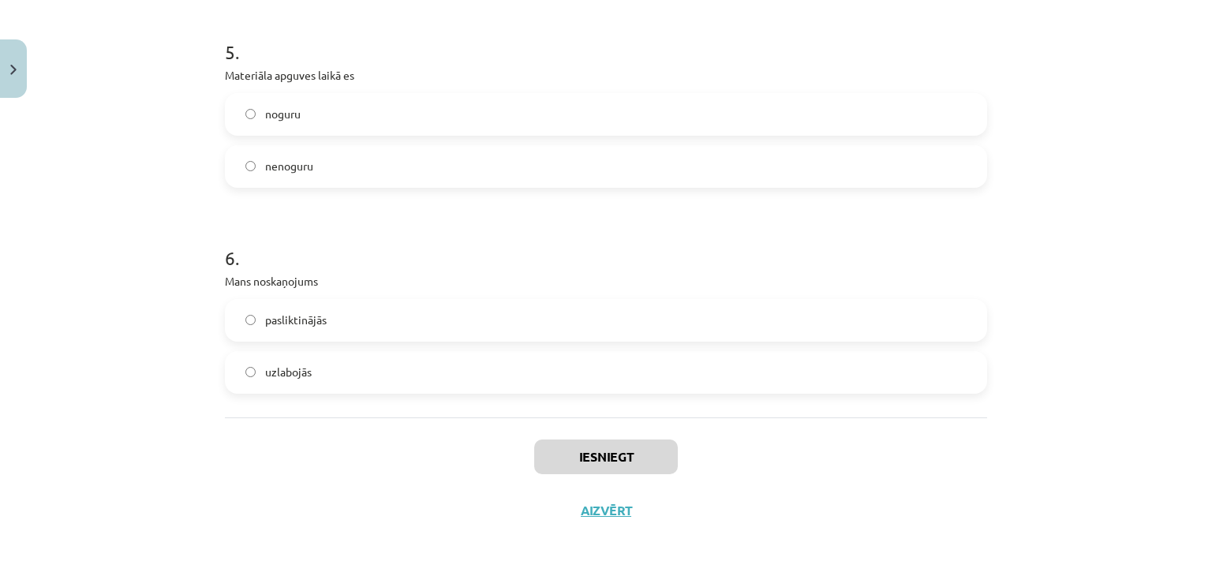
click at [370, 364] on label "uzlabojās" at bounding box center [605, 372] width 759 height 39
drag, startPoint x: 658, startPoint y: 440, endPoint x: 649, endPoint y: 454, distance: 16.6
click at [649, 452] on button "Iesniegt" at bounding box center [606, 457] width 144 height 35
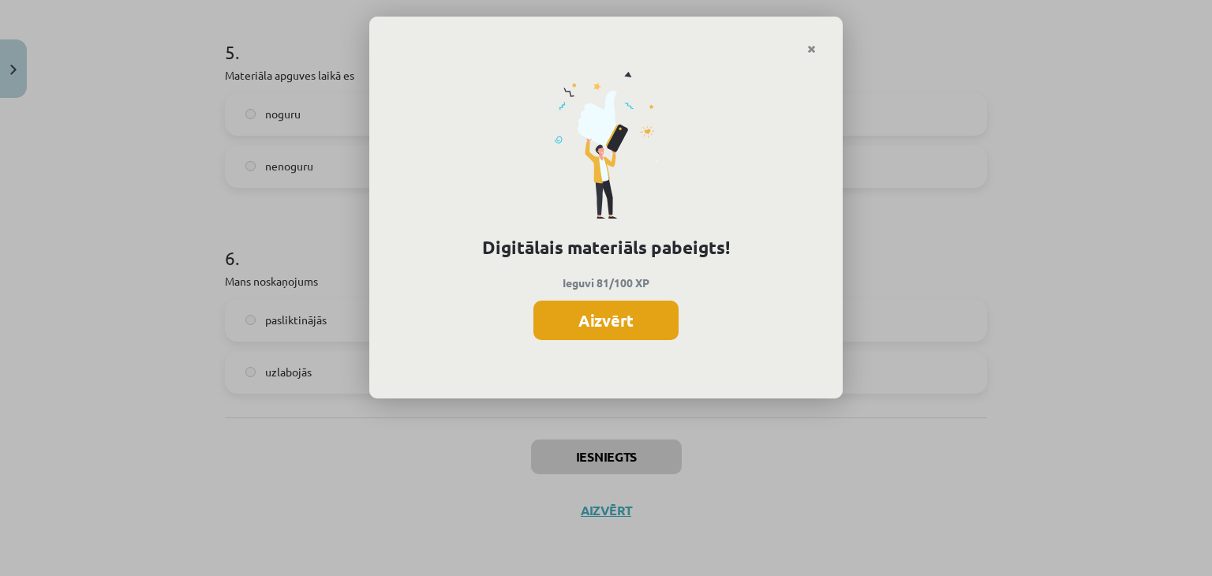
click at [552, 317] on button "Aizvērt" at bounding box center [605, 320] width 145 height 39
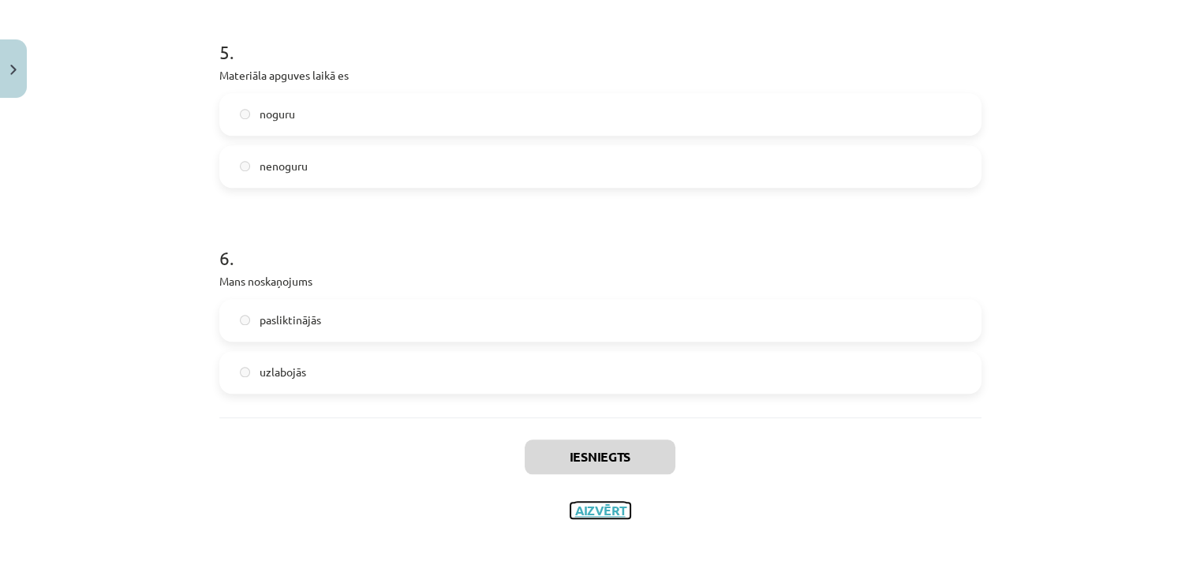
click at [618, 504] on button "Aizvērt" at bounding box center [601, 511] width 60 height 16
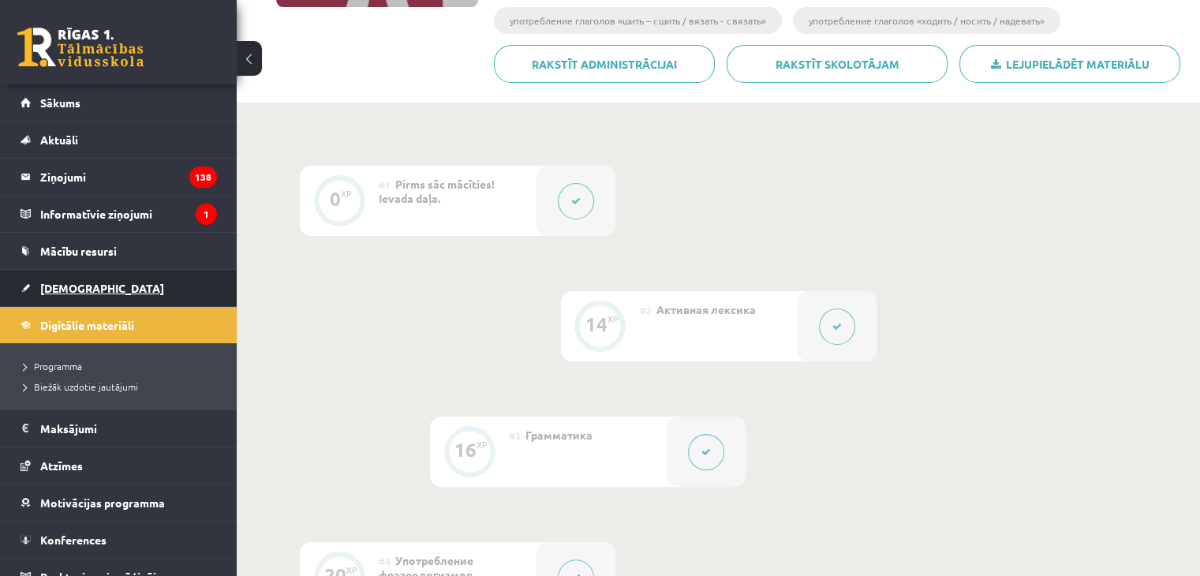
click at [44, 292] on span "[DEMOGRAPHIC_DATA]" at bounding box center [102, 288] width 124 height 14
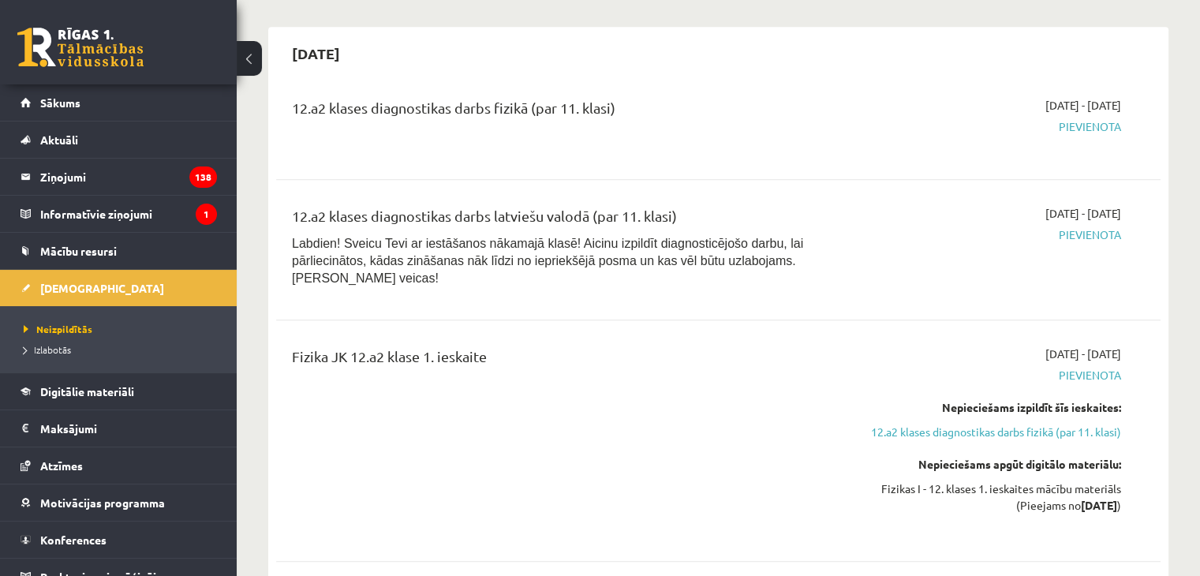
scroll to position [1105, 0]
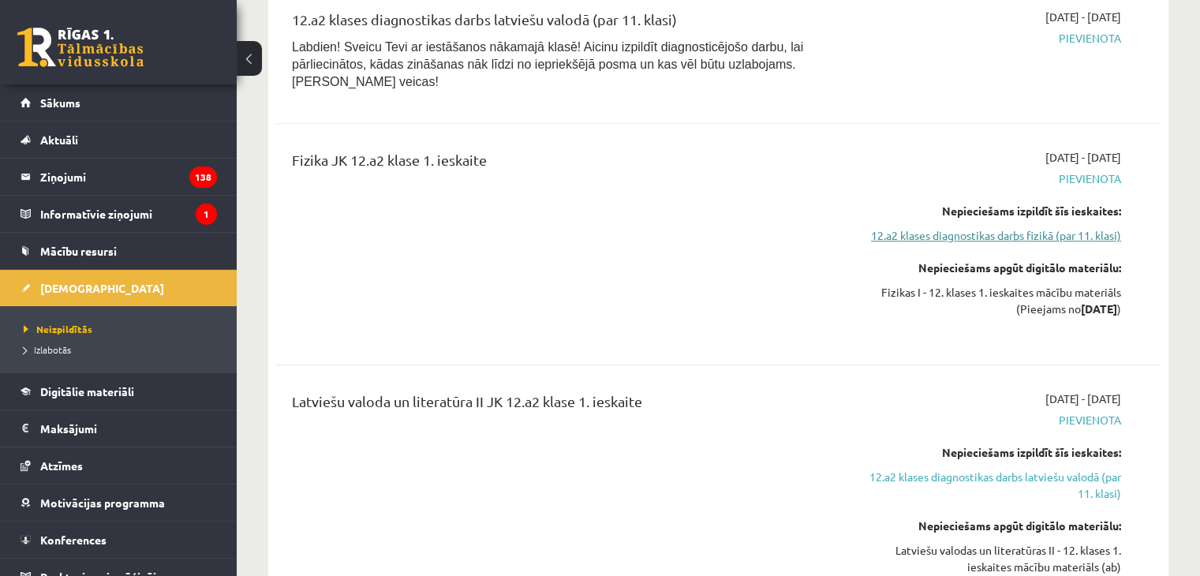
click at [1020, 227] on link "12.a2 klases diagnostikas darbs fizikā (par 11. klasi)" at bounding box center [991, 235] width 260 height 17
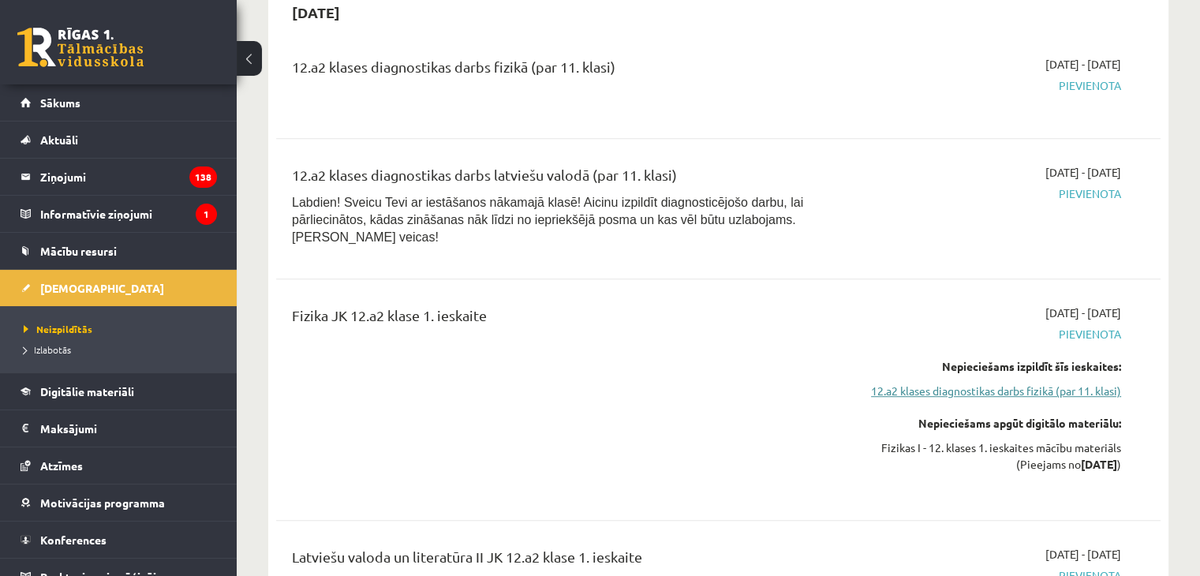
click at [1001, 383] on link "12.a2 klases diagnostikas darbs fizikā (par 11. klasi)" at bounding box center [991, 391] width 260 height 17
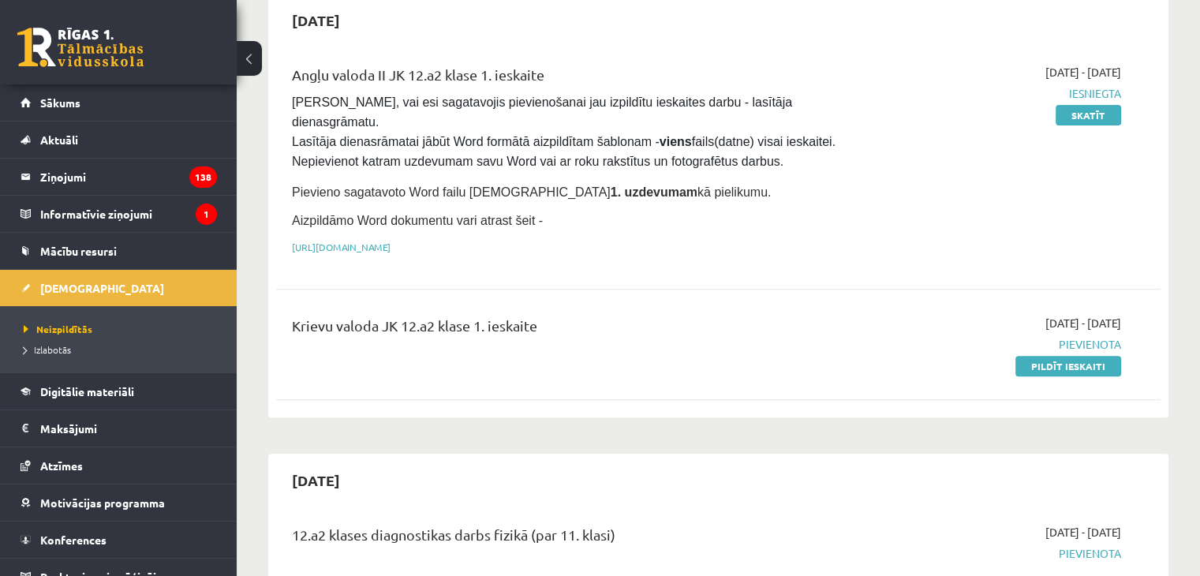
scroll to position [397, 0]
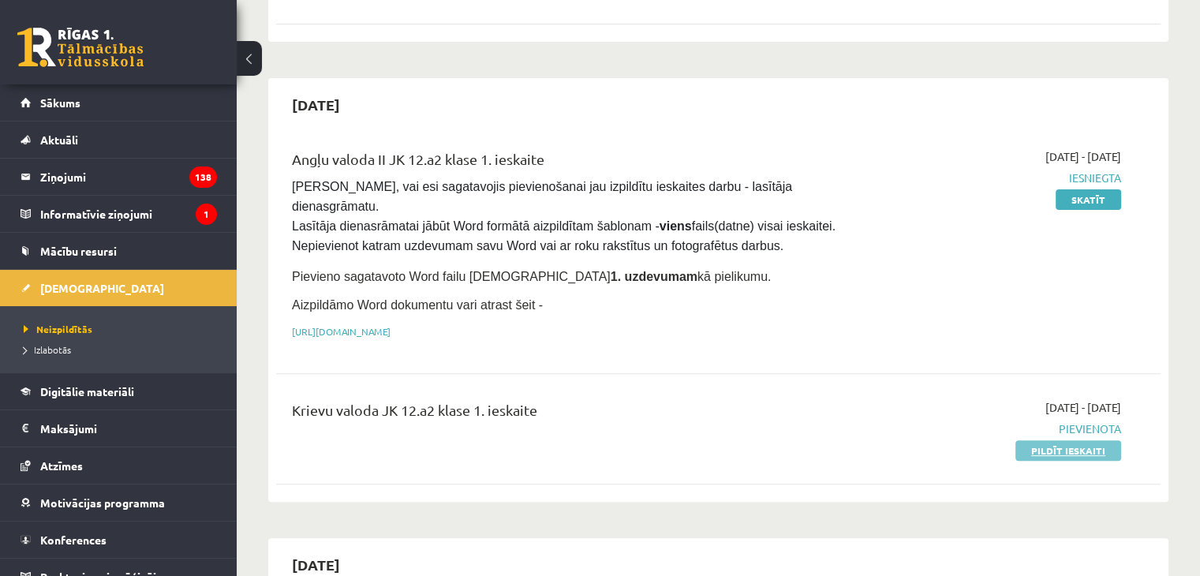
click at [1080, 440] on link "Pildīt ieskaiti" at bounding box center [1069, 450] width 106 height 21
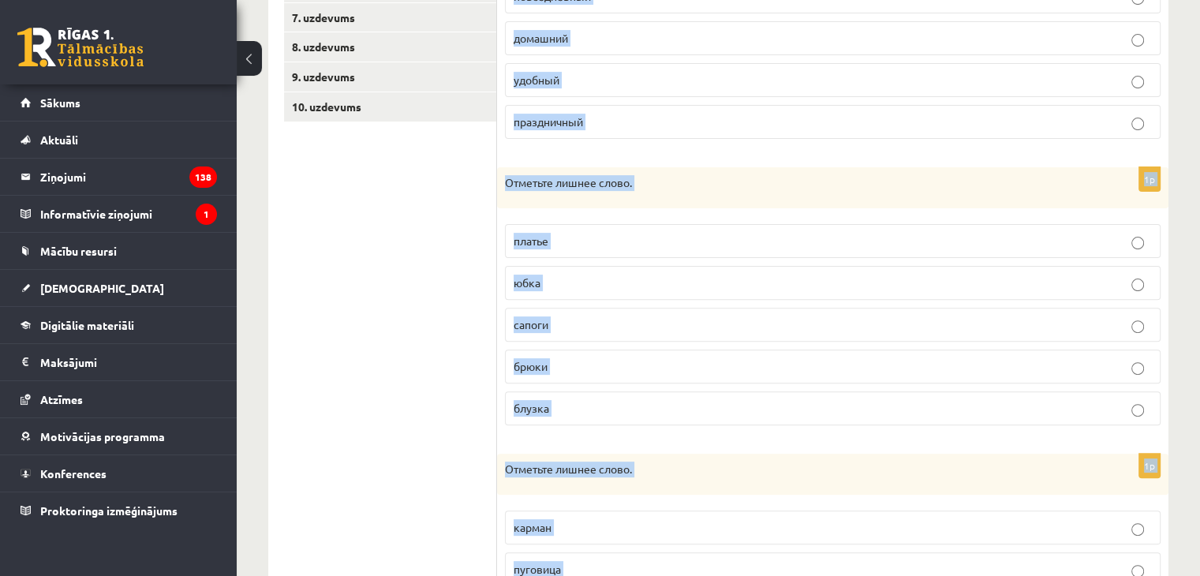
scroll to position [691, 0]
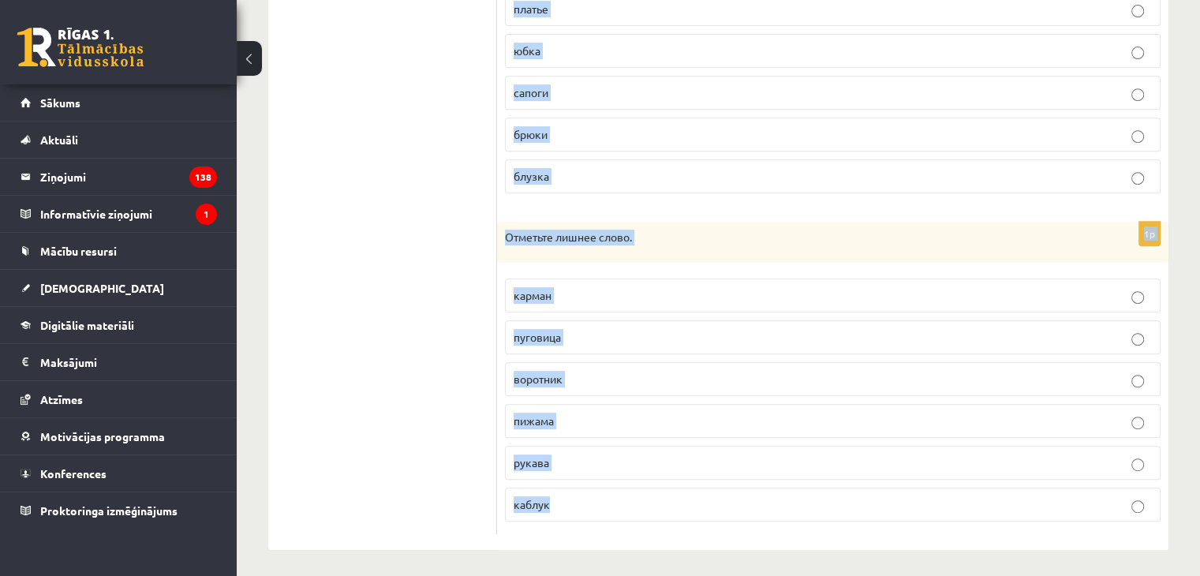
drag, startPoint x: 505, startPoint y: 155, endPoint x: 1097, endPoint y: 572, distance: 723.8
copy form "Отметьте лишнее слово нарядный шёлковый повседневный домашний удобный праздничн…"
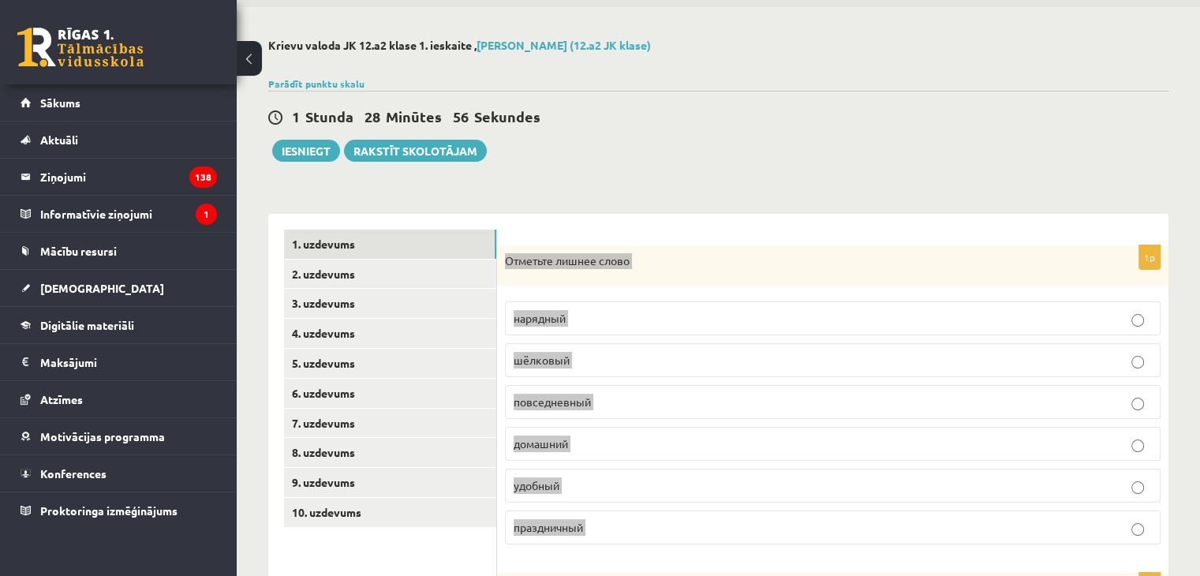
scroll to position [0, 0]
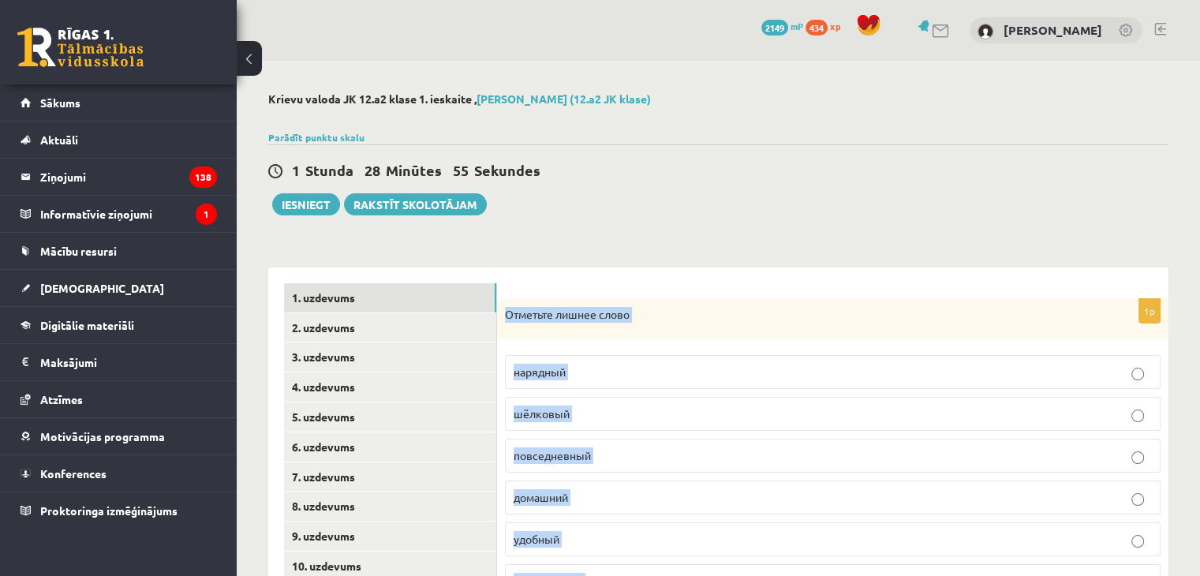
click at [552, 410] on span "шёлковый" at bounding box center [542, 413] width 56 height 14
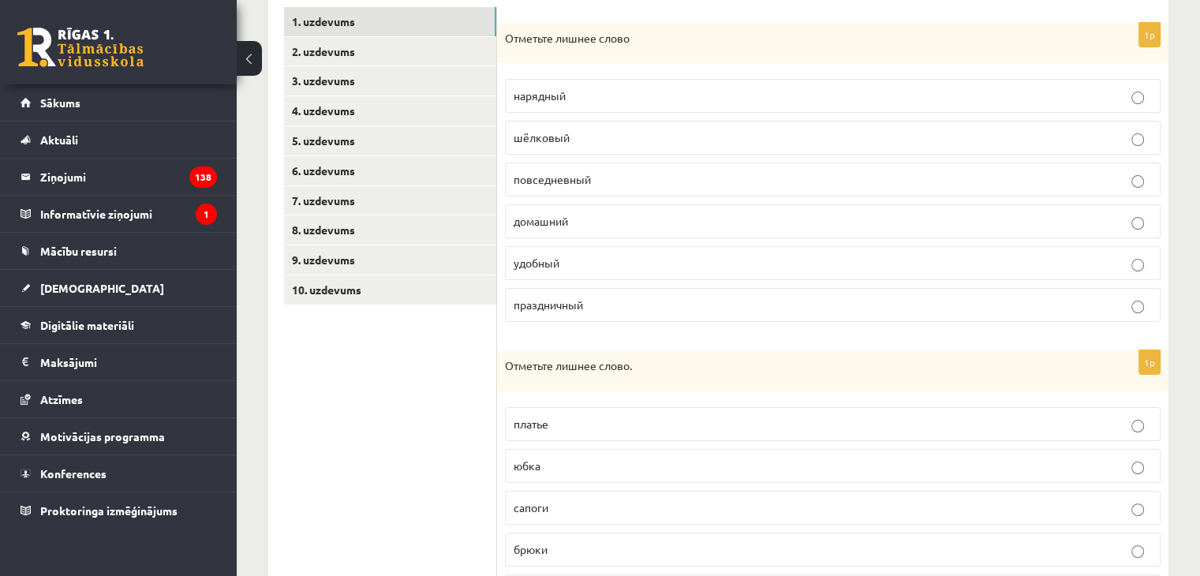
scroll to position [473, 0]
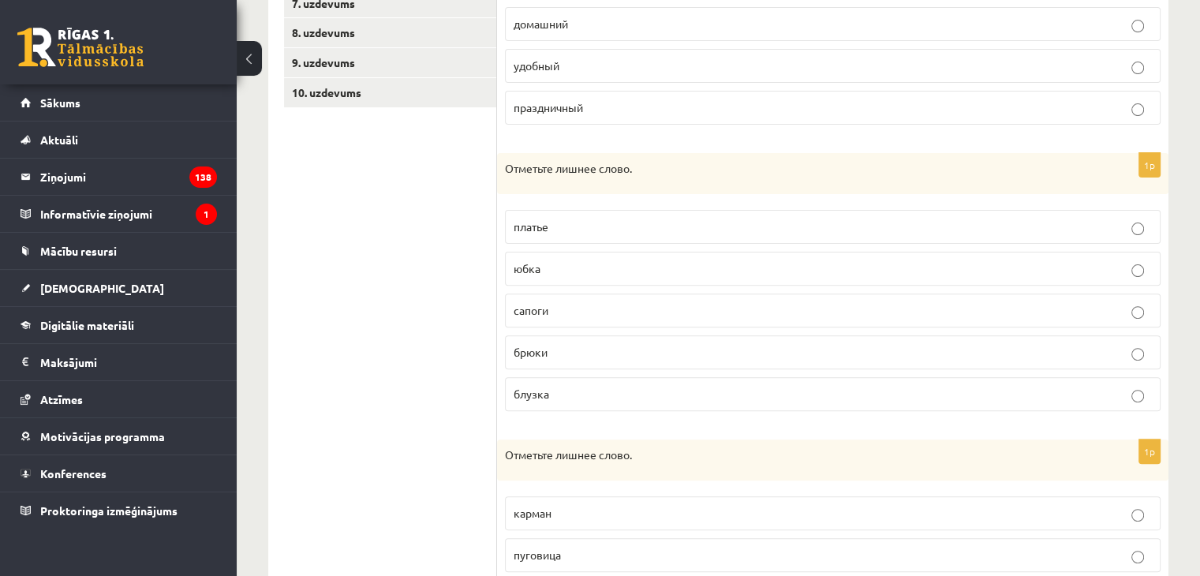
click at [559, 316] on label "сапоги" at bounding box center [833, 311] width 656 height 34
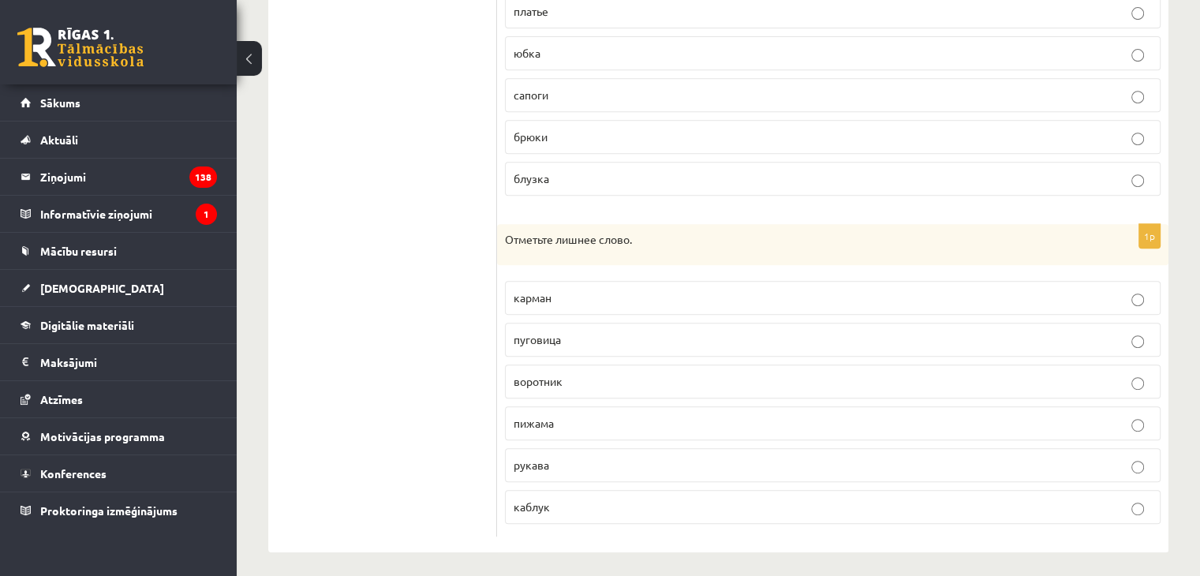
scroll to position [691, 0]
click at [564, 418] on p "пижама" at bounding box center [833, 421] width 638 height 17
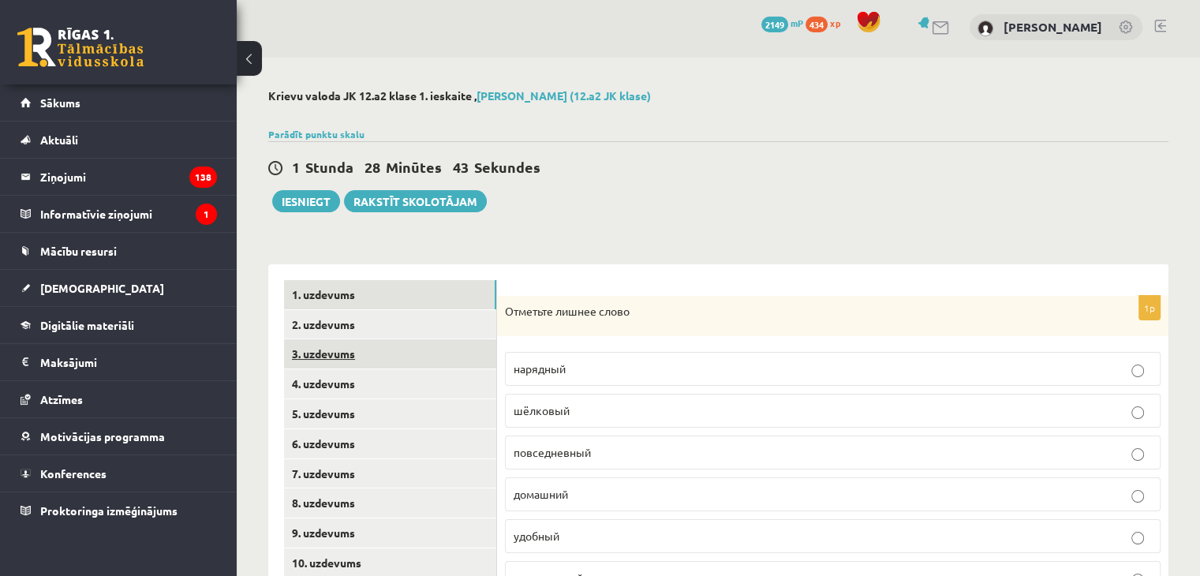
scroll to position [0, 0]
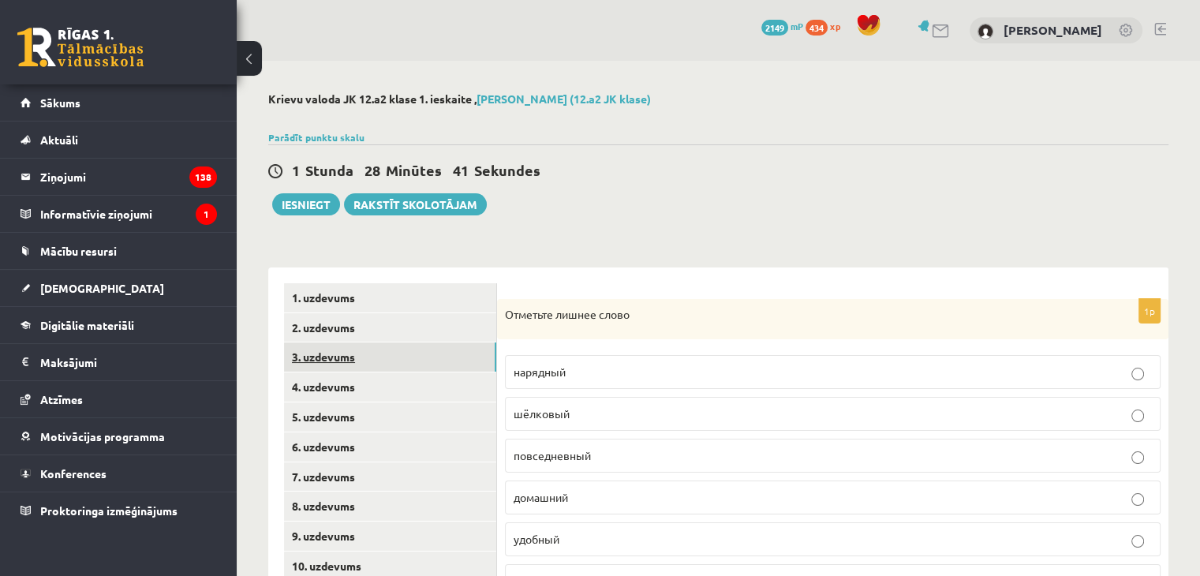
click at [365, 342] on link "3. uzdevums" at bounding box center [390, 356] width 212 height 29
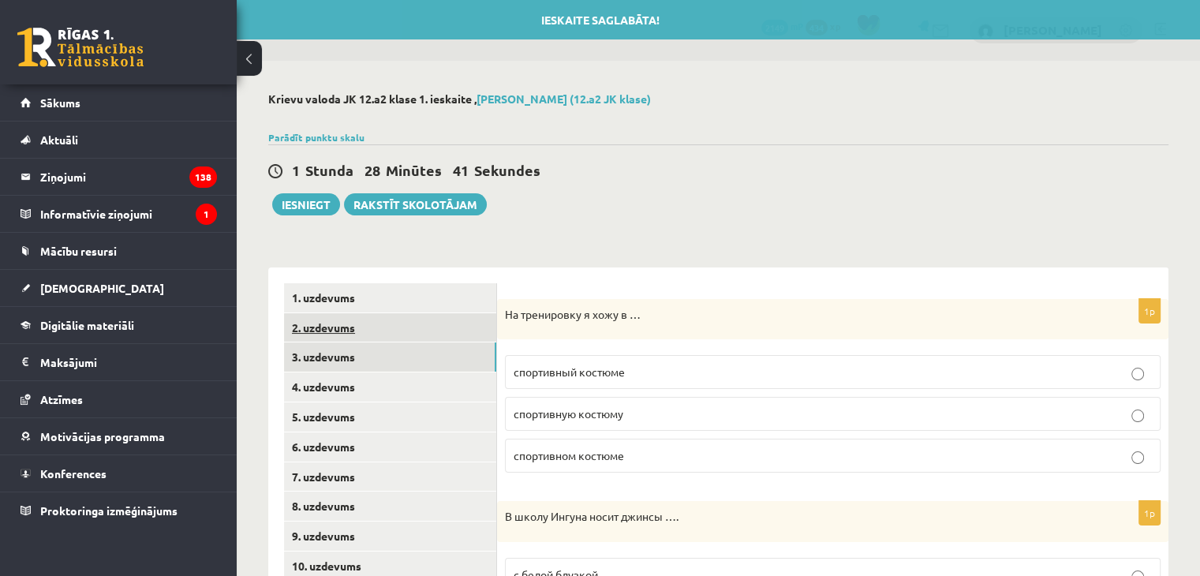
click at [379, 329] on link "2. uzdevums" at bounding box center [390, 327] width 212 height 29
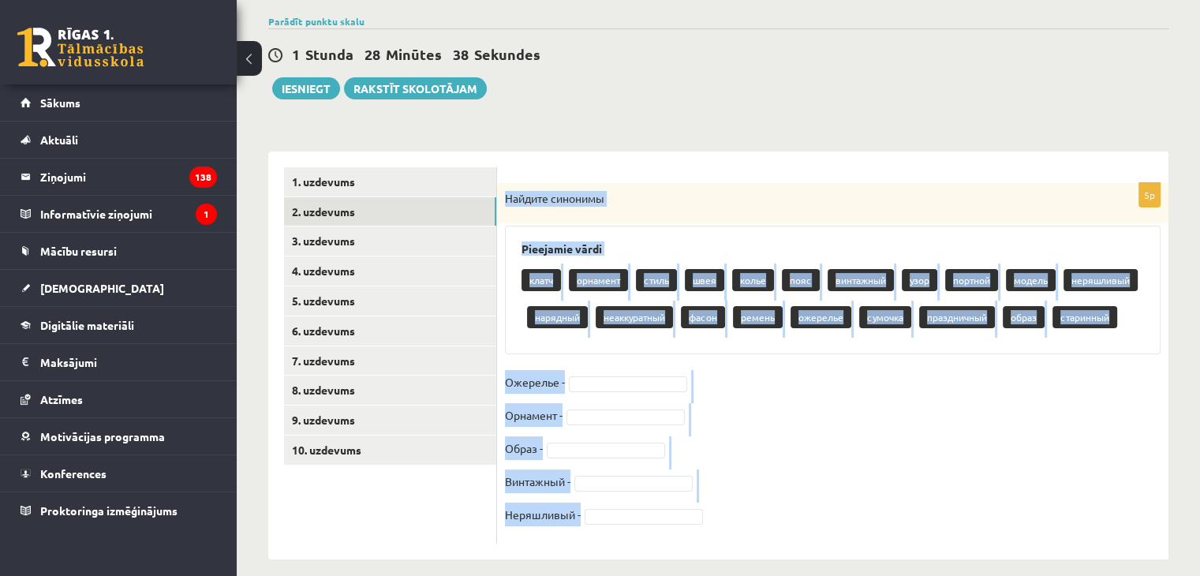
scroll to position [131, 0]
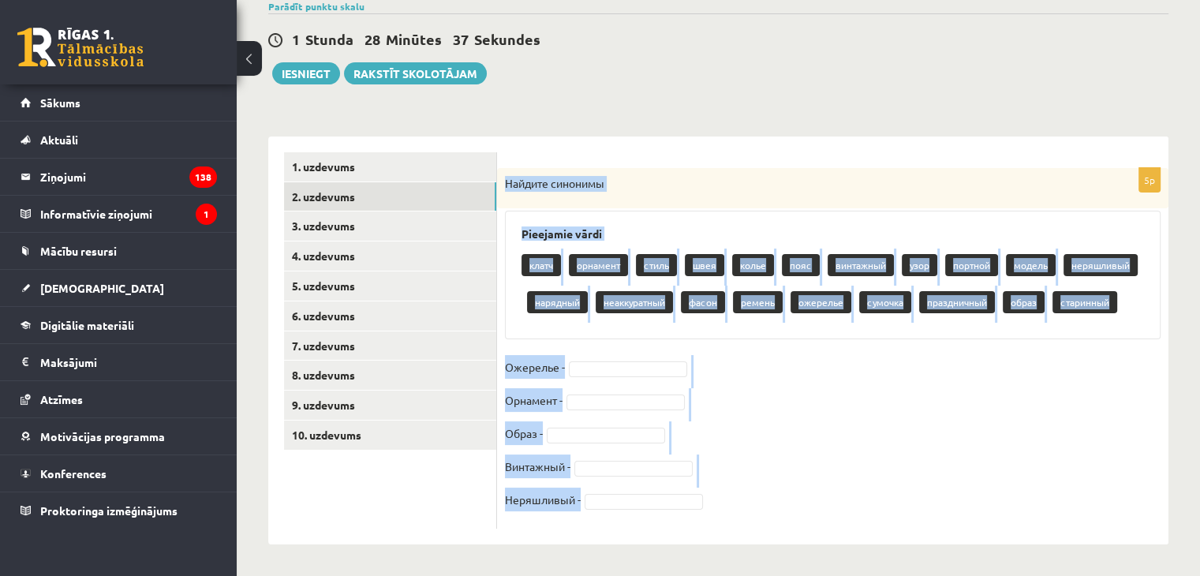
drag, startPoint x: 505, startPoint y: 309, endPoint x: 832, endPoint y: 556, distance: 409.7
click at [833, 564] on div "**********" at bounding box center [718, 253] width 963 height 646
copy div "Найдите синонимы Pieejamie vārdi клатч орнамент стиль швея колье пояс винтажный…"
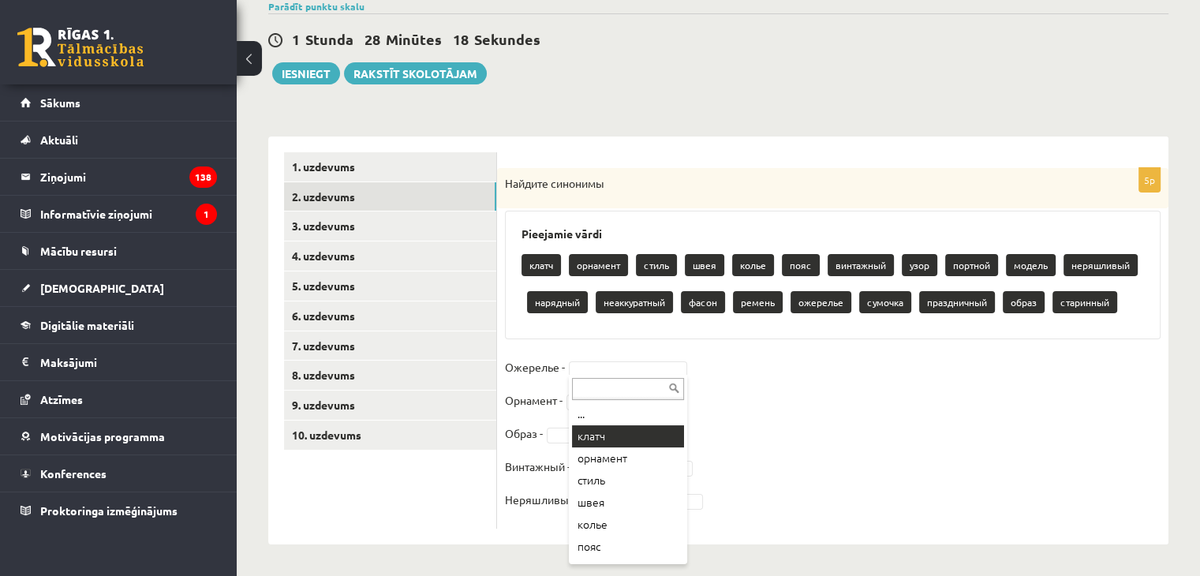
scroll to position [79, 0]
drag, startPoint x: 634, startPoint y: 442, endPoint x: 654, endPoint y: 447, distance: 20.3
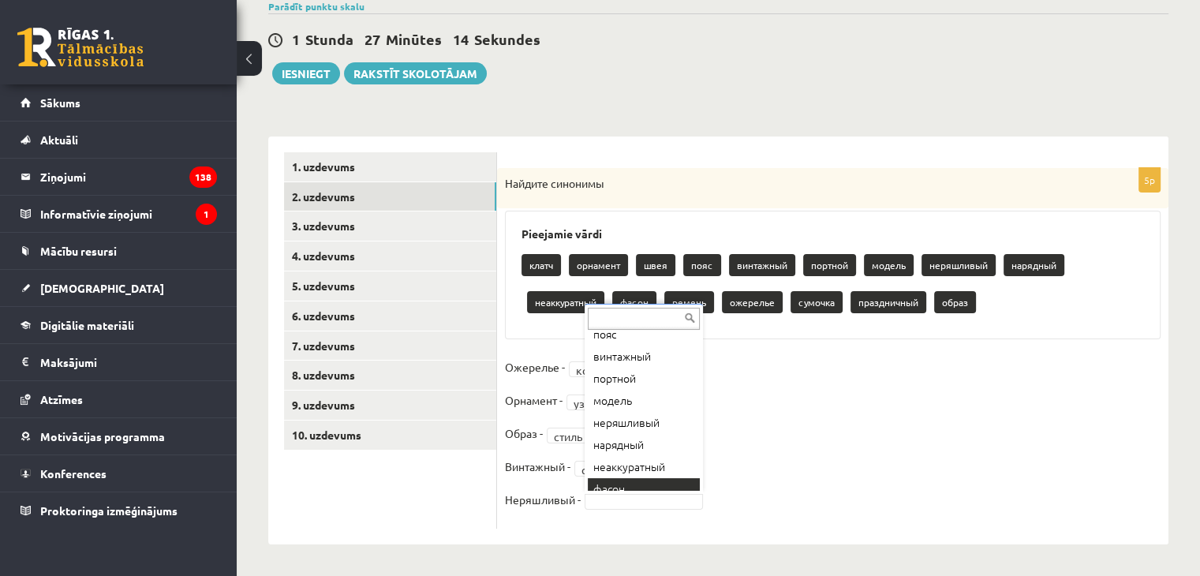
scroll to position [107, 0]
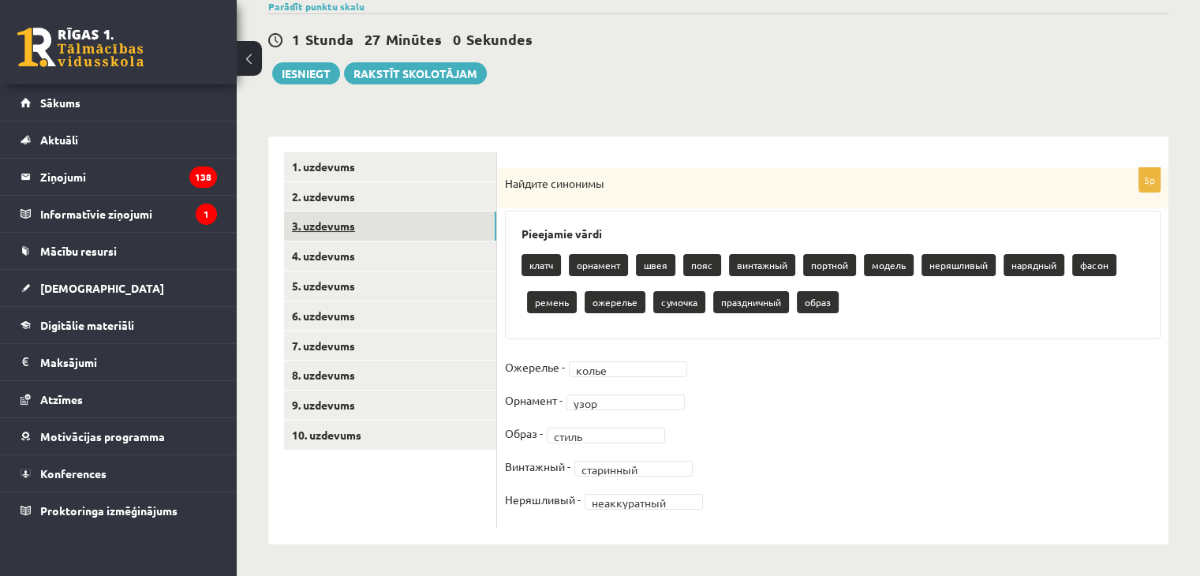
click at [350, 225] on link "3. uzdevums" at bounding box center [390, 225] width 212 height 29
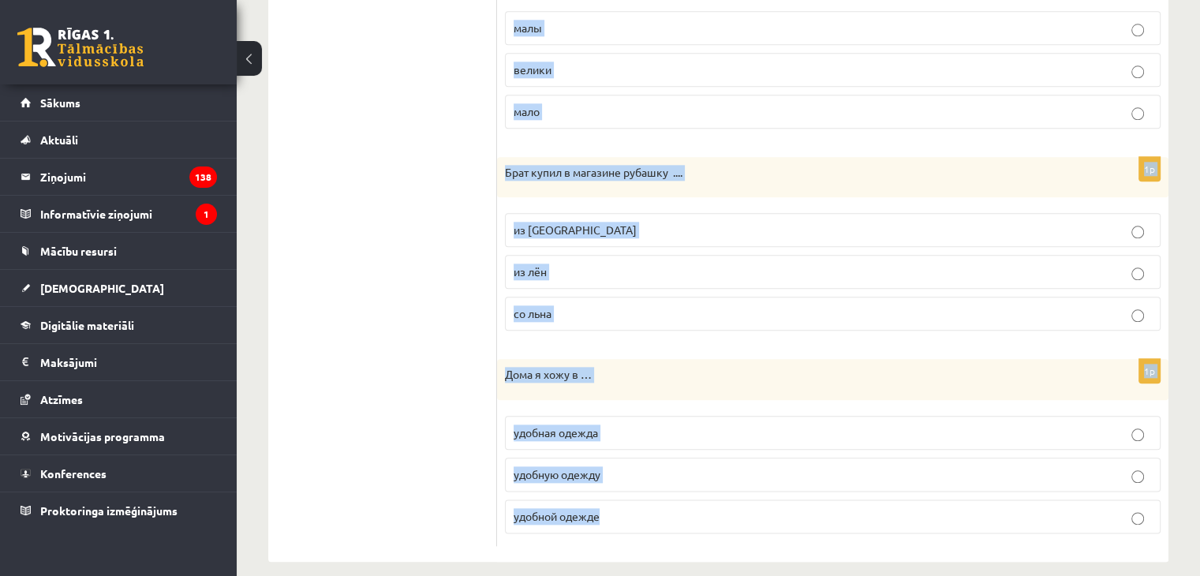
scroll to position [1770, 0]
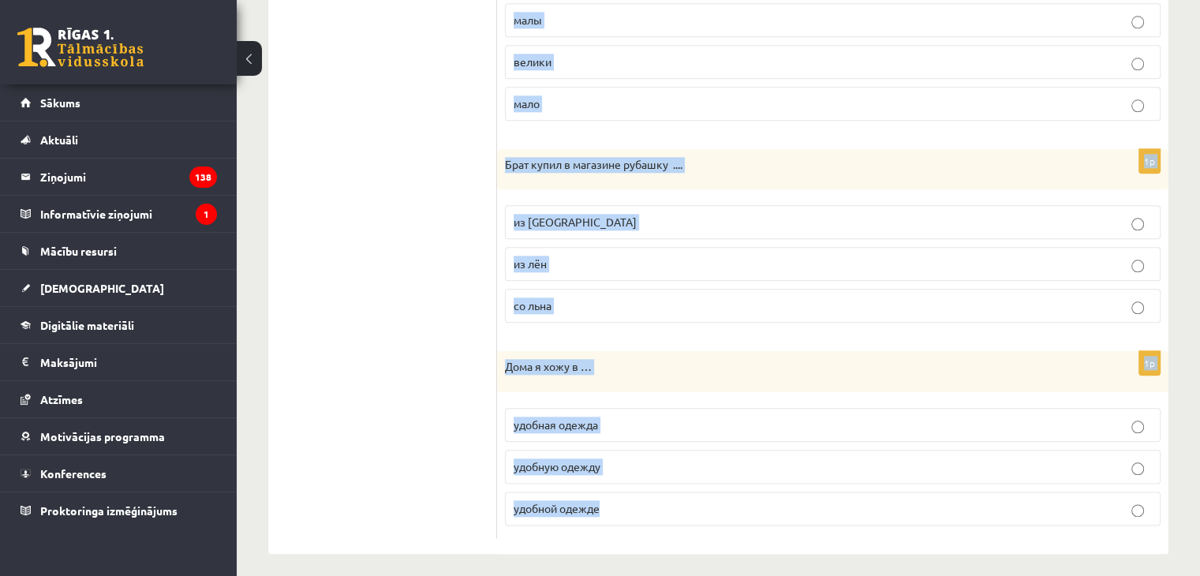
drag, startPoint x: 505, startPoint y: 175, endPoint x: 788, endPoint y: 607, distance: 516.3
copy form "На тренировку я хожу в … спортивный костюме спортивную костюму спортивном костю…"
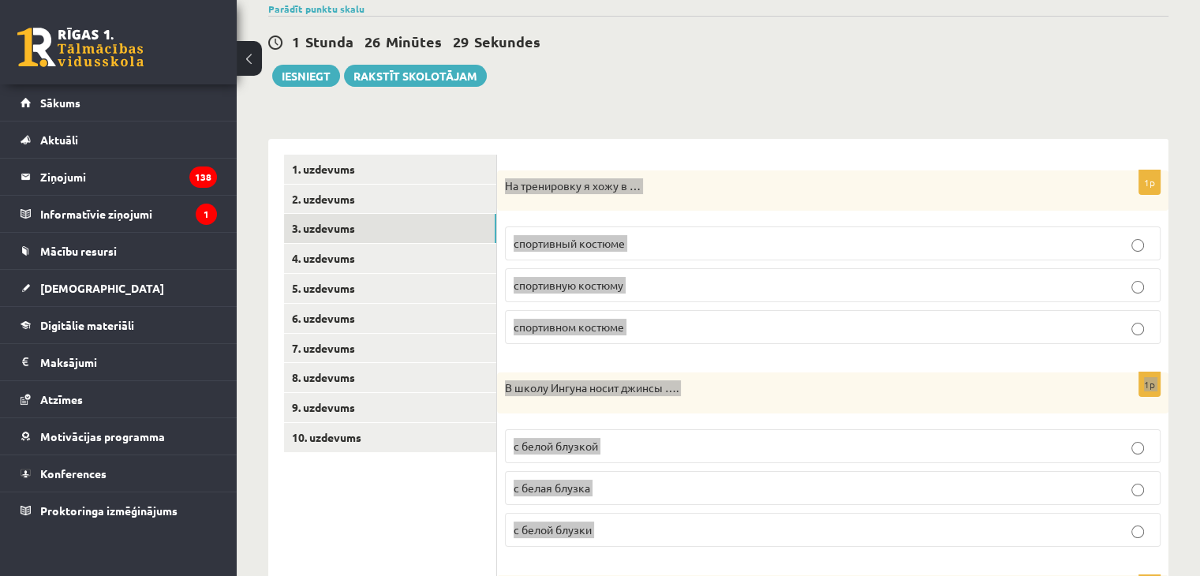
scroll to position [0, 0]
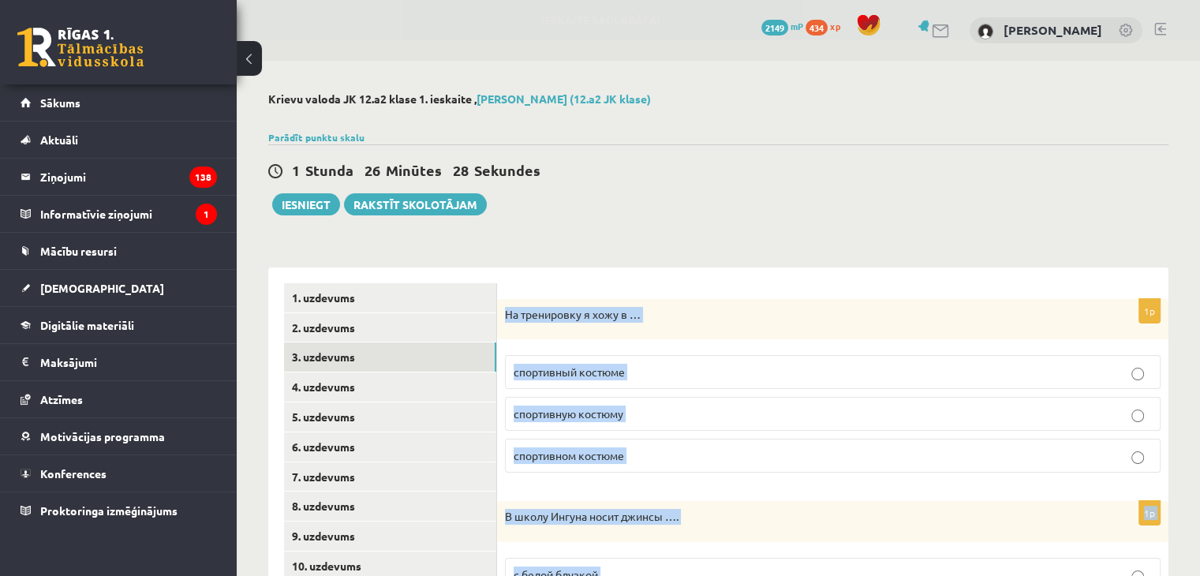
click at [552, 457] on span "спортивном костюме" at bounding box center [569, 455] width 110 height 14
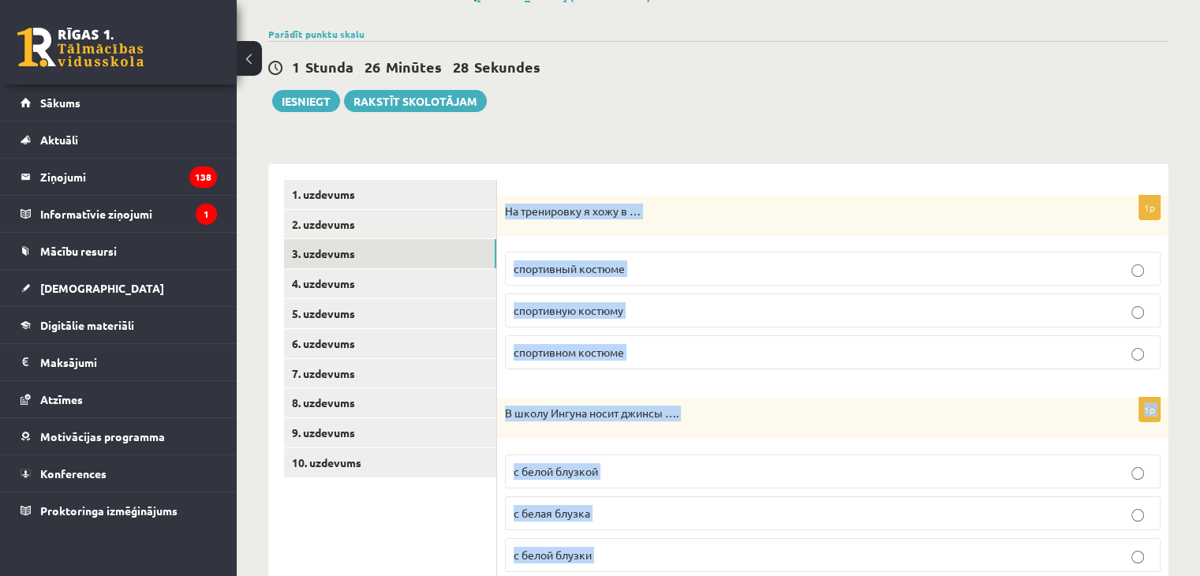
scroll to position [237, 0]
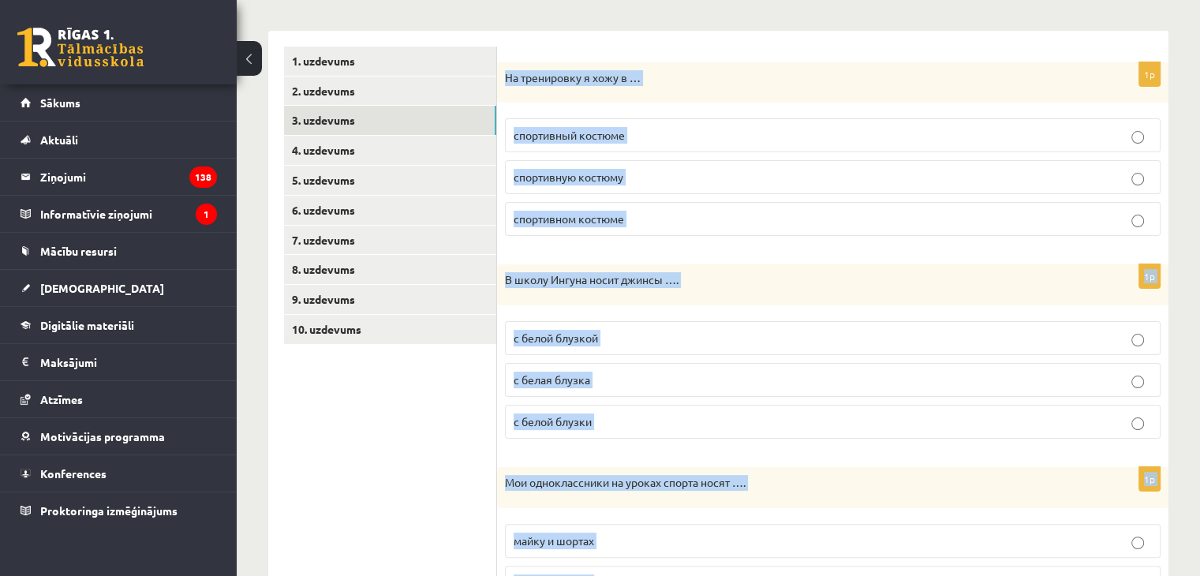
click at [610, 349] on label "с белой блузкой" at bounding box center [833, 338] width 656 height 34
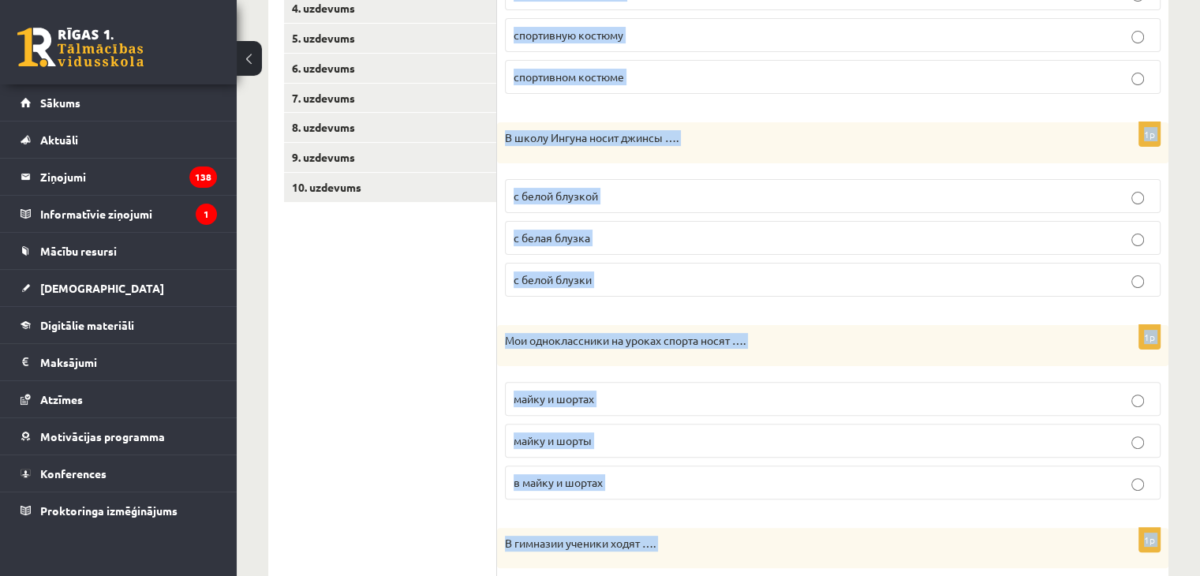
scroll to position [395, 0]
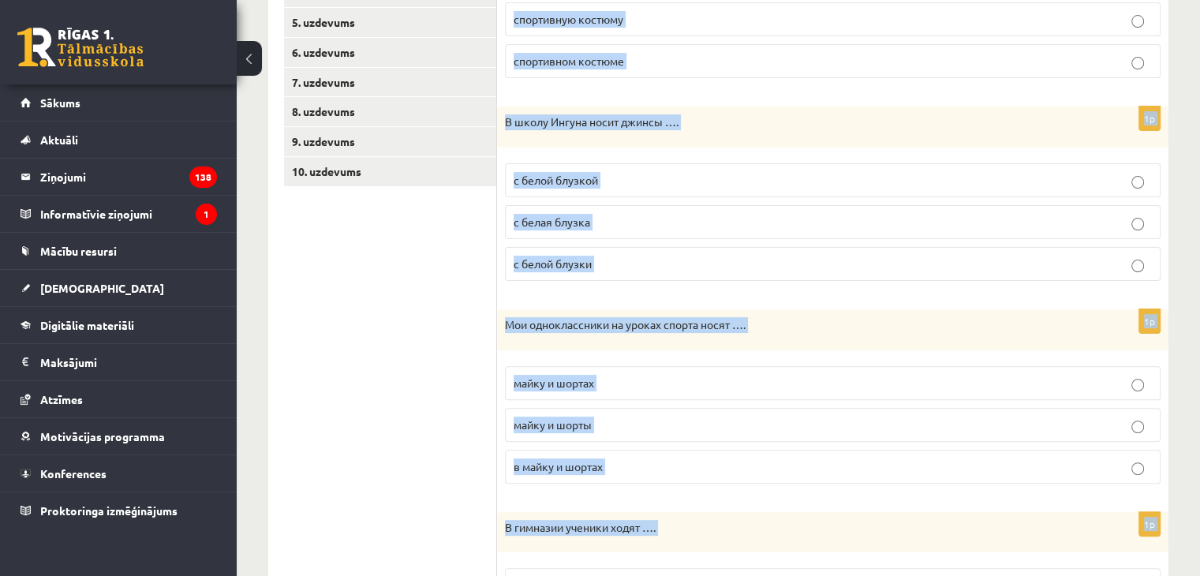
click at [682, 417] on p "майку и шорты" at bounding box center [833, 425] width 638 height 17
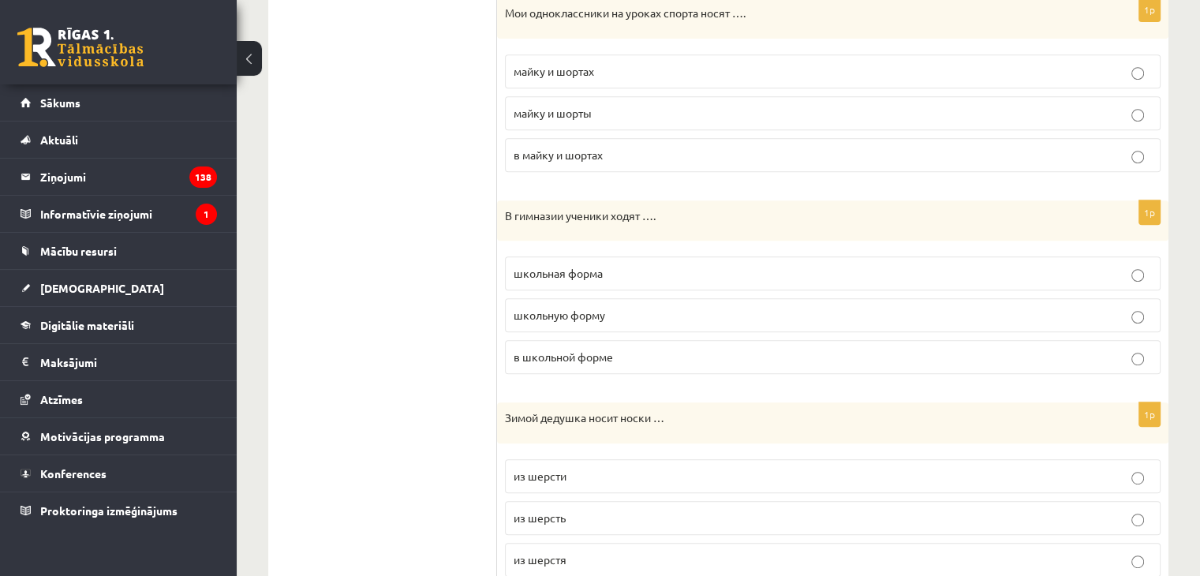
scroll to position [789, 0]
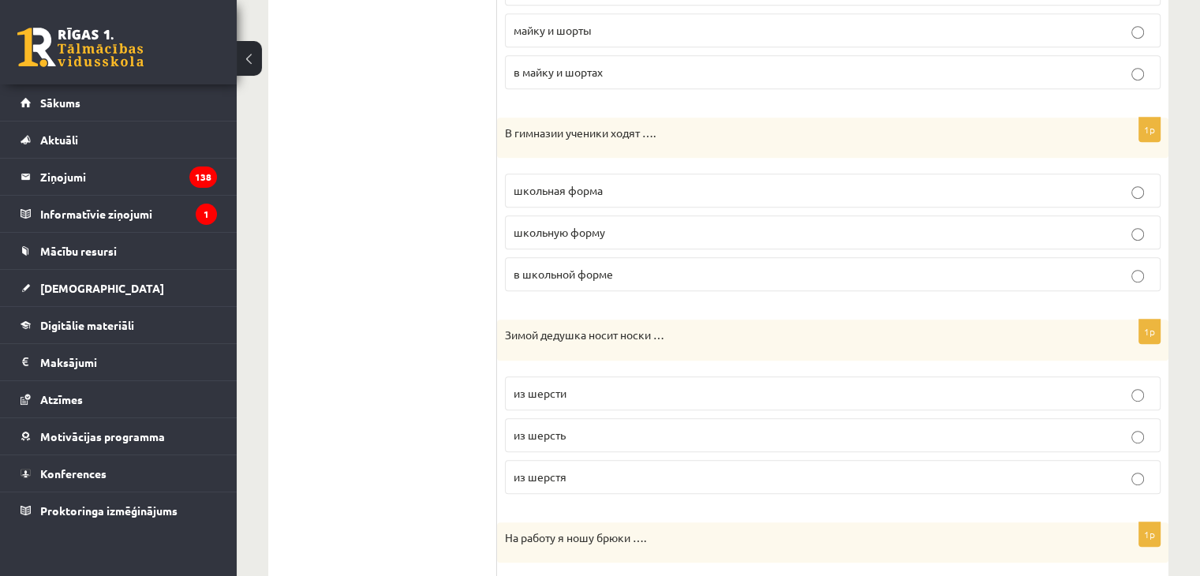
click at [553, 271] on span "в школьной форме" at bounding box center [563, 274] width 99 height 14
click at [534, 389] on span "из шерсти" at bounding box center [540, 393] width 53 height 14
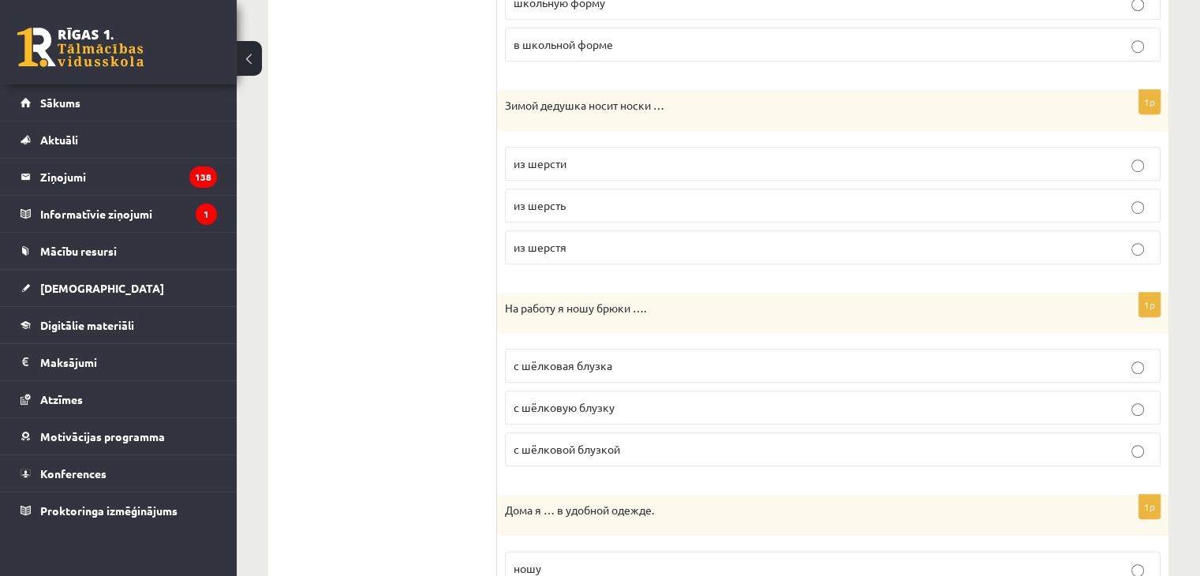
scroll to position [1026, 0]
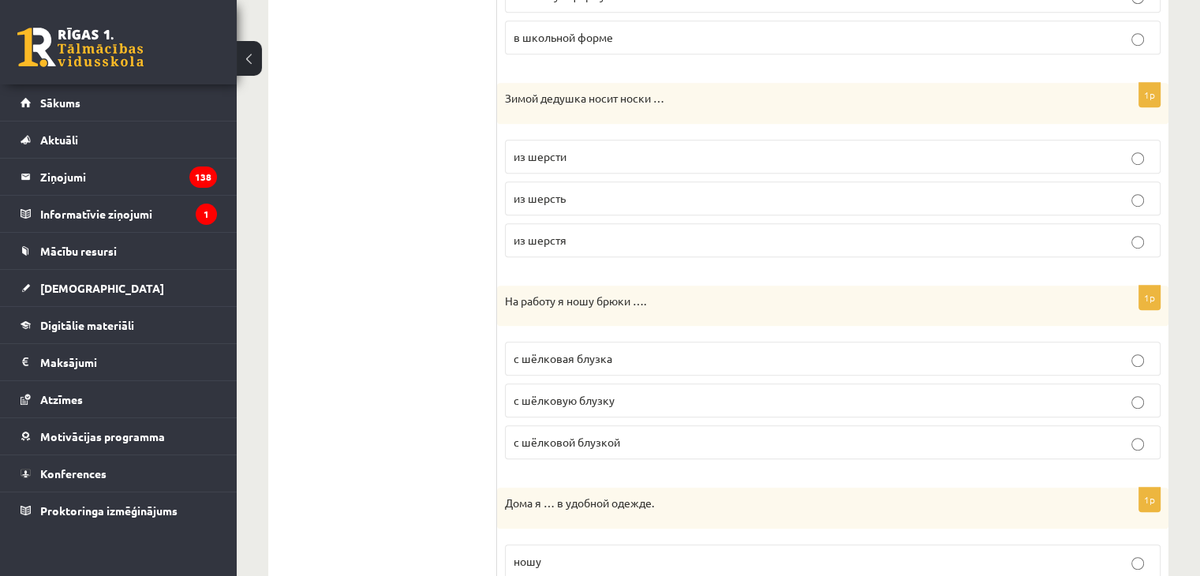
click at [562, 436] on span "с шёлковой блузкой" at bounding box center [567, 442] width 107 height 14
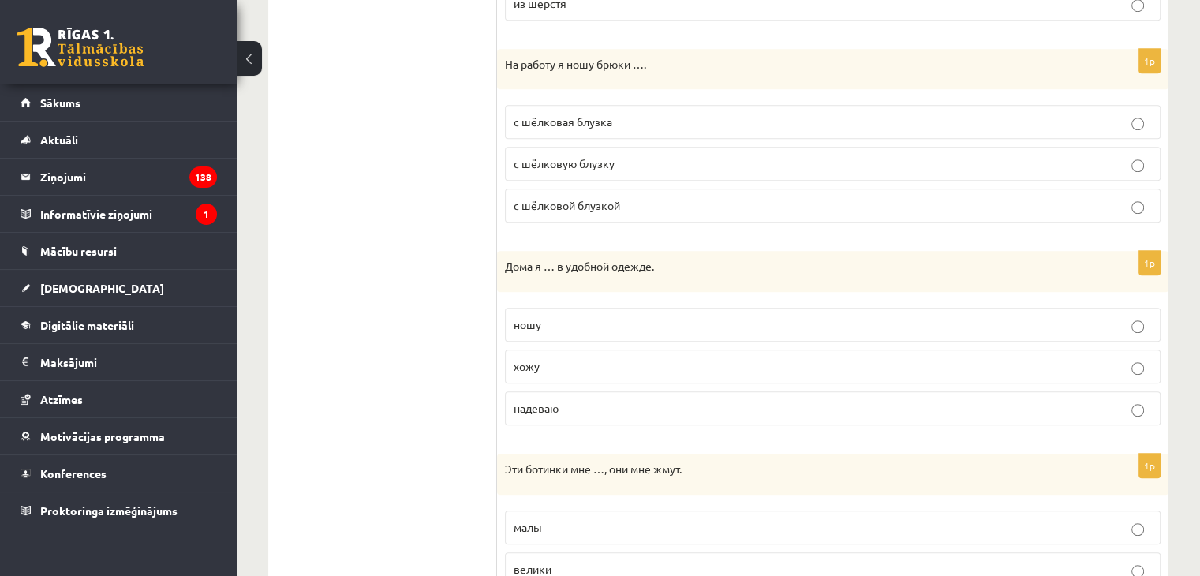
scroll to position [1341, 0]
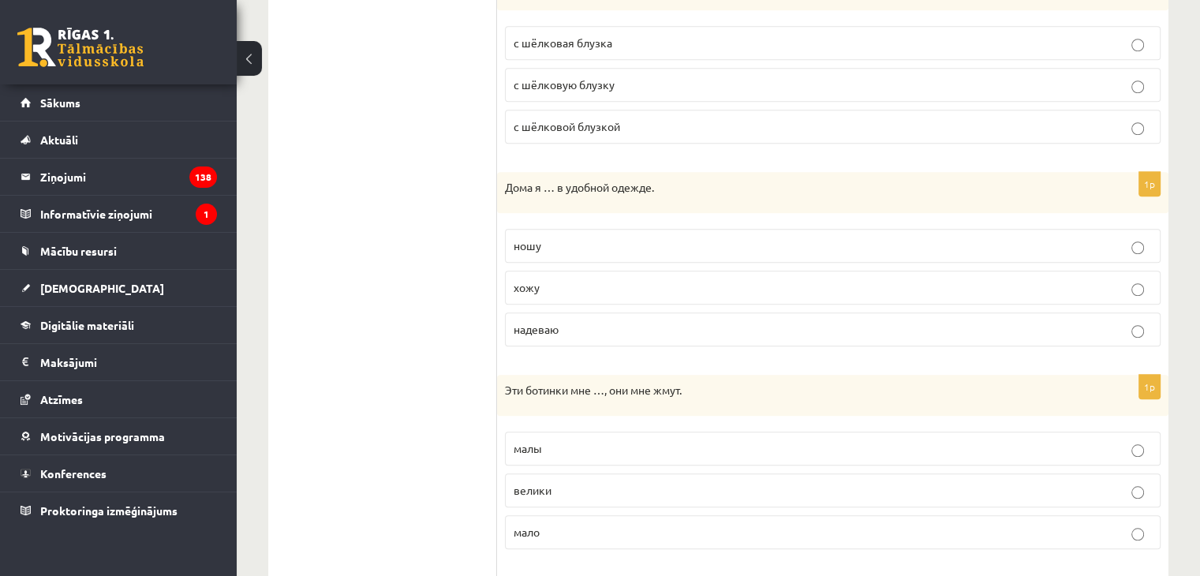
click at [644, 238] on p "ношу" at bounding box center [833, 246] width 638 height 17
click at [576, 483] on p "велики" at bounding box center [833, 490] width 638 height 17
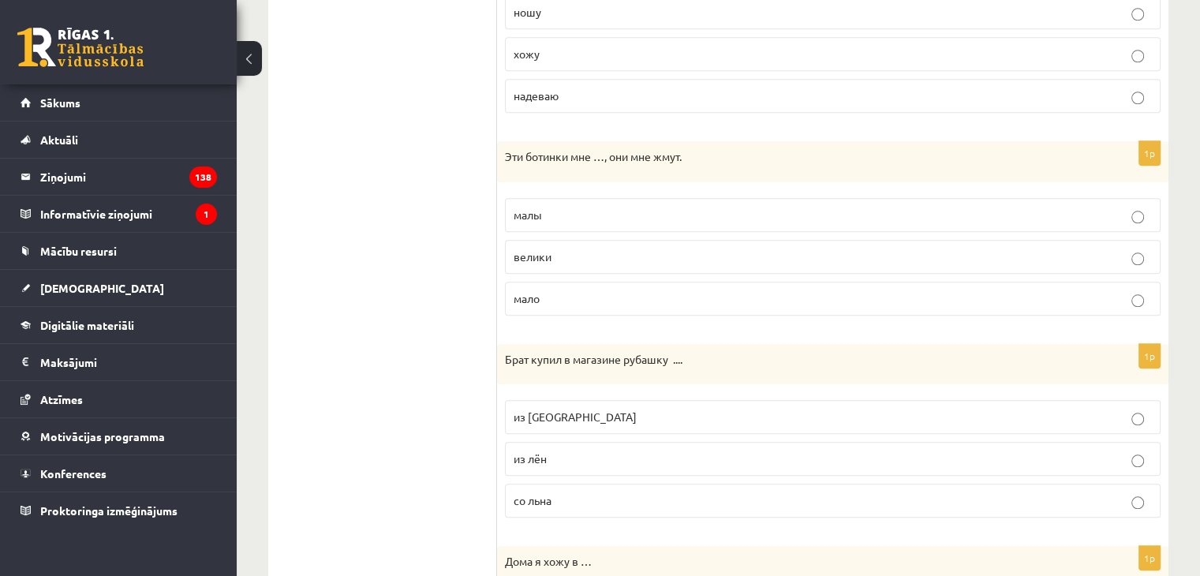
scroll to position [1578, 0]
click at [577, 409] on p "из льна" at bounding box center [833, 414] width 638 height 17
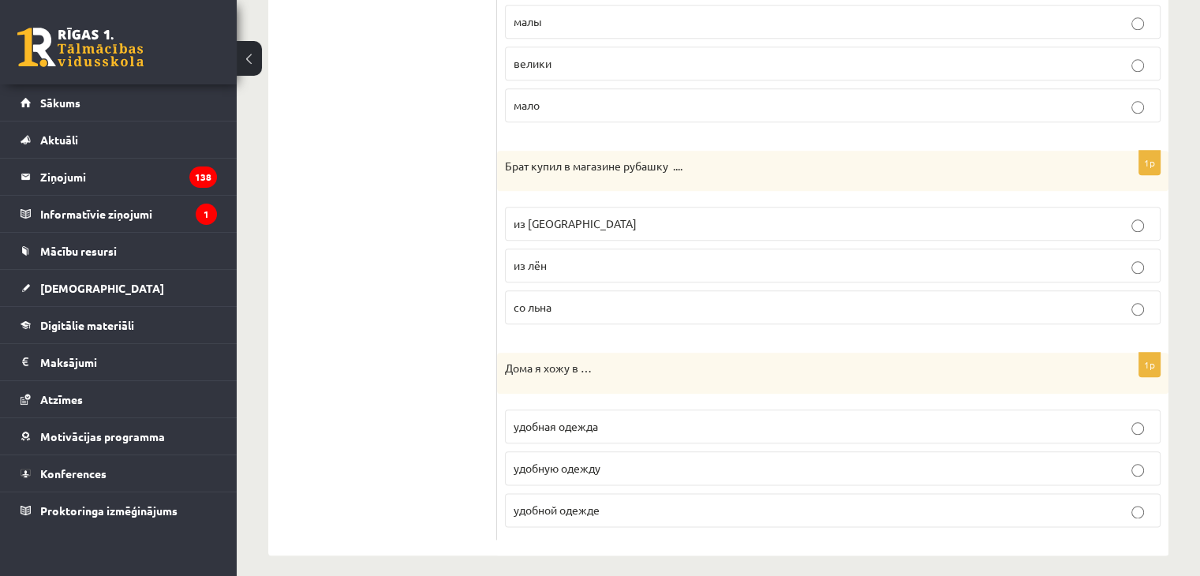
scroll to position [1770, 0]
click at [574, 501] on span "удобной одежде" at bounding box center [557, 508] width 86 height 14
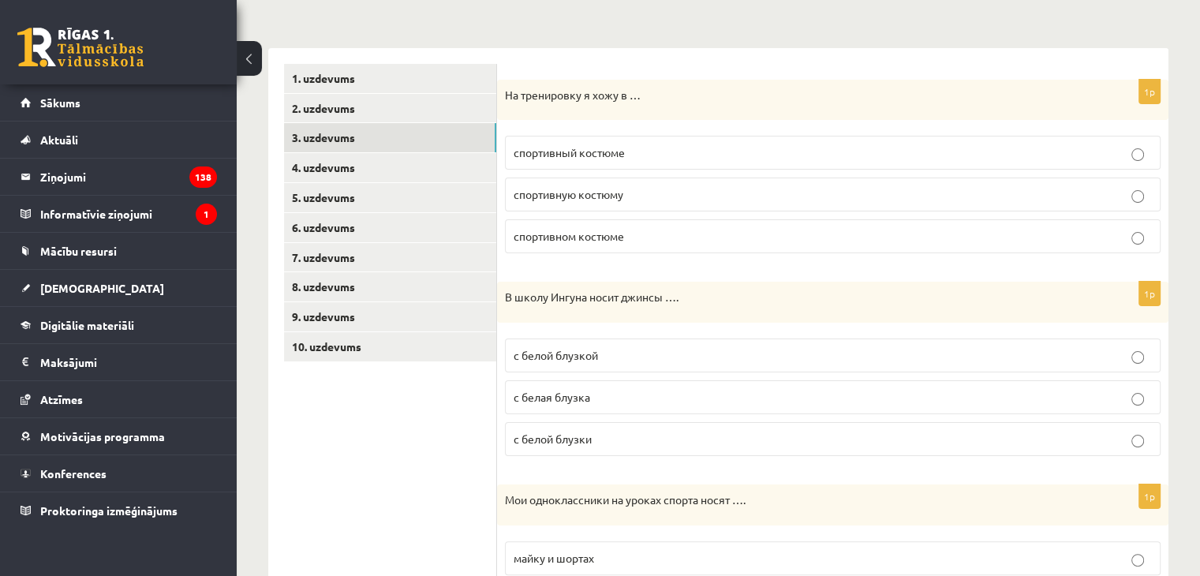
scroll to position [192, 0]
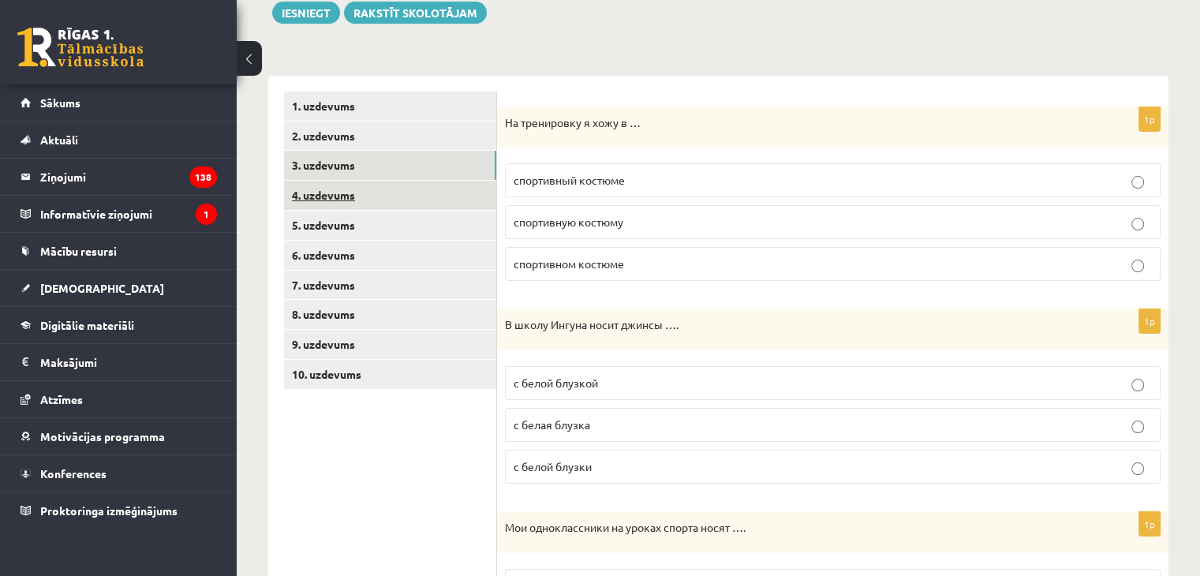
click at [319, 200] on link "4. uzdevums" at bounding box center [390, 195] width 212 height 29
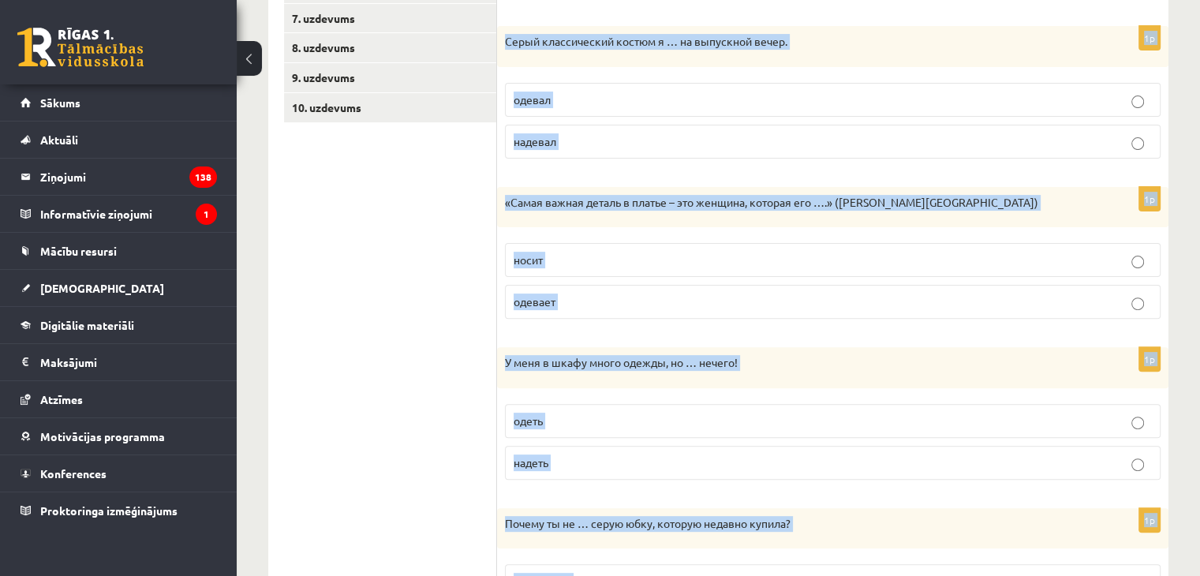
scroll to position [580, 0]
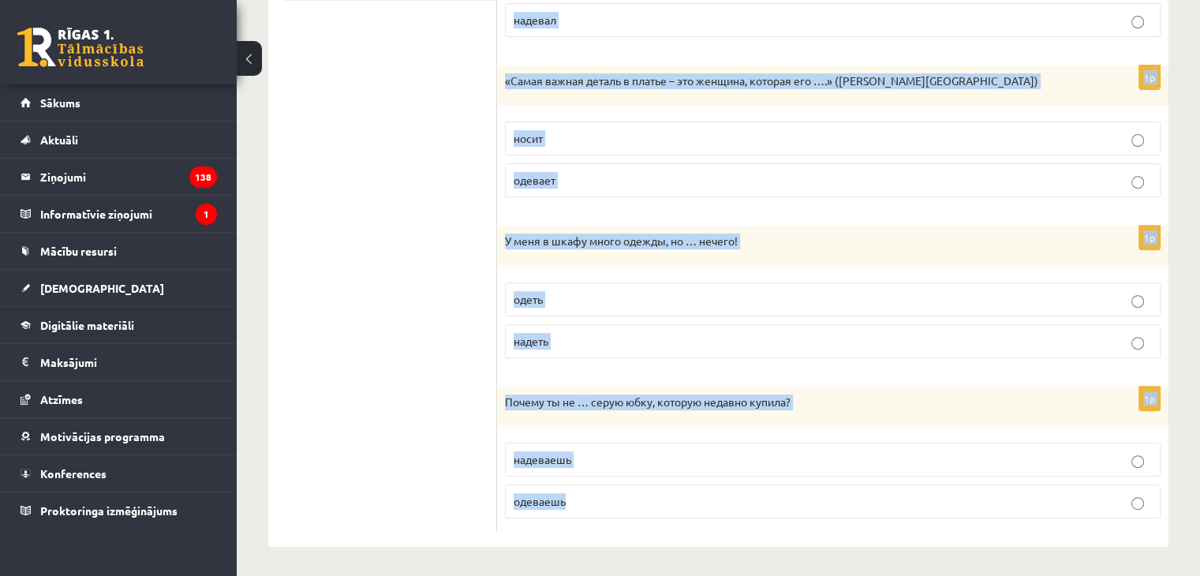
drag, startPoint x: 514, startPoint y: 96, endPoint x: 794, endPoint y: 468, distance: 464.9
copy form "Выберите правильный глагол 1p «Мне нравится то, что я …, и мне наплевать на то,…"
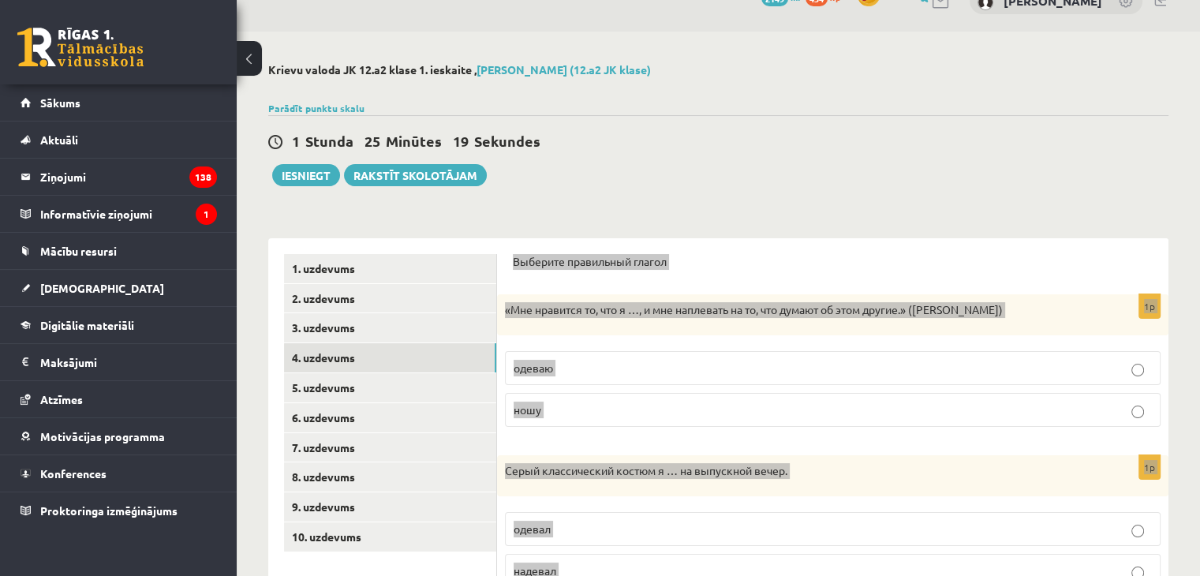
scroll to position [0, 0]
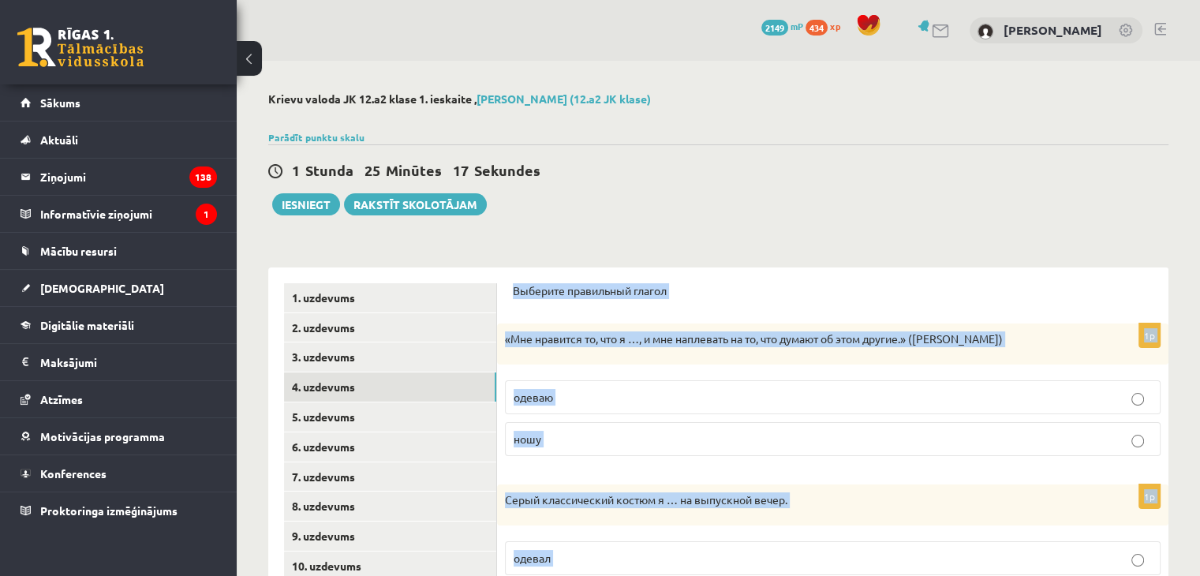
click at [589, 439] on p "ношу" at bounding box center [833, 439] width 638 height 17
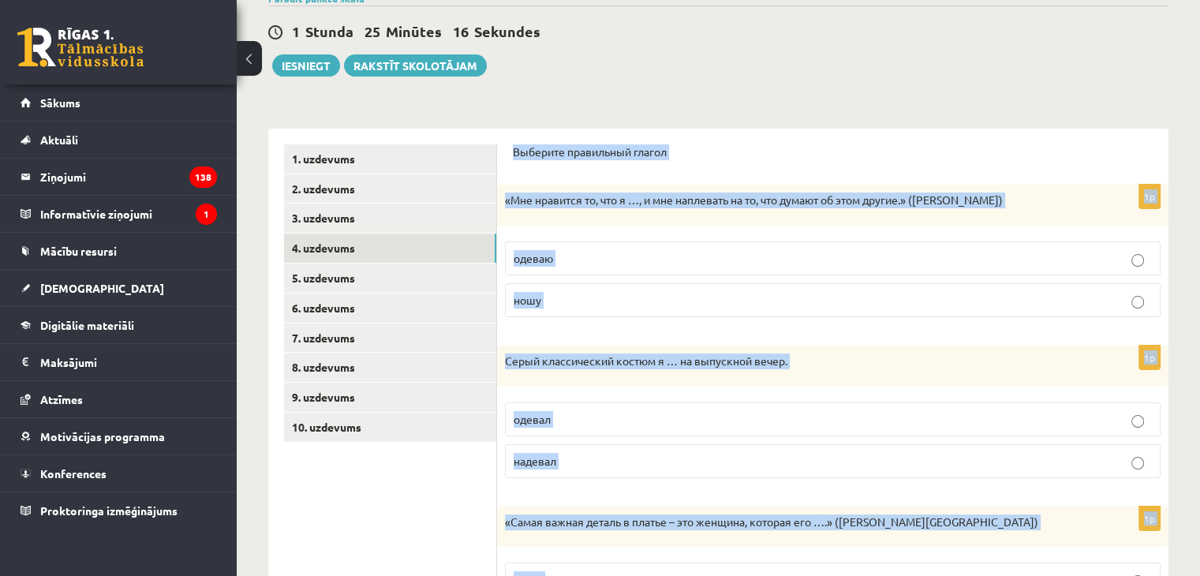
scroll to position [158, 0]
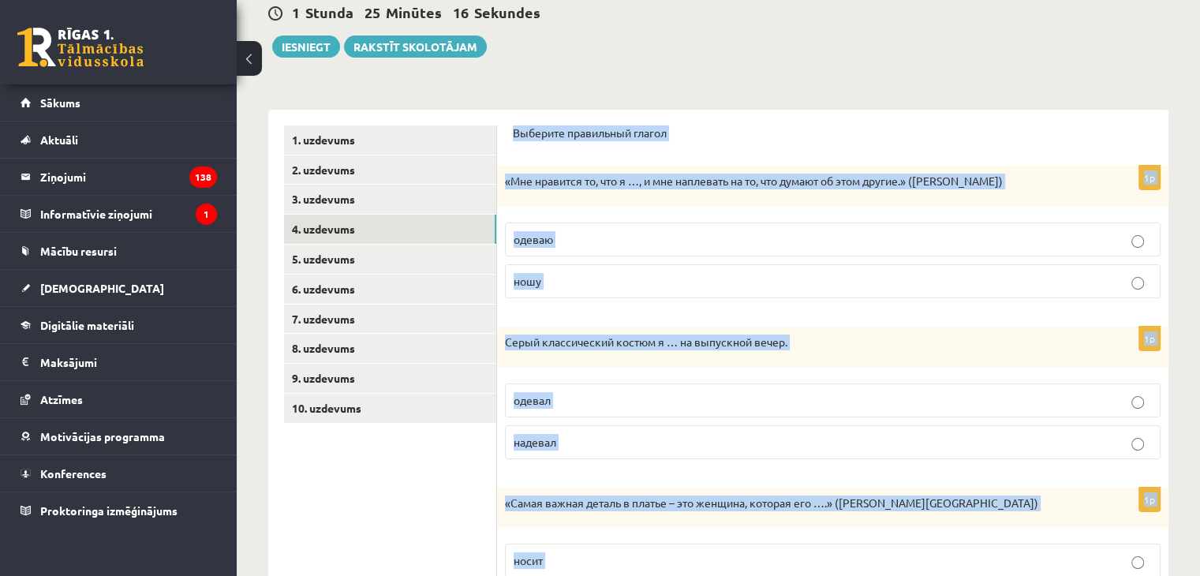
click at [593, 447] on p "надевал" at bounding box center [833, 442] width 638 height 17
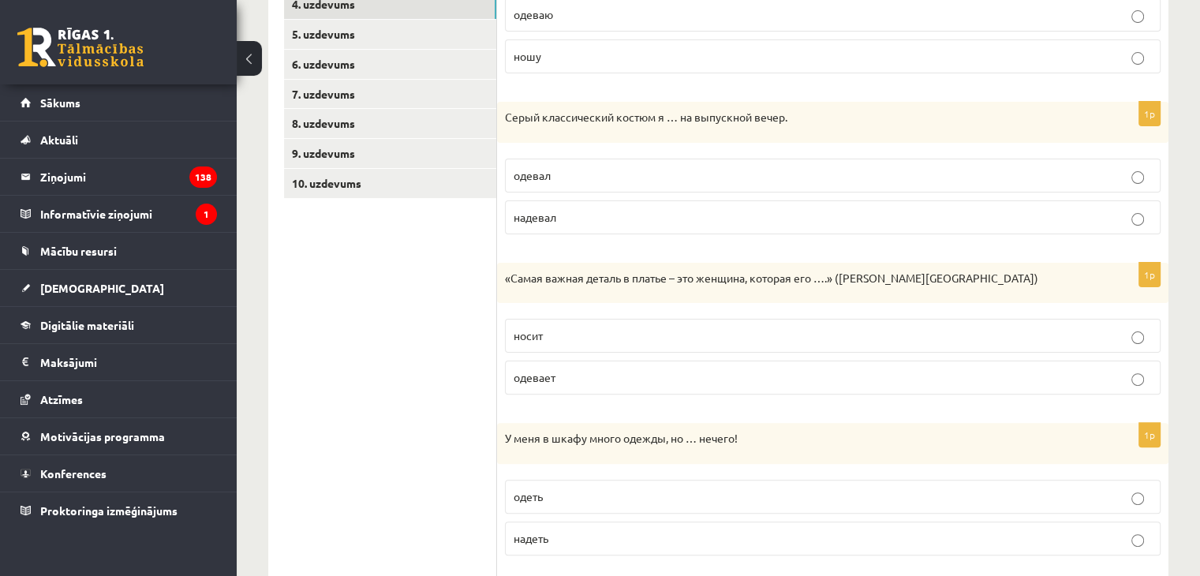
scroll to position [395, 0]
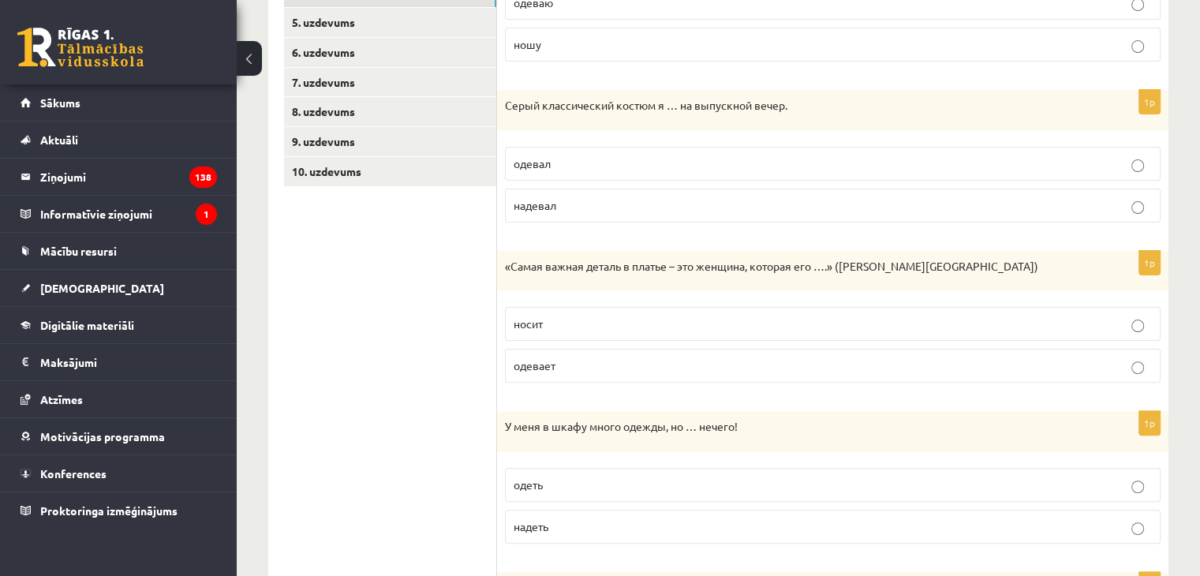
click at [542, 318] on span "носит" at bounding box center [528, 323] width 29 height 14
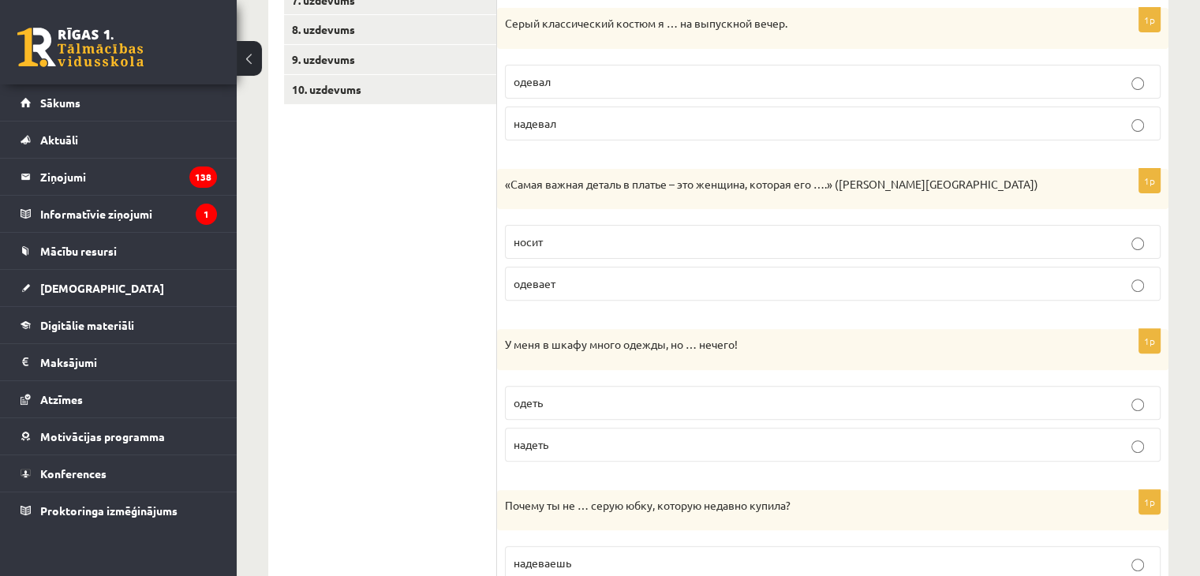
scroll to position [552, 0]
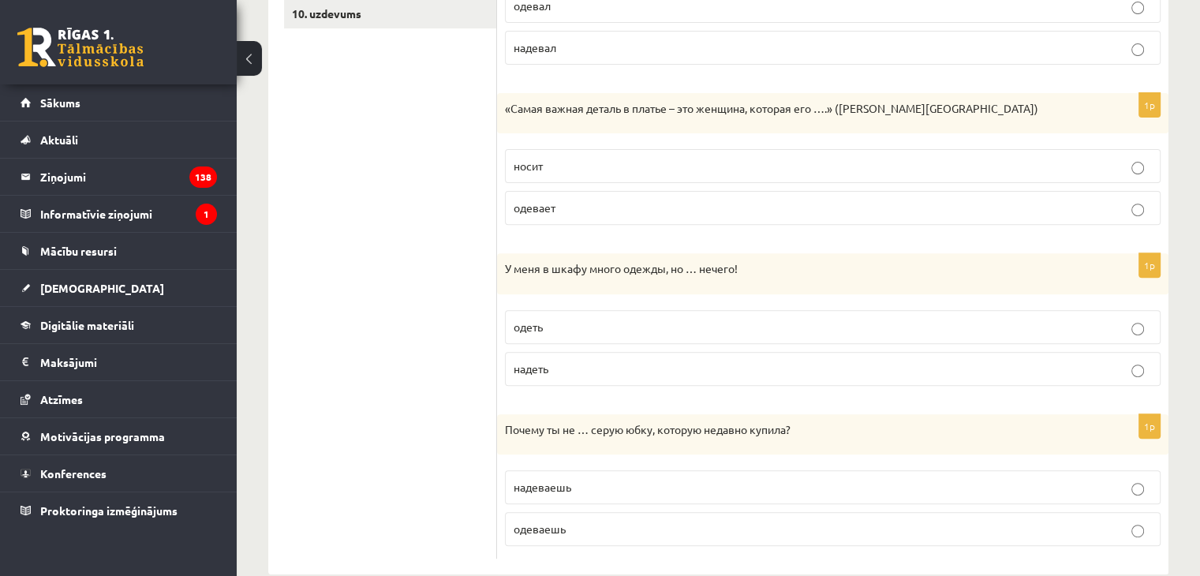
drag, startPoint x: 1061, startPoint y: 368, endPoint x: 1060, endPoint y: 403, distance: 35.5
click at [1061, 369] on p "надеть" at bounding box center [833, 369] width 638 height 17
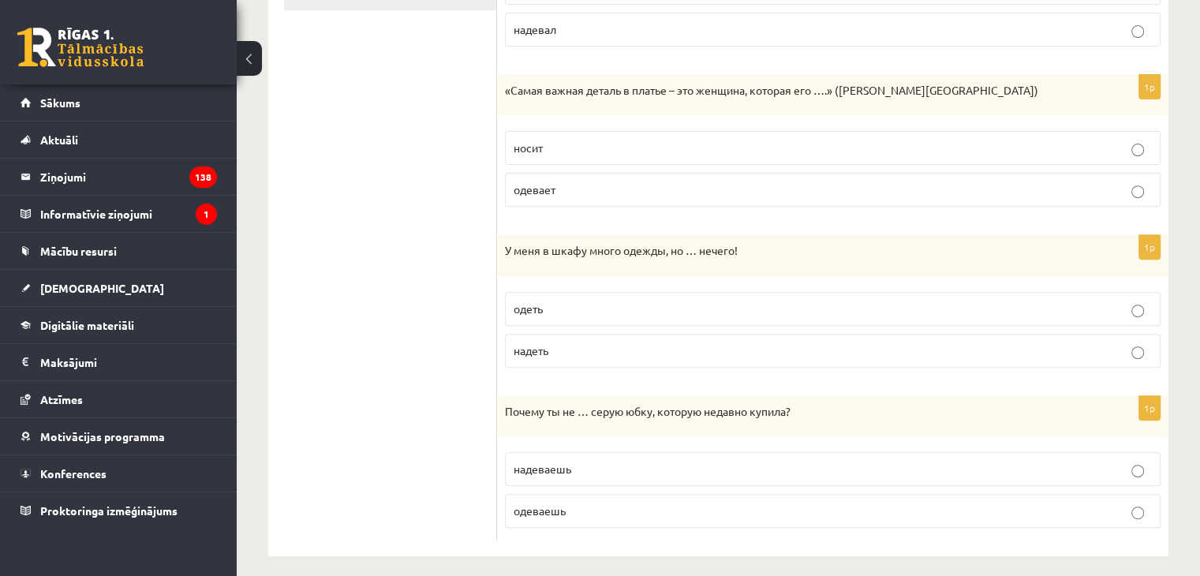
scroll to position [580, 0]
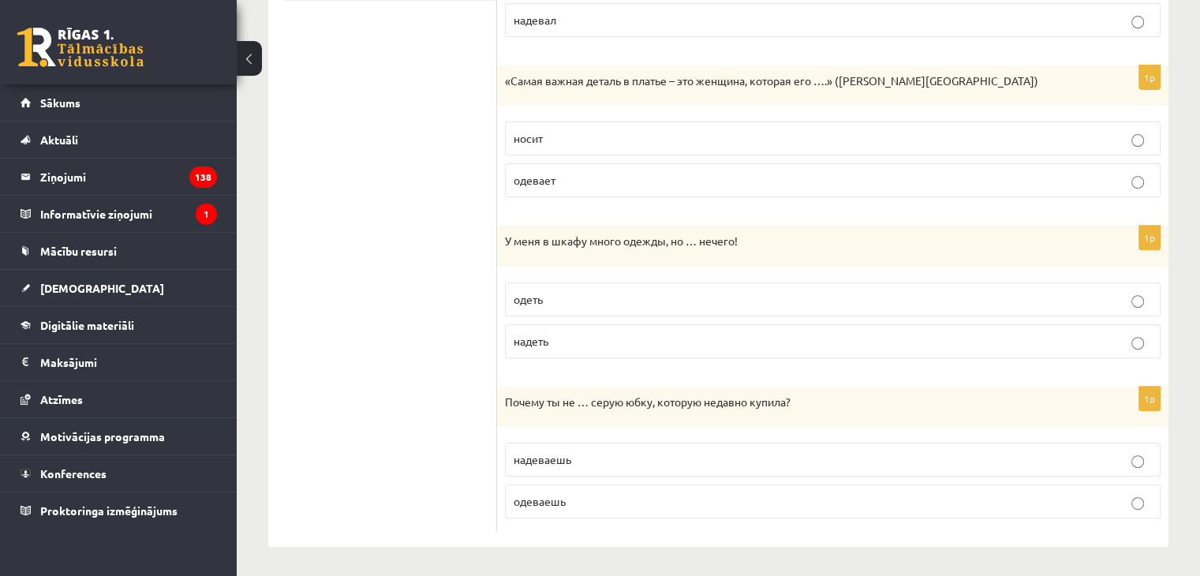
click at [553, 452] on span "надеваешь" at bounding box center [543, 459] width 58 height 14
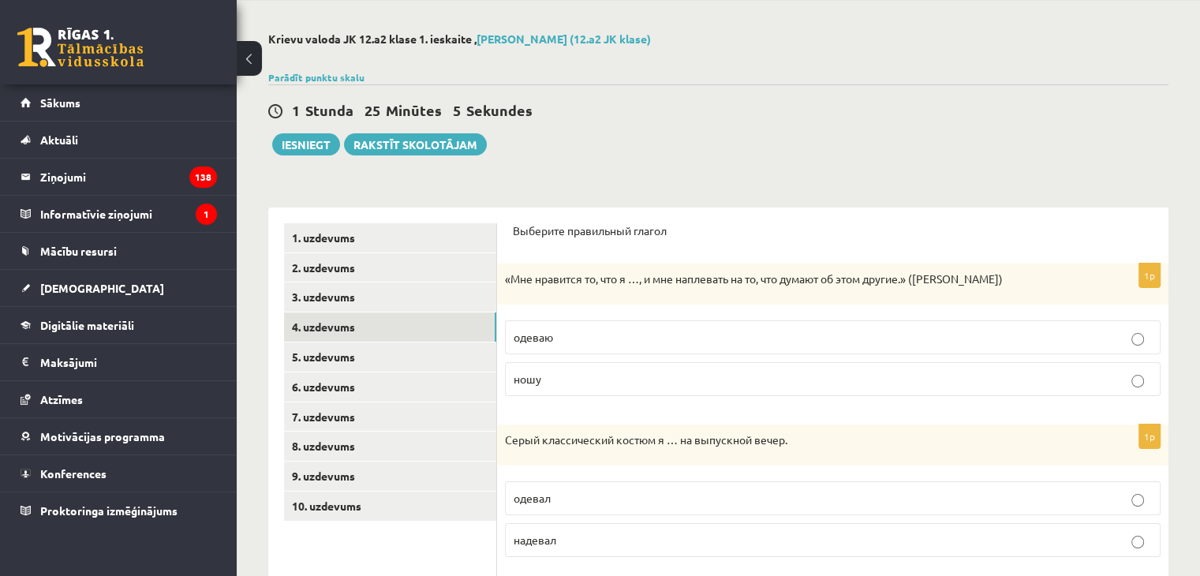
scroll to position [0, 0]
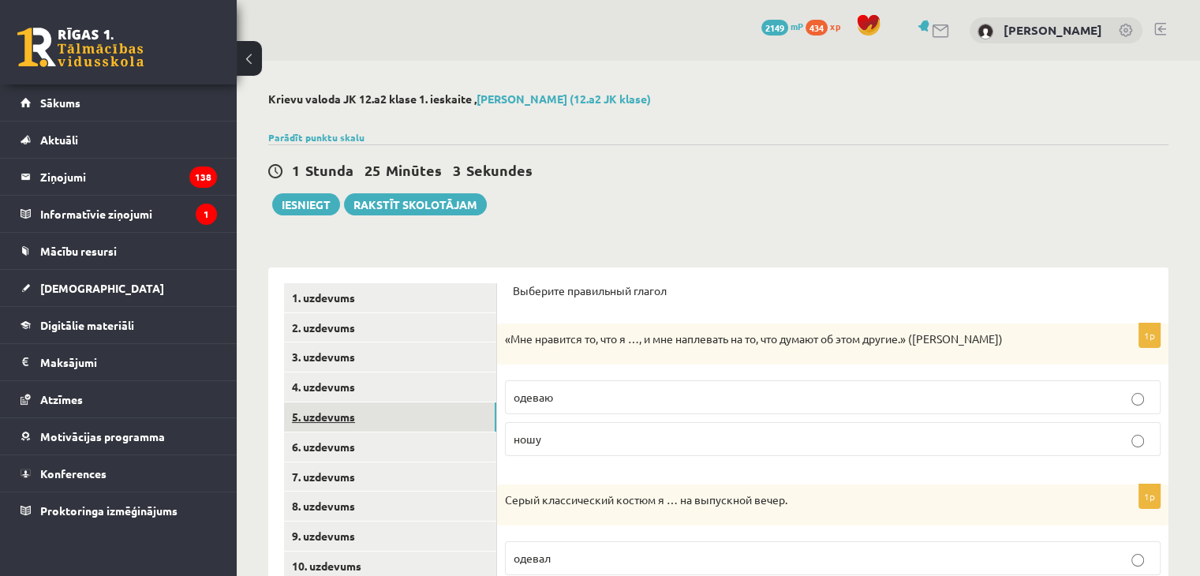
click at [338, 422] on link "5. uzdevums" at bounding box center [390, 416] width 212 height 29
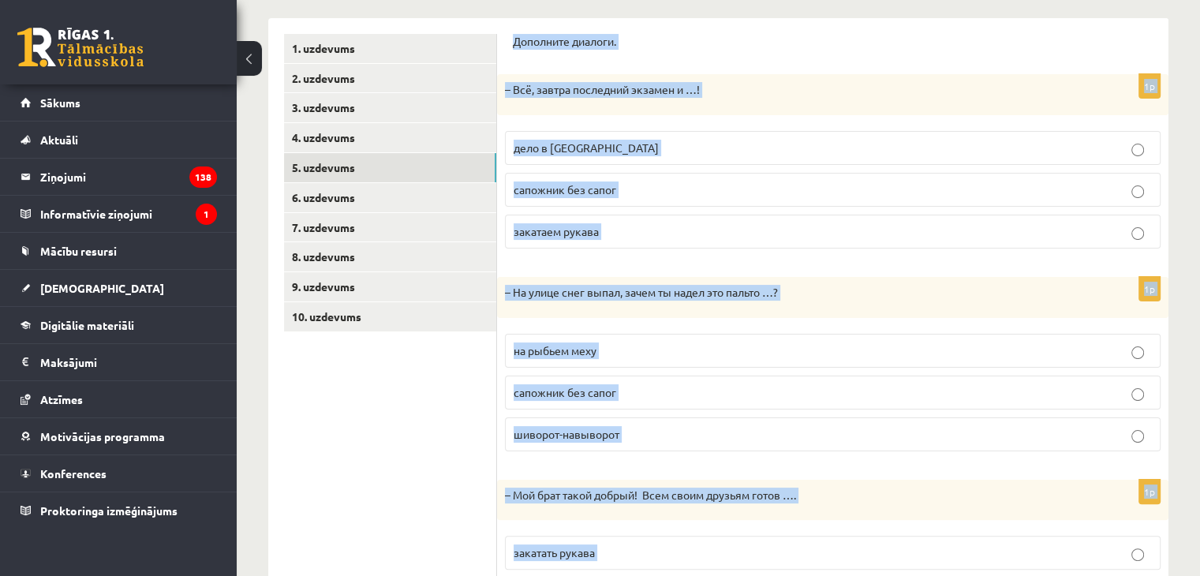
scroll to position [384, 0]
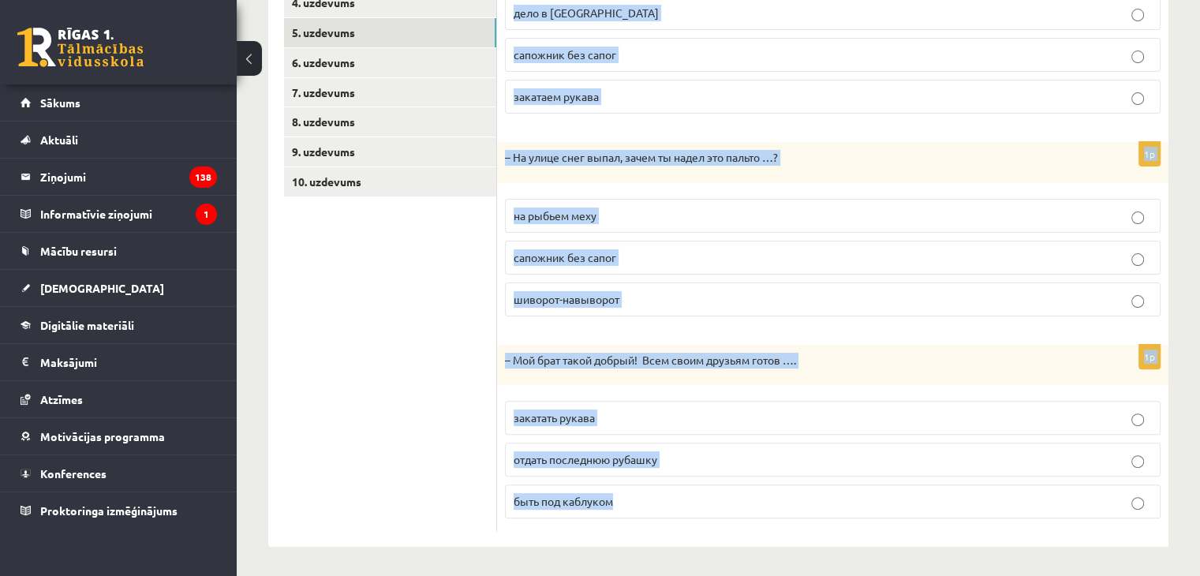
drag, startPoint x: 517, startPoint y: 292, endPoint x: 775, endPoint y: 570, distance: 379.1
copy form "Дополните диалоги. 1p – Всё, завтра последний экзамен и …! дело в шляпе сапожни…"
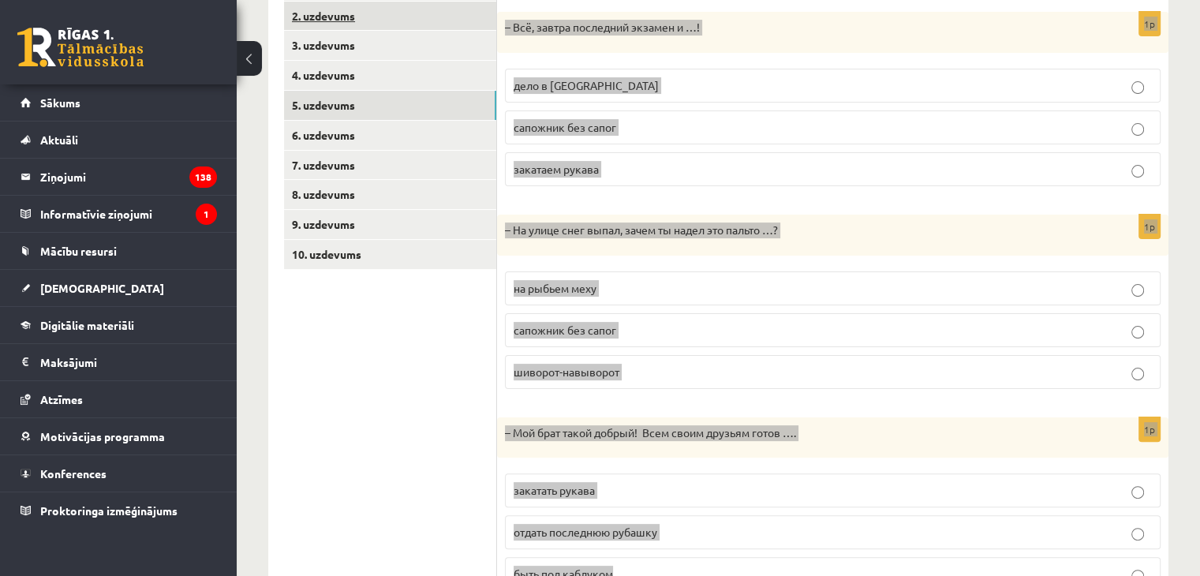
scroll to position [0, 0]
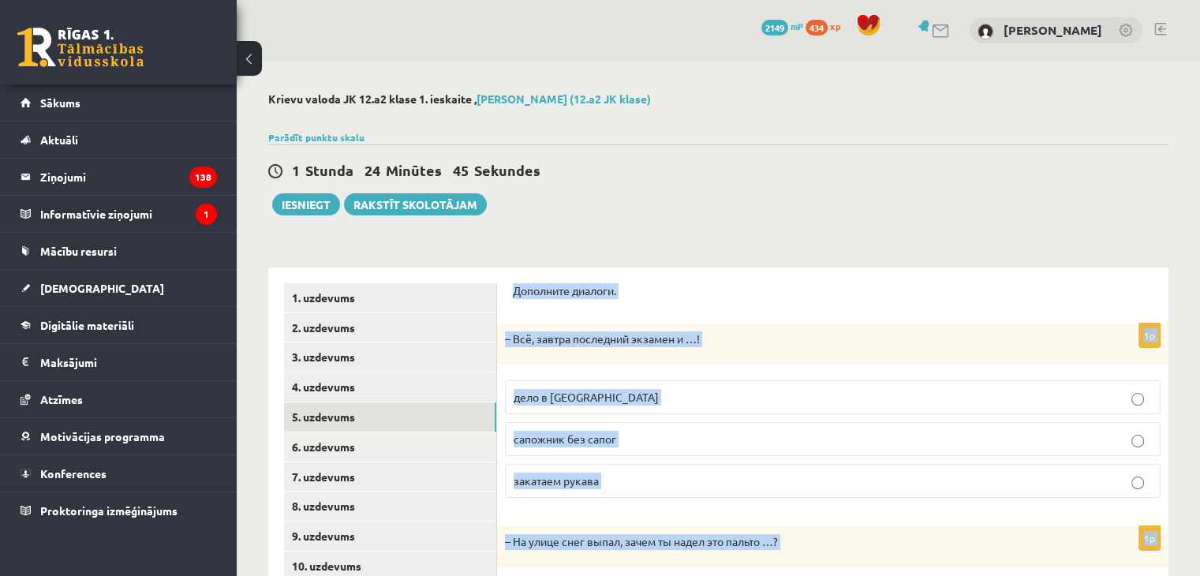
click at [551, 408] on label "дело в шляпе" at bounding box center [833, 397] width 656 height 34
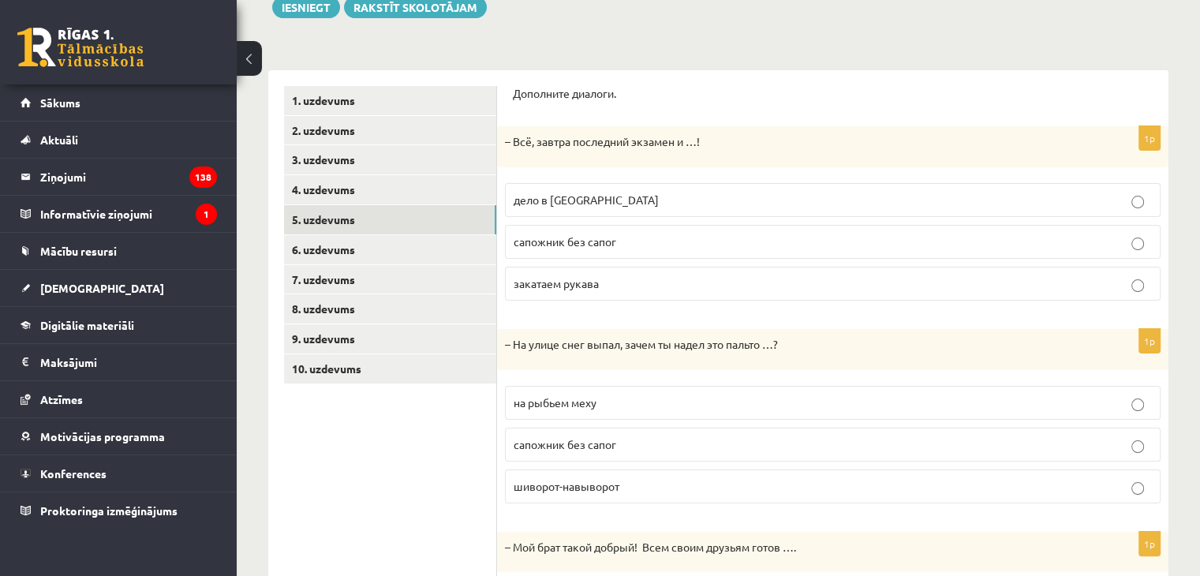
scroll to position [237, 0]
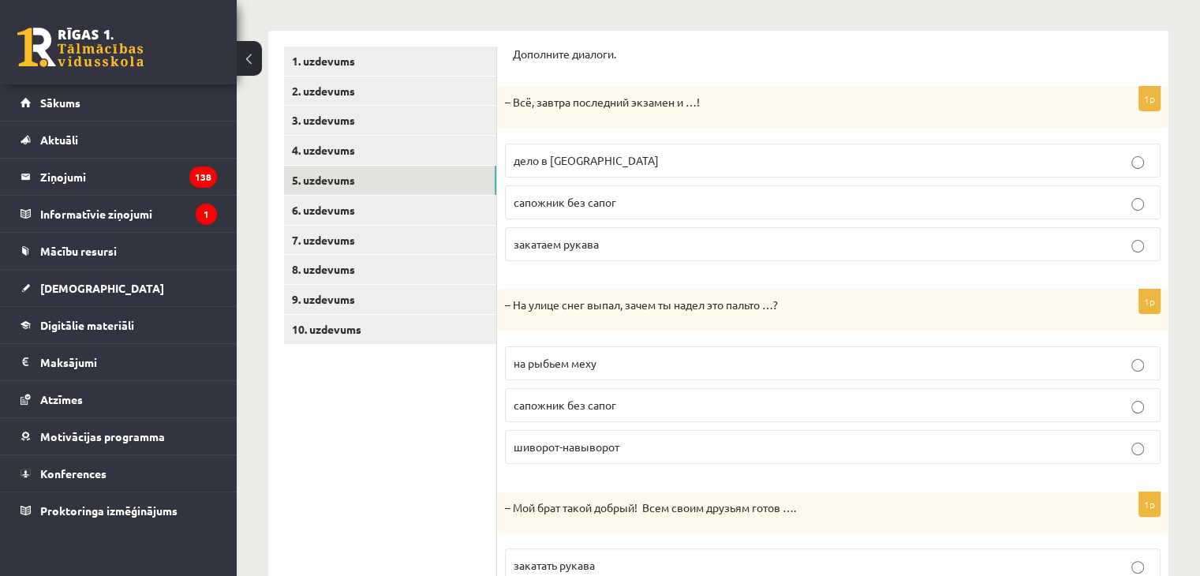
click at [602, 443] on span "шиворот-навыворот" at bounding box center [567, 447] width 106 height 14
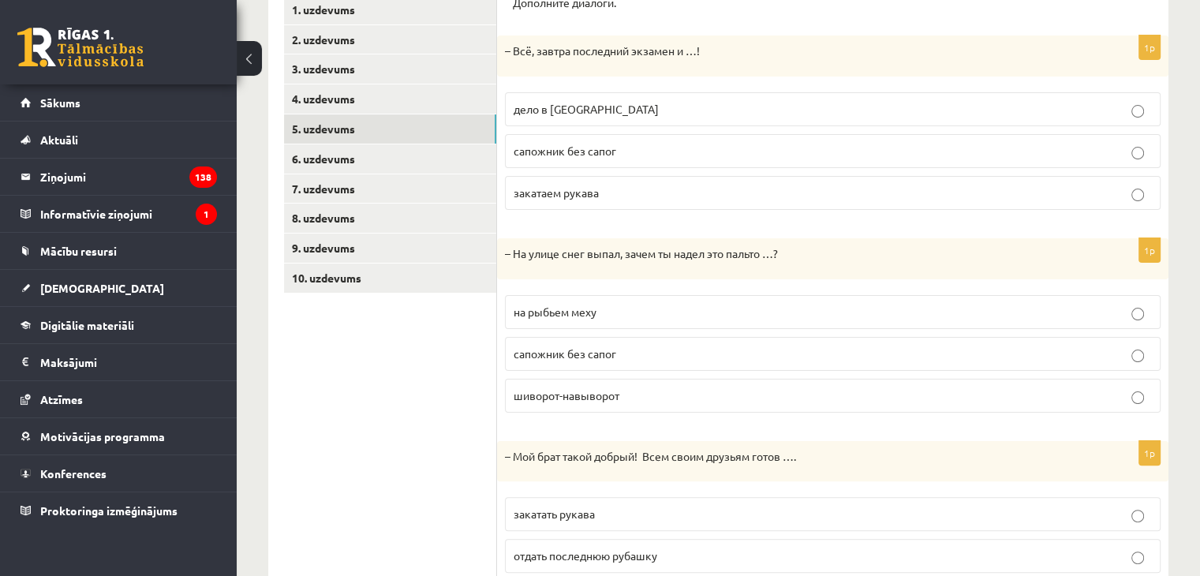
scroll to position [384, 0]
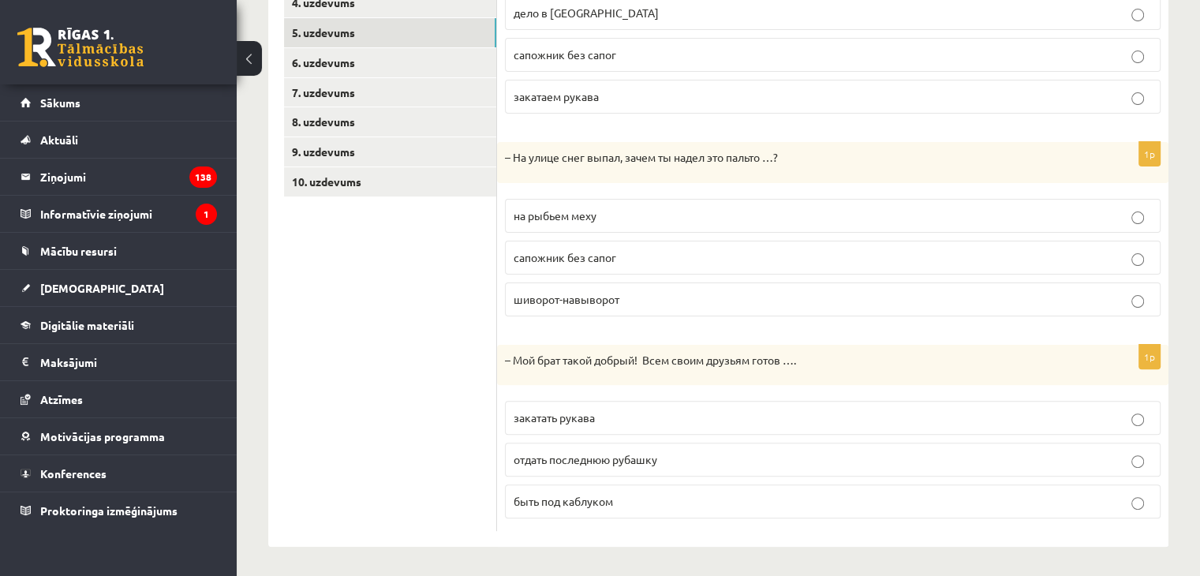
click at [634, 426] on label "закатать рукава" at bounding box center [833, 418] width 656 height 34
click at [380, 61] on link "6. uzdevums" at bounding box center [390, 62] width 212 height 29
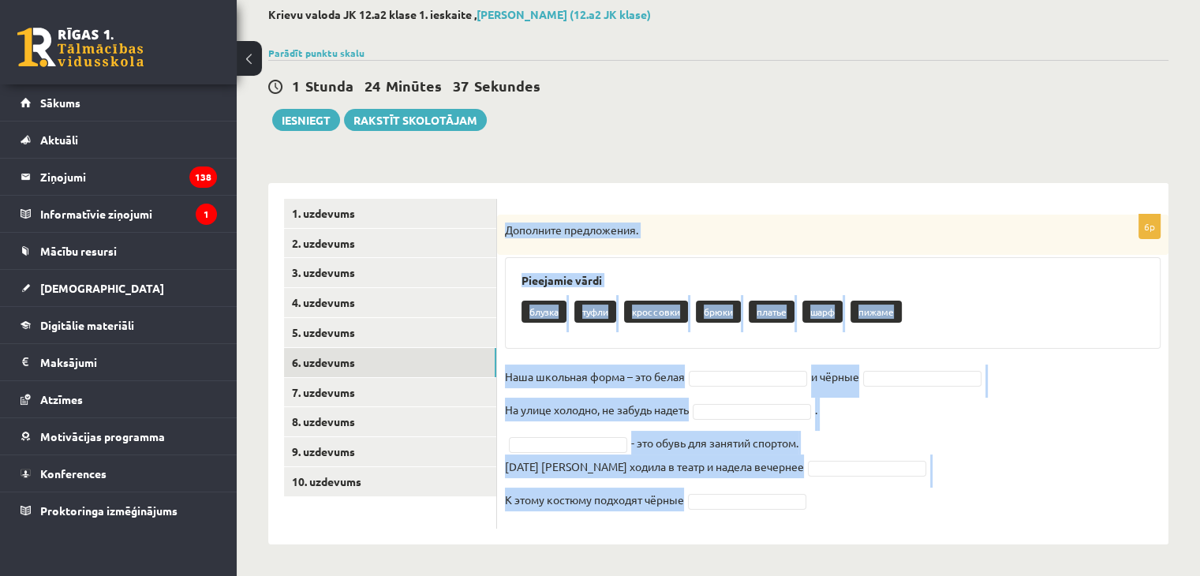
drag, startPoint x: 508, startPoint y: 225, endPoint x: 887, endPoint y: 501, distance: 468.8
click at [903, 515] on div "6p Дополните предложения. Pieejamie vārdi блузка туфли кроссовки брюки платье ш…" at bounding box center [833, 372] width 672 height 314
copy div "Дополните предложения. Pieejamie vārdi блузка туфли кроссовки брюки платье шарф…"
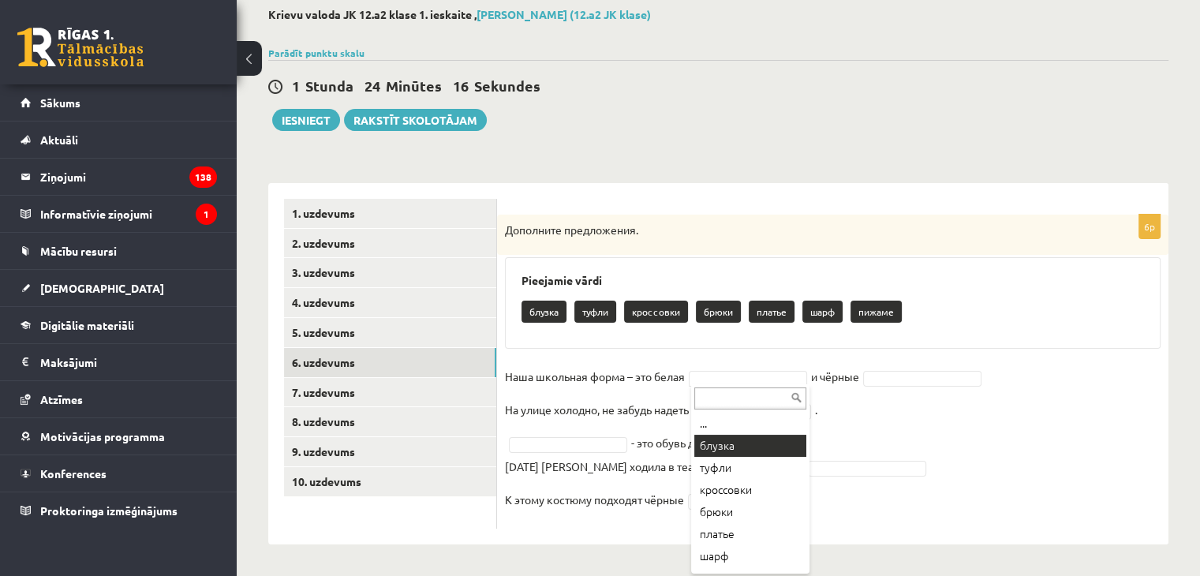
scroll to position [19, 0]
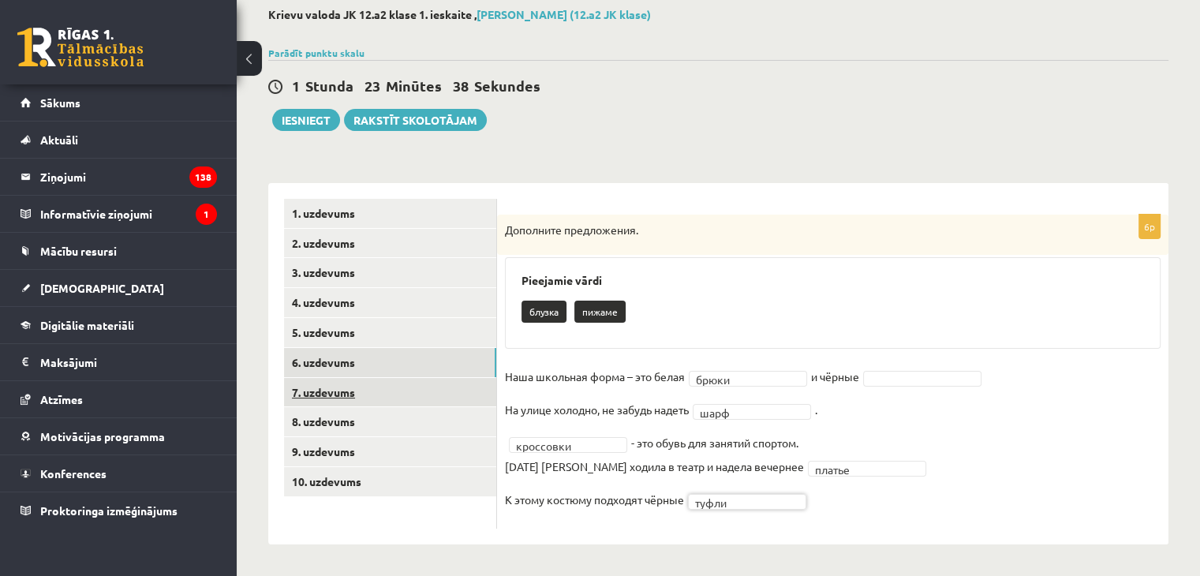
click at [398, 385] on link "7. uzdevums" at bounding box center [390, 392] width 212 height 29
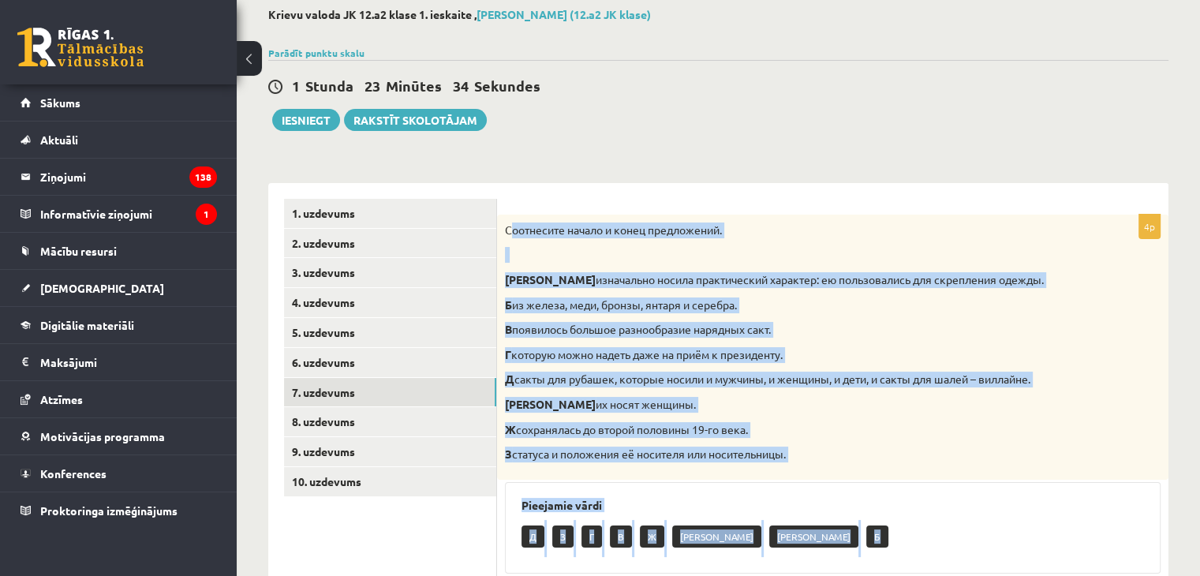
scroll to position [103, 0]
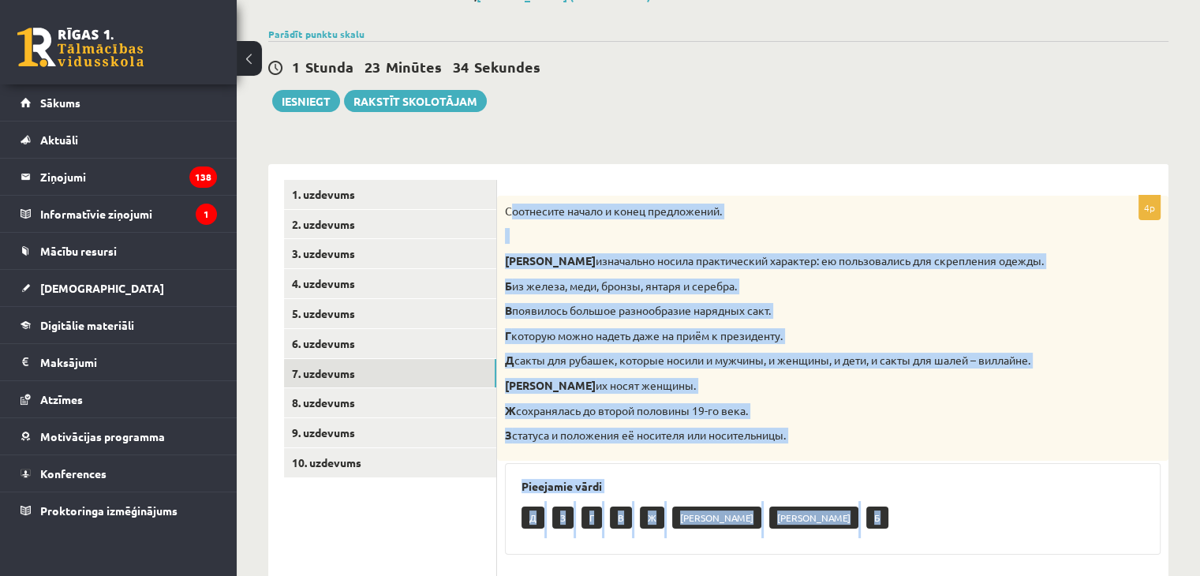
drag, startPoint x: 509, startPoint y: 231, endPoint x: 771, endPoint y: 540, distance: 404.8
click at [773, 547] on div "4p Соотнесите начало и конец предложений. А изначально носила практический хара…" at bounding box center [833, 489] width 672 height 586
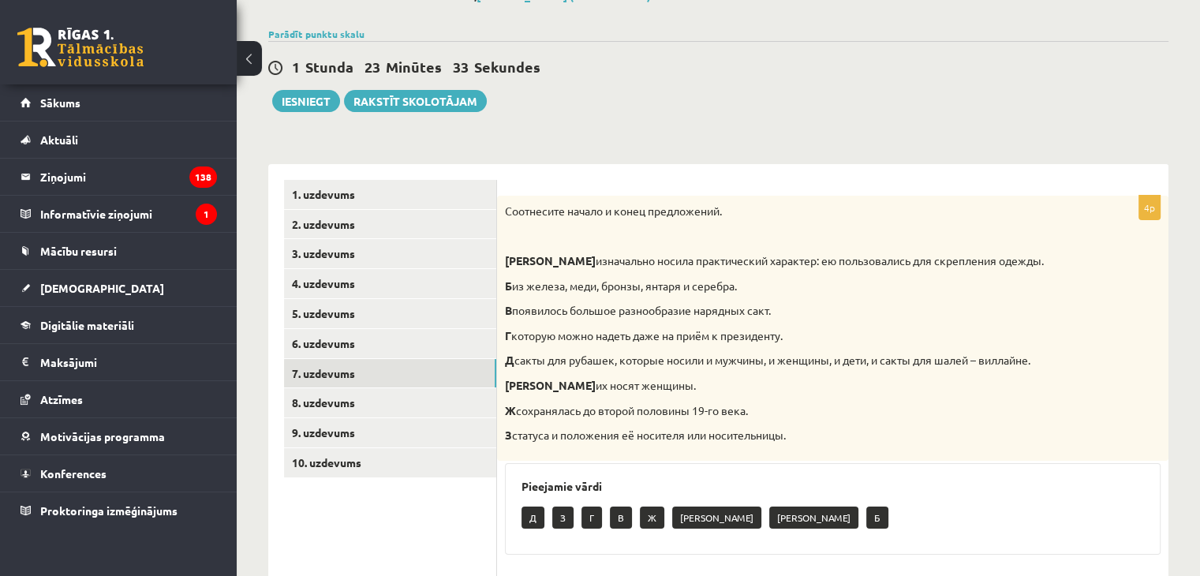
click at [508, 175] on div "4p Соотнесите начало и конец предложений. А изначально носила практический хара…" at bounding box center [833, 481] width 672 height 634
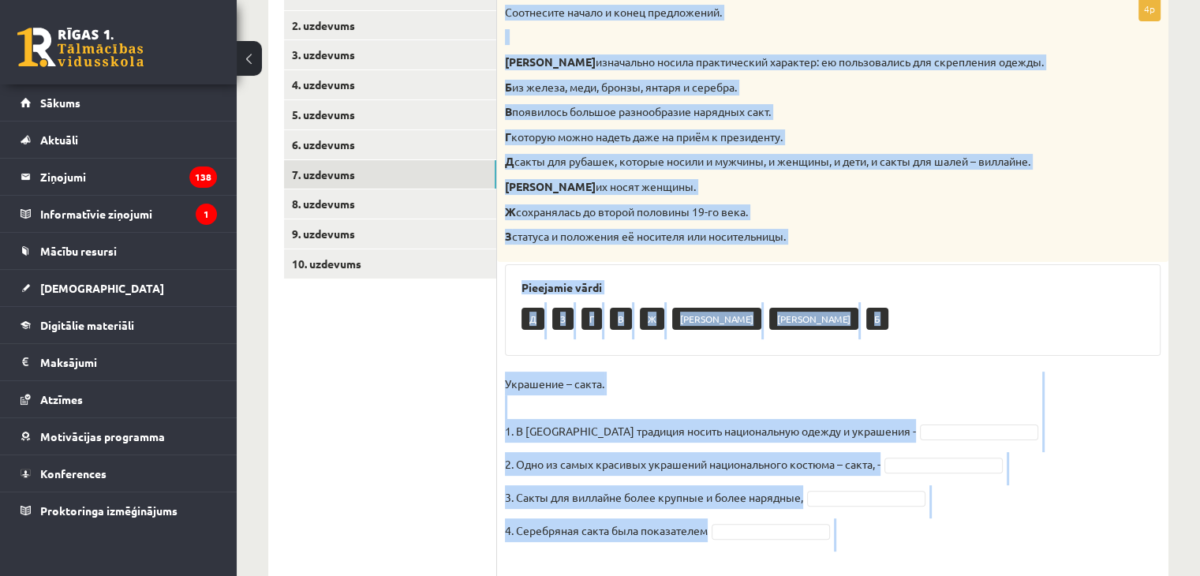
scroll to position [357, 0]
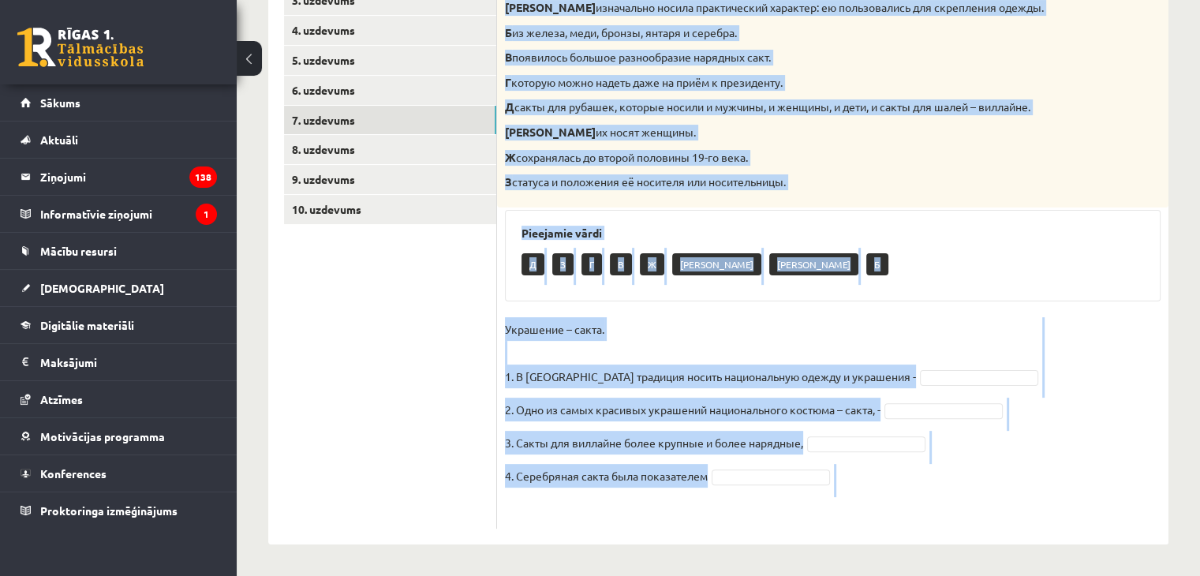
drag, startPoint x: 519, startPoint y: 223, endPoint x: 866, endPoint y: 607, distance: 517.3
copy div "Соотнесите начало и конец предложений. А изначально носила практический характе…"
click at [1113, 376] on fieldset "Украшение – сакта. 1. В Латвии традиция носить национальную одежду и украшения …" at bounding box center [833, 419] width 656 height 204
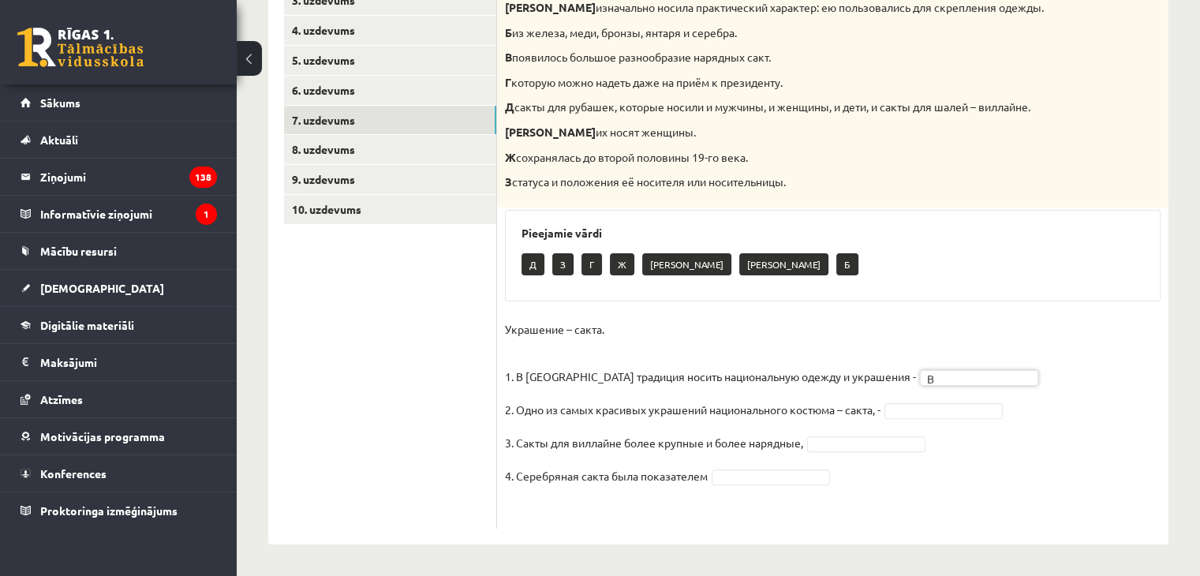
click at [911, 421] on fieldset "Украшение – сакта. 1. В Латвии традиция носить национальную одежду и украшения …" at bounding box center [833, 419] width 656 height 204
click at [686, 398] on p "2. Одно из самых красивых украшений национального костюма – сакта, -" at bounding box center [693, 410] width 376 height 24
drag, startPoint x: 783, startPoint y: 462, endPoint x: 779, endPoint y: 472, distance: 11.0
click at [782, 464] on fieldset "Украшение – сакта. 1. В Латвии традиция носить национальную одежду и украшения …" at bounding box center [833, 419] width 656 height 204
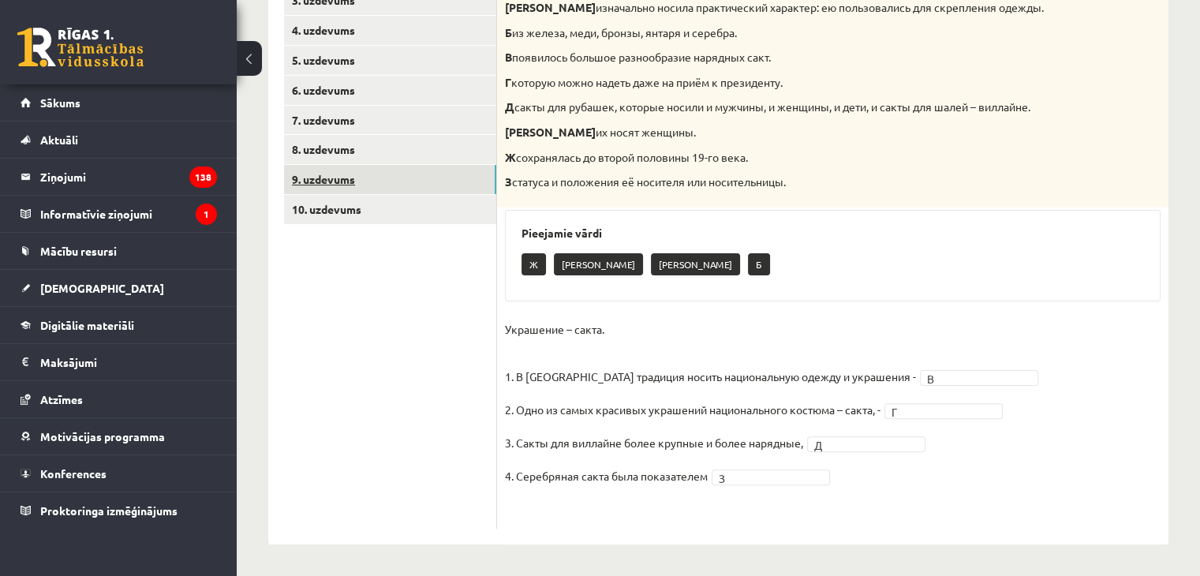
click at [331, 165] on link "9. uzdevums" at bounding box center [390, 179] width 212 height 29
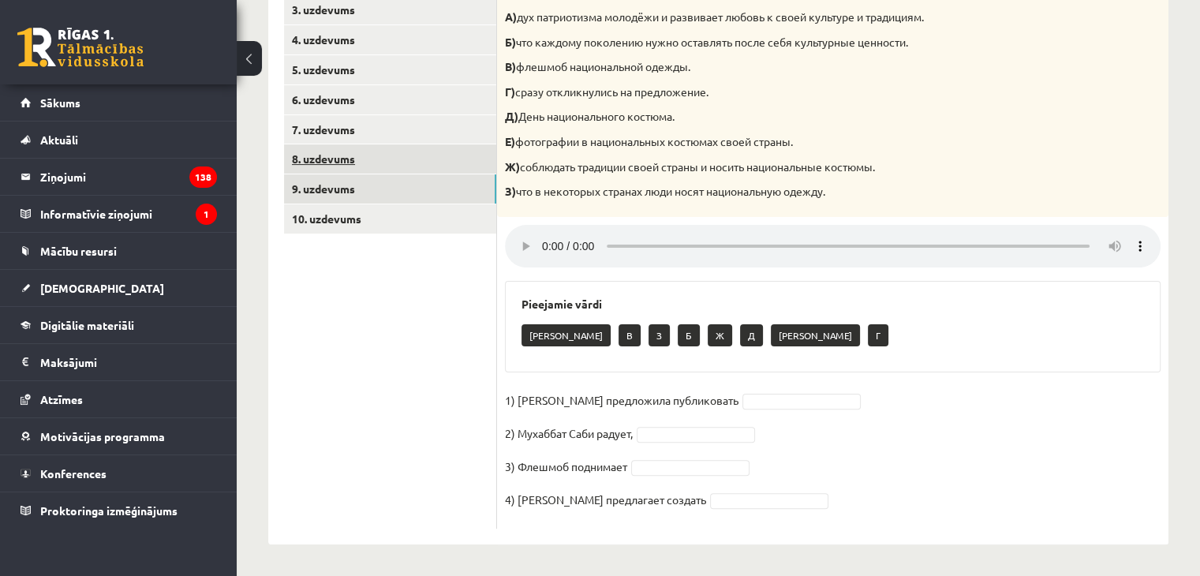
scroll to position [347, 0]
click at [335, 149] on link "8. uzdevums" at bounding box center [390, 158] width 212 height 29
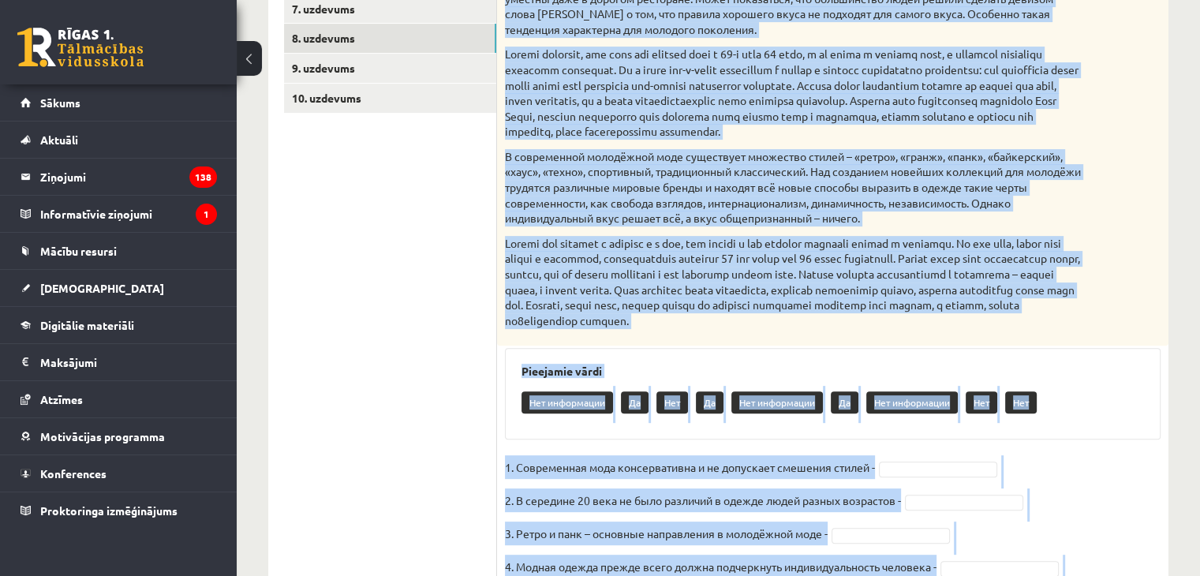
scroll to position [584, 0]
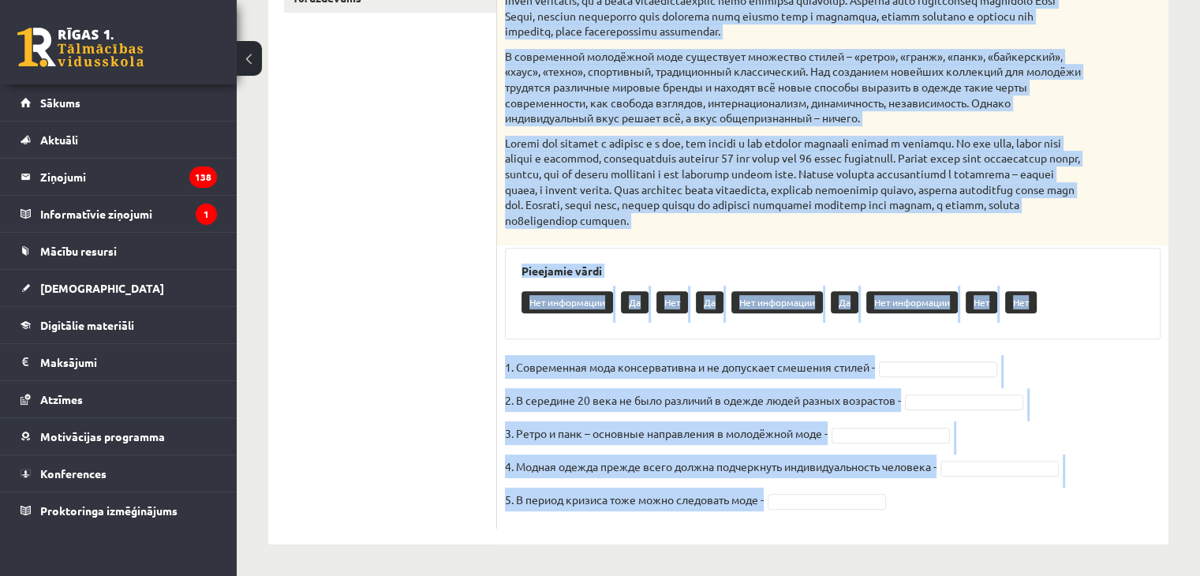
drag, startPoint x: 505, startPoint y: 307, endPoint x: 1024, endPoint y: 511, distance: 558.0
click at [1024, 511] on div "5p Прочитайте текст и выполните задание. Главное отличие молодёжной моды состои…" at bounding box center [833, 130] width 672 height 798
copy div "Прочитайте текст и выполните задание. Главное отличие молодёжной моды состоит в…"
click at [1092, 429] on fieldset "1. Современная мода консервативна и не допускает смешения стилей - 2. В середин…" at bounding box center [833, 438] width 656 height 166
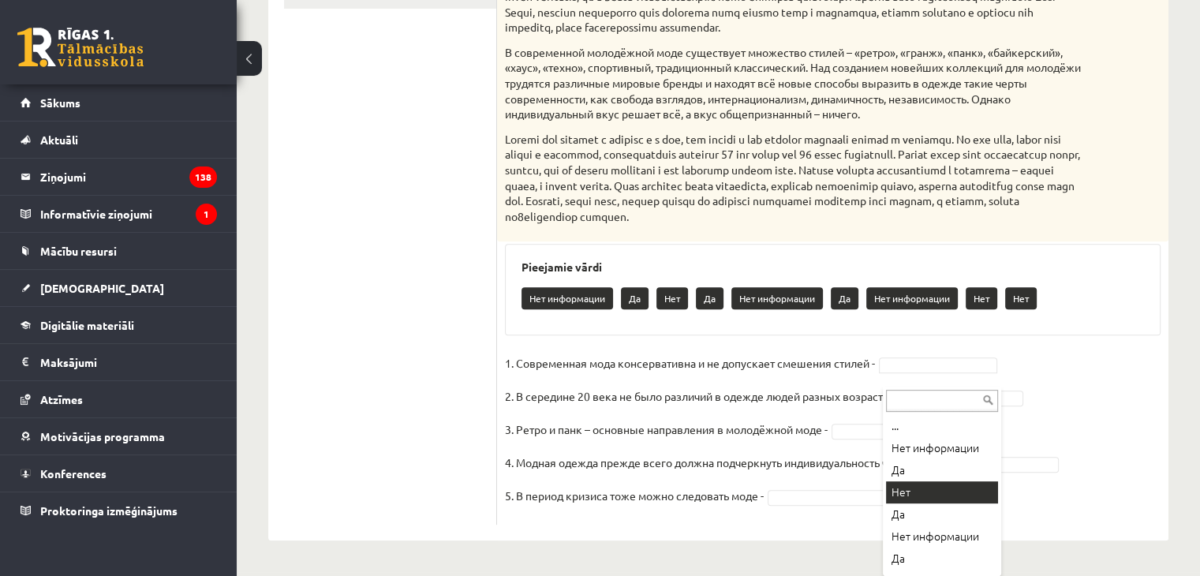
drag, startPoint x: 932, startPoint y: 485, endPoint x: 940, endPoint y: 466, distance: 19.8
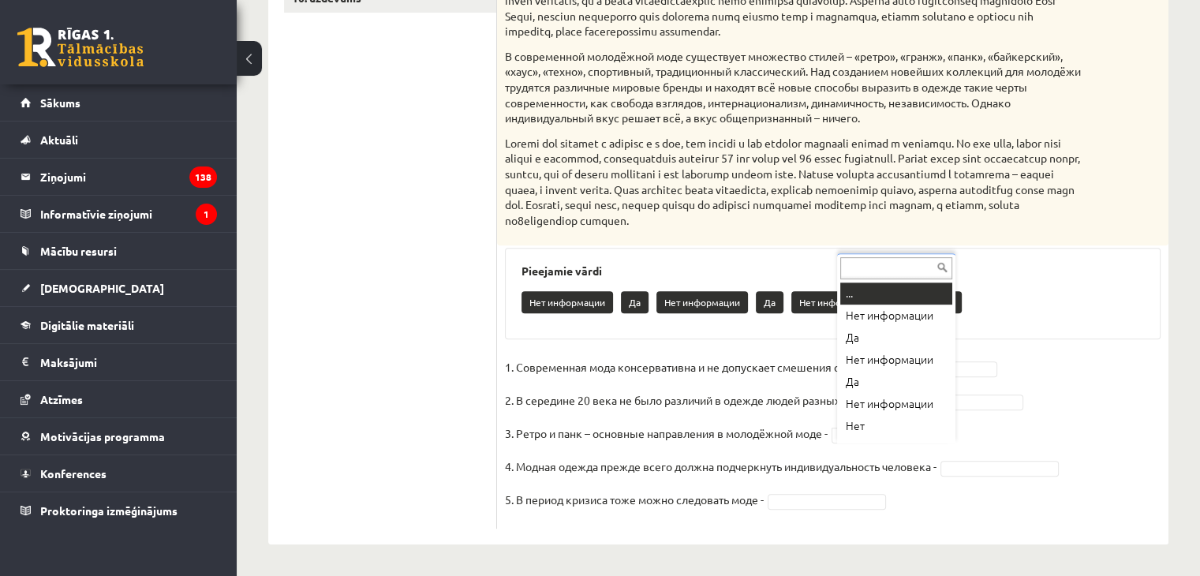
scroll to position [19, 0]
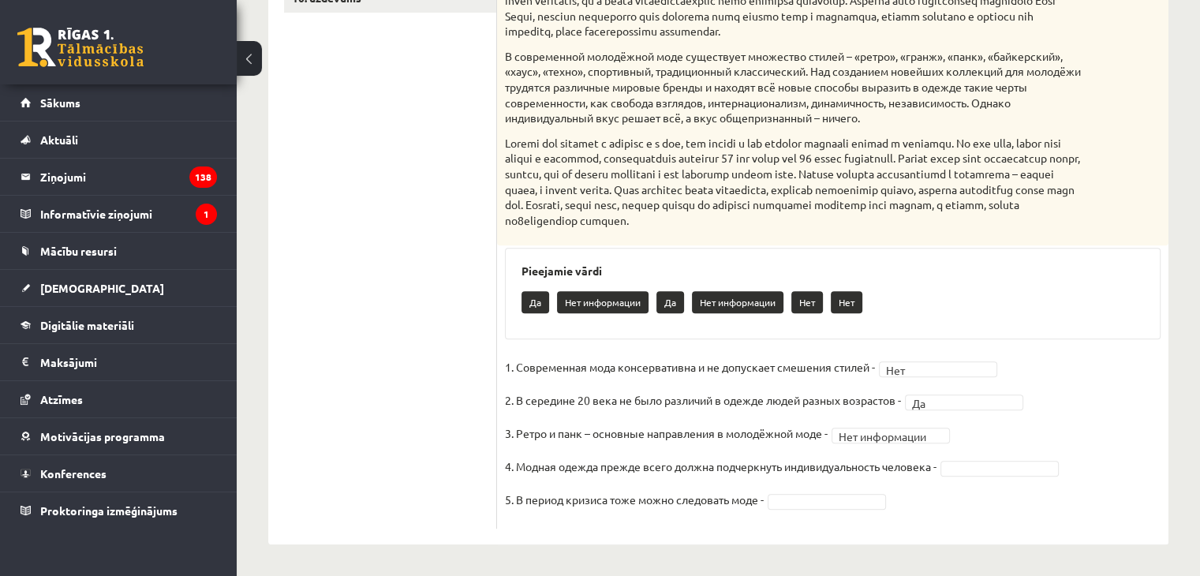
click at [1073, 422] on fieldset "**********" at bounding box center [833, 438] width 656 height 166
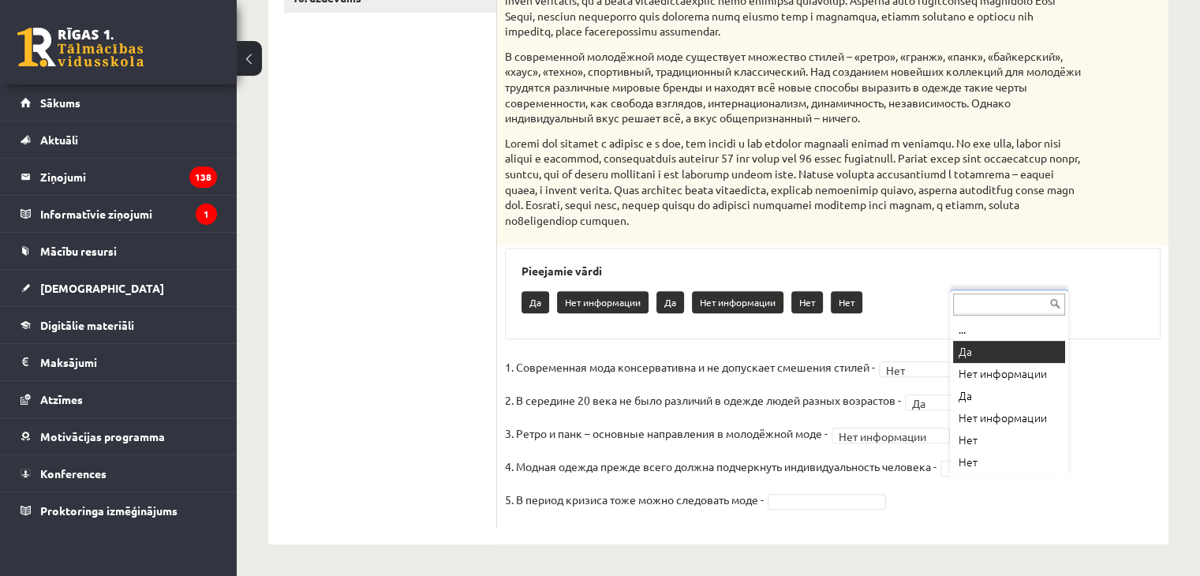
drag, startPoint x: 997, startPoint y: 336, endPoint x: 941, endPoint y: 402, distance: 86.2
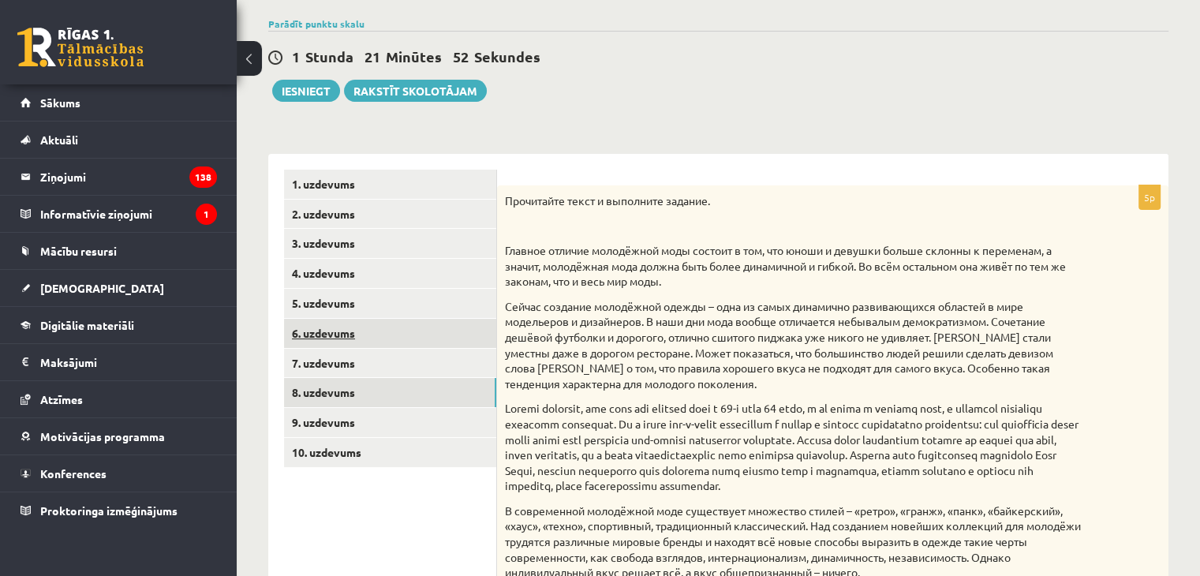
scroll to position [110, 0]
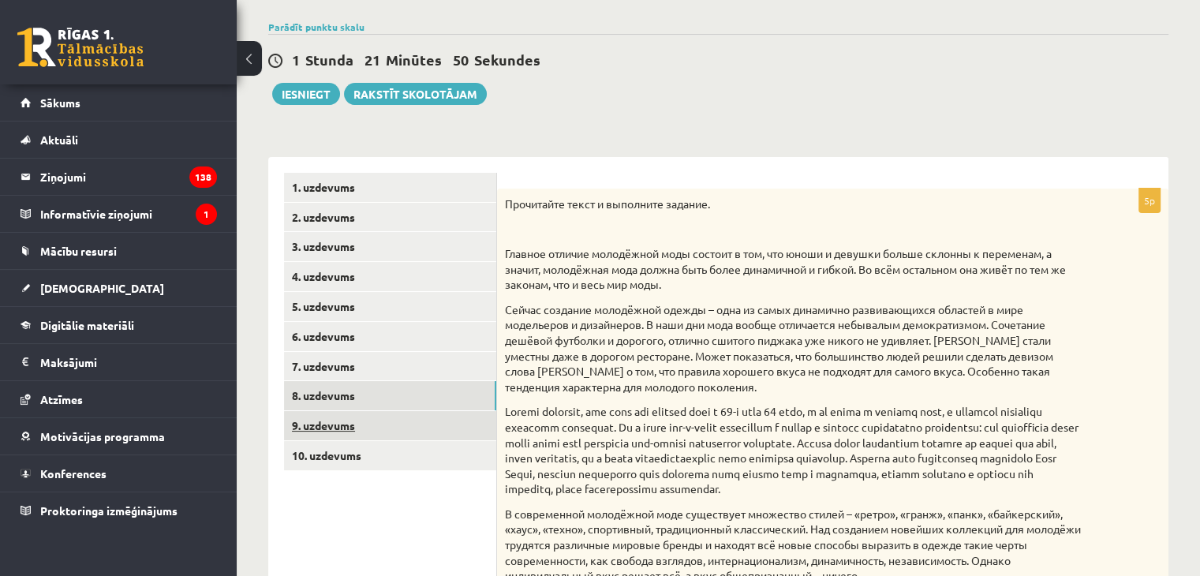
click at [361, 424] on link "9. uzdevums" at bounding box center [390, 425] width 212 height 29
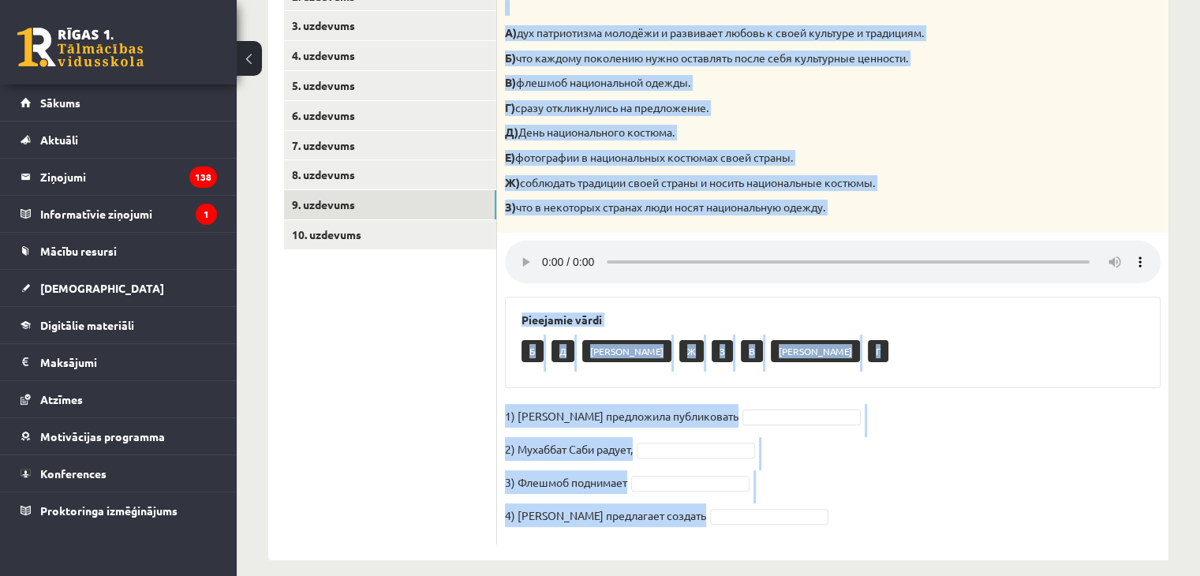
scroll to position [347, 0]
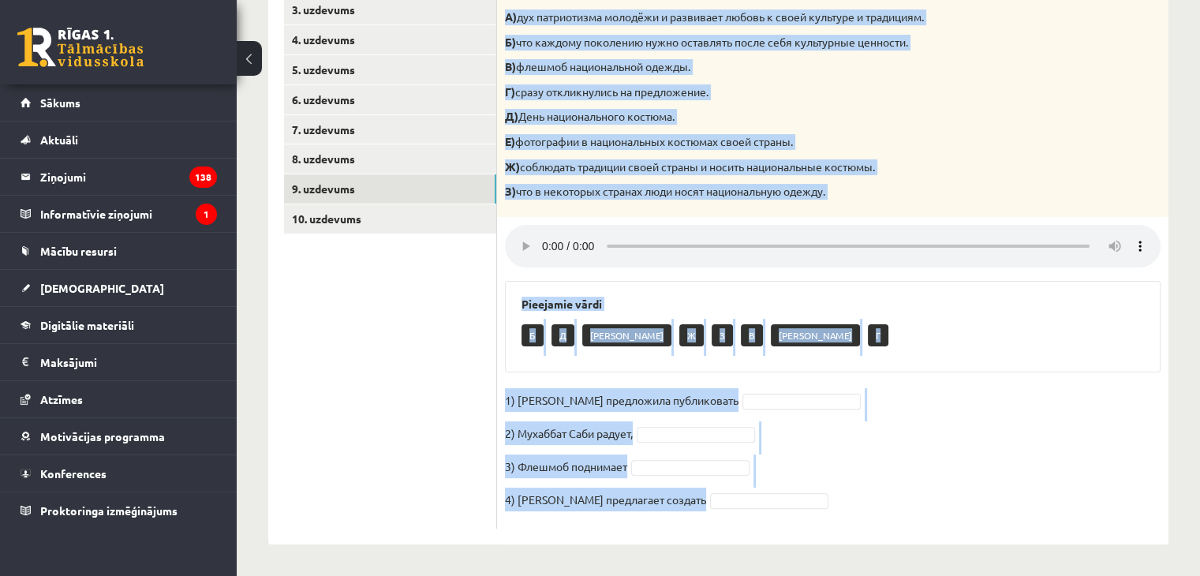
drag, startPoint x: 504, startPoint y: 205, endPoint x: 900, endPoint y: 574, distance: 541.0
copy div "Прослушайте текст и соедините части предложений. А) дух патриотизма молодёжи и …"
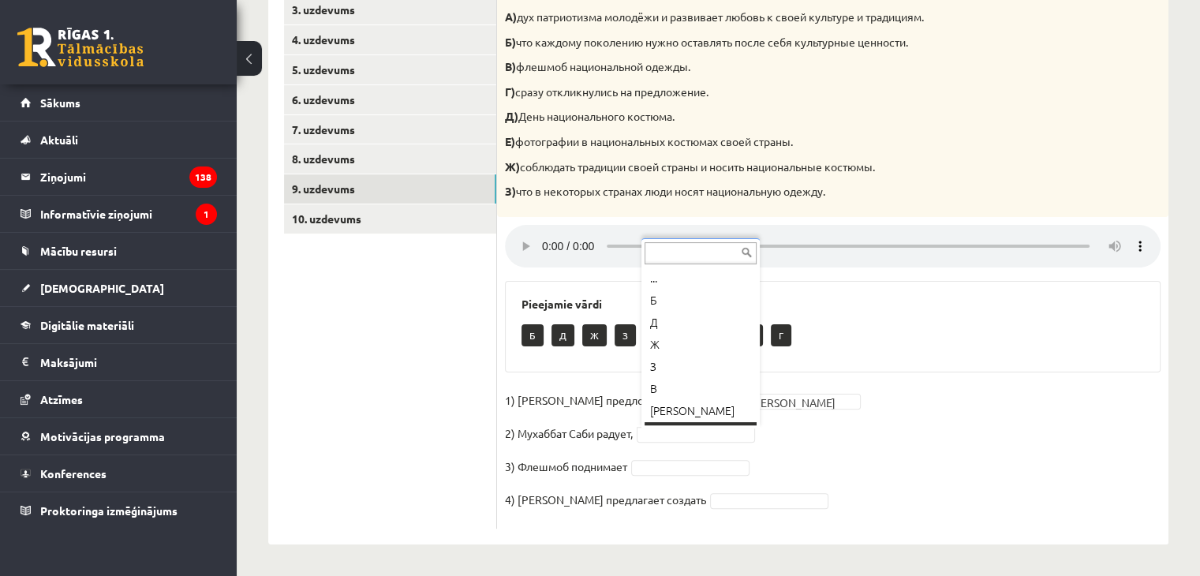
scroll to position [19, 0]
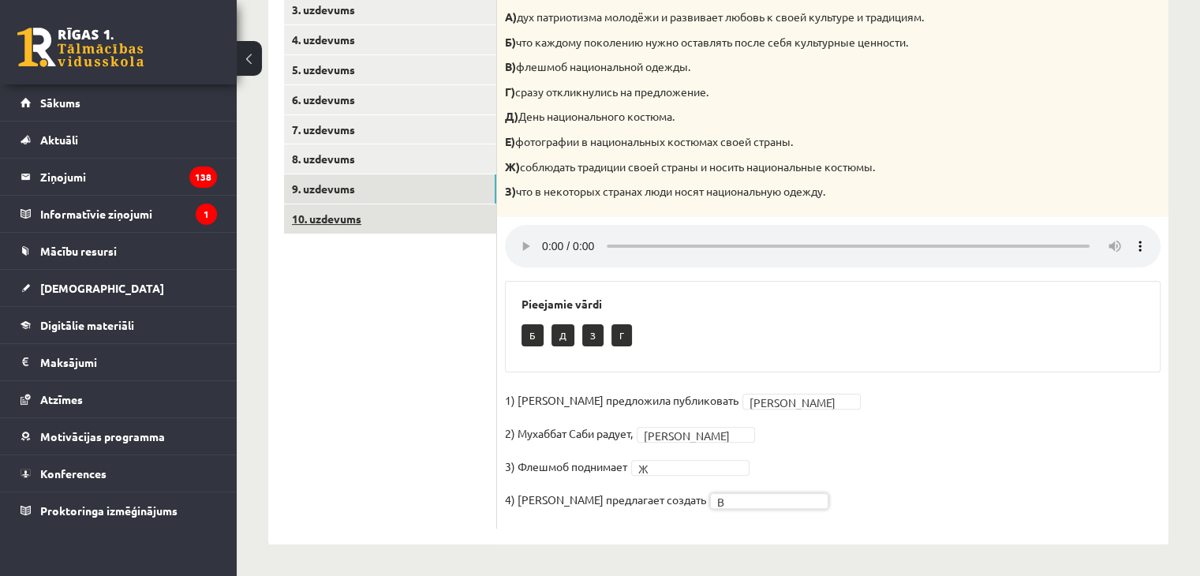
click at [301, 215] on link "10. uzdevums" at bounding box center [390, 218] width 212 height 29
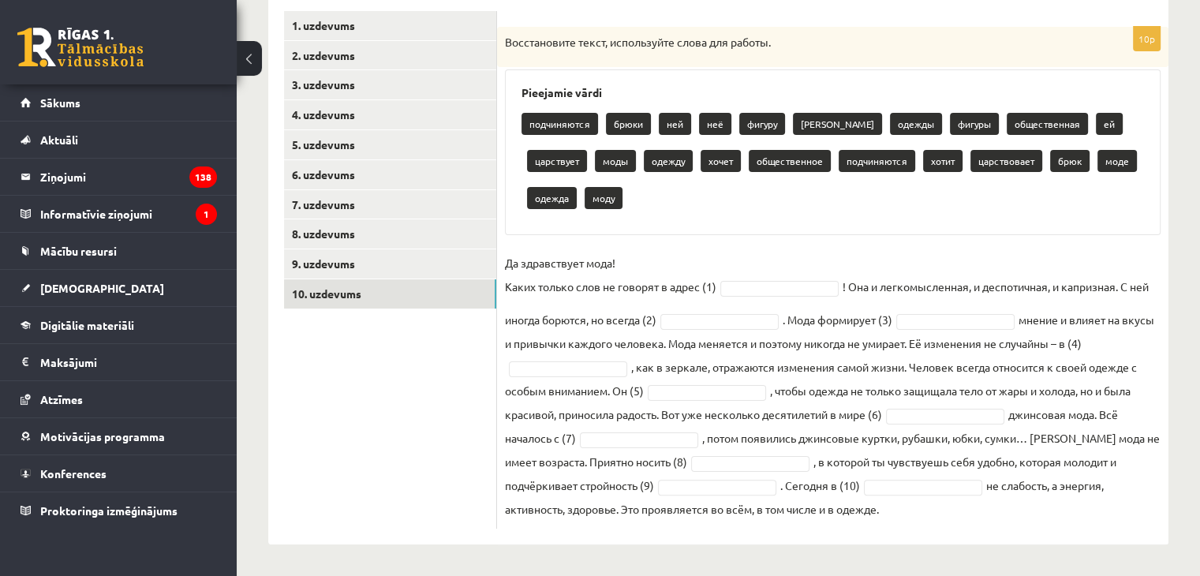
scroll to position [272, 0]
drag, startPoint x: 504, startPoint y: 39, endPoint x: 884, endPoint y: 515, distance: 609.3
click at [896, 526] on div "10p Восстановите текст, используйте слова для работы. Pieejamie vārdi подчиняют…" at bounding box center [833, 278] width 672 height 502
copy div "Восстановите текст, используйте слова для работы. Pieejamie vārdi подчиняются б…"
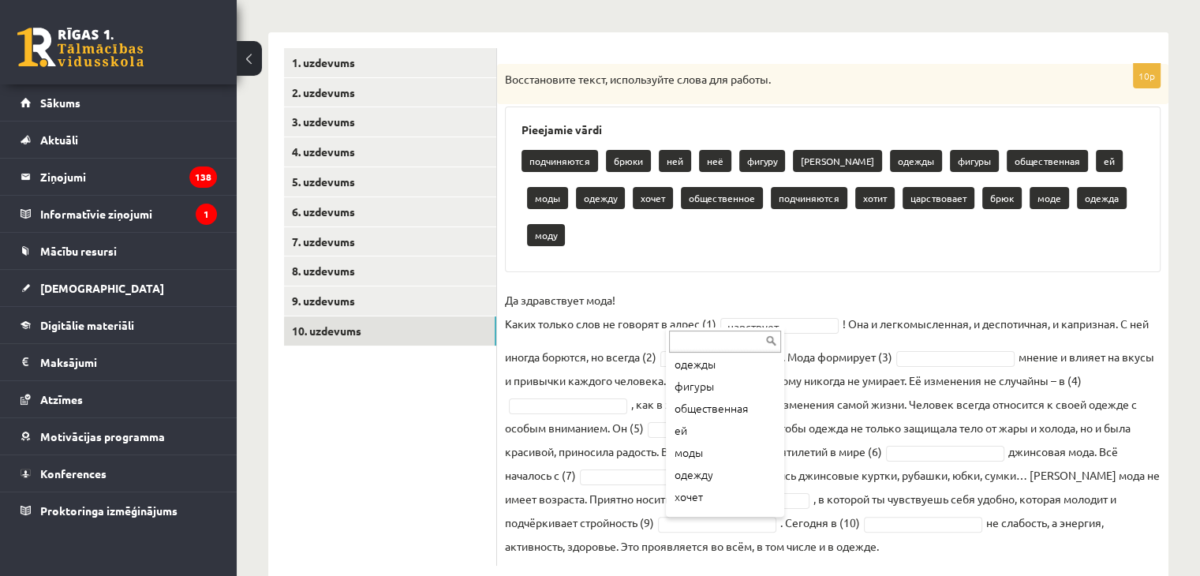
scroll to position [158, 0]
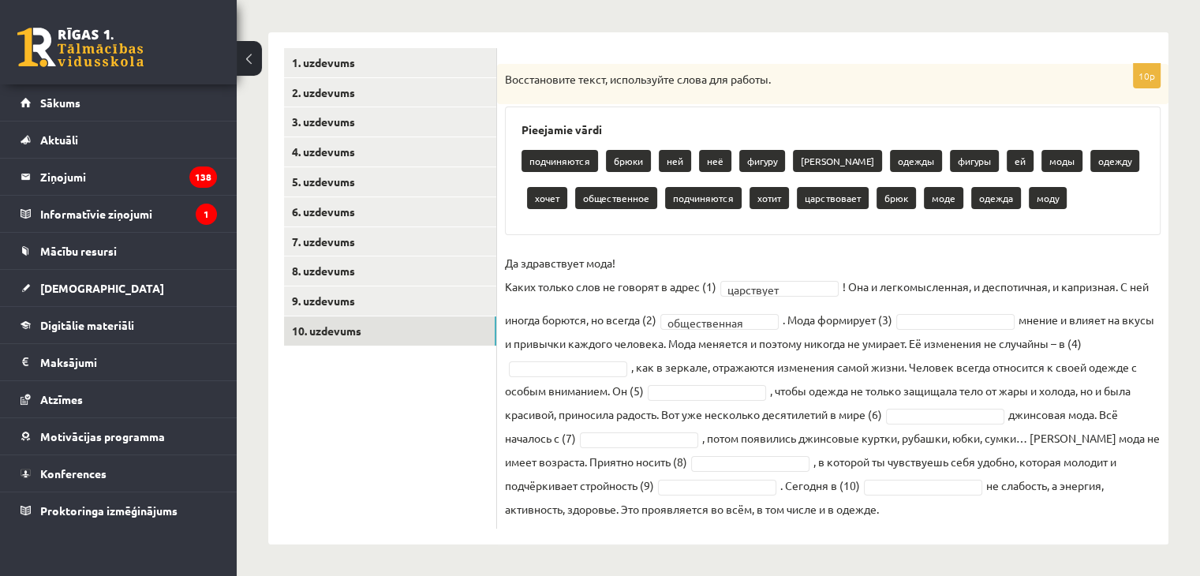
click at [711, 473] on fieldset "**********" at bounding box center [833, 386] width 656 height 270
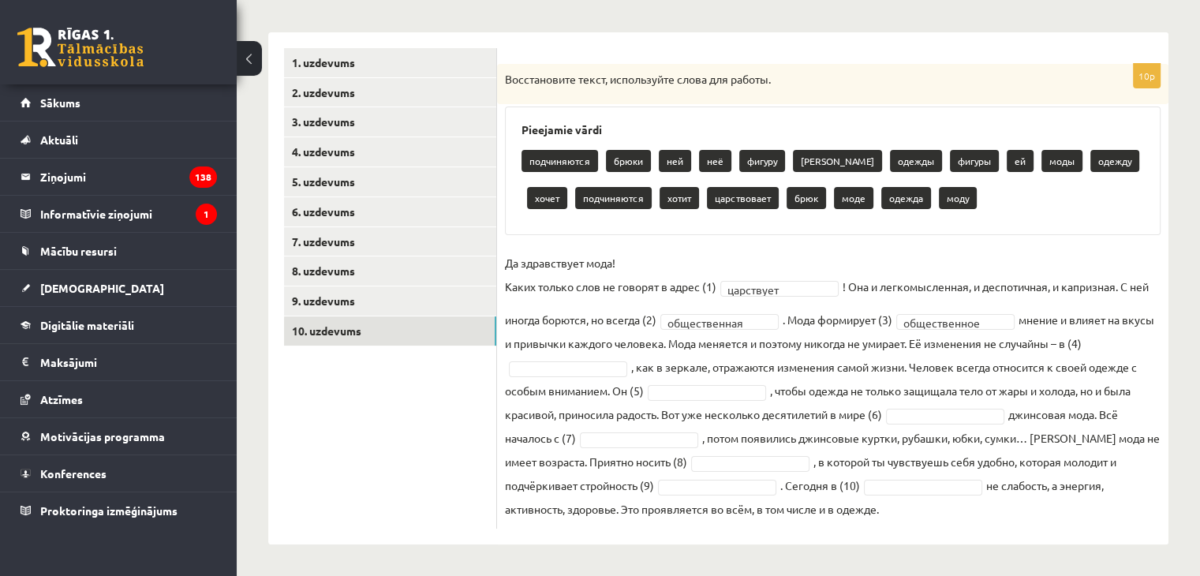
click at [736, 406] on fieldset "**********" at bounding box center [833, 386] width 656 height 270
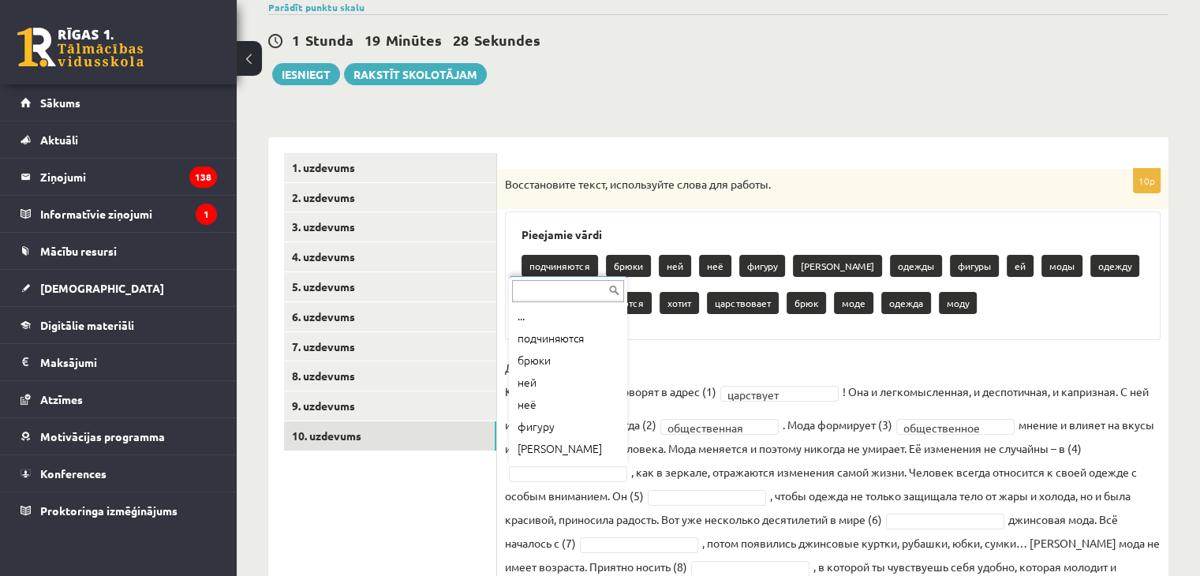
scroll to position [235, 0]
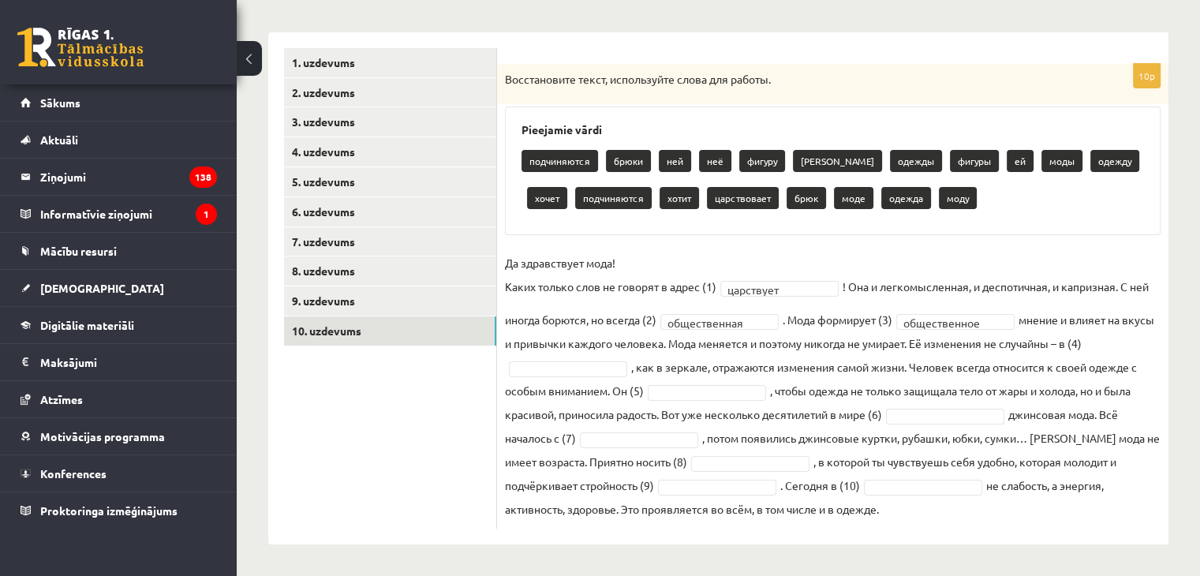
click at [1098, 471] on fieldset "**********" at bounding box center [833, 386] width 656 height 270
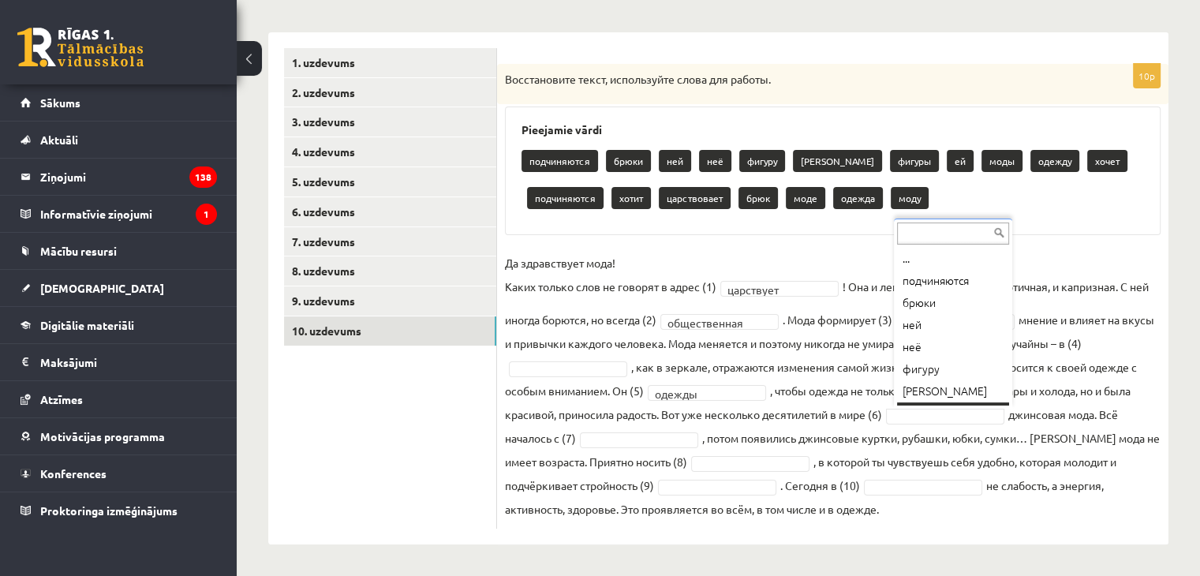
scroll to position [19, 0]
drag, startPoint x: 916, startPoint y: 389, endPoint x: 818, endPoint y: 415, distance: 102.0
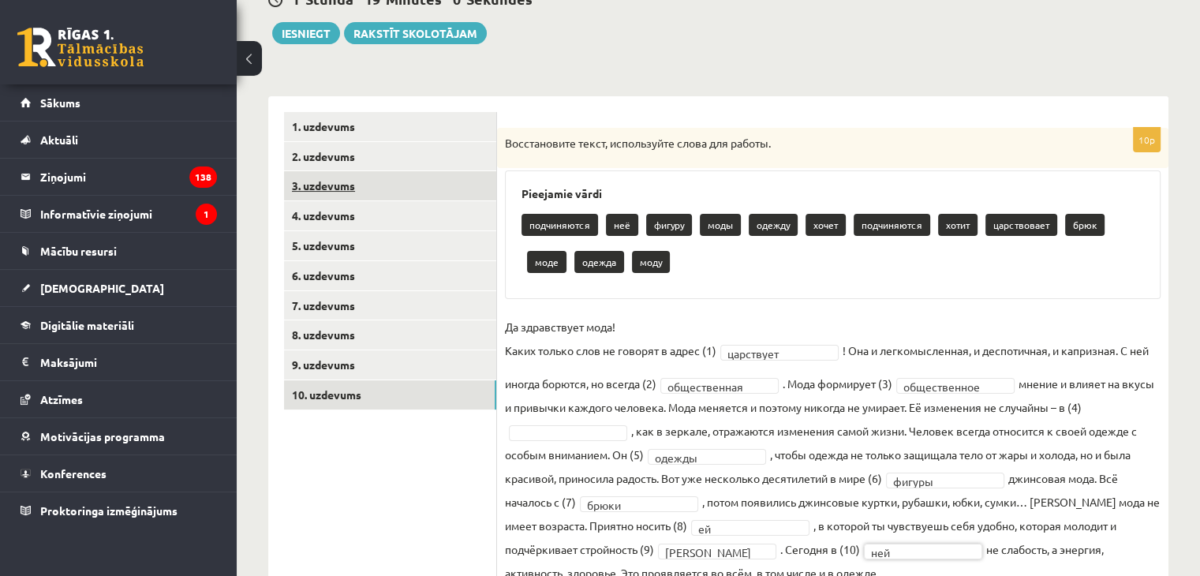
scroll to position [77, 0]
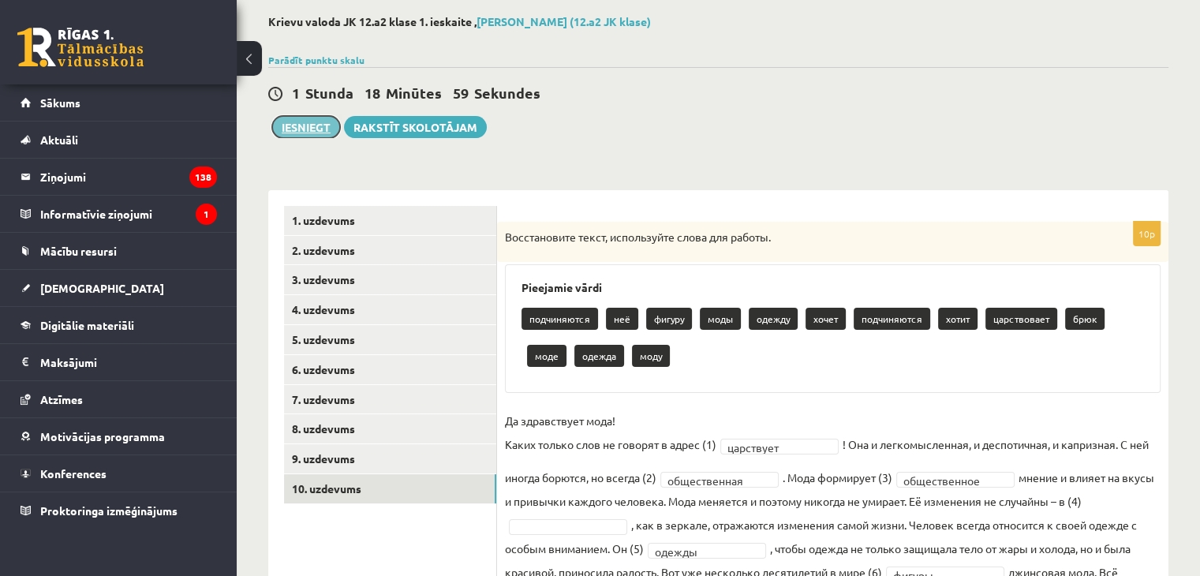
click at [313, 136] on button "Iesniegt" at bounding box center [306, 127] width 68 height 22
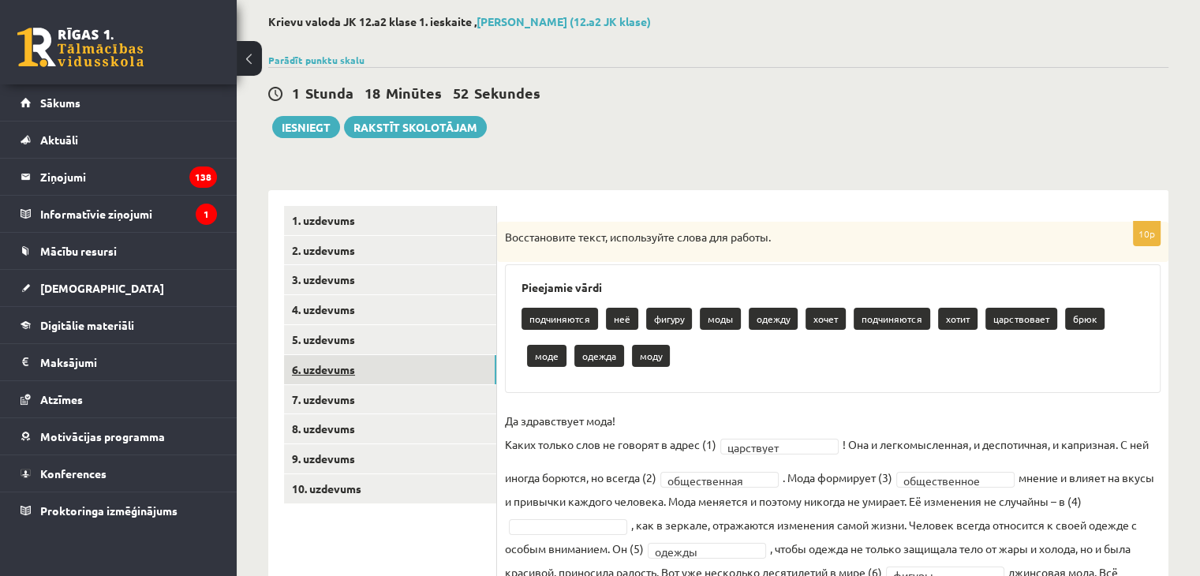
click at [382, 374] on link "6. uzdevums" at bounding box center [390, 369] width 212 height 29
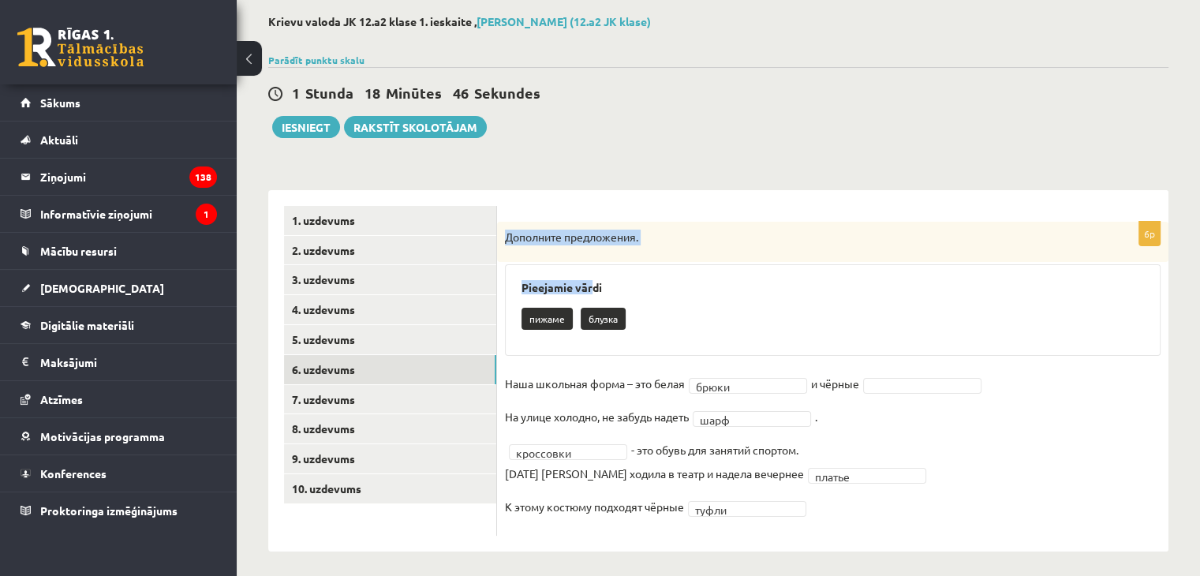
drag, startPoint x: 502, startPoint y: 244, endPoint x: 592, endPoint y: 280, distance: 97.0
click at [595, 282] on div "6p Дополните предложения. Pieejamie vārdi пижаме блузка Наша школьная форма – э…" at bounding box center [833, 379] width 672 height 314
click at [312, 356] on link "6. uzdevums" at bounding box center [390, 369] width 212 height 29
click at [314, 132] on button "Iesniegt" at bounding box center [306, 127] width 68 height 22
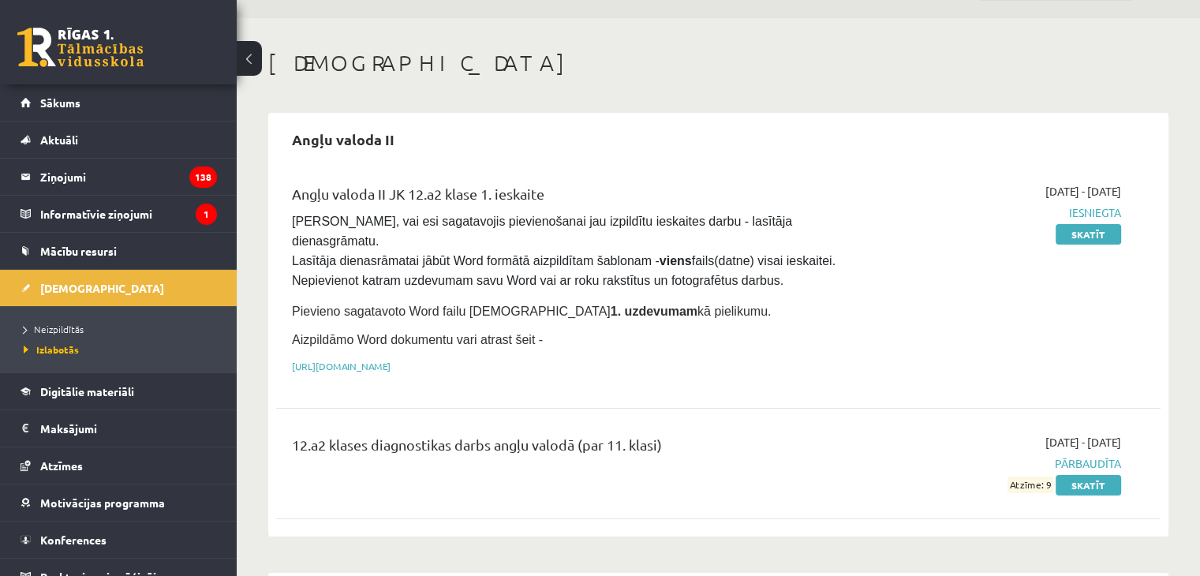
scroll to position [79, 0]
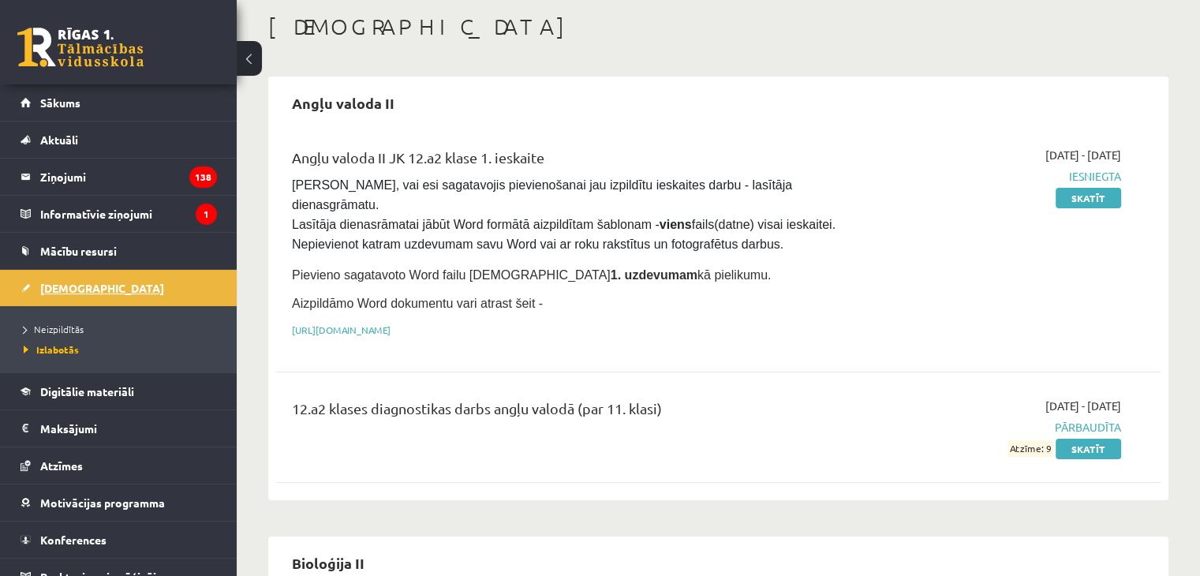
click at [62, 288] on span "[DEMOGRAPHIC_DATA]" at bounding box center [102, 288] width 124 height 14
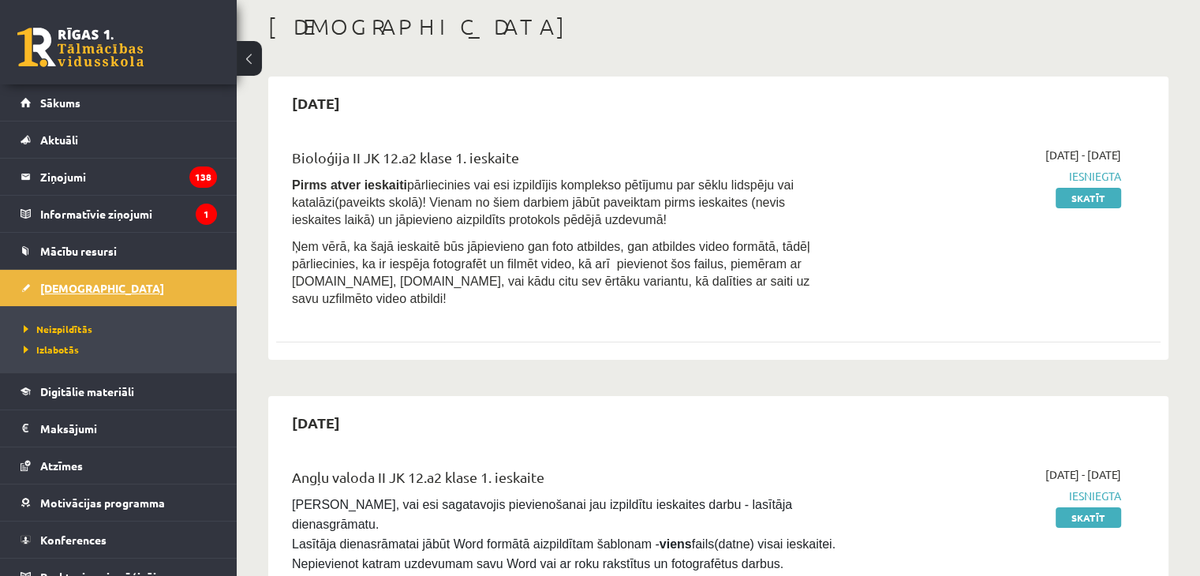
click at [73, 291] on span "[DEMOGRAPHIC_DATA]" at bounding box center [102, 288] width 124 height 14
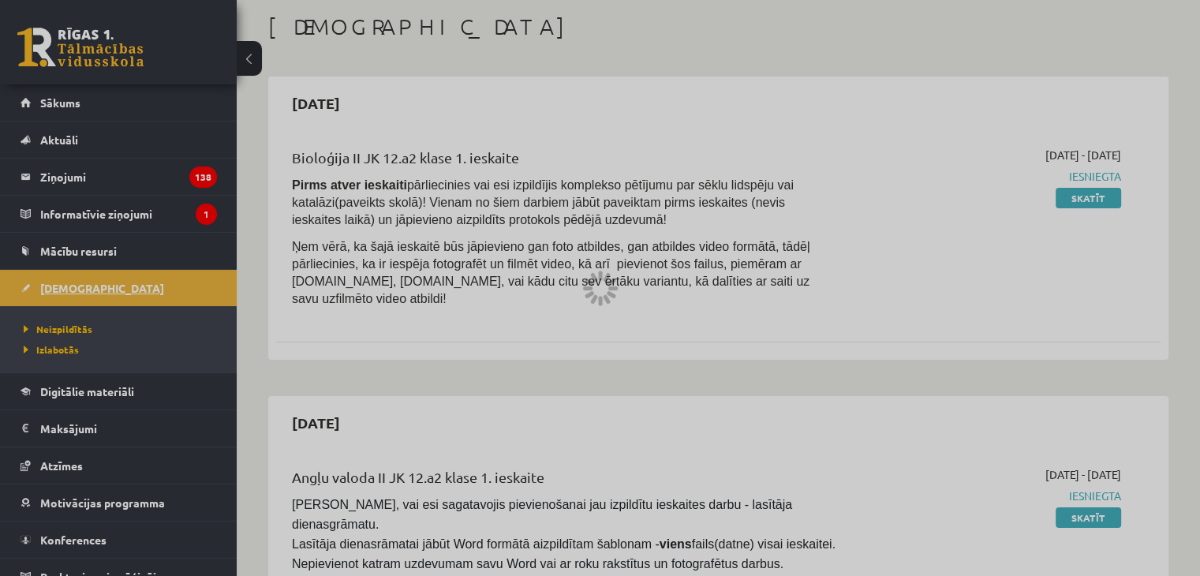
click at [73, 291] on div at bounding box center [600, 288] width 1200 height 576
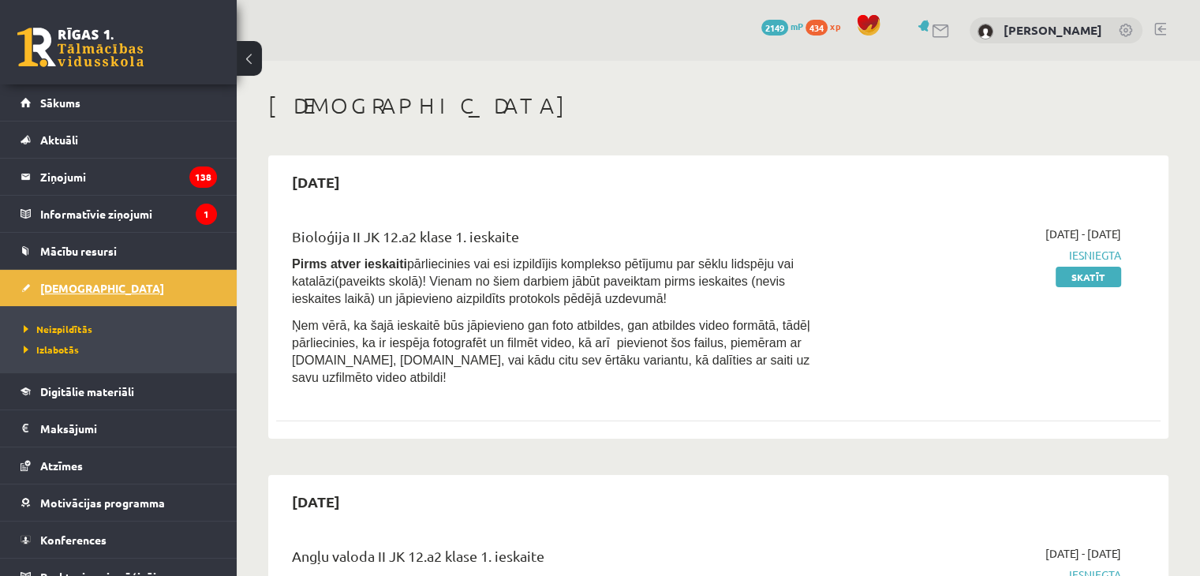
click at [56, 287] on span "[DEMOGRAPHIC_DATA]" at bounding box center [102, 288] width 124 height 14
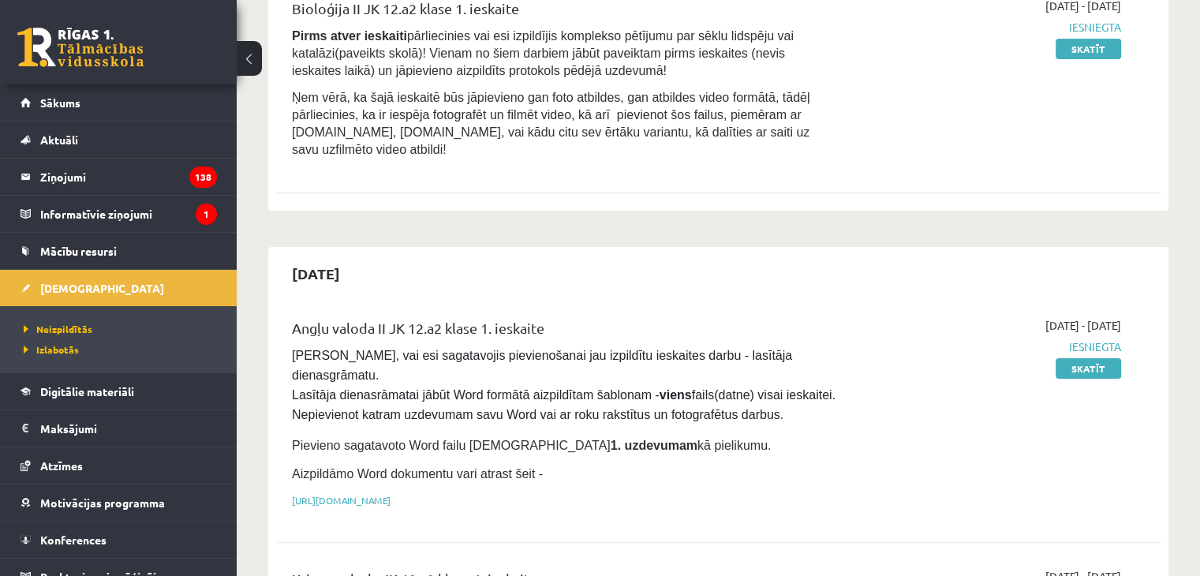
scroll to position [237, 0]
